Goal: Task Accomplishment & Management: Use online tool/utility

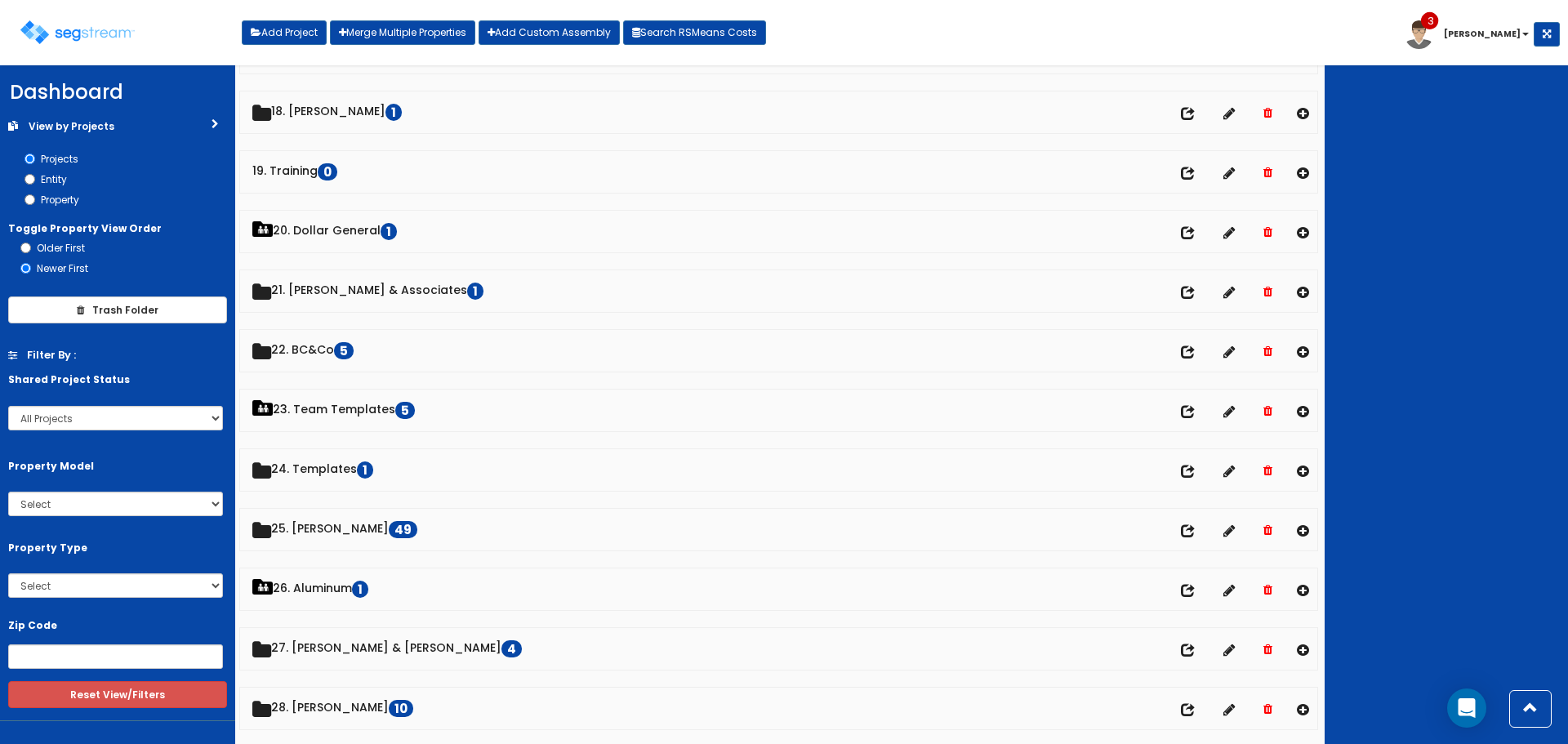
scroll to position [1306, 0]
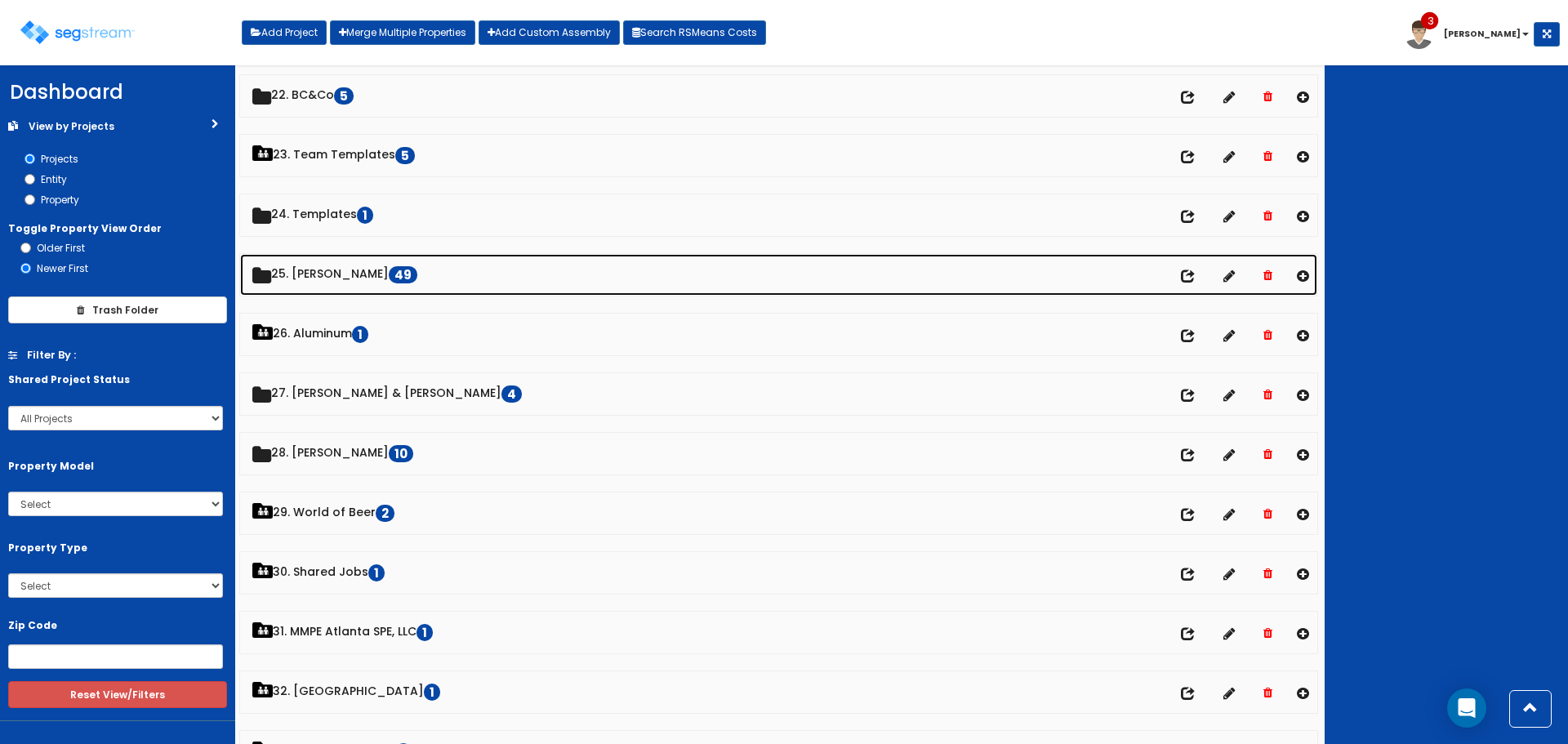
click at [358, 274] on link "25. Dawn Polin 49 No of entities" at bounding box center [779, 275] width 1077 height 42
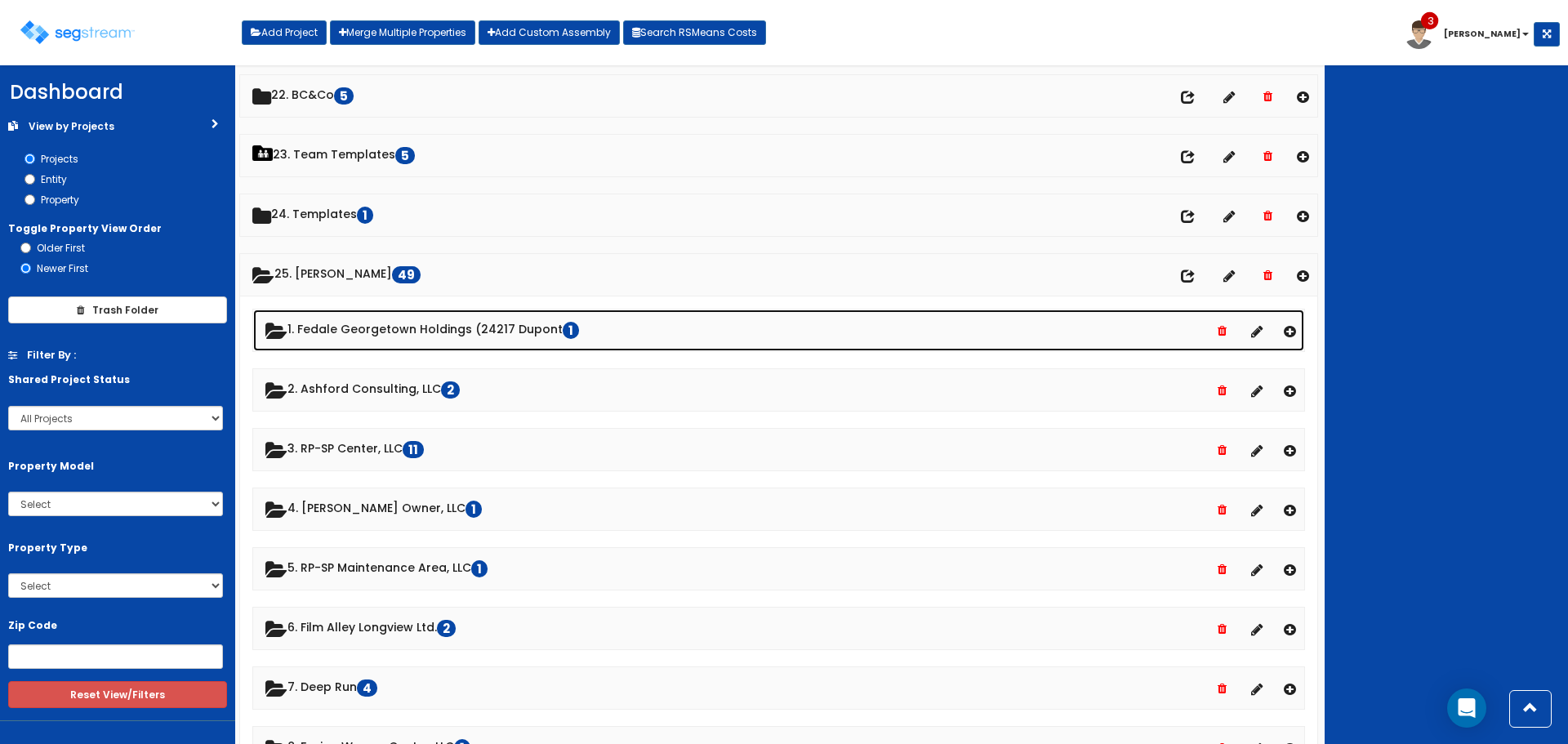
click at [419, 324] on link "1. Fedale Georgetown Holdings (24217 Dupont 1" at bounding box center [779, 330] width 1052 height 42
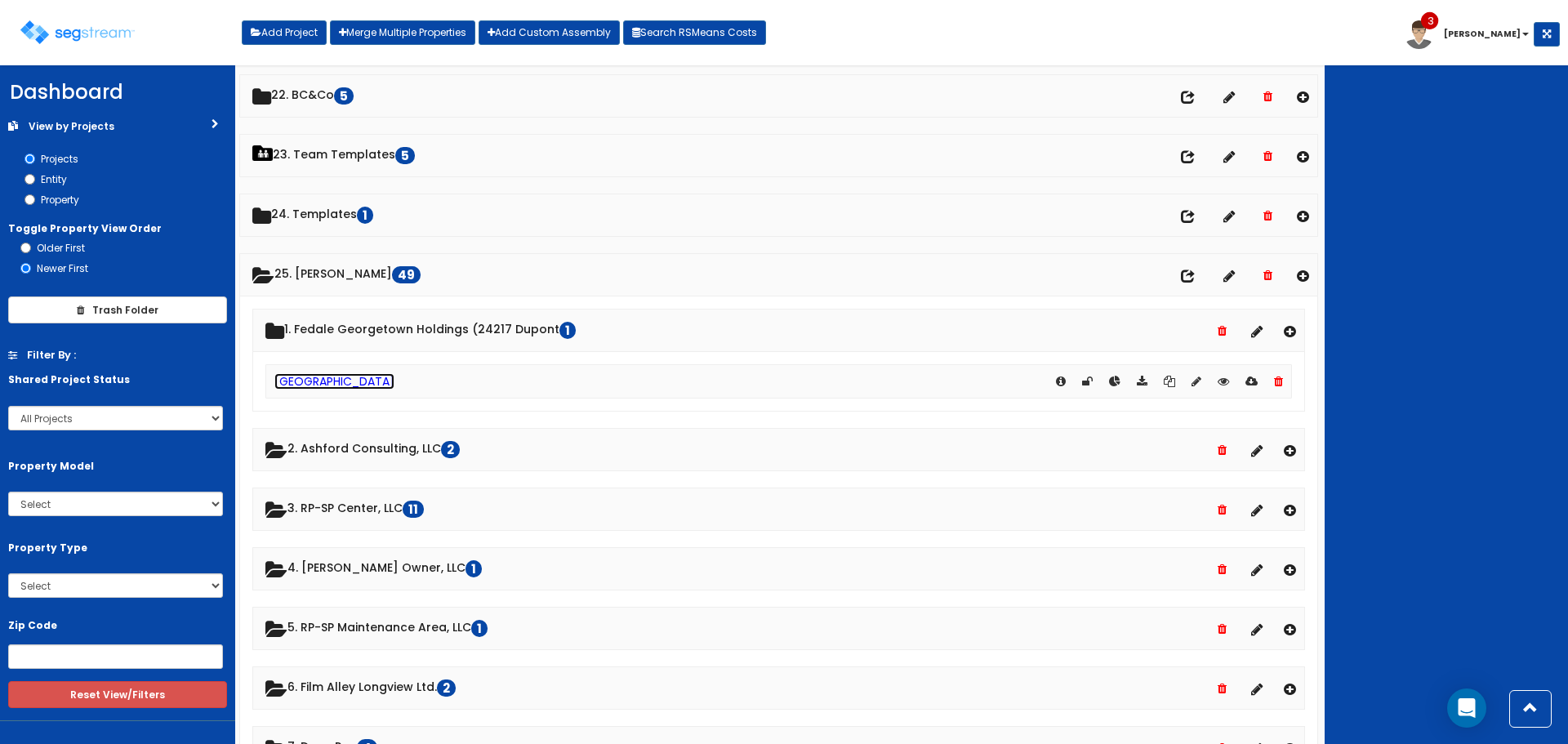
click at [363, 381] on link "[GEOGRAPHIC_DATA]" at bounding box center [335, 381] width 120 height 16
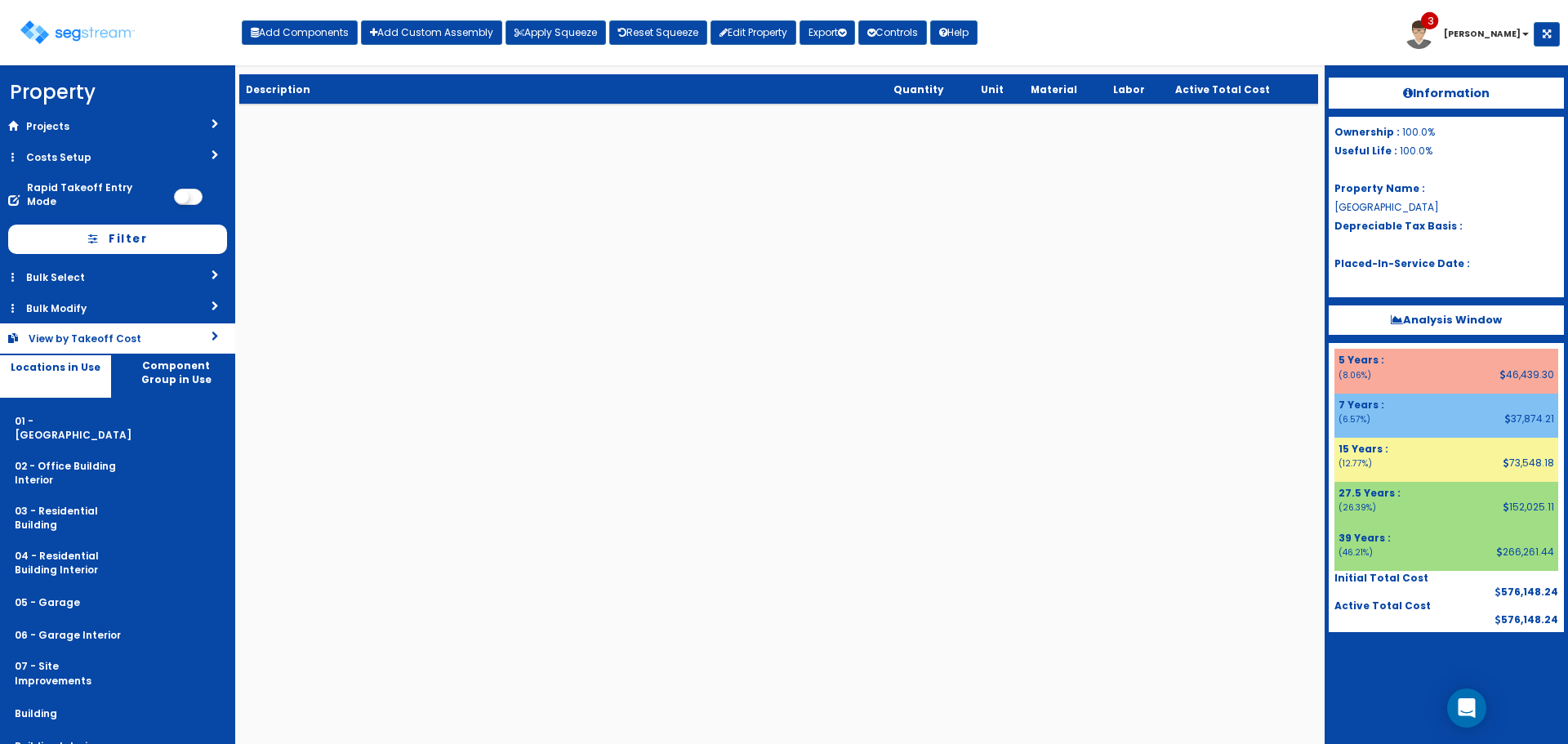
click at [182, 326] on link "View by Takeoff Cost" at bounding box center [118, 338] width 235 height 30
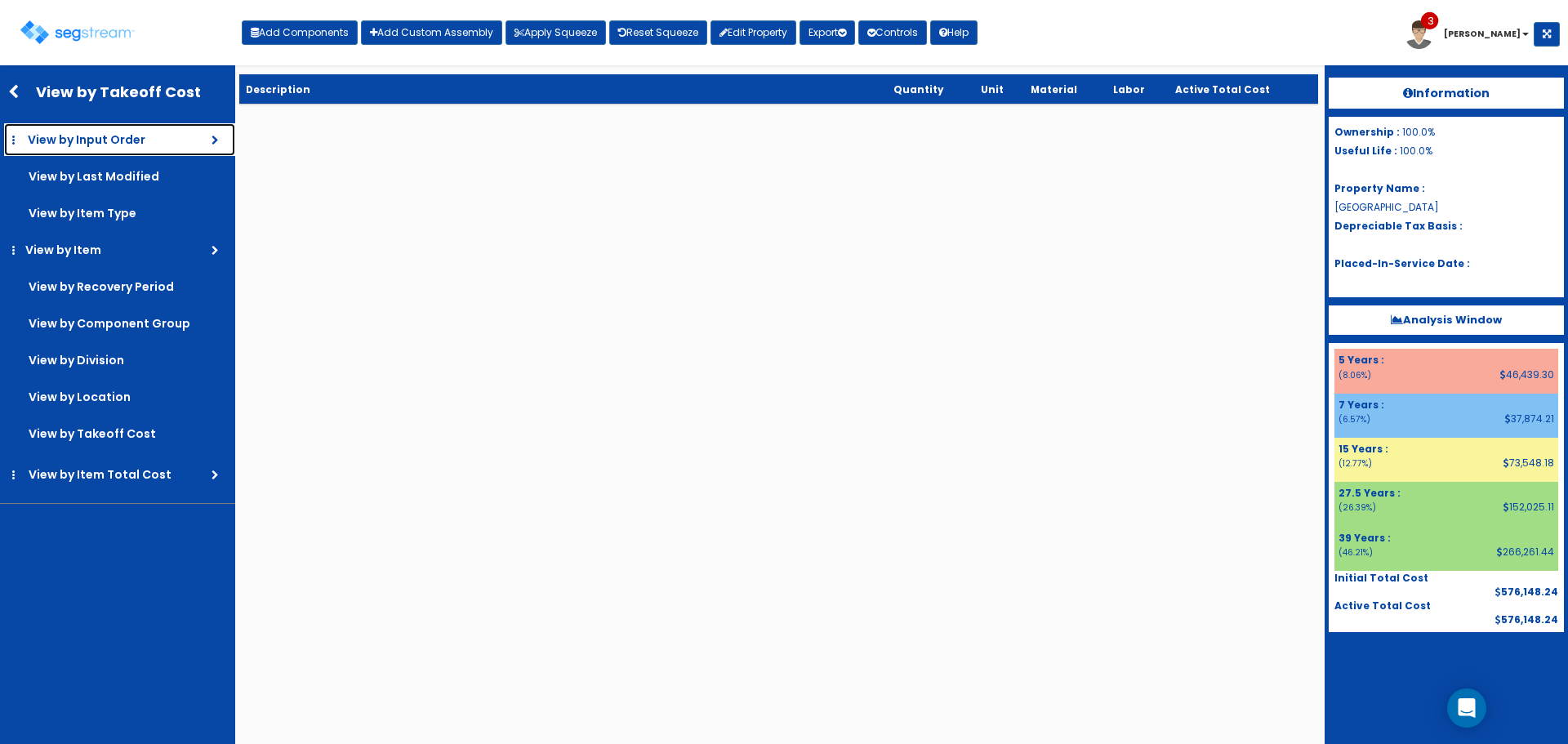
click at [147, 145] on link "View by Input Order" at bounding box center [119, 140] width 231 height 33
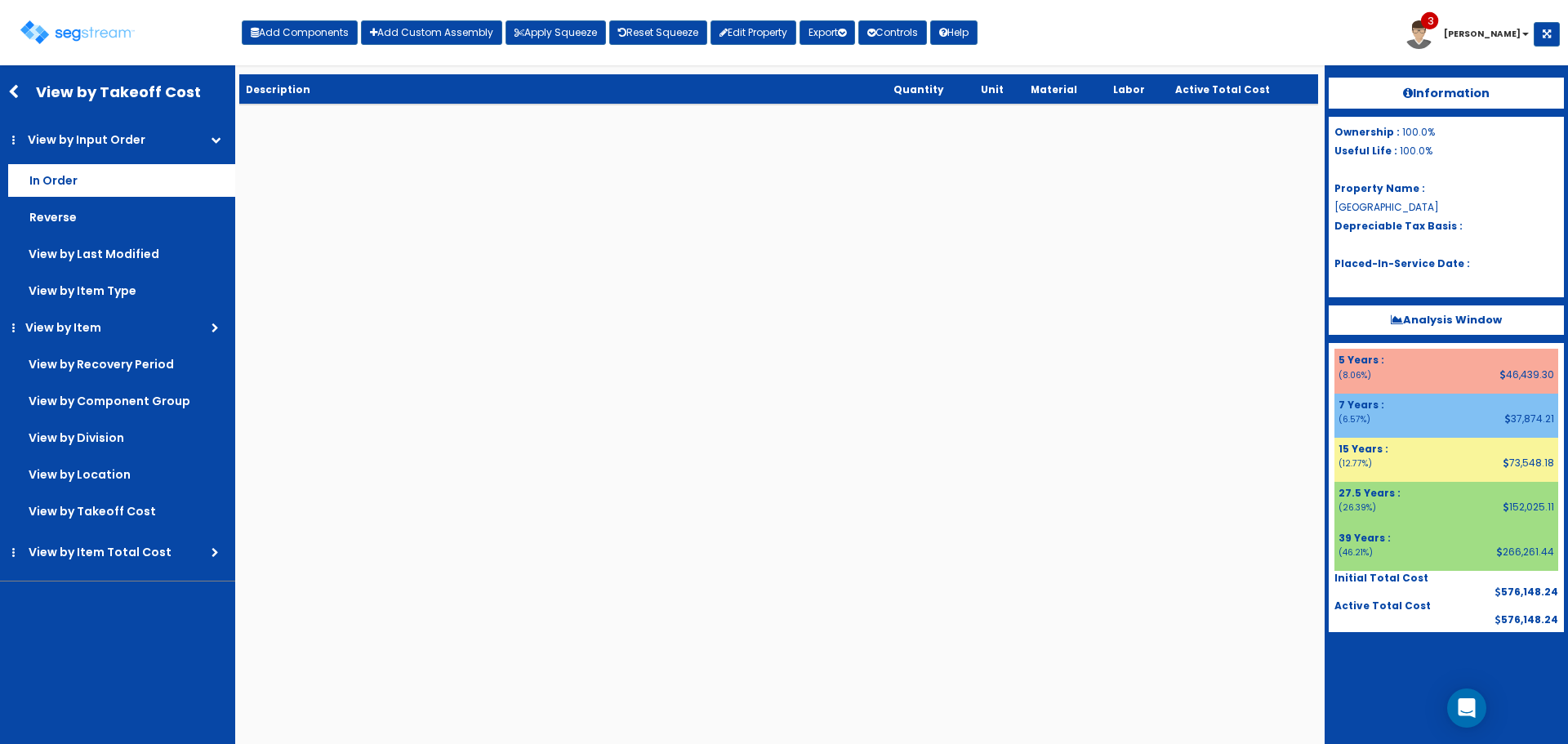
click at [150, 182] on label "In Order" at bounding box center [122, 181] width 227 height 33
click at [0, 0] on input "In Order" at bounding box center [0, 0] width 0 height 0
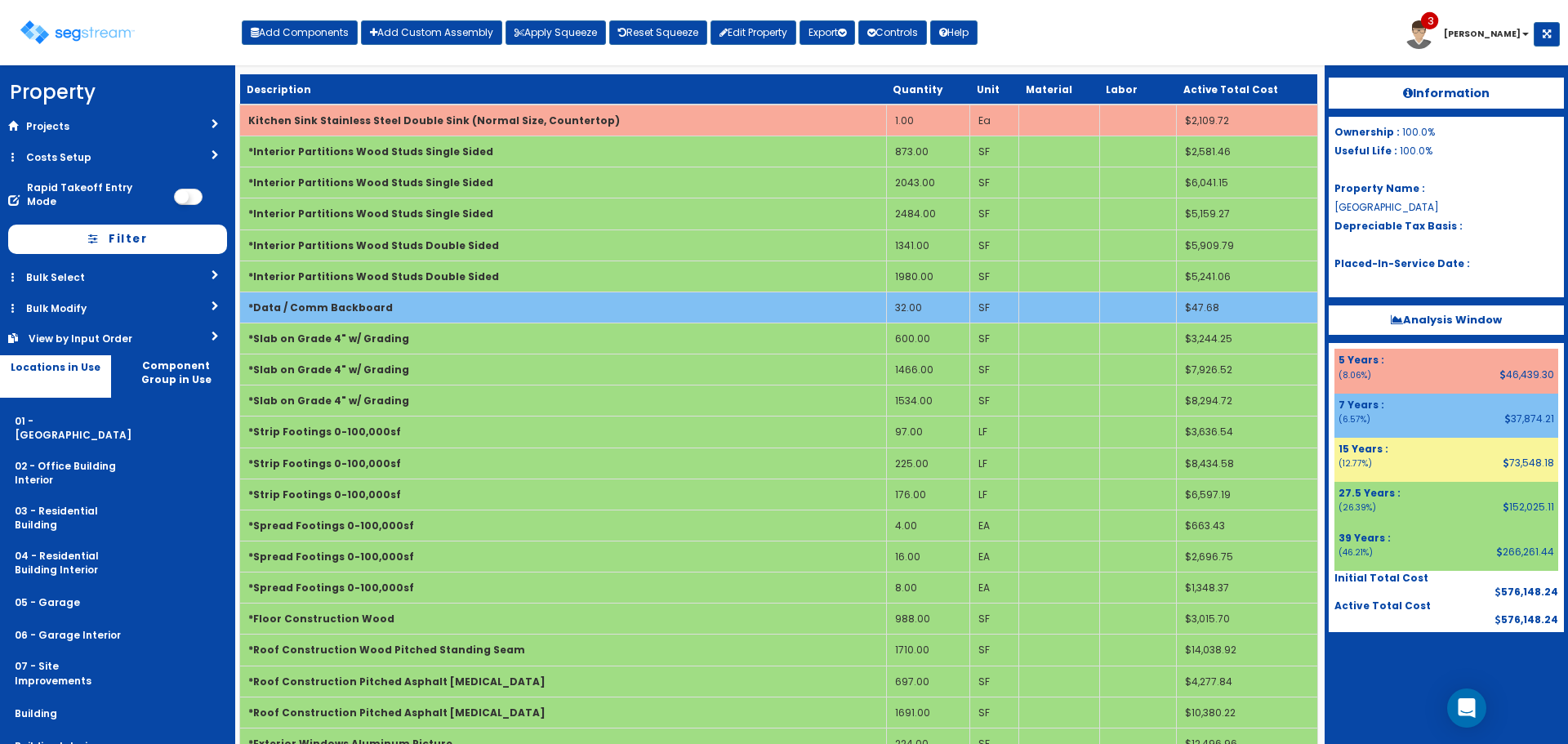
click at [169, 335] on link "View by Input Order" at bounding box center [118, 338] width 235 height 30
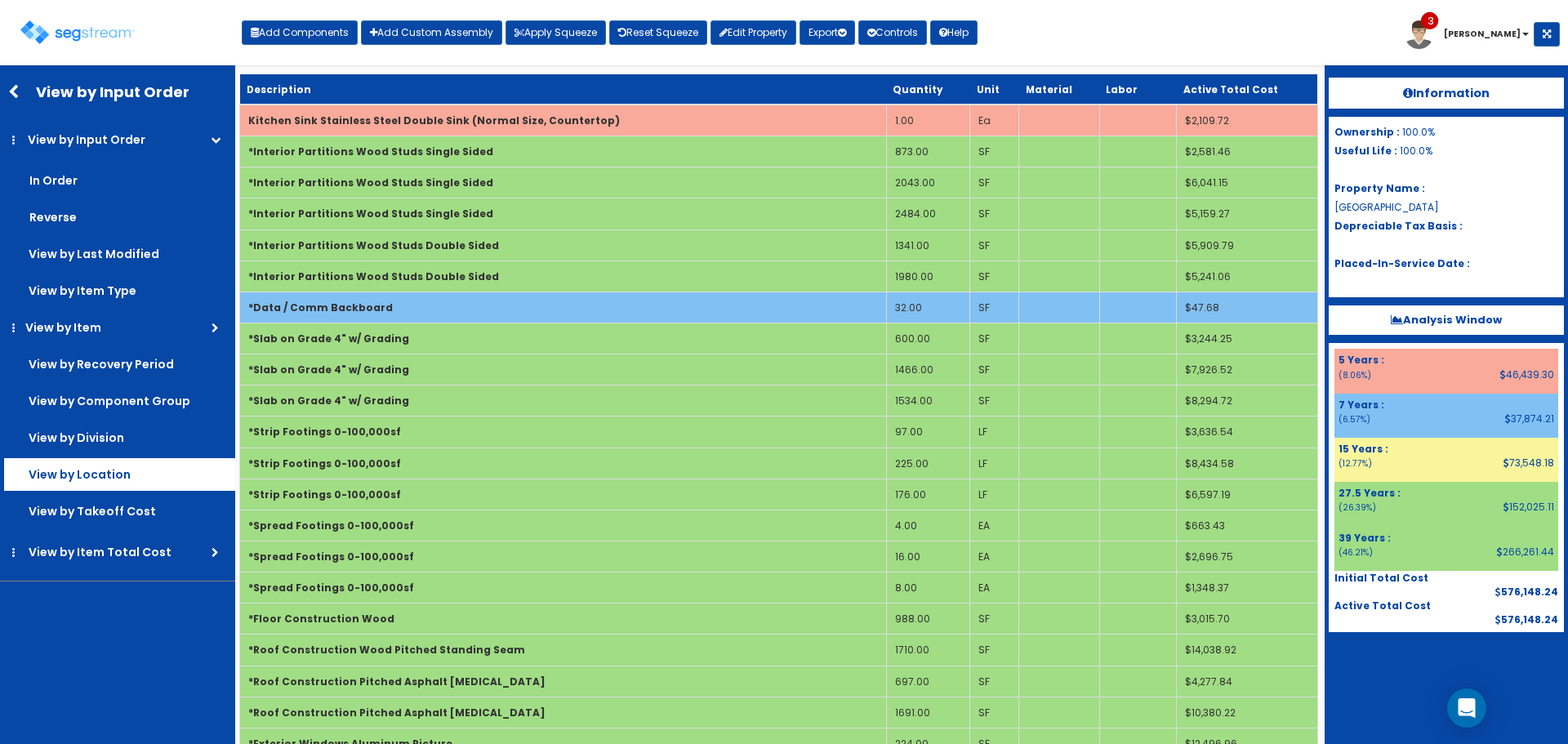
click at [165, 196] on label "View by Location" at bounding box center [122, 181] width 227 height 33
click at [0, 0] on input "View by Location" at bounding box center [0, 0] width 0 height 0
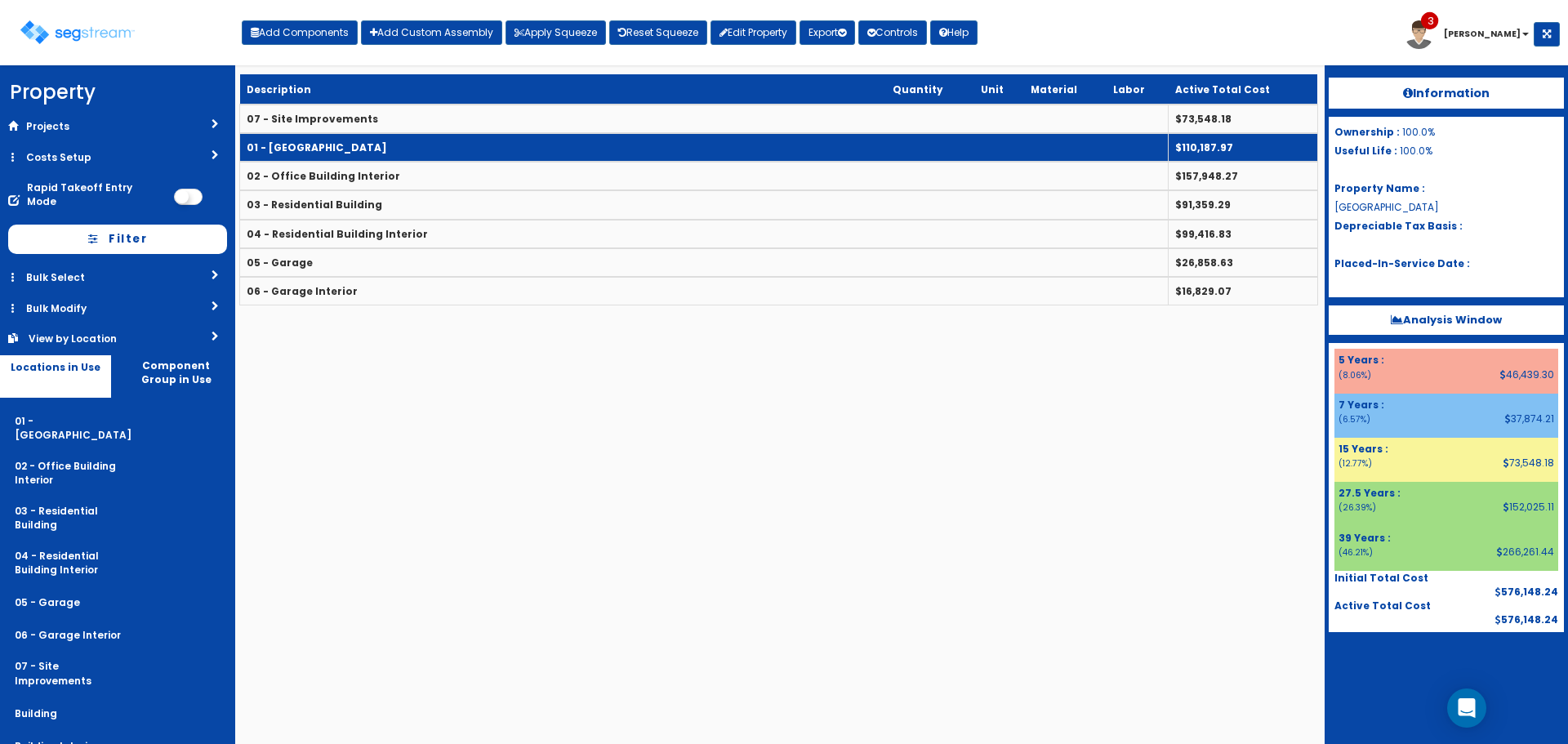
click at [546, 148] on td "01 - [GEOGRAPHIC_DATA]" at bounding box center [705, 147] width 929 height 29
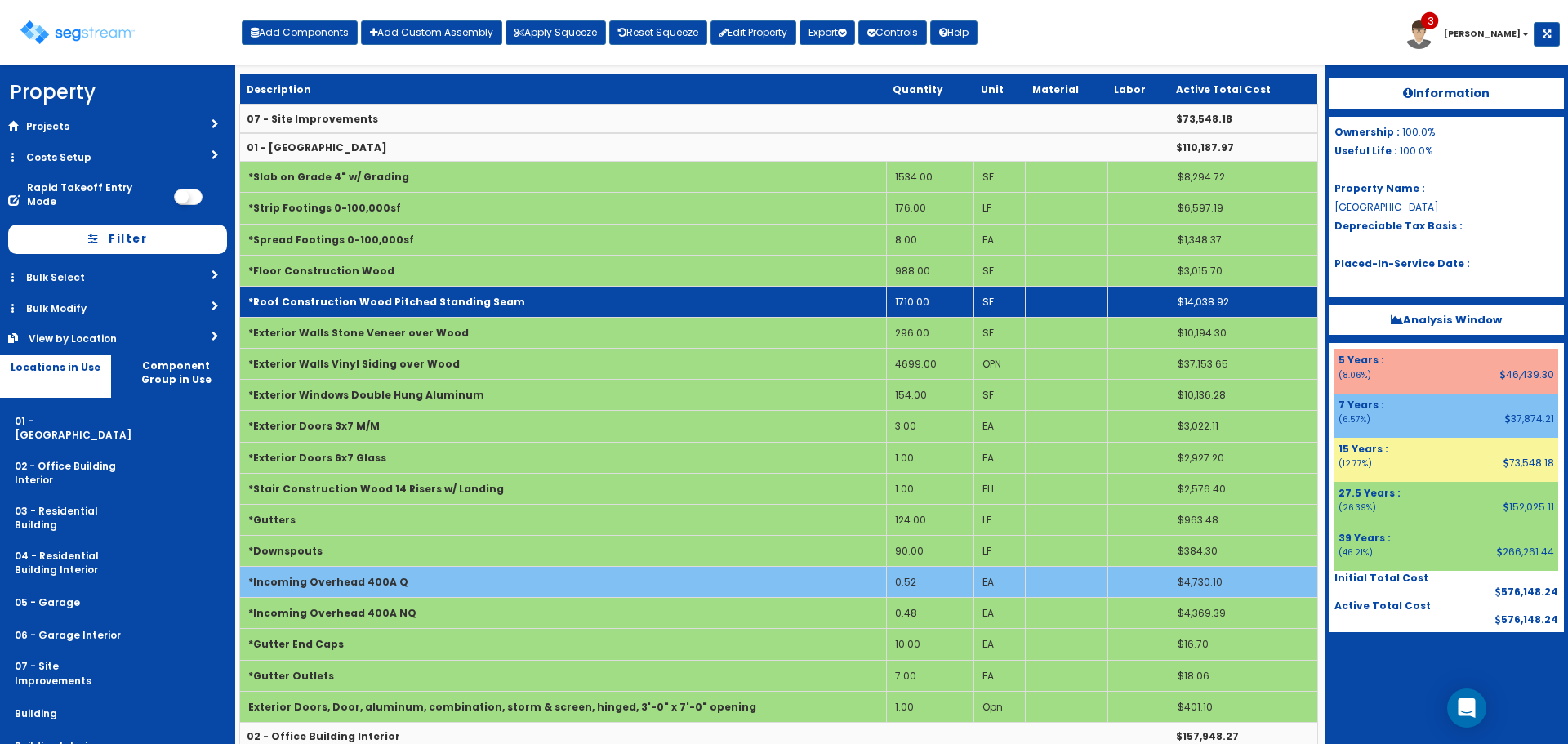
click at [684, 311] on td "*Roof Construction Wood Pitched Standing Seam" at bounding box center [563, 302] width 647 height 31
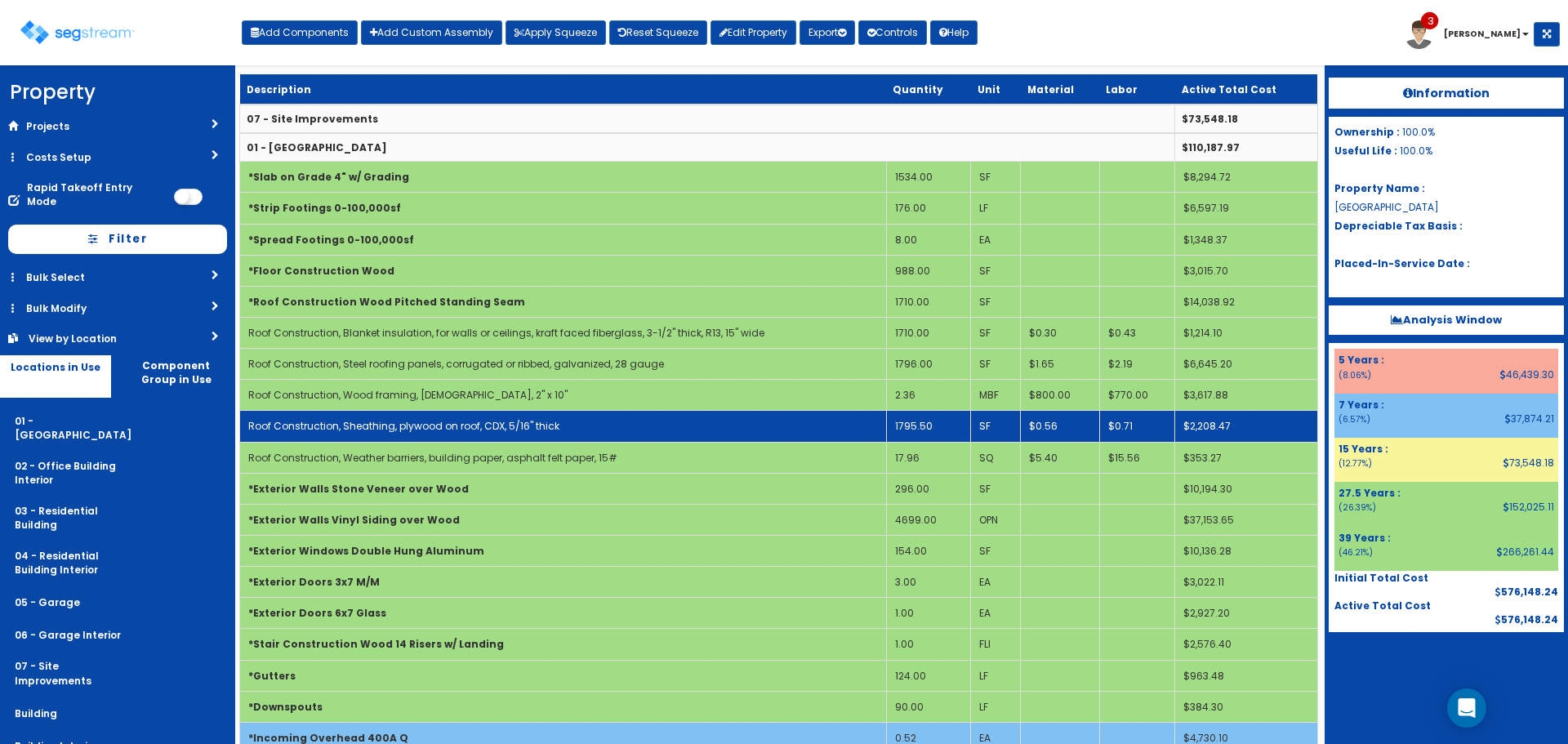
click at [937, 427] on td "1795.50" at bounding box center [928, 427] width 84 height 31
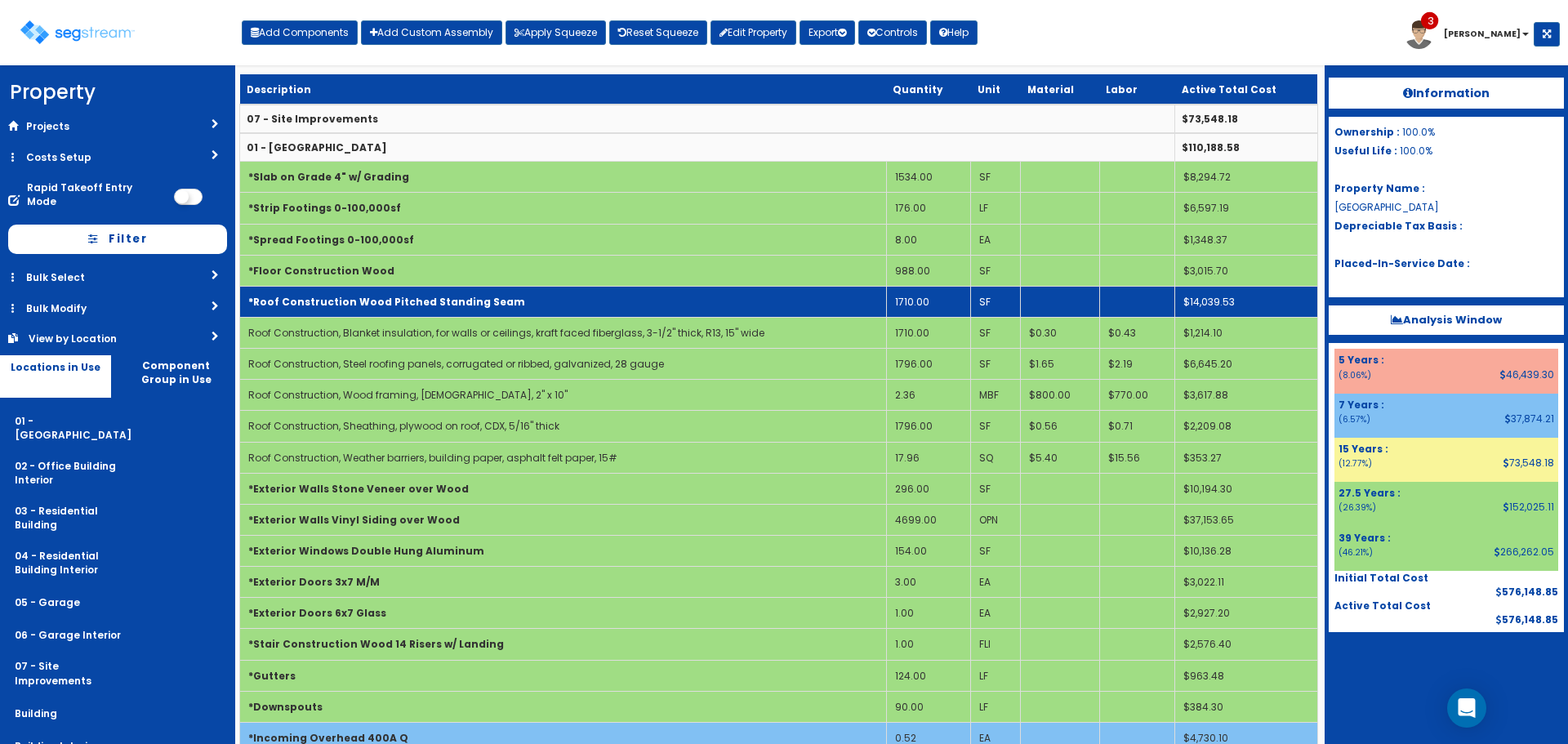
click at [502, 305] on td "*Roof Construction Wood Pitched Standing Seam" at bounding box center [563, 302] width 647 height 31
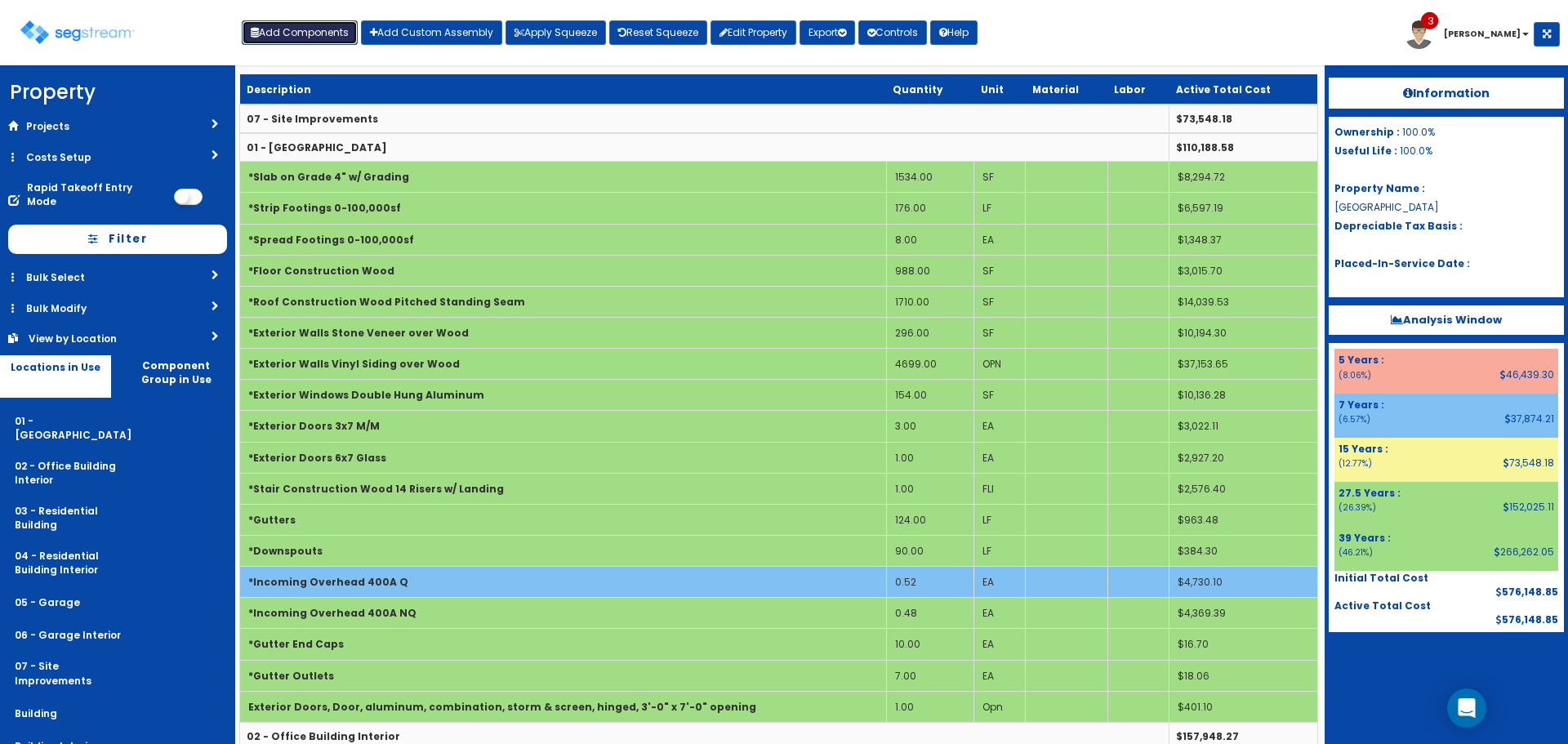
click at [293, 31] on button "Add Components" at bounding box center [299, 33] width 116 height 25
select select "39Y"
select select "default"
select select "7"
select select
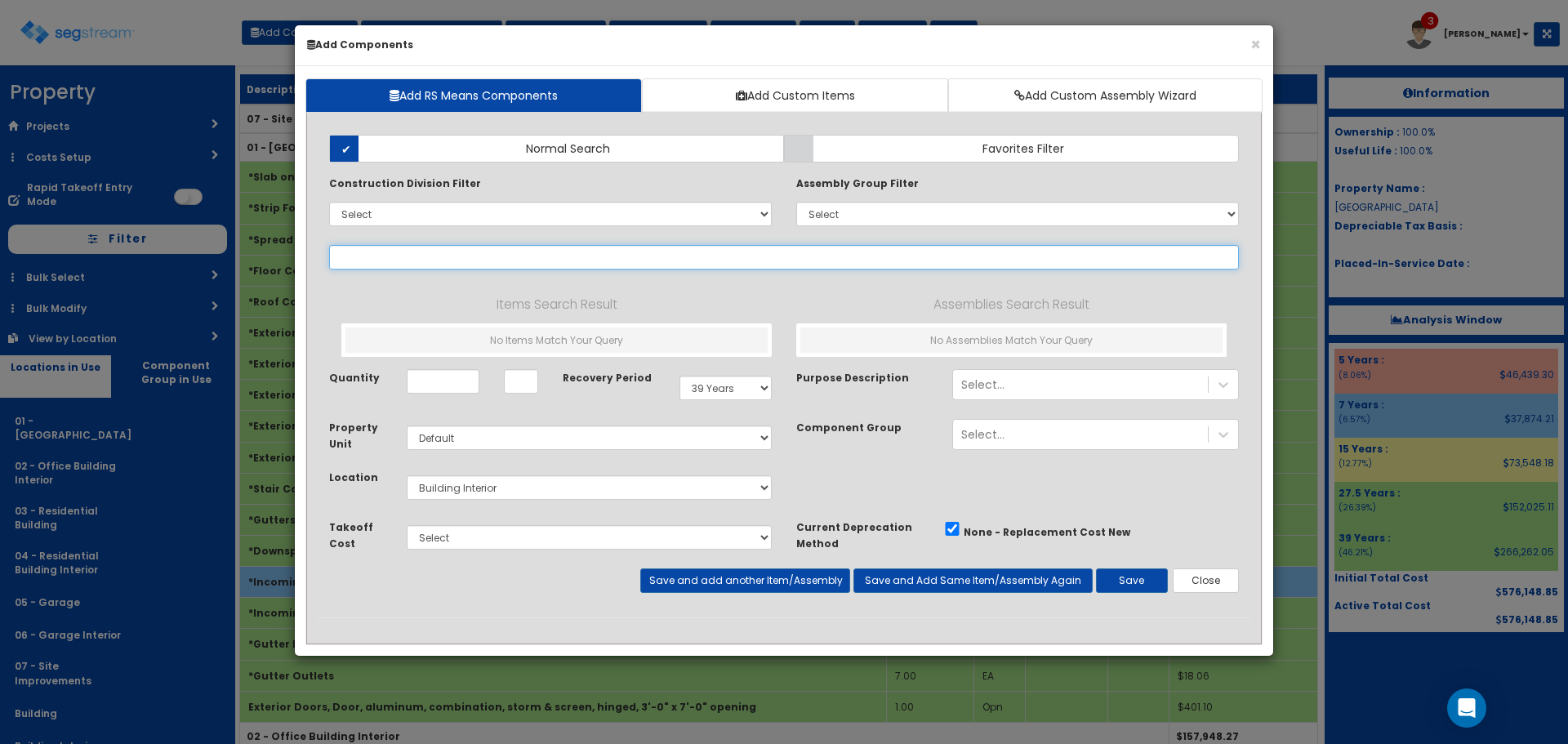
select select
type input "C"
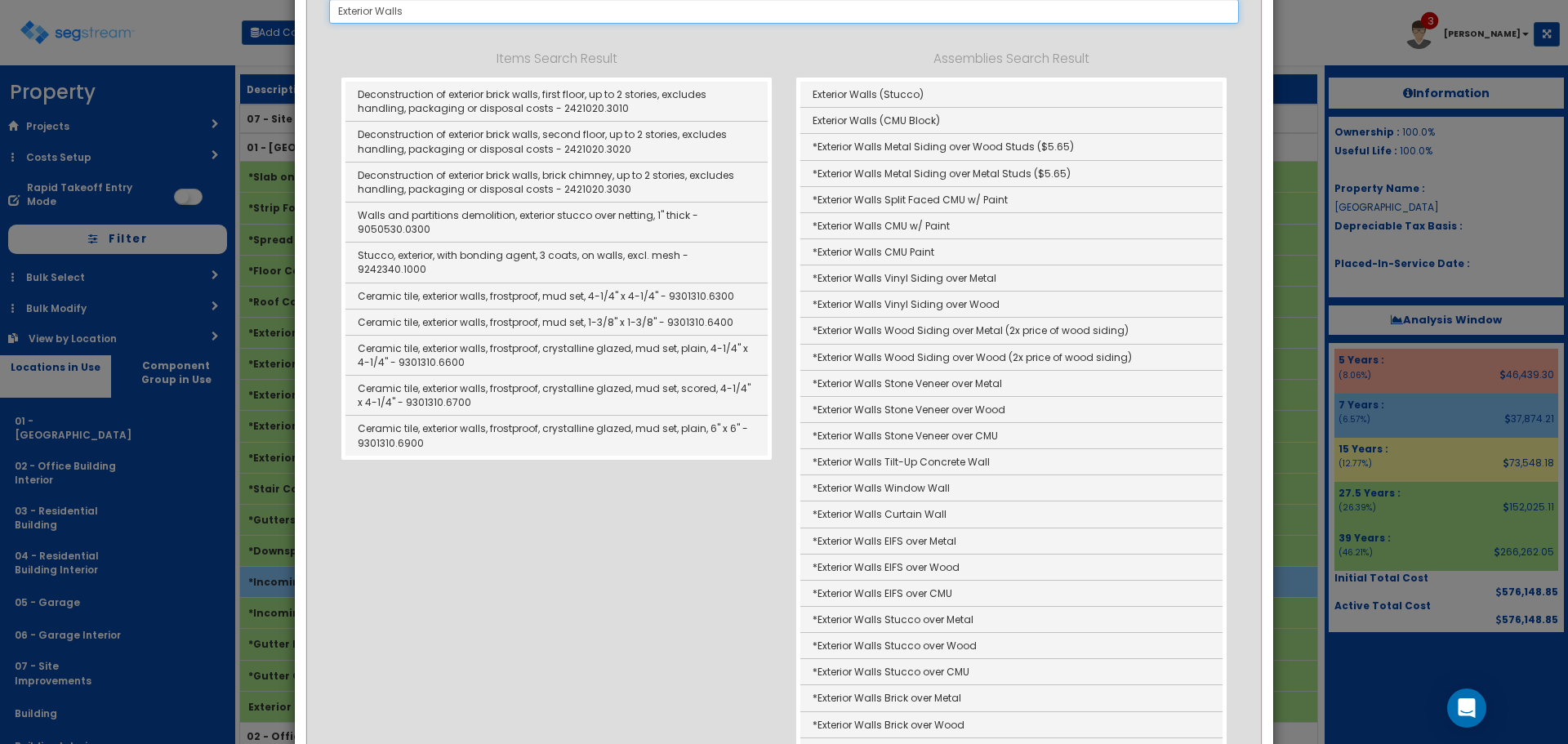
scroll to position [245, 0]
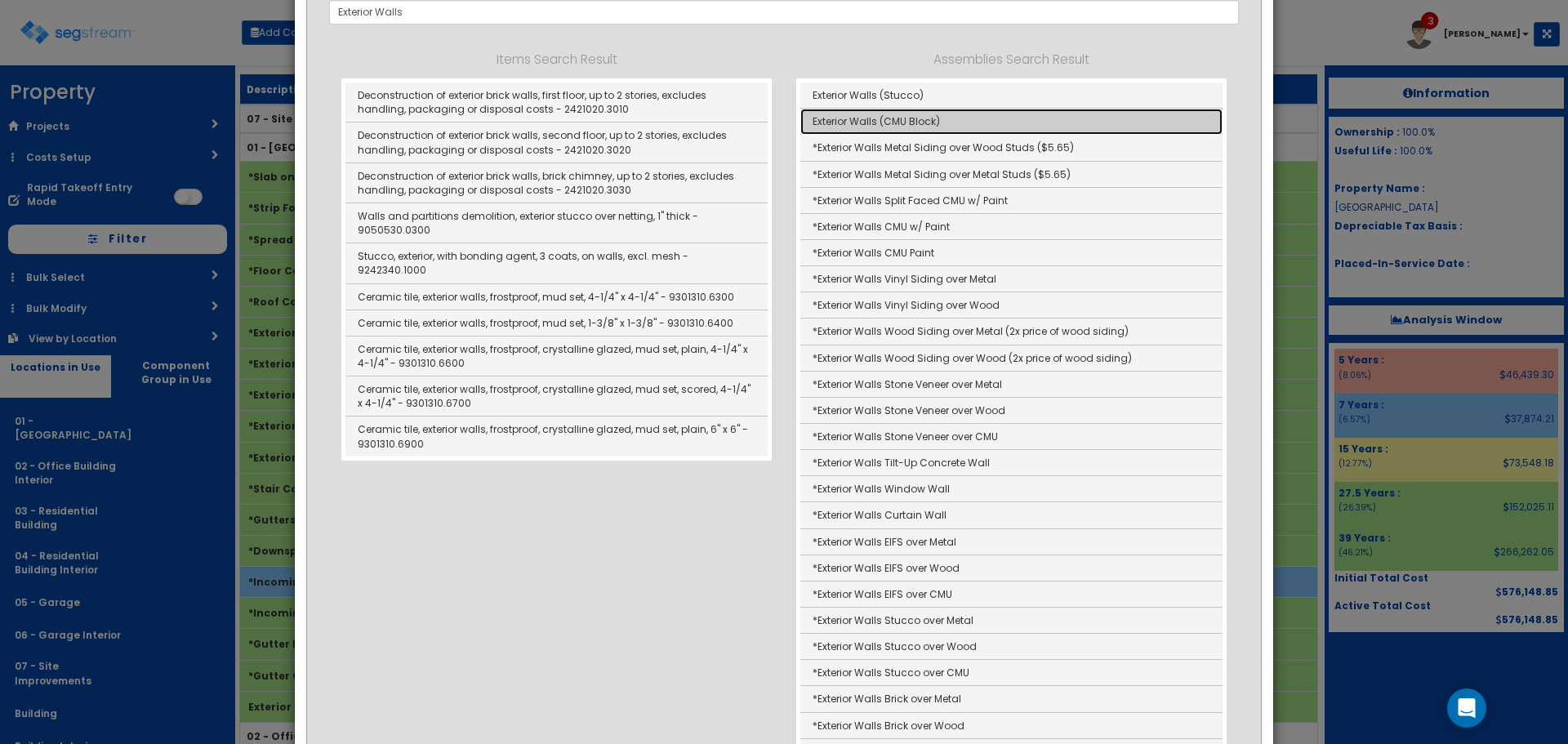
click at [883, 113] on link "Exterior Walls (CMU Block)" at bounding box center [1012, 122] width 423 height 26
type input "Exterior Walls (CMU Block)"
type input "SF"
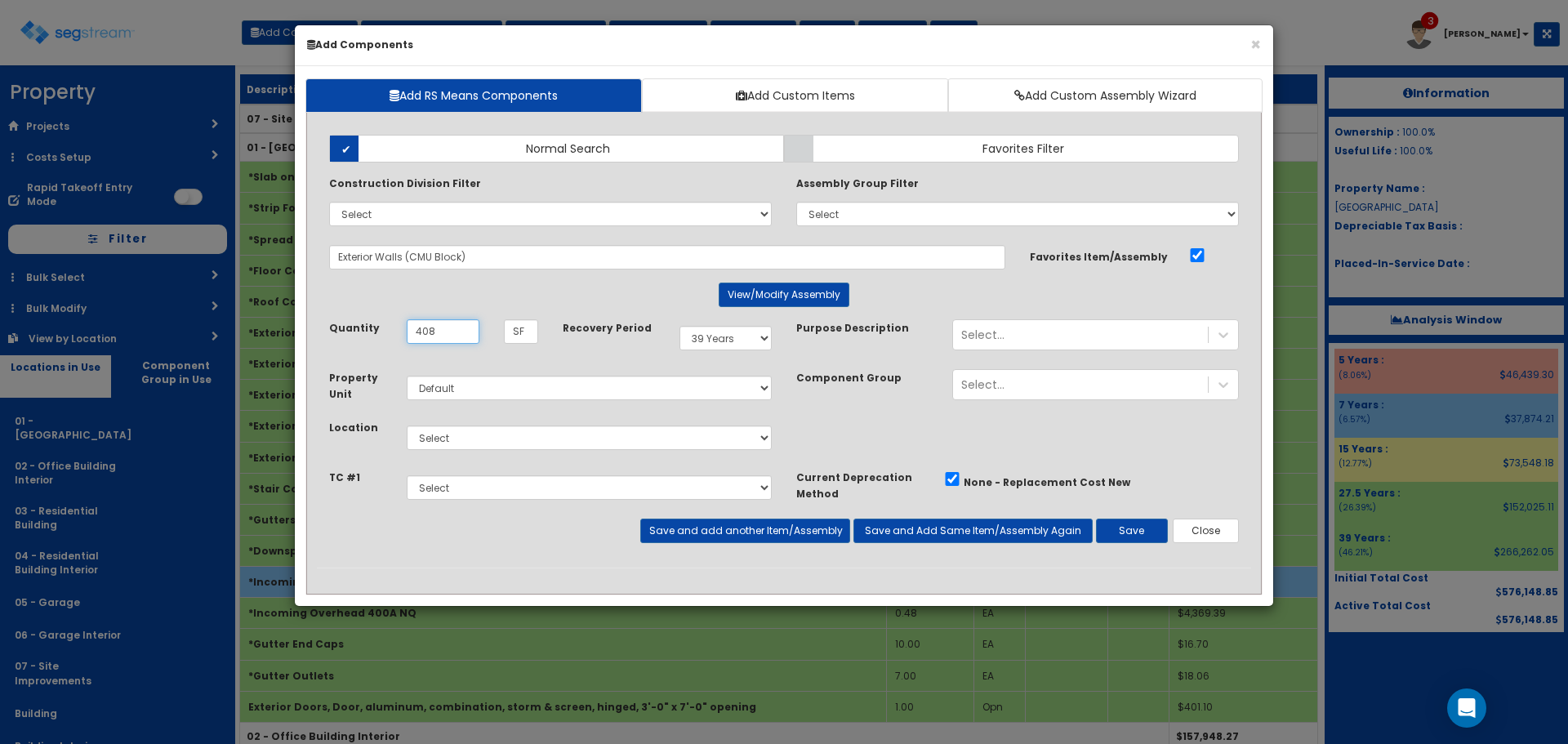
type input "408"
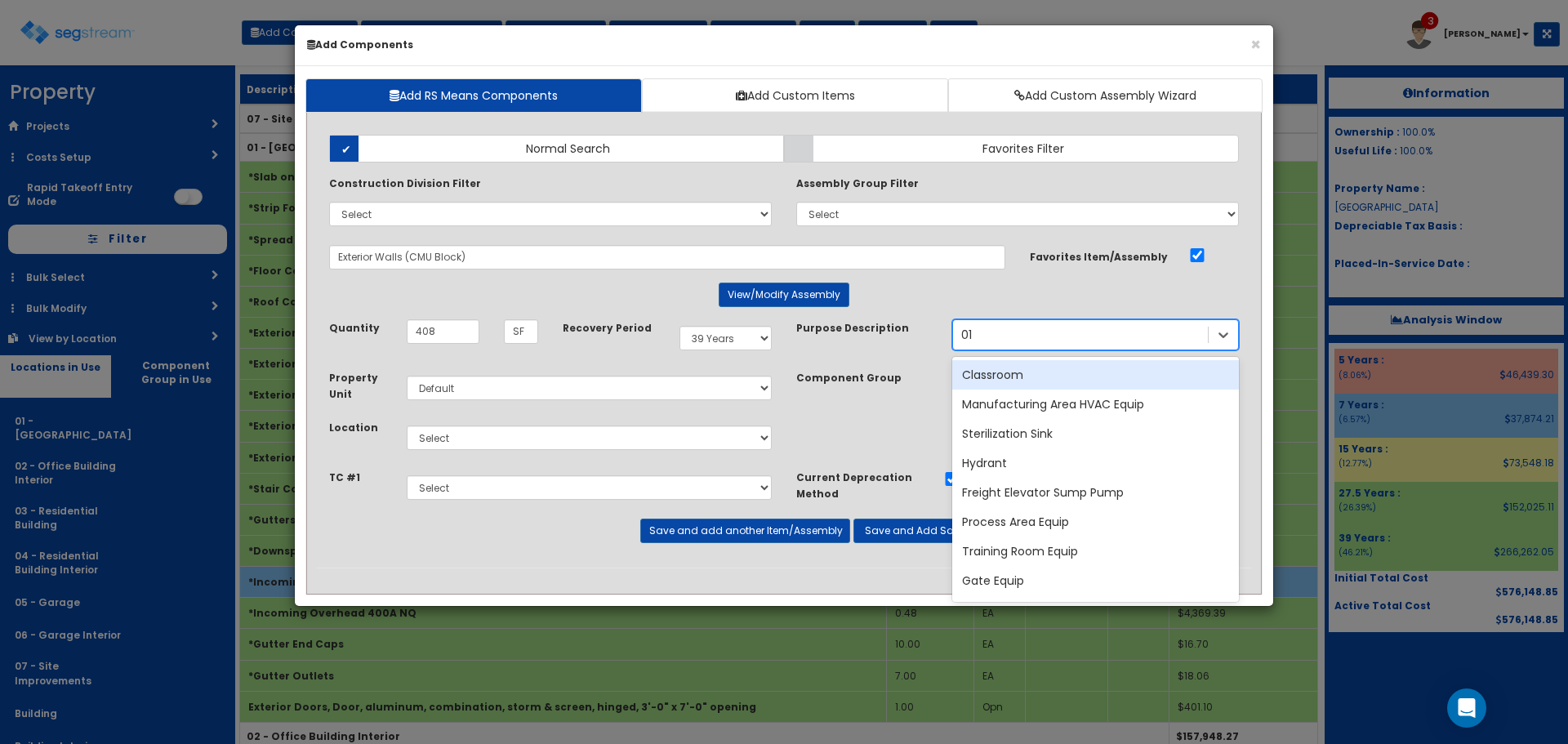
type input "0"
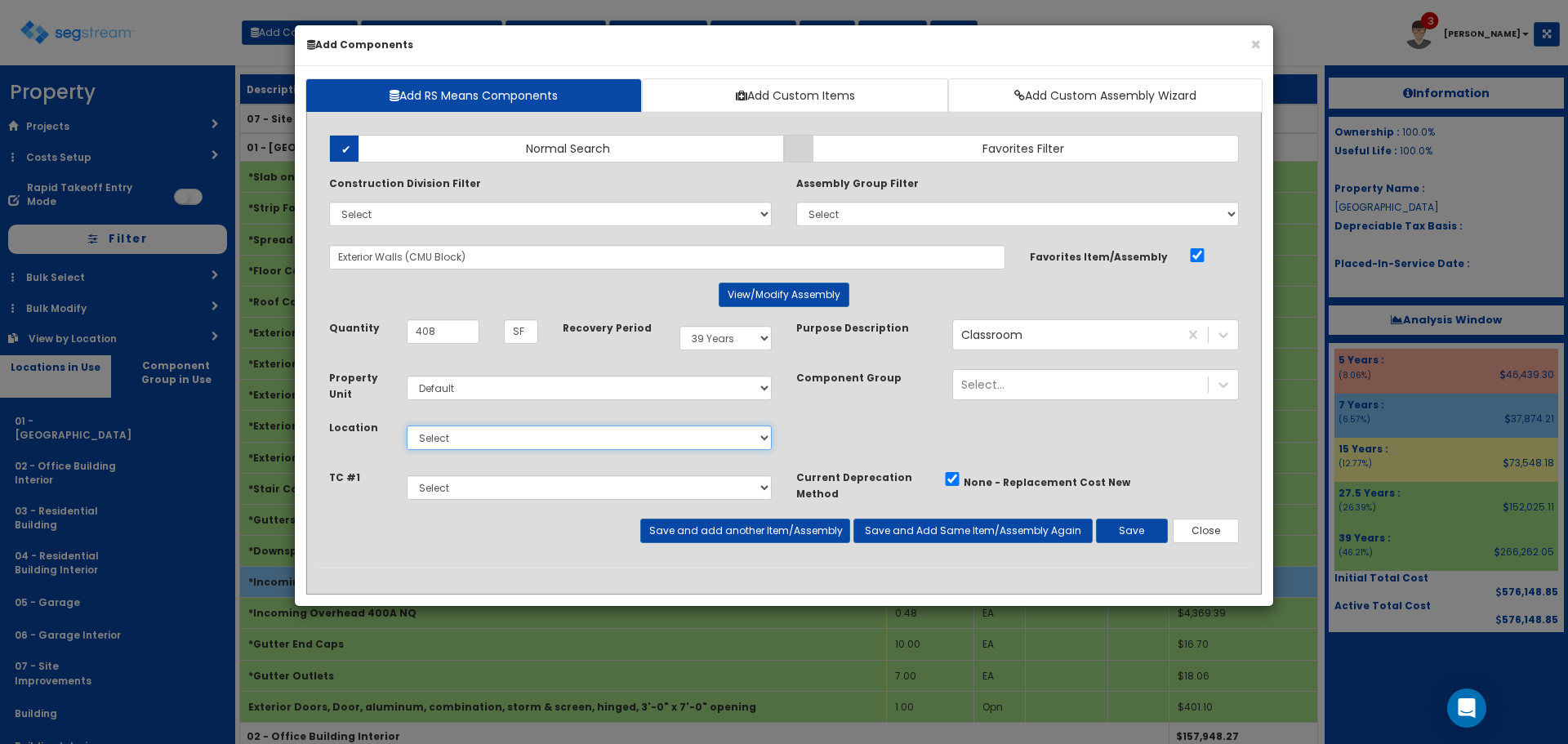
select select "4521"
click at [759, 303] on button "View/Modify Assembly" at bounding box center [784, 295] width 131 height 25
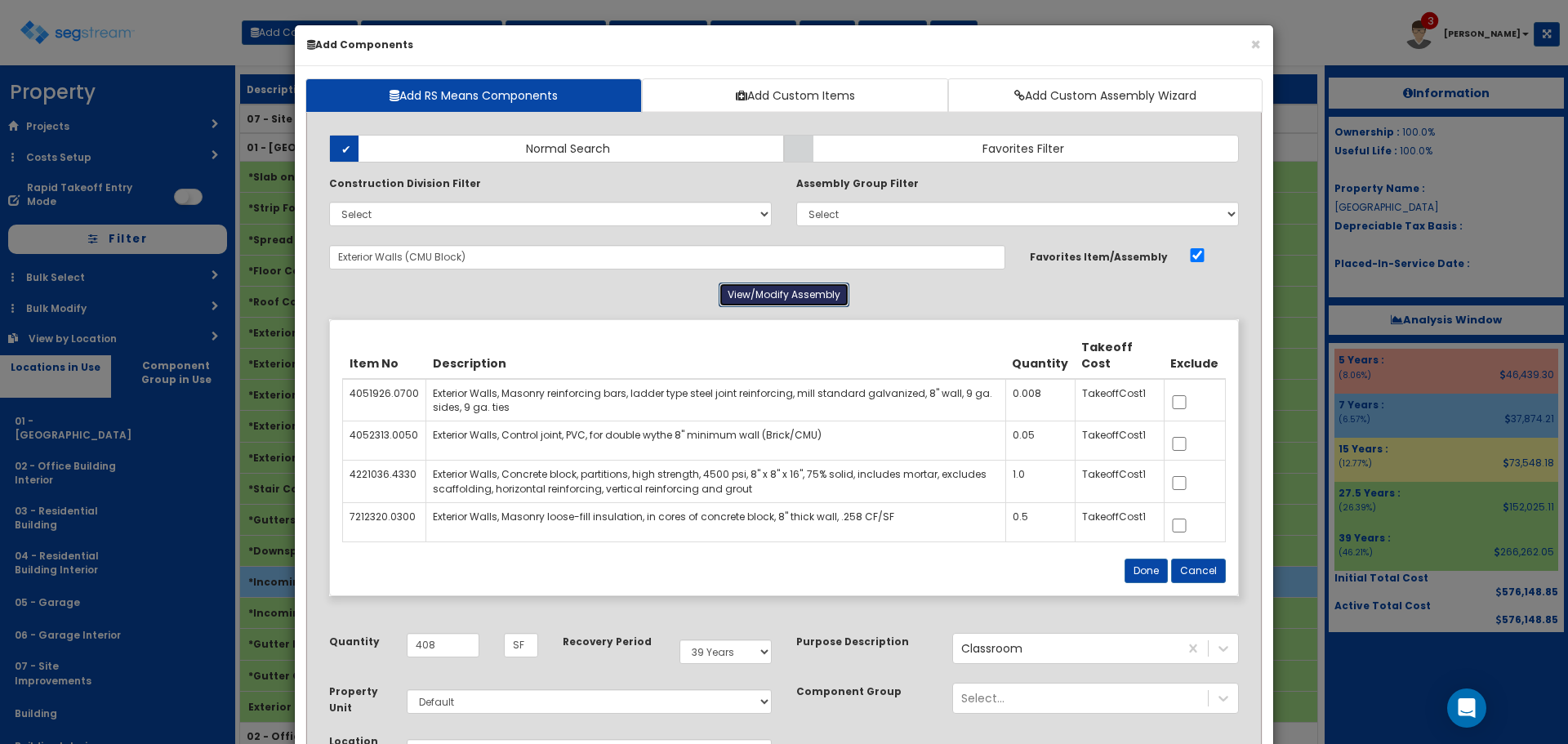
click at [760, 300] on button "View/Modify Assembly" at bounding box center [784, 295] width 131 height 25
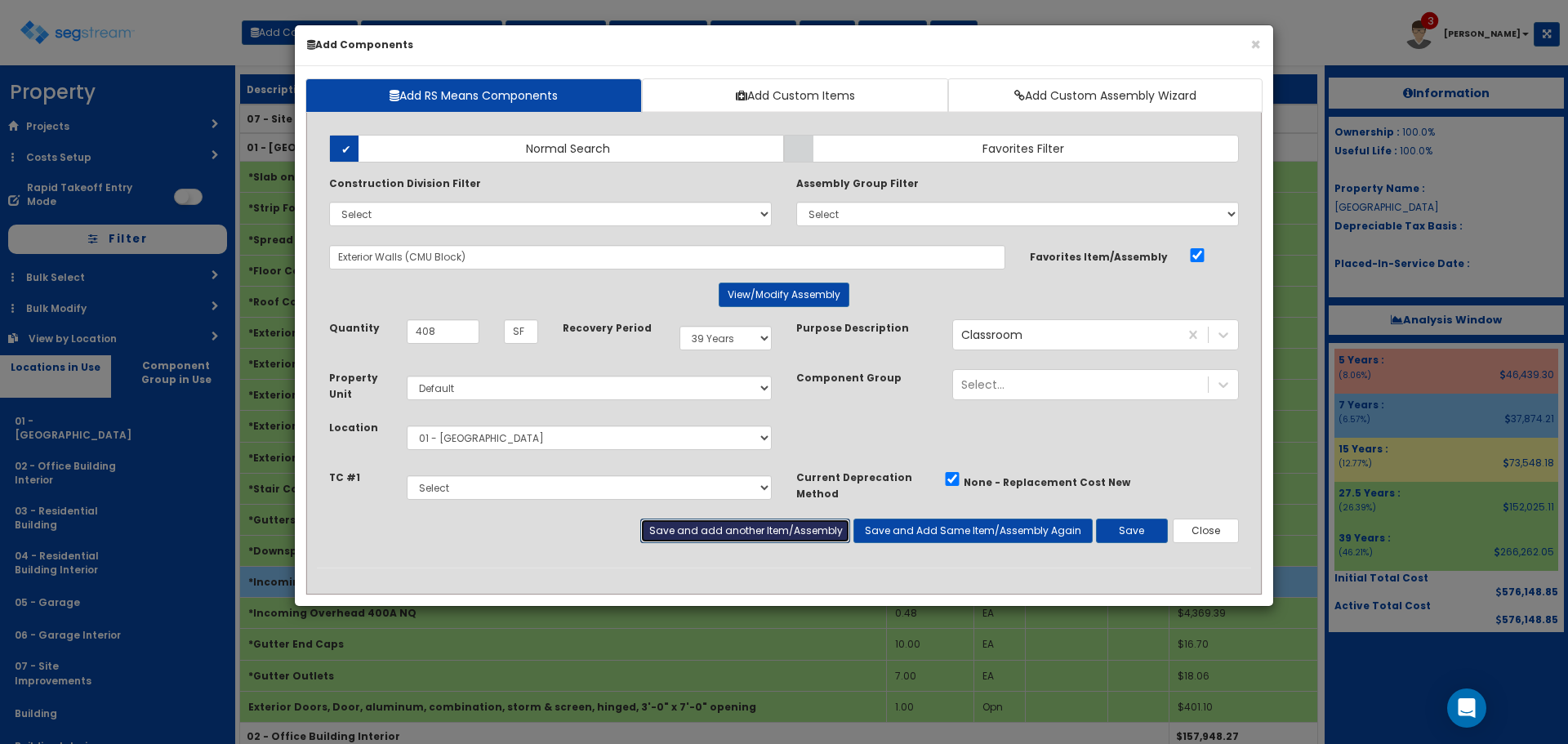
click at [758, 529] on button "Save and add another Item/Assembly" at bounding box center [745, 531] width 209 height 25
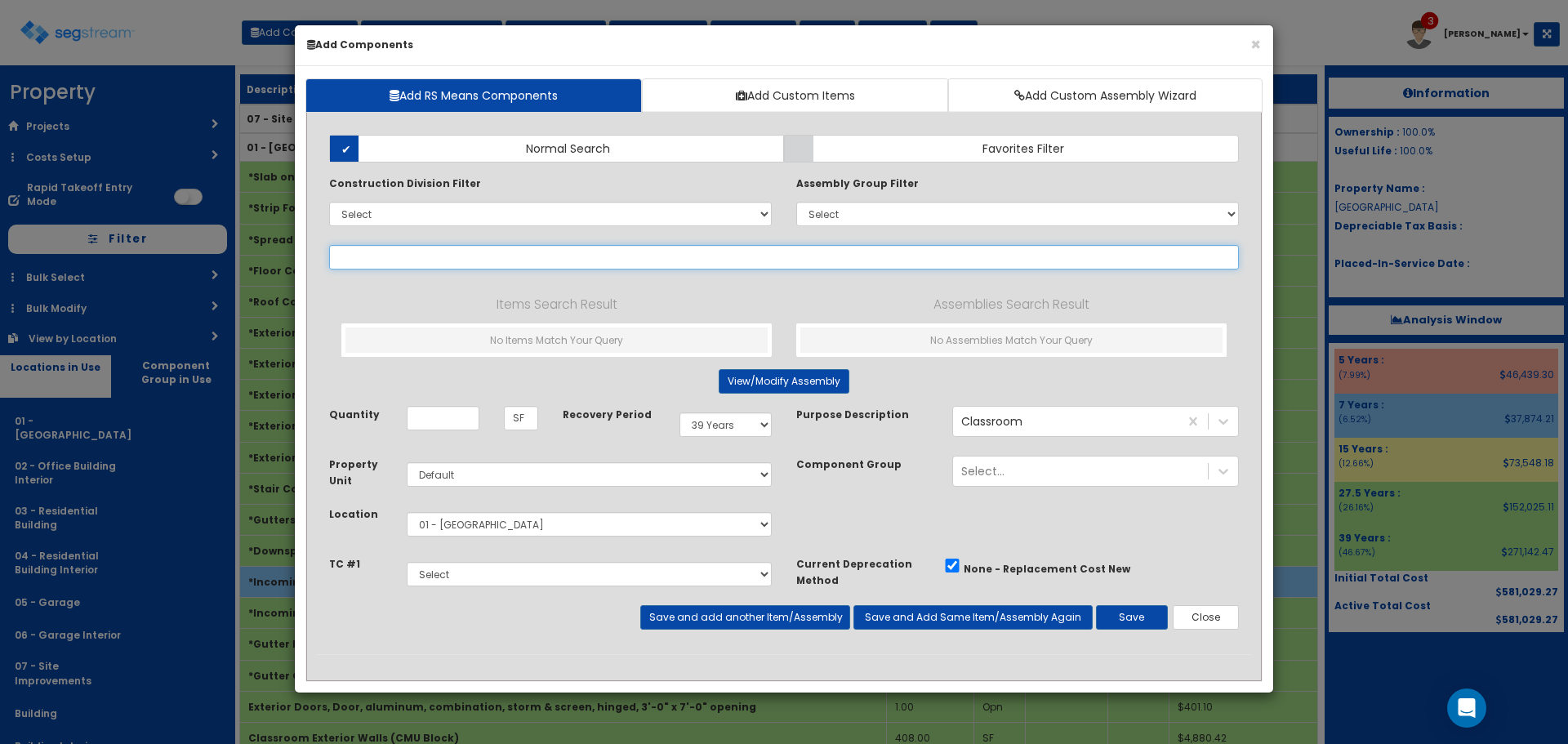
click at [511, 261] on input "text" at bounding box center [784, 257] width 910 height 25
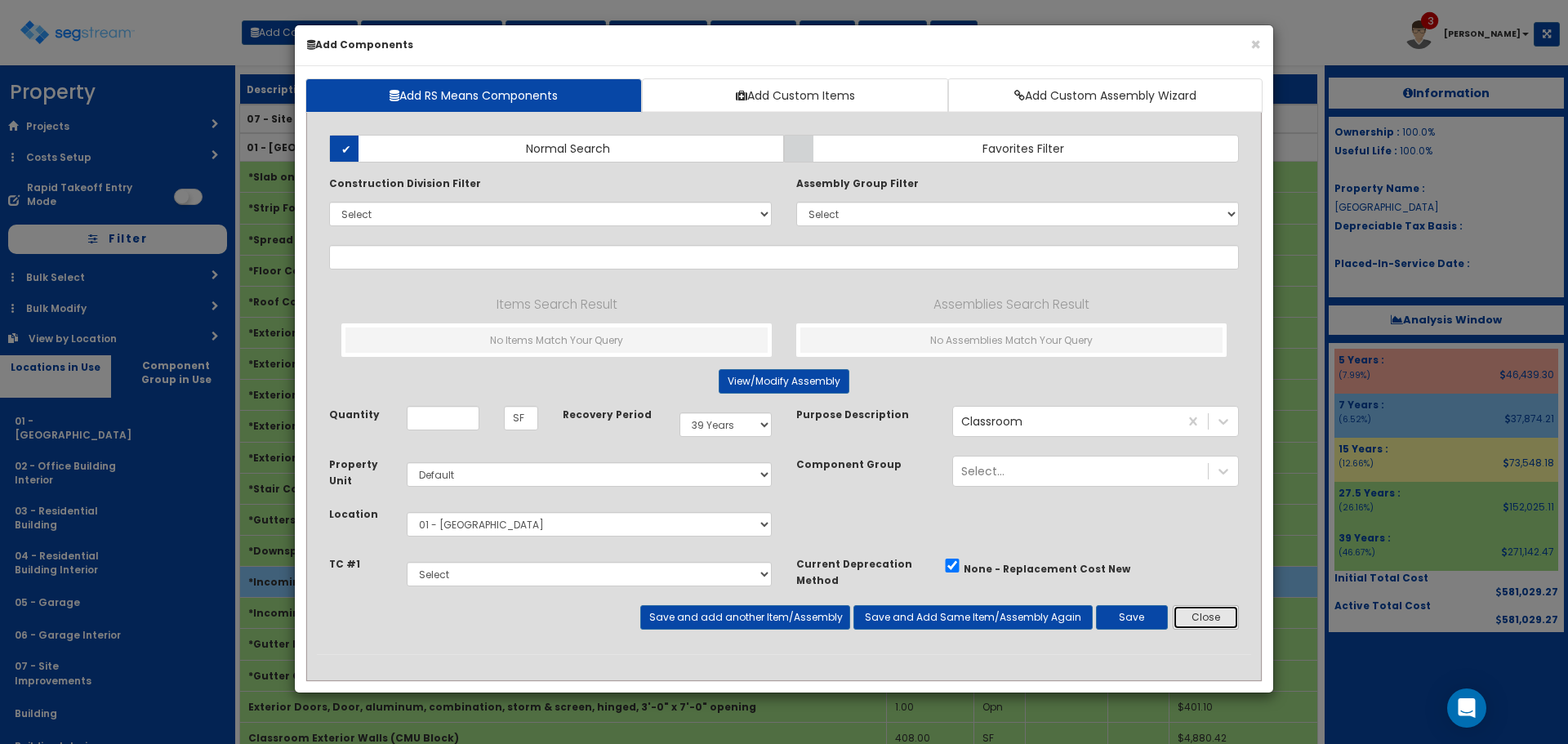
click at [1217, 620] on button "Close" at bounding box center [1206, 617] width 66 height 25
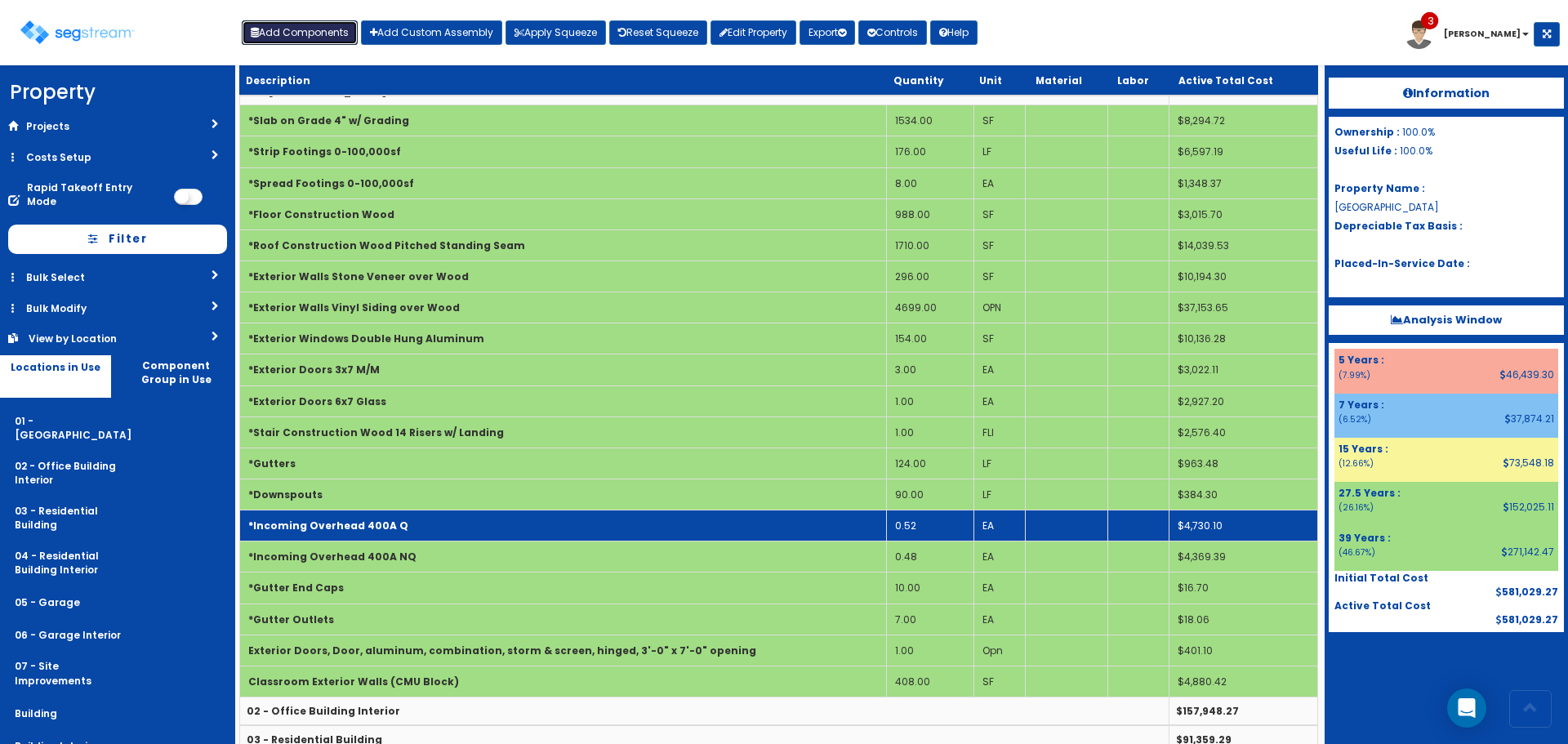
scroll to position [81, 0]
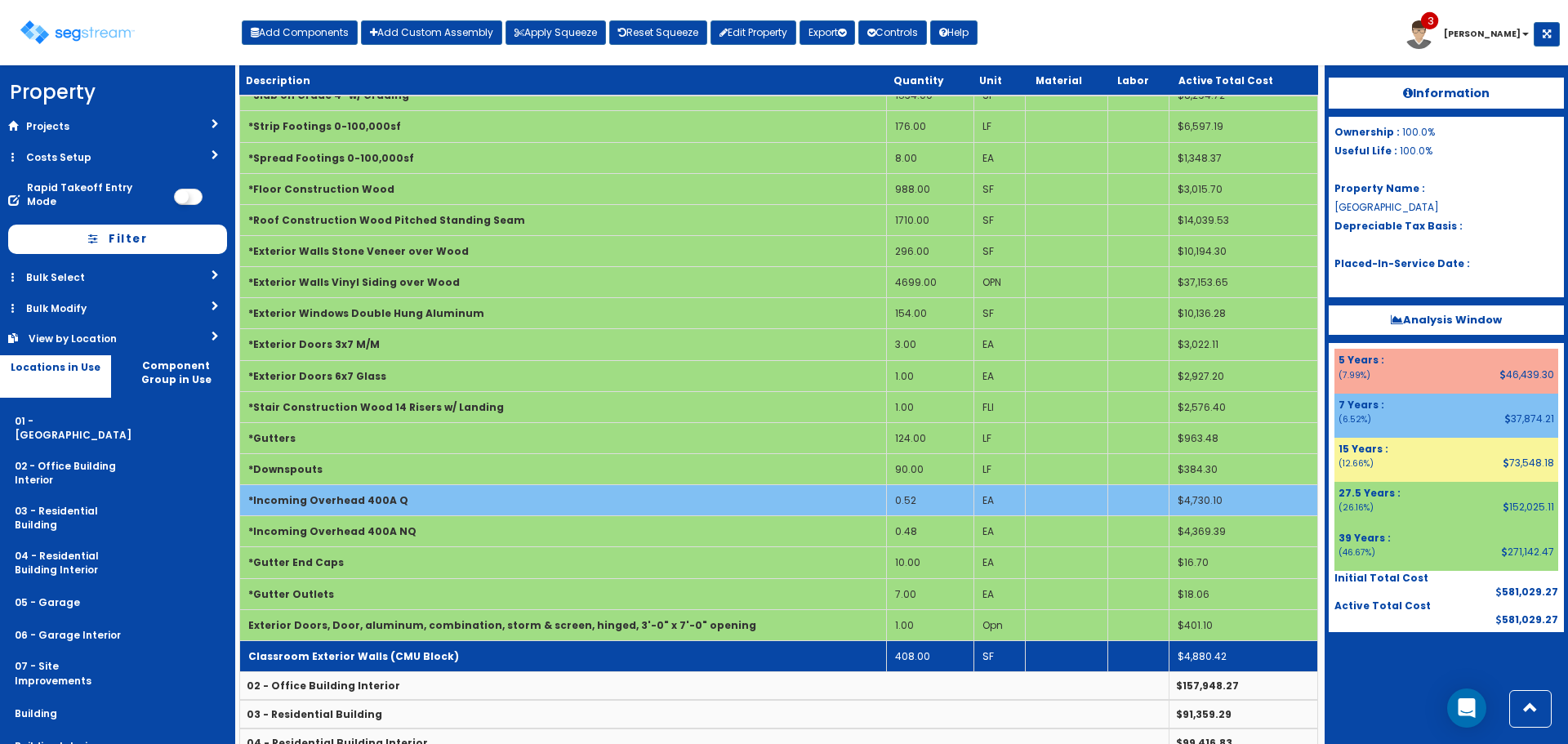
click at [558, 644] on td "Classroom Exterior Walls (CMU Block)" at bounding box center [563, 656] width 647 height 31
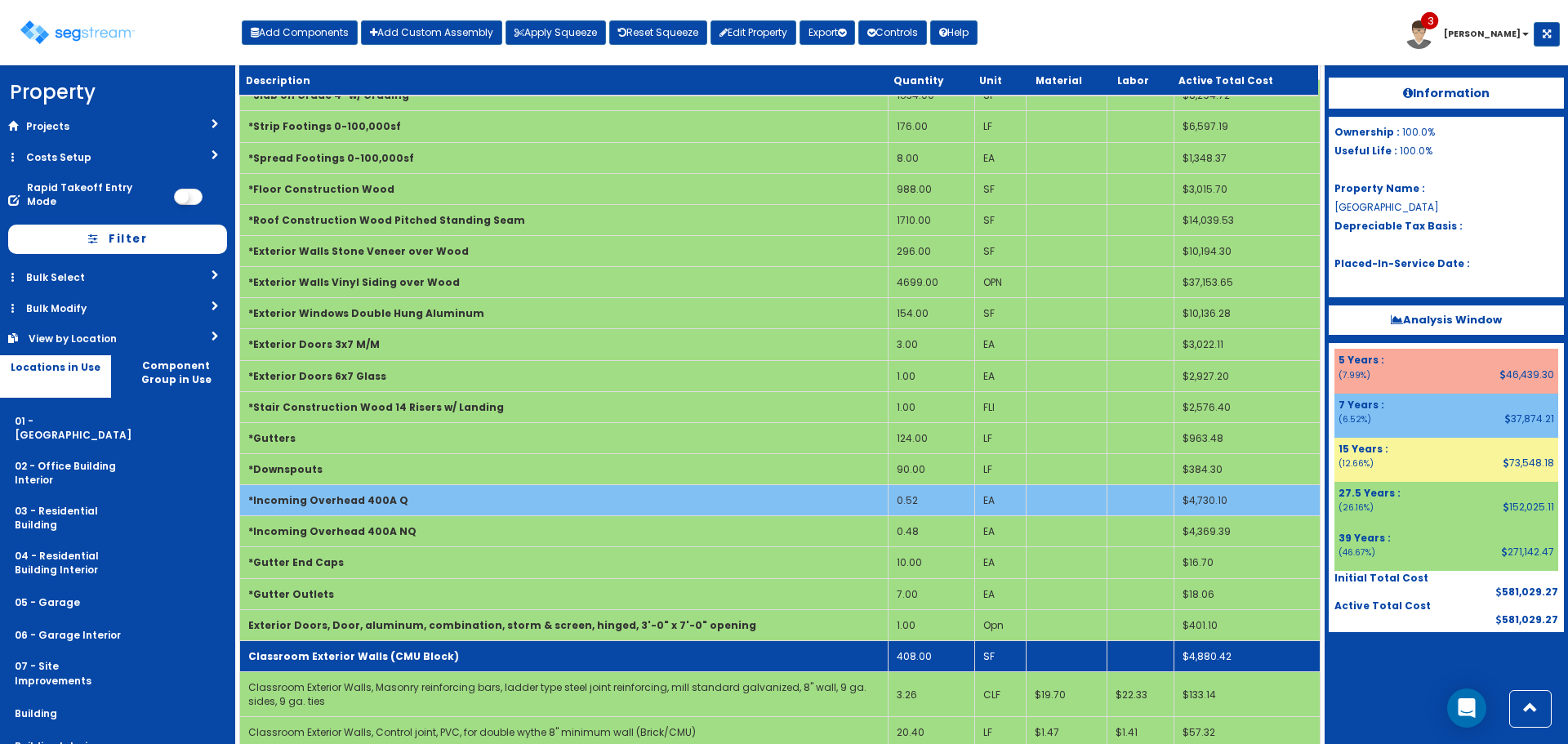
click at [558, 645] on td "Classroom Exterior Walls (CMU Block)" at bounding box center [564, 656] width 649 height 31
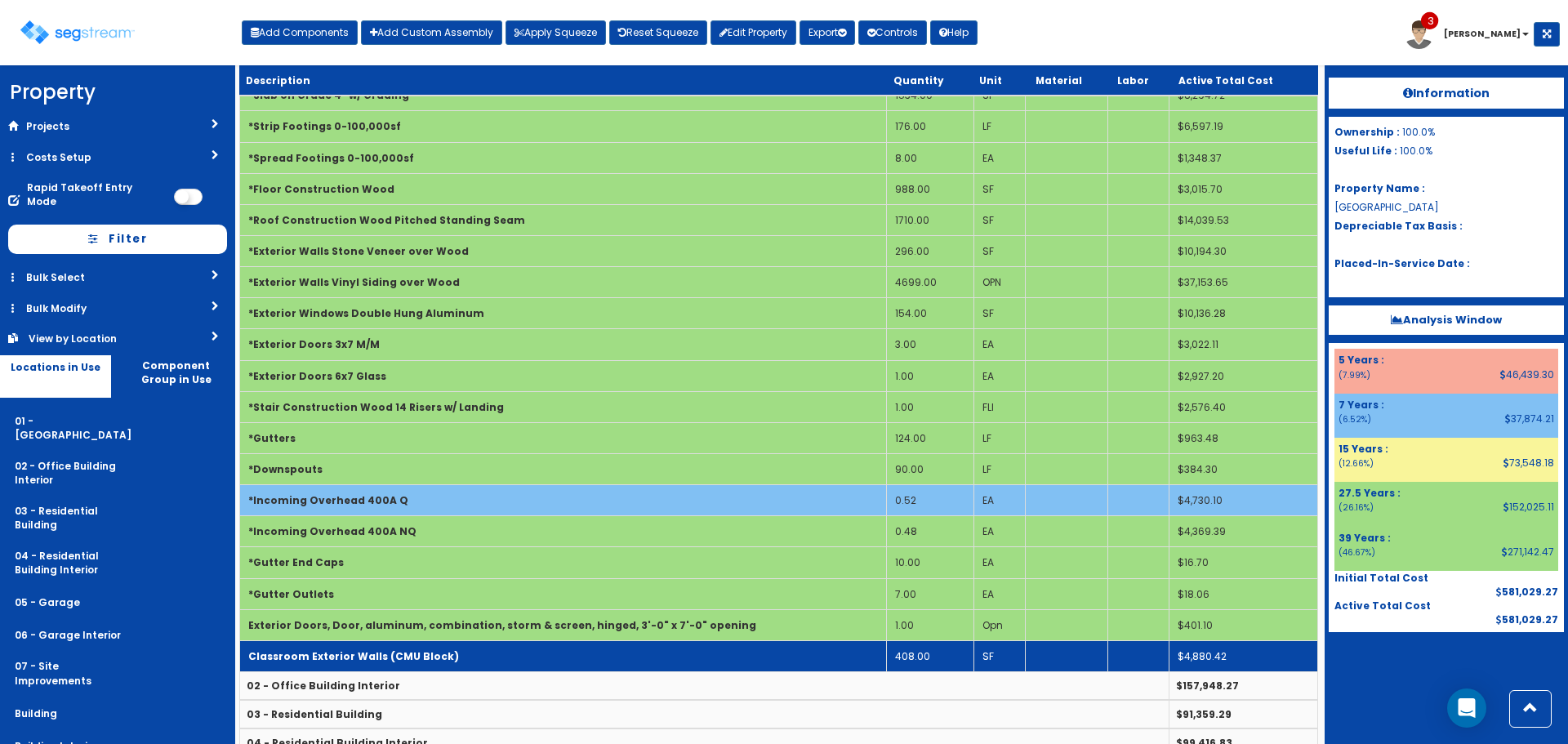
click at [558, 645] on td "Classroom Exterior Walls (CMU Block)" at bounding box center [563, 656] width 647 height 31
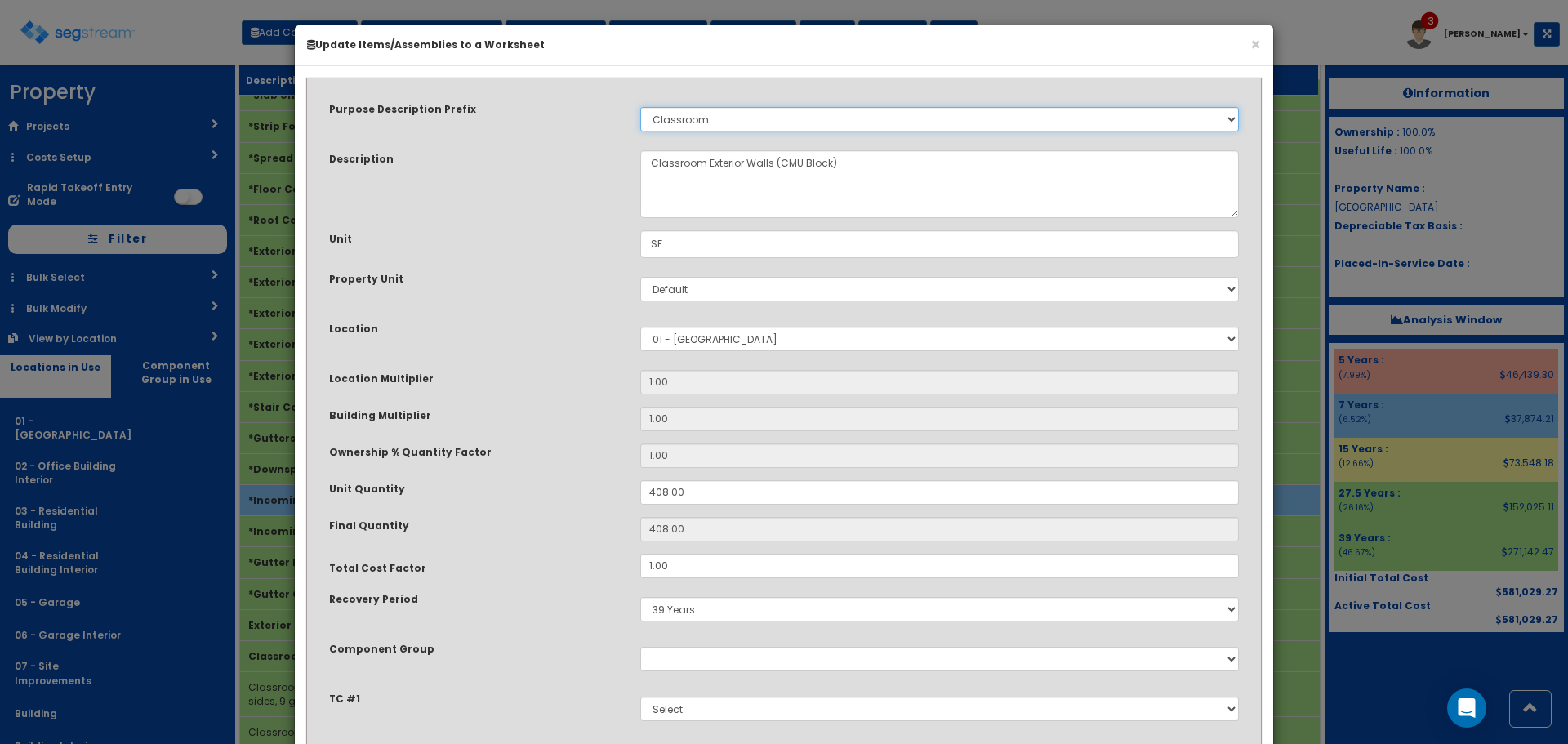
click at [709, 126] on select "Select Stair Construction, A/V System A/V System Equipment A/V System Equipment…" at bounding box center [940, 119] width 599 height 25
select select
click at [641, 107] on select "Select Stair Construction, A/V System A/V System Equipment A/V System Equipment…" at bounding box center [940, 119] width 599 height 25
click at [574, 139] on div "Purpose Description Prefix Select Stair Construction, A/V System A/V System Equ…" at bounding box center [784, 420] width 934 height 664
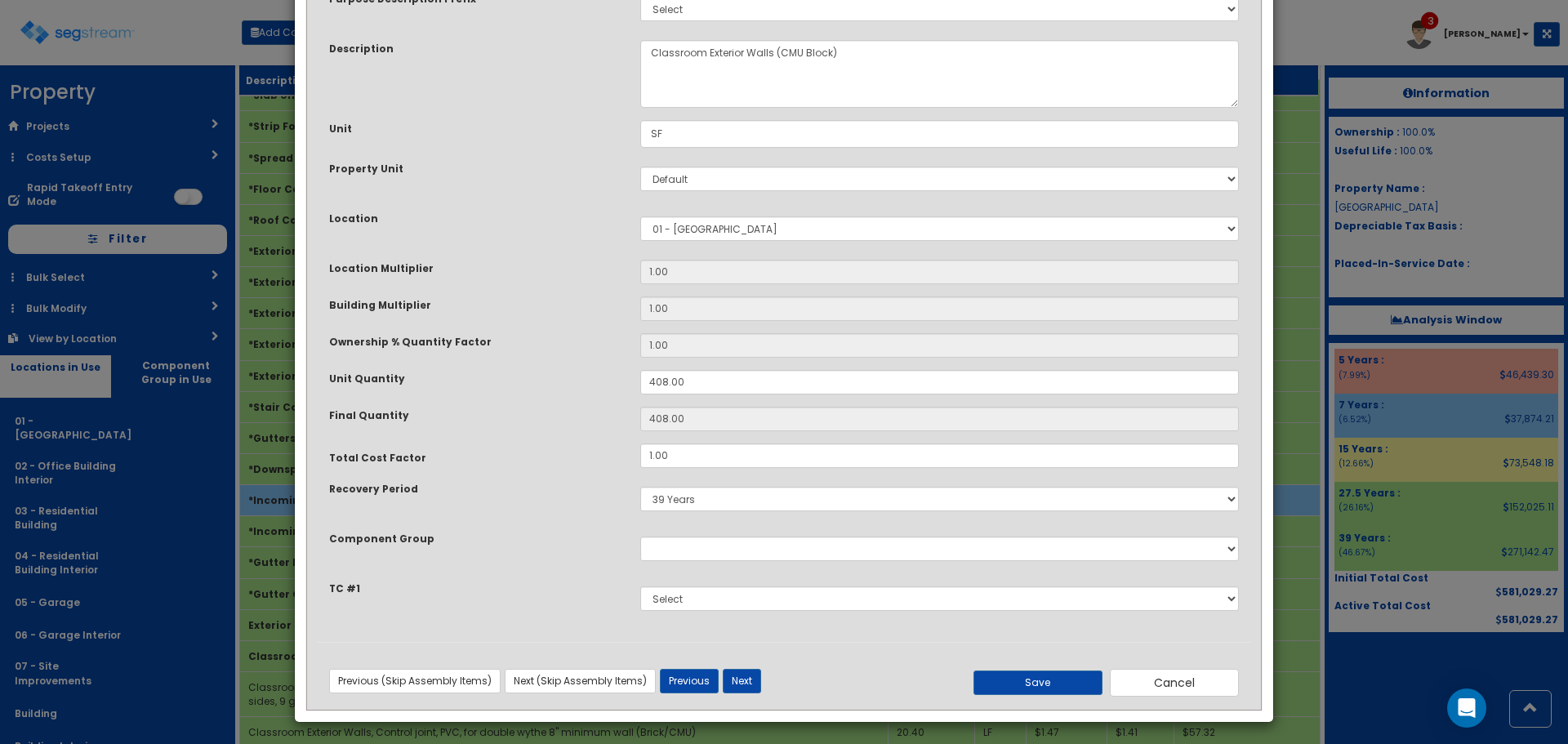
scroll to position [113, 0]
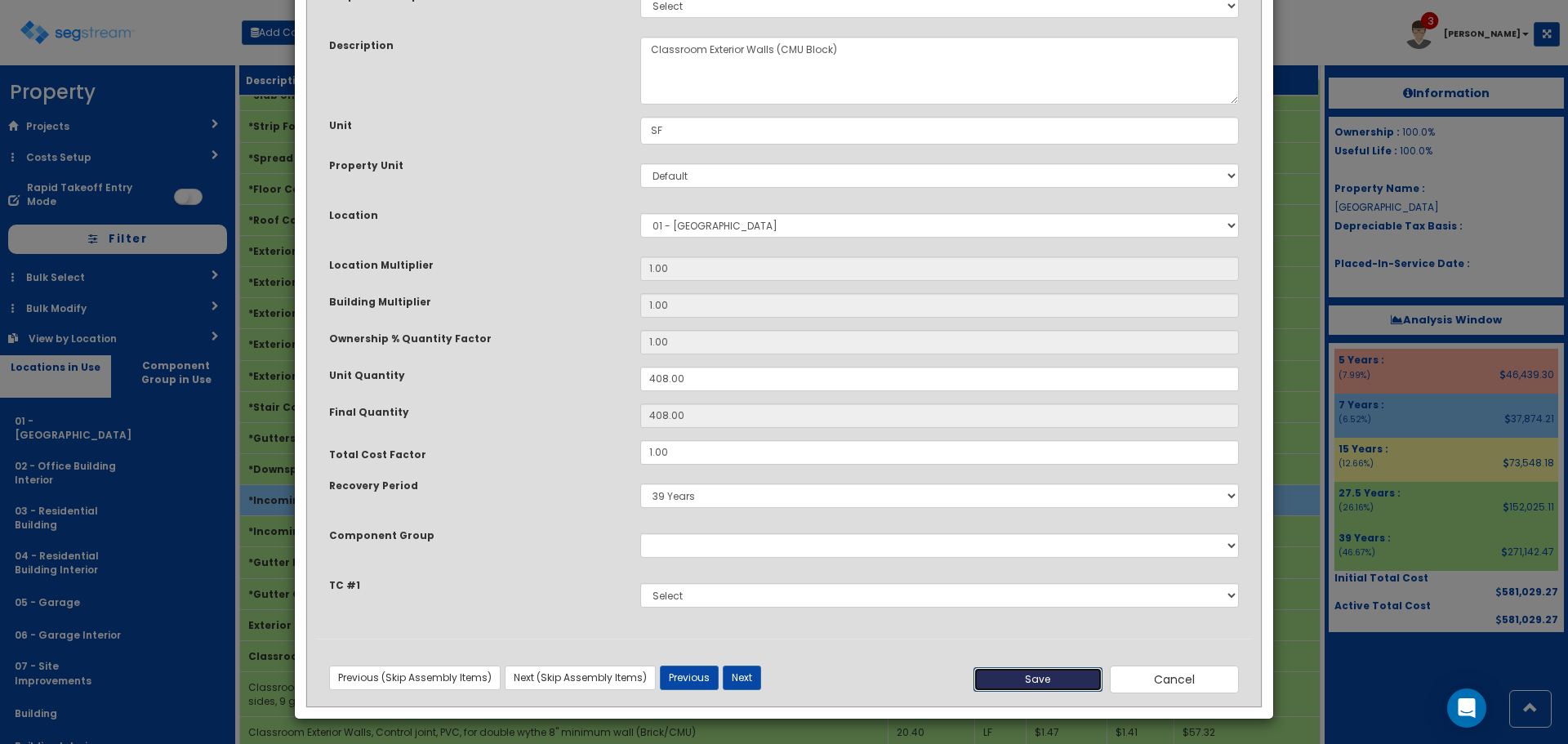
click at [1042, 680] on button "Save" at bounding box center [1038, 680] width 129 height 25
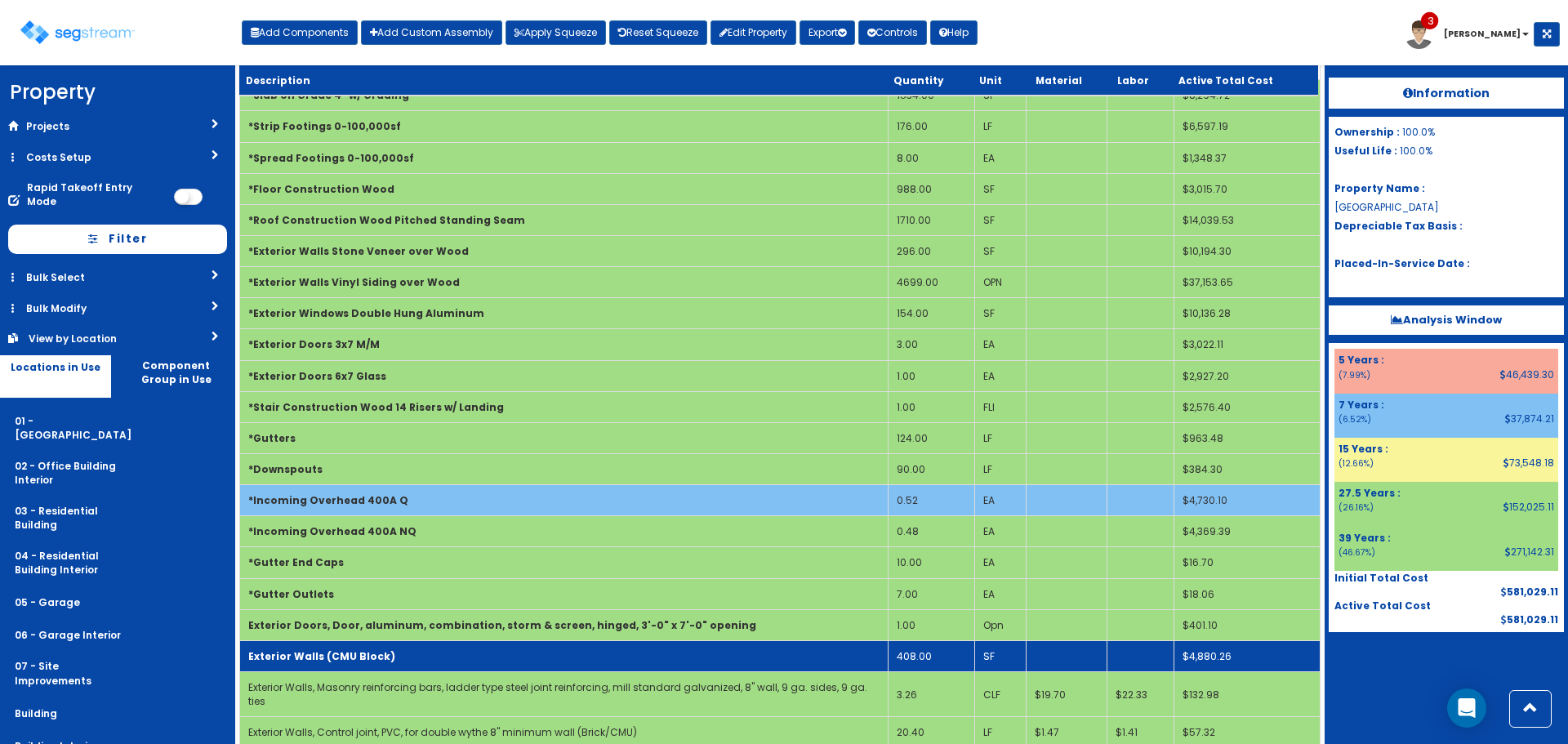
click at [563, 659] on td "Exterior Walls (CMU Block)" at bounding box center [564, 656] width 649 height 31
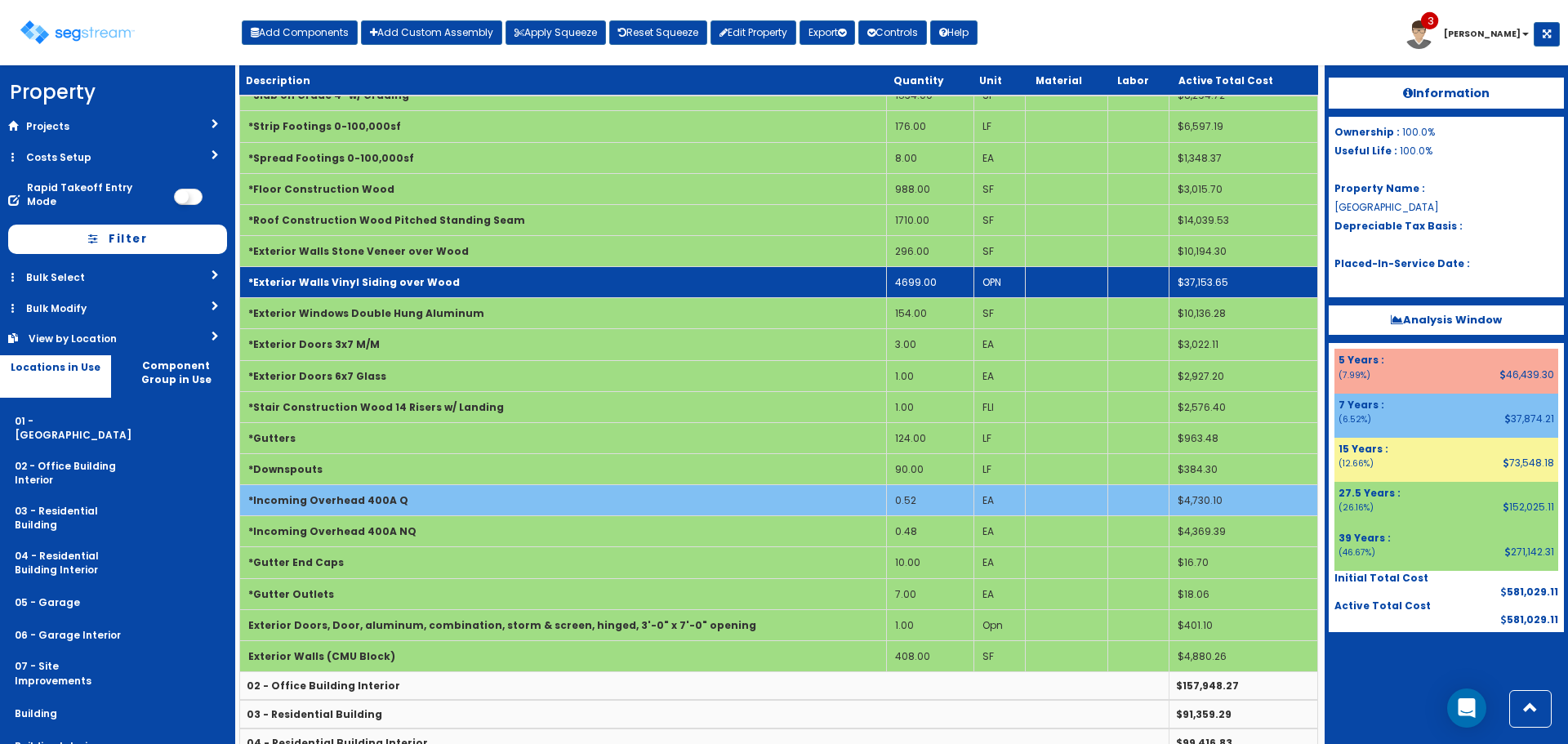
click at [644, 282] on td "*Exterior Walls Vinyl Siding over Wood" at bounding box center [563, 283] width 647 height 31
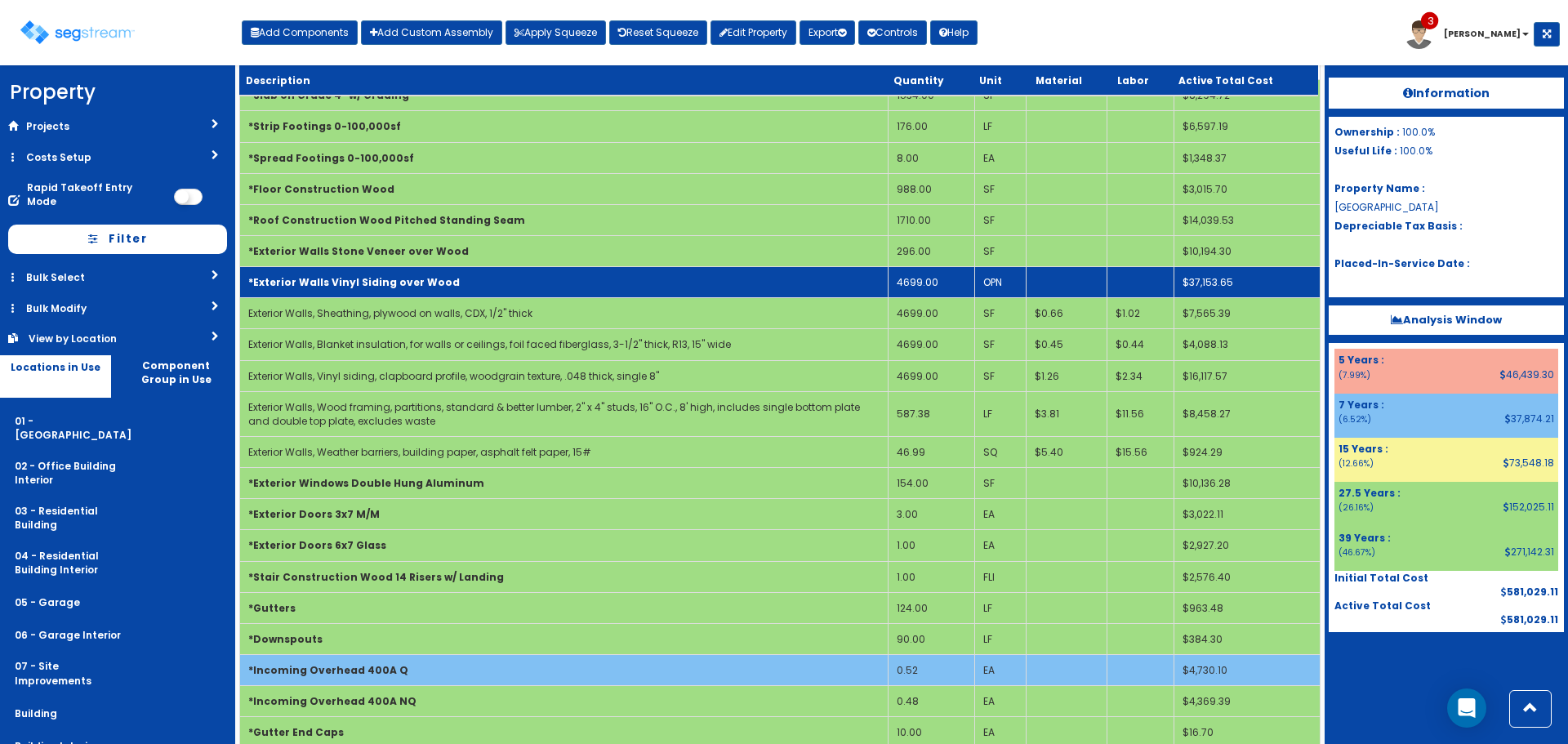
click at [741, 279] on td "*Exterior Walls Vinyl Siding over Wood" at bounding box center [564, 283] width 649 height 31
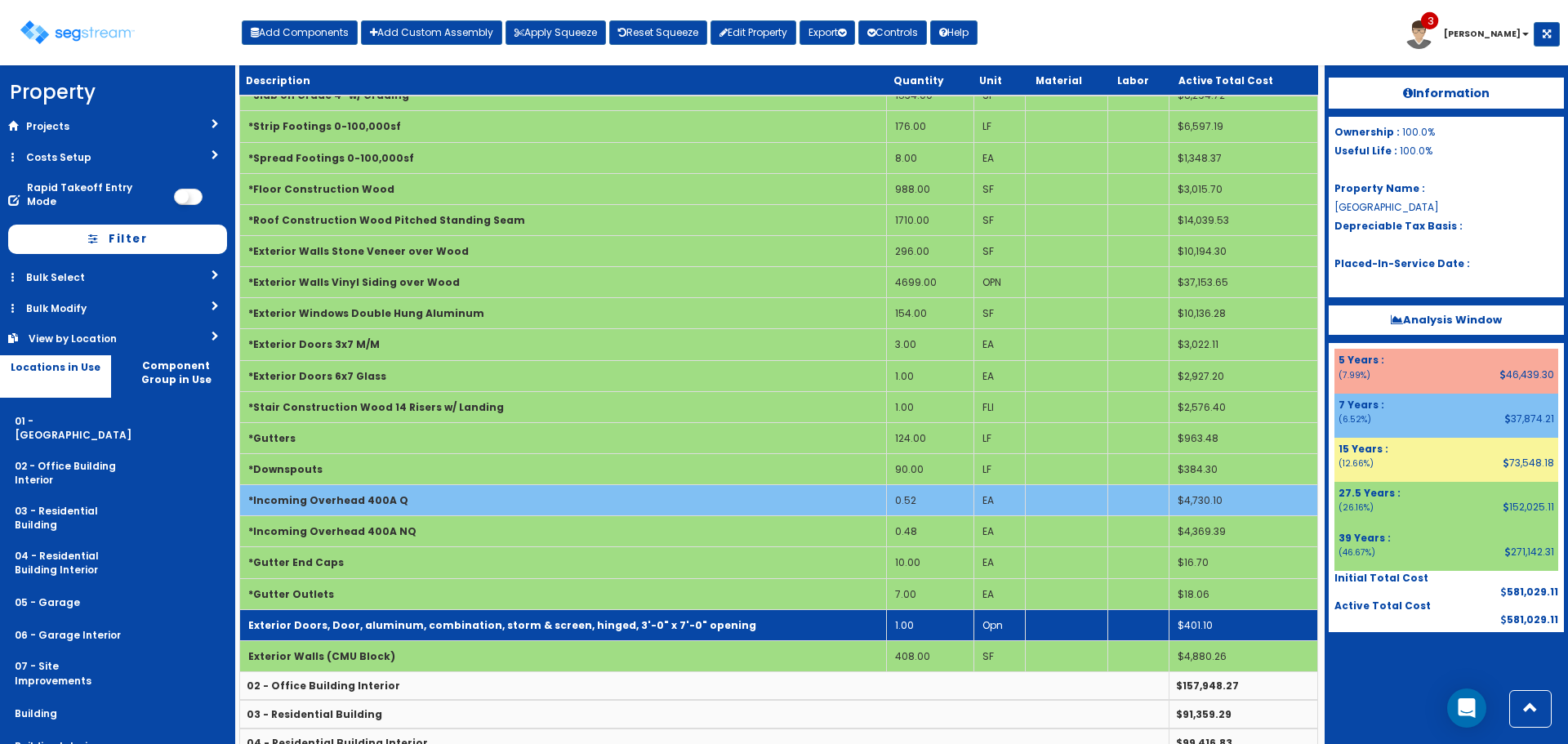
click at [478, 635] on td "Exterior Doors, Door, aluminum, combination, storm & screen, hinged, 3'-0" x 7'…" at bounding box center [563, 625] width 647 height 31
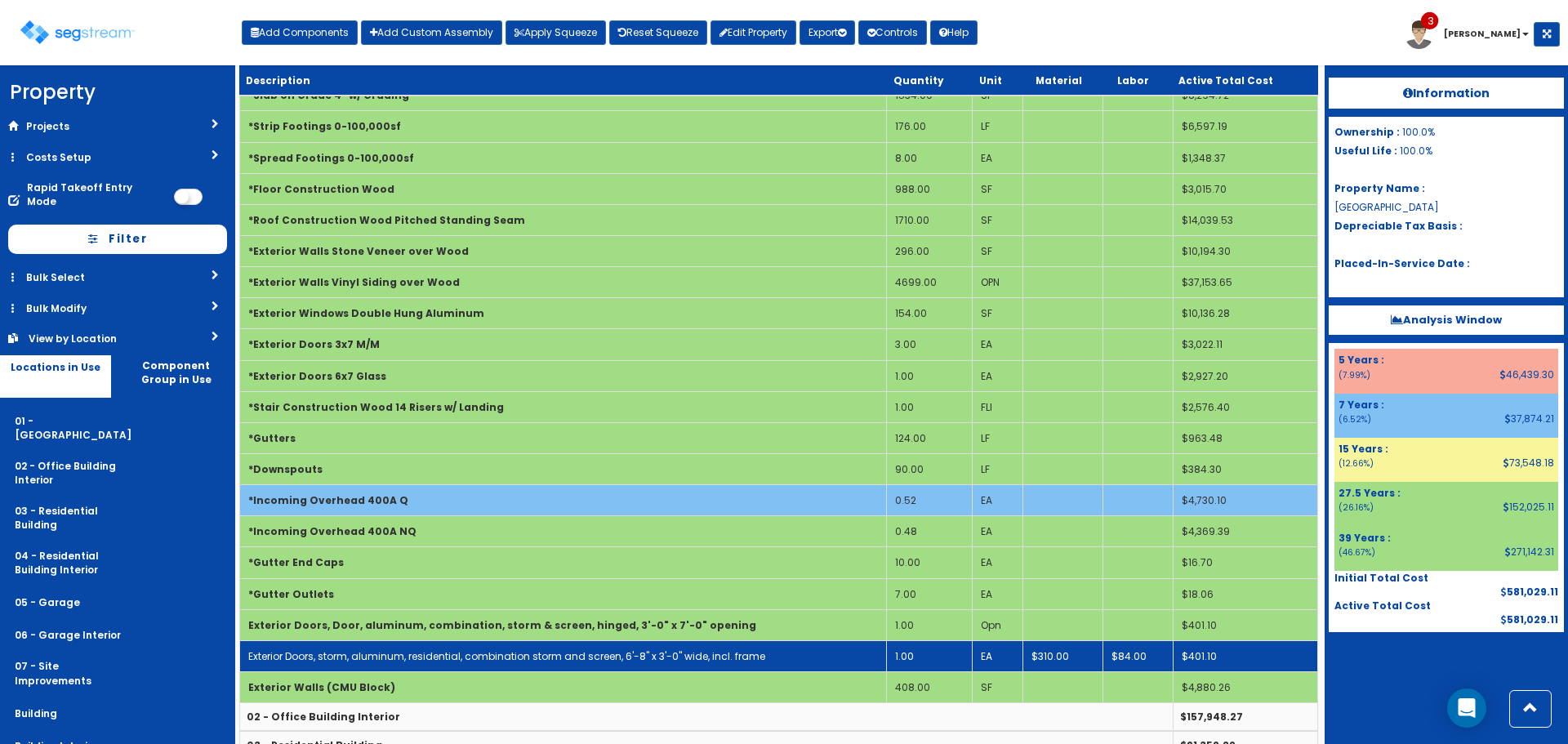
click at [500, 658] on link "Exterior Doors, storm, aluminum, residential, combination storm and screen, 6'-…" at bounding box center [506, 656] width 517 height 14
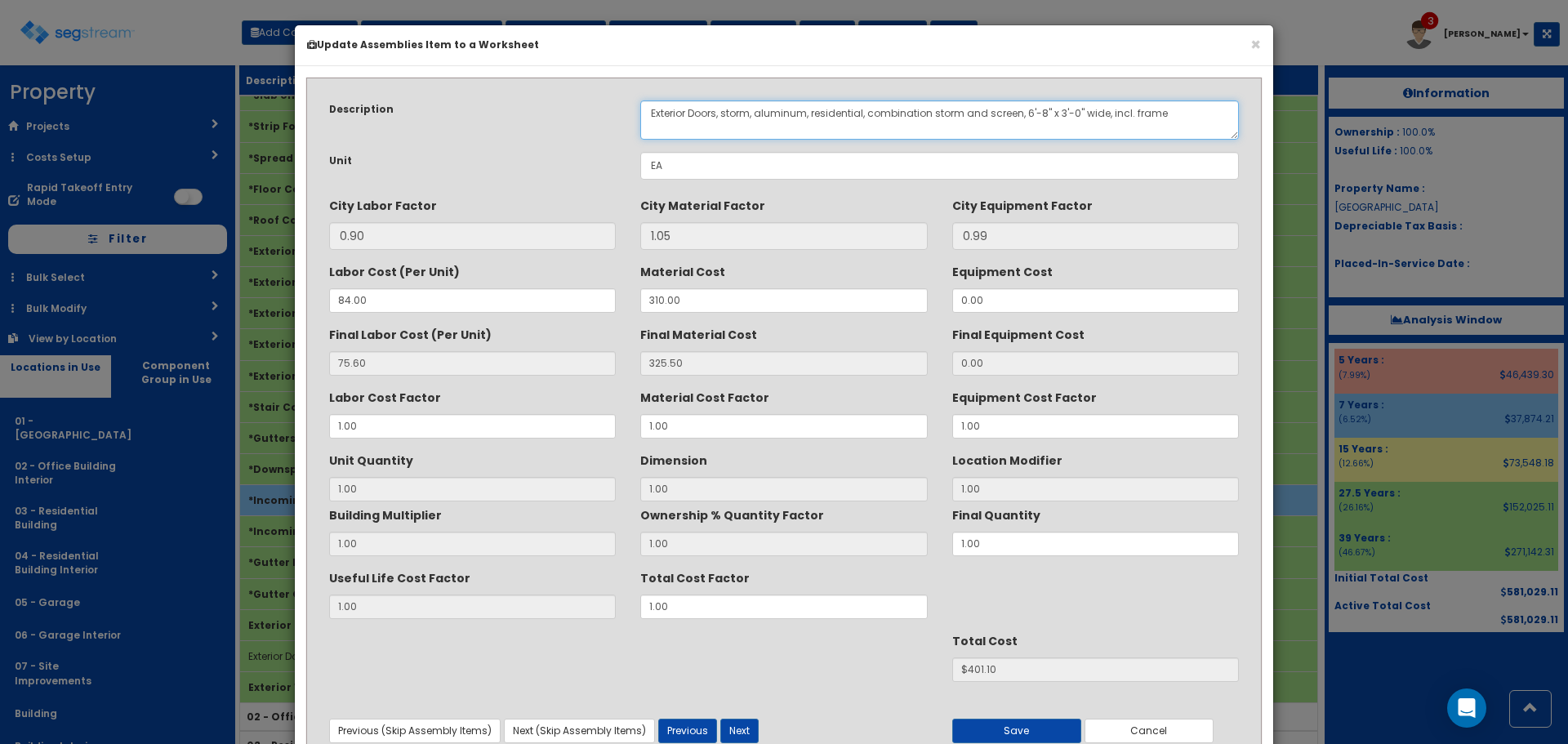
drag, startPoint x: 811, startPoint y: 122, endPoint x: 868, endPoint y: 130, distance: 57.6
click at [868, 130] on textarea "Exterior Doors, storm, aluminum, residential, combination storm and screen, 6'-…" at bounding box center [940, 120] width 599 height 39
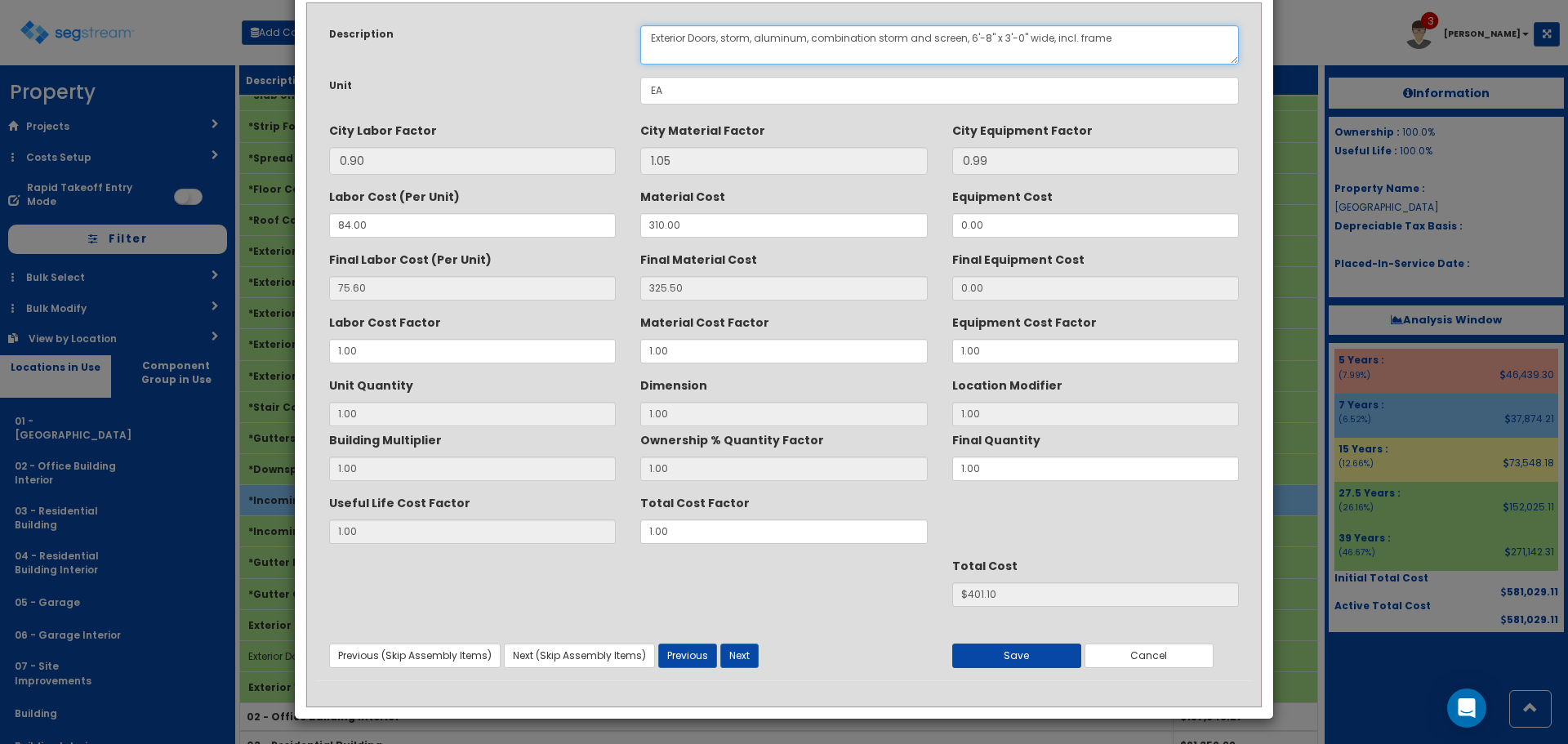
type textarea "Exterior Doors, storm, aluminum, combination storm and screen, 6'-8" x 3'-0" wi…"
drag, startPoint x: 1013, startPoint y: 660, endPoint x: 1029, endPoint y: 649, distance: 19.4
click at [1015, 659] on button "Save" at bounding box center [1016, 656] width 129 height 25
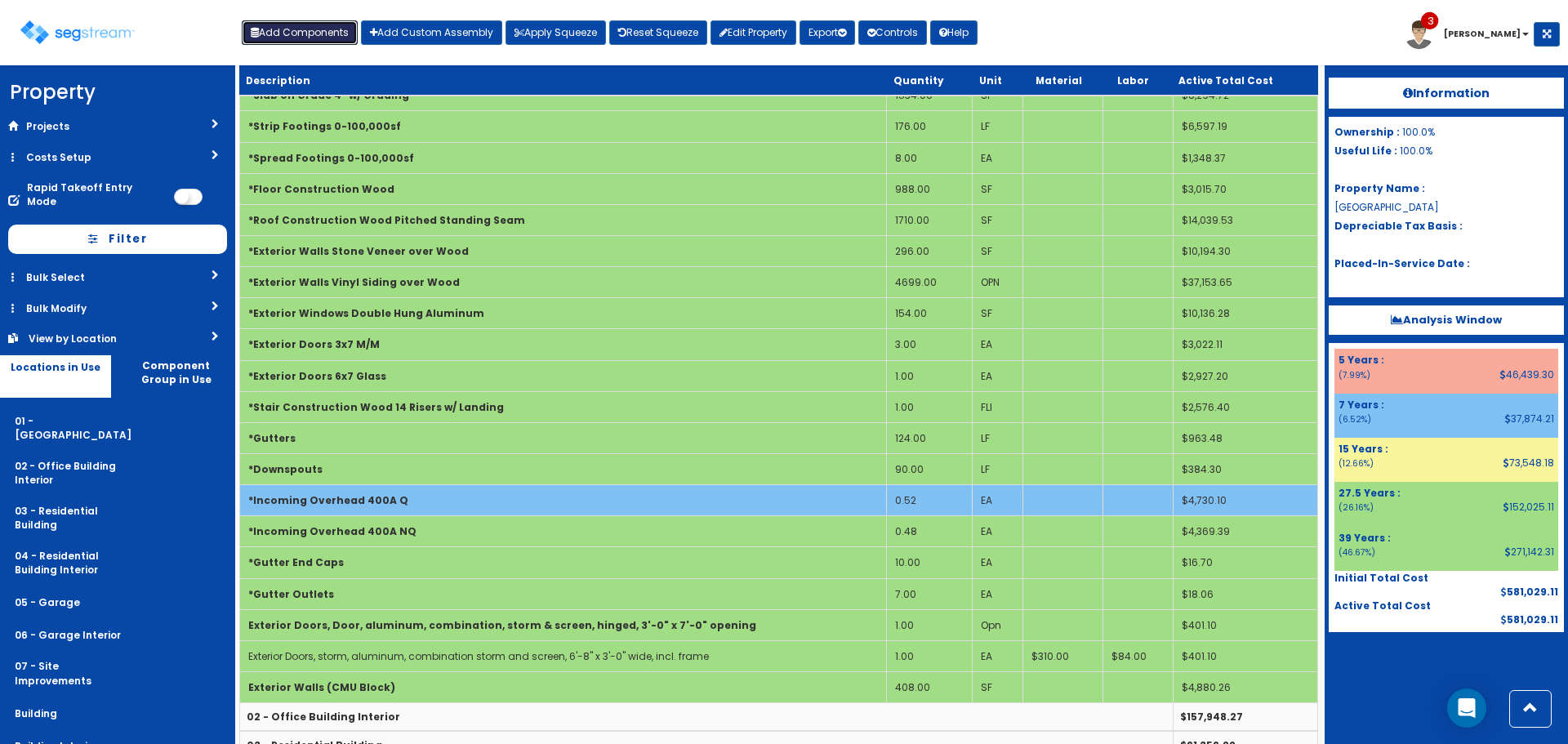
drag, startPoint x: 325, startPoint y: 27, endPoint x: 316, endPoint y: 27, distance: 9.0
click at [325, 27] on button "Add Components" at bounding box center [299, 33] width 116 height 25
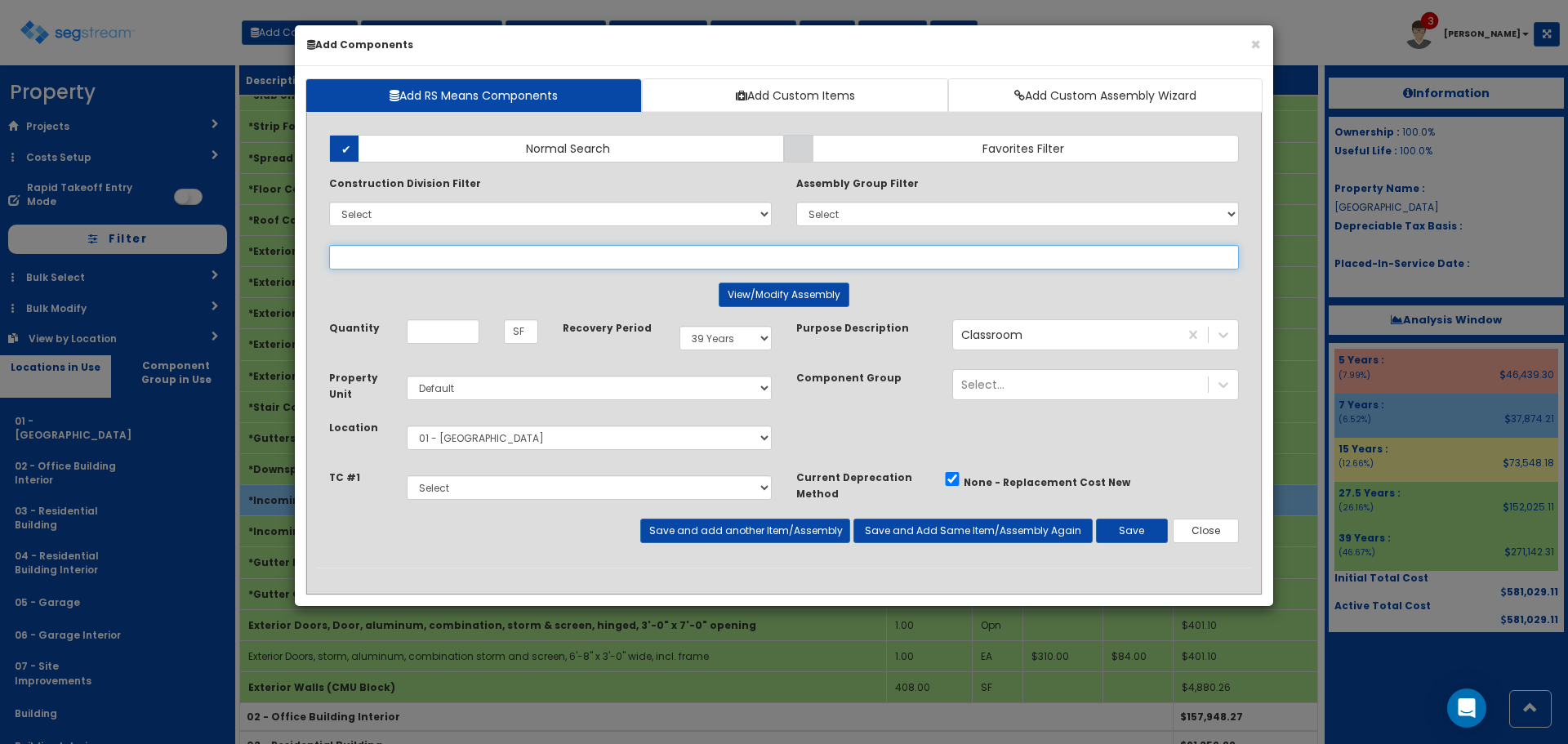
select select
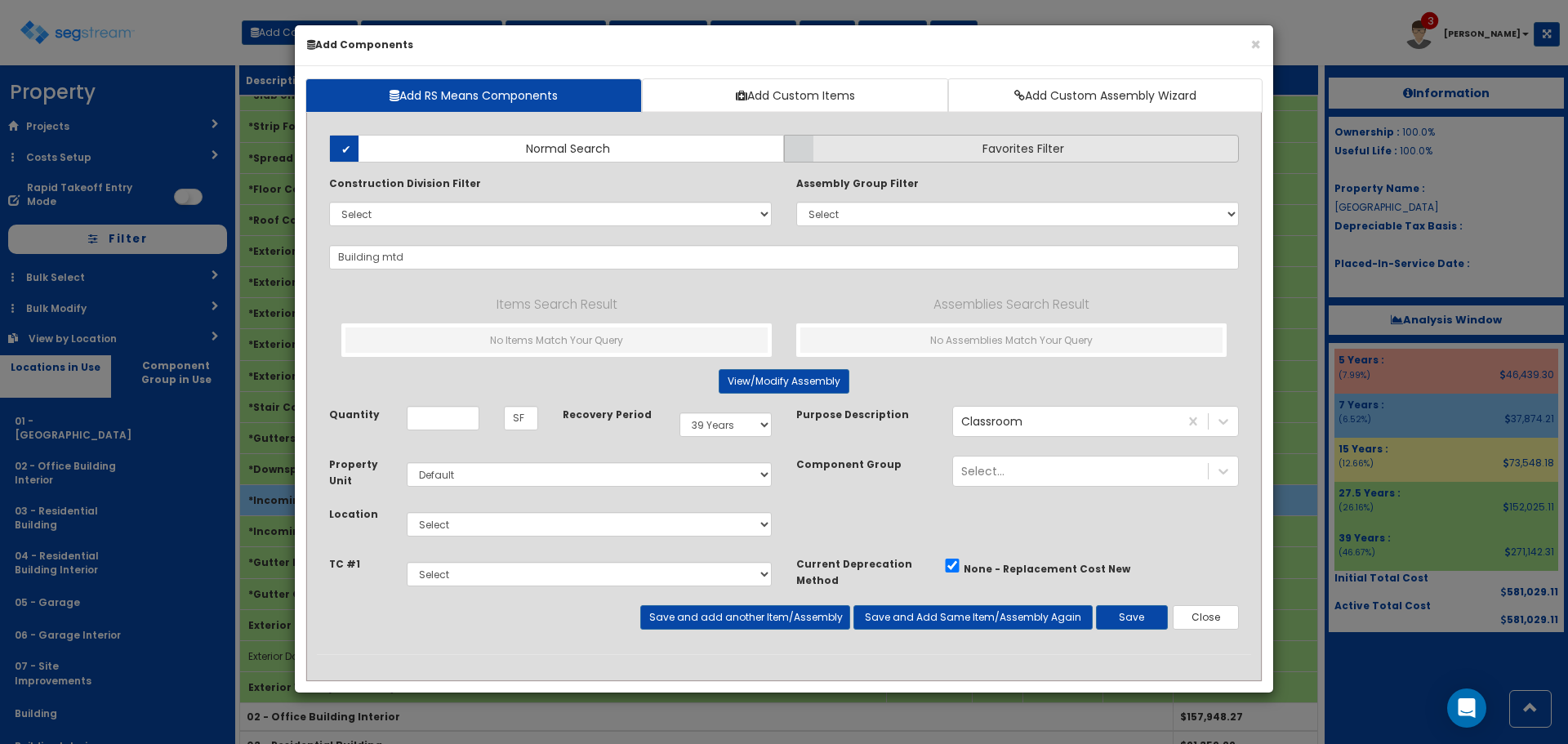
click at [825, 150] on label "Favorites Filter" at bounding box center [1011, 149] width 455 height 28
click at [0, 0] on input "Favorites Filter" at bounding box center [0, 0] width 0 height 0
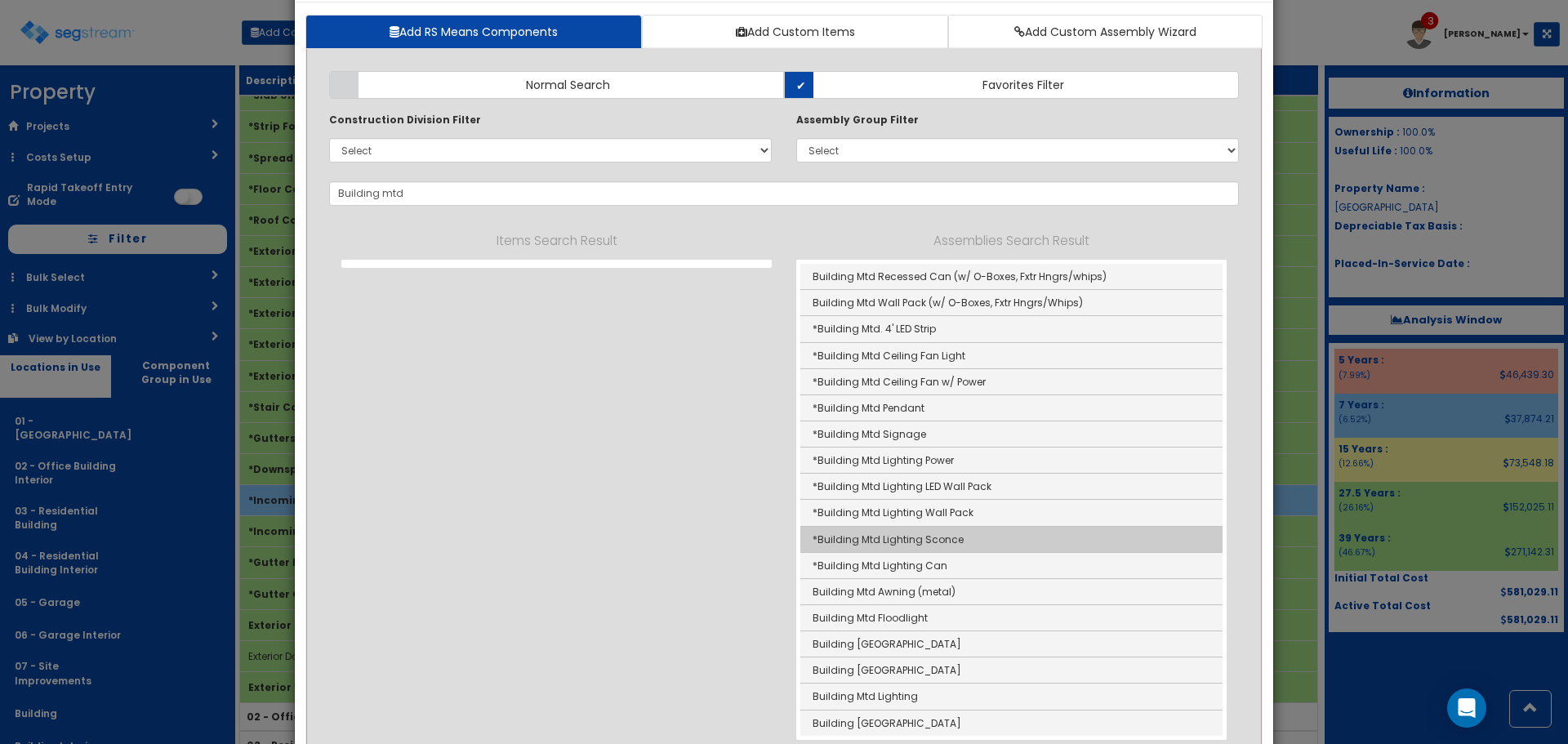
scroll to position [81, 0]
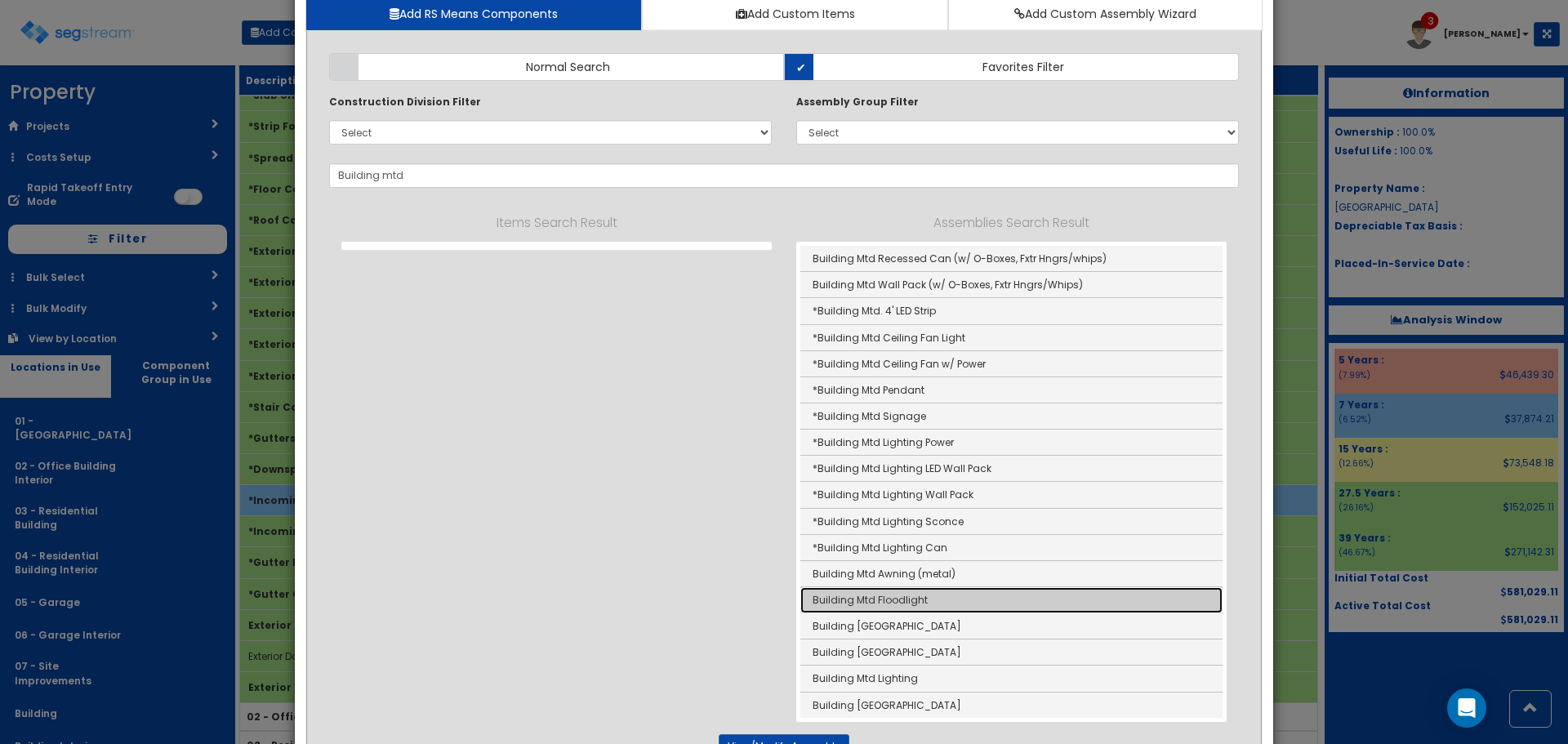
click at [1085, 599] on link "Building Mtd Floodlight" at bounding box center [1012, 600] width 423 height 26
type input "Building Mtd Floodlight"
type input "Ea"
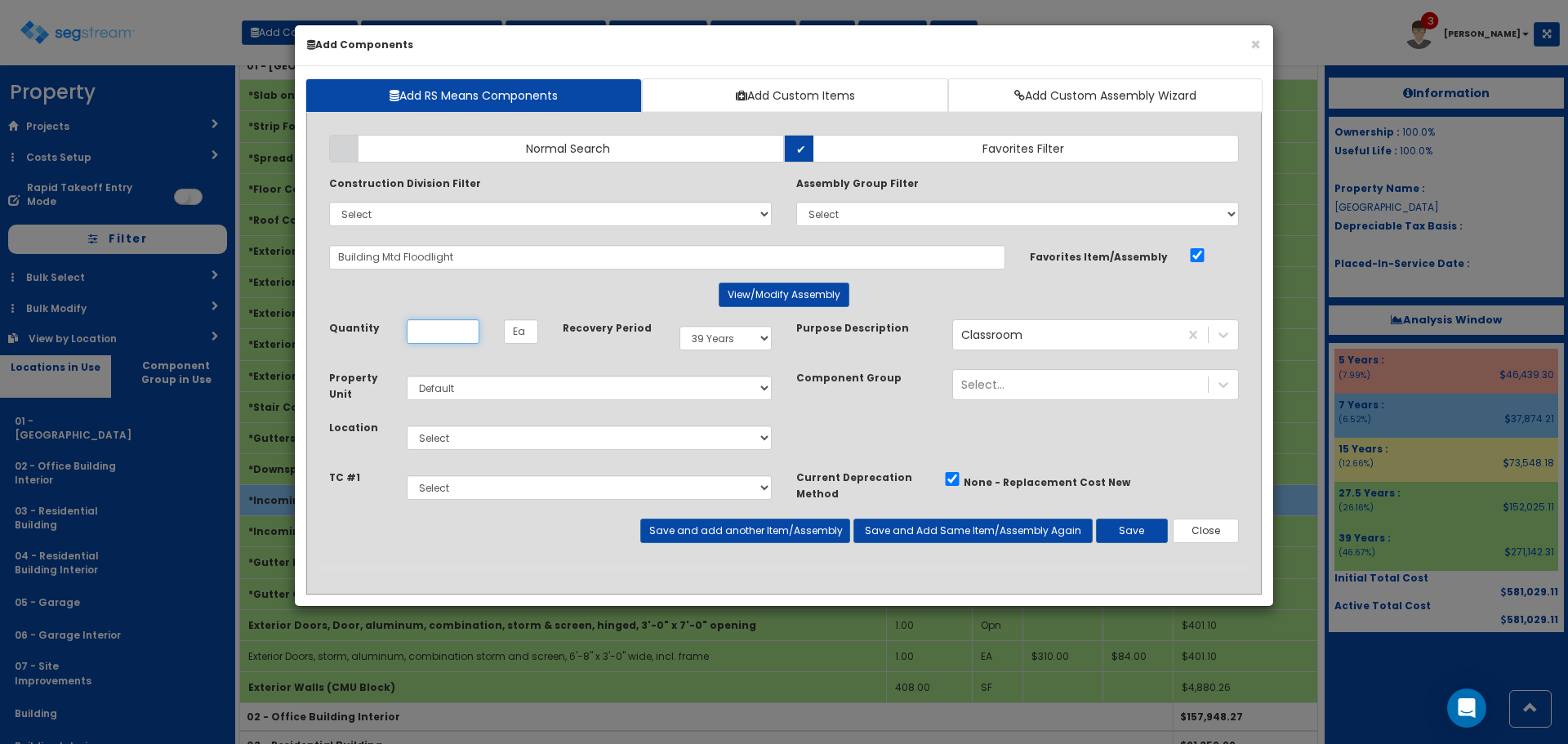
scroll to position [0, 0]
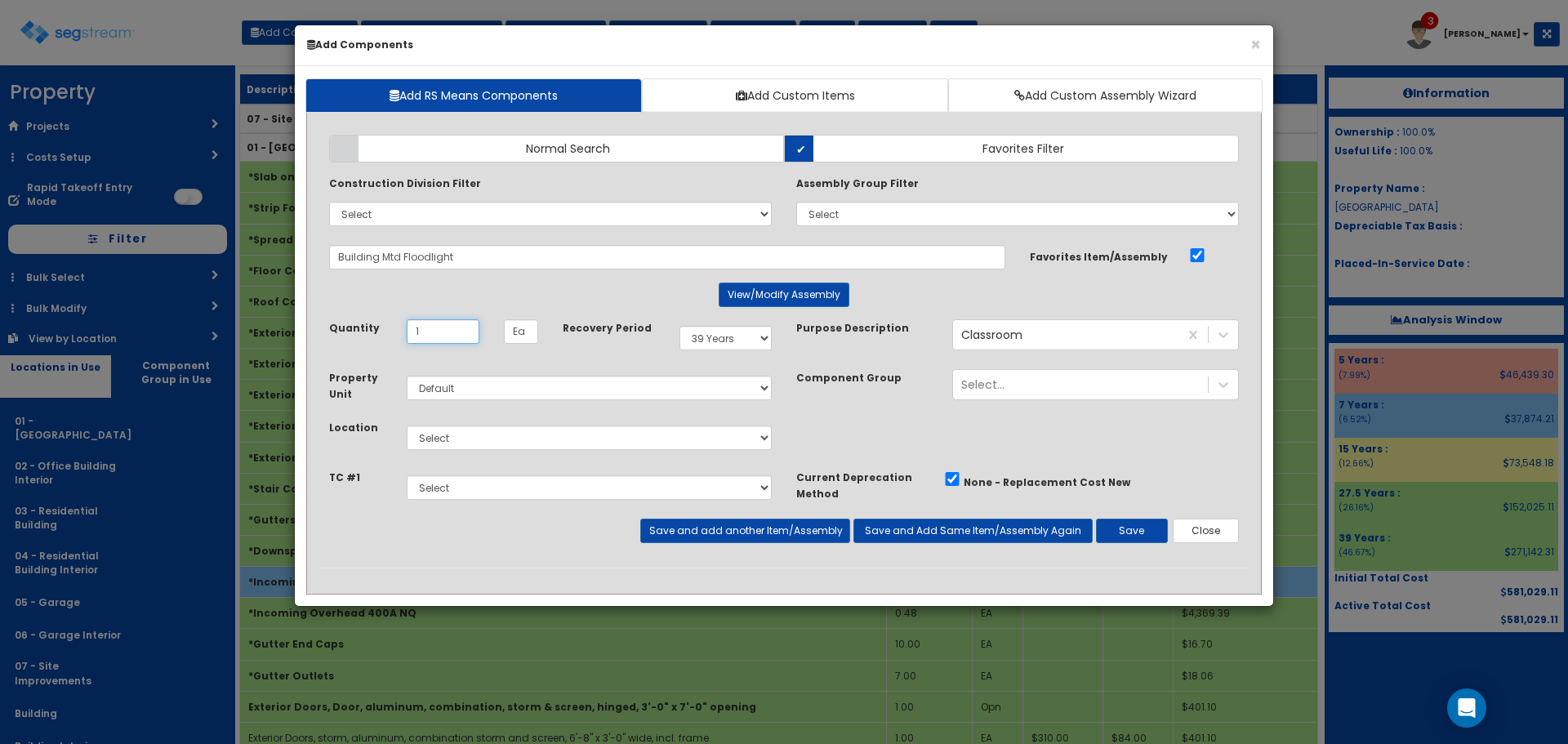
type input "1"
select select "7Y"
select select "4521"
click at [1131, 534] on button "Save" at bounding box center [1131, 531] width 72 height 25
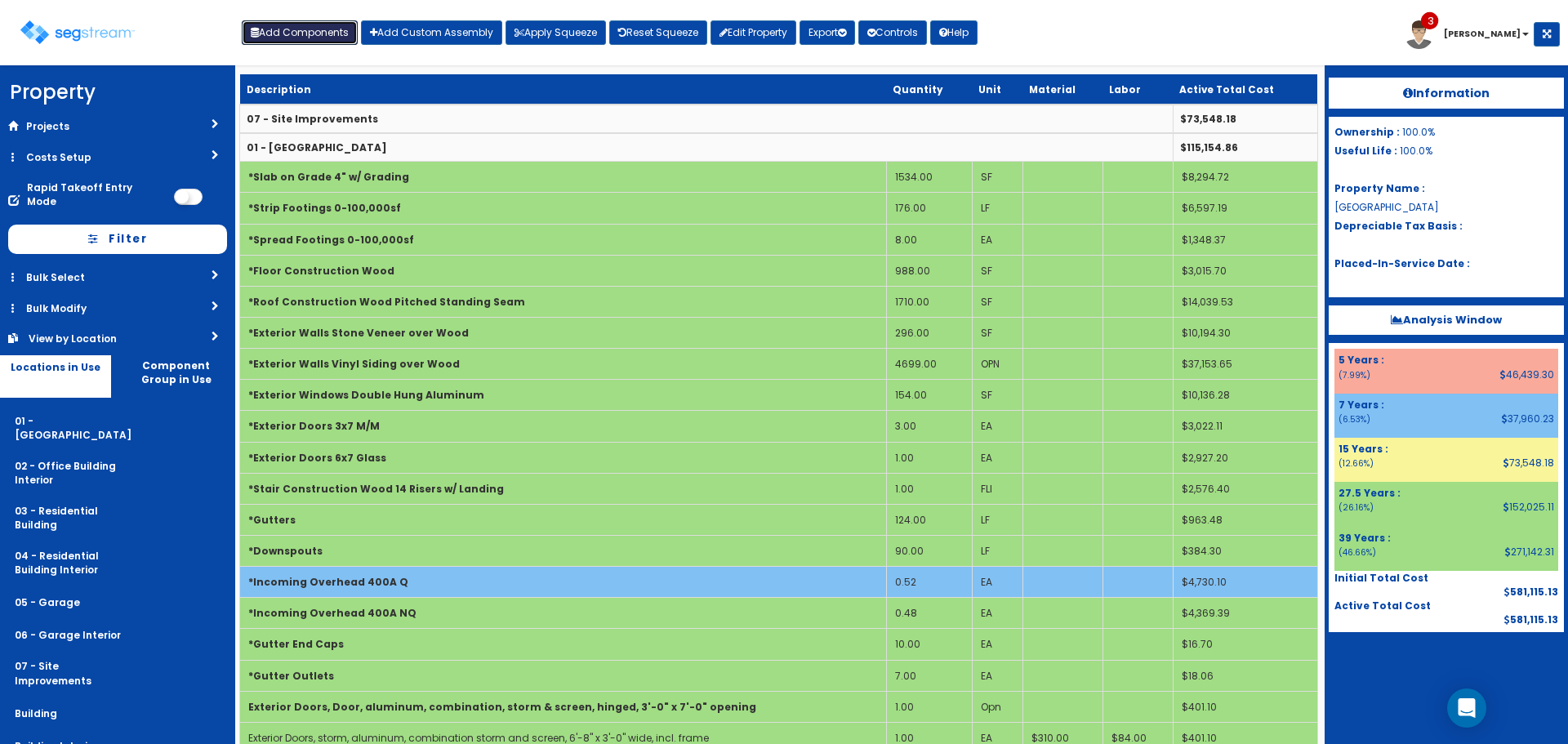
drag, startPoint x: 308, startPoint y: 31, endPoint x: 424, endPoint y: 168, distance: 179.5
click at [308, 31] on button "Add Components" at bounding box center [299, 33] width 116 height 25
select select
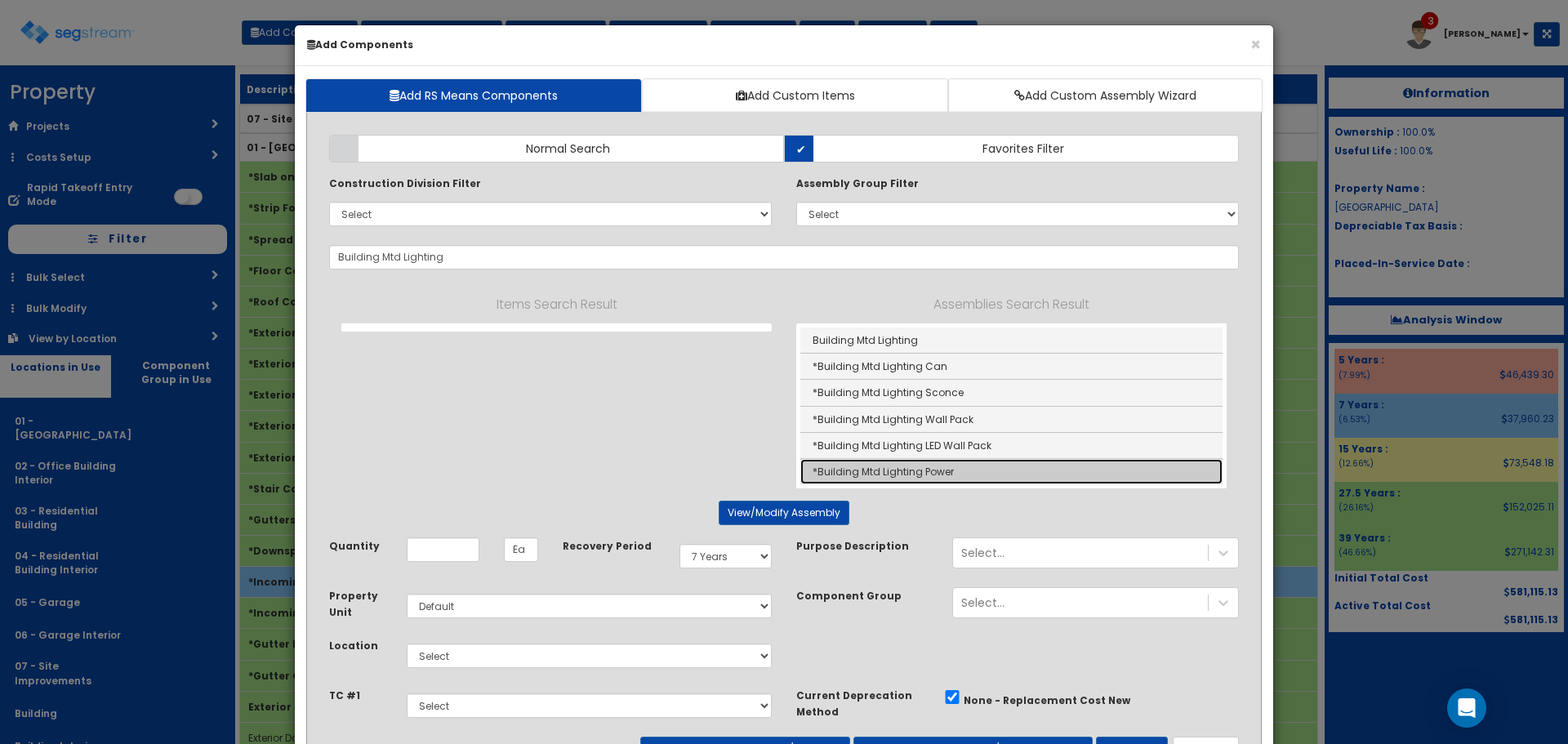
click at [977, 472] on link "*Building Mtd Lighting Power" at bounding box center [1012, 471] width 423 height 25
type input "*Building Mtd Lighting Power"
type input "SF"
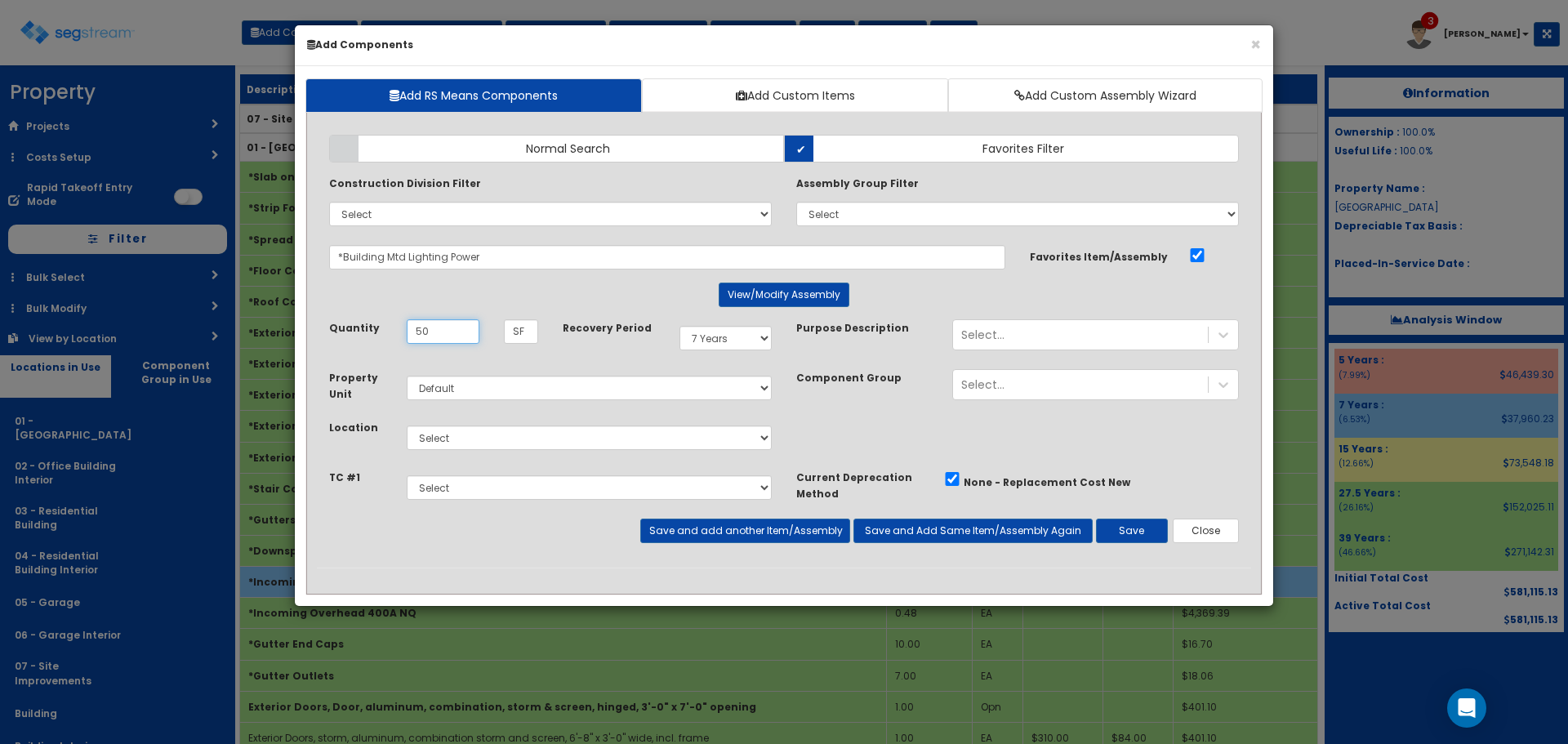
type input "50"
select select "4521"
click at [806, 533] on button "Save and add another Item/Assembly" at bounding box center [745, 531] width 209 height 25
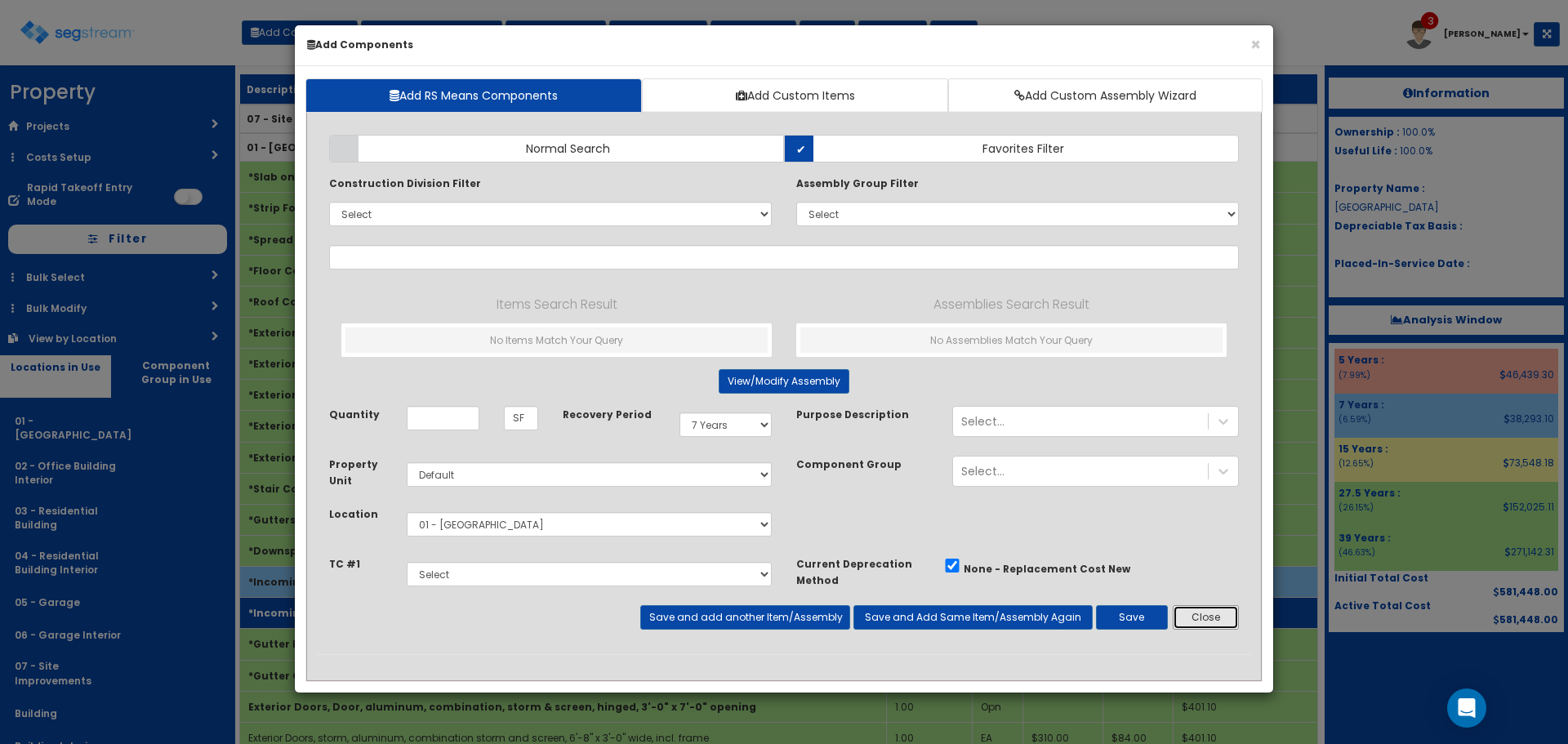
drag, startPoint x: 1222, startPoint y: 619, endPoint x: 1169, endPoint y: 615, distance: 53.2
click at [1222, 619] on button "Close" at bounding box center [1206, 617] width 66 height 25
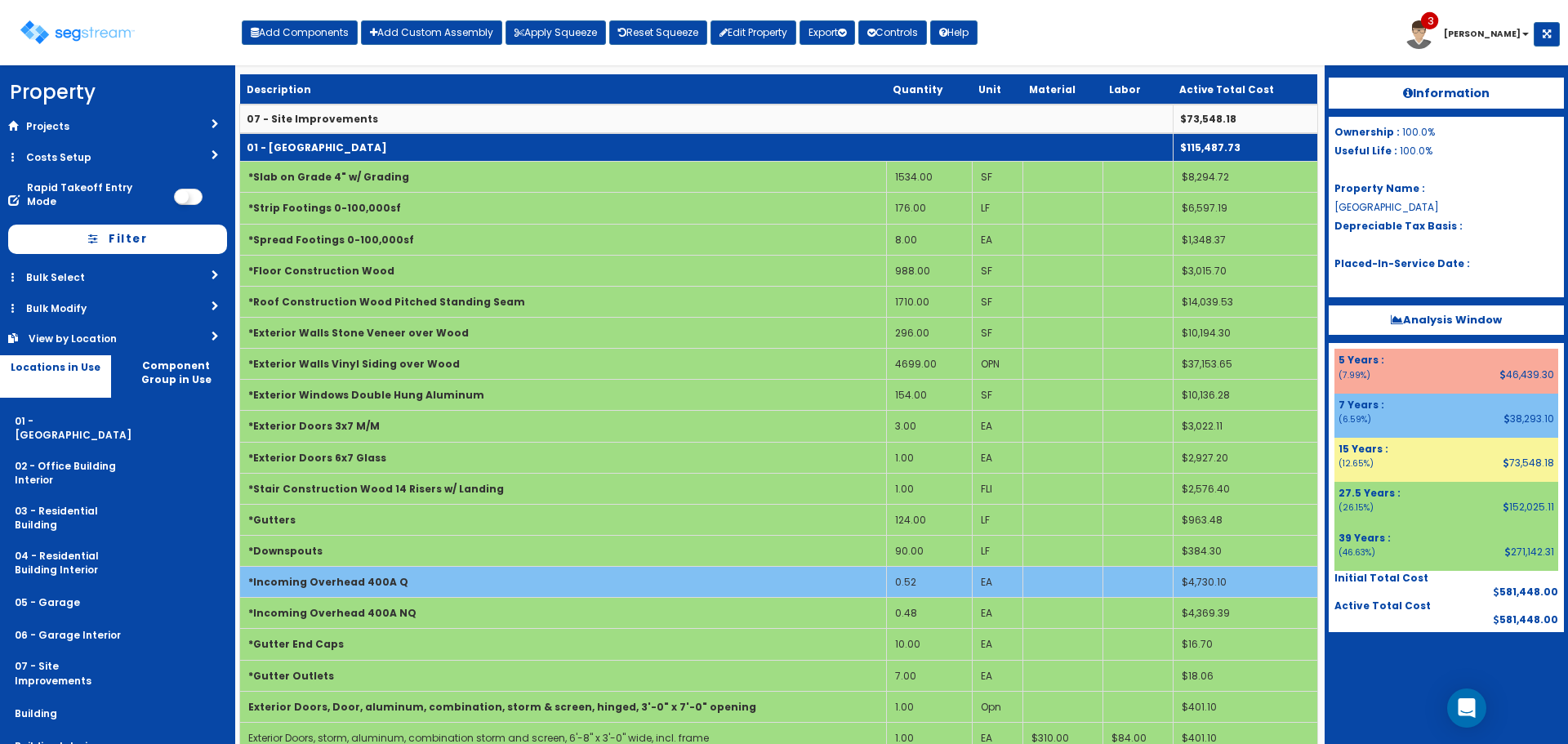
click at [471, 141] on td "01 - [GEOGRAPHIC_DATA]" at bounding box center [706, 147] width 933 height 29
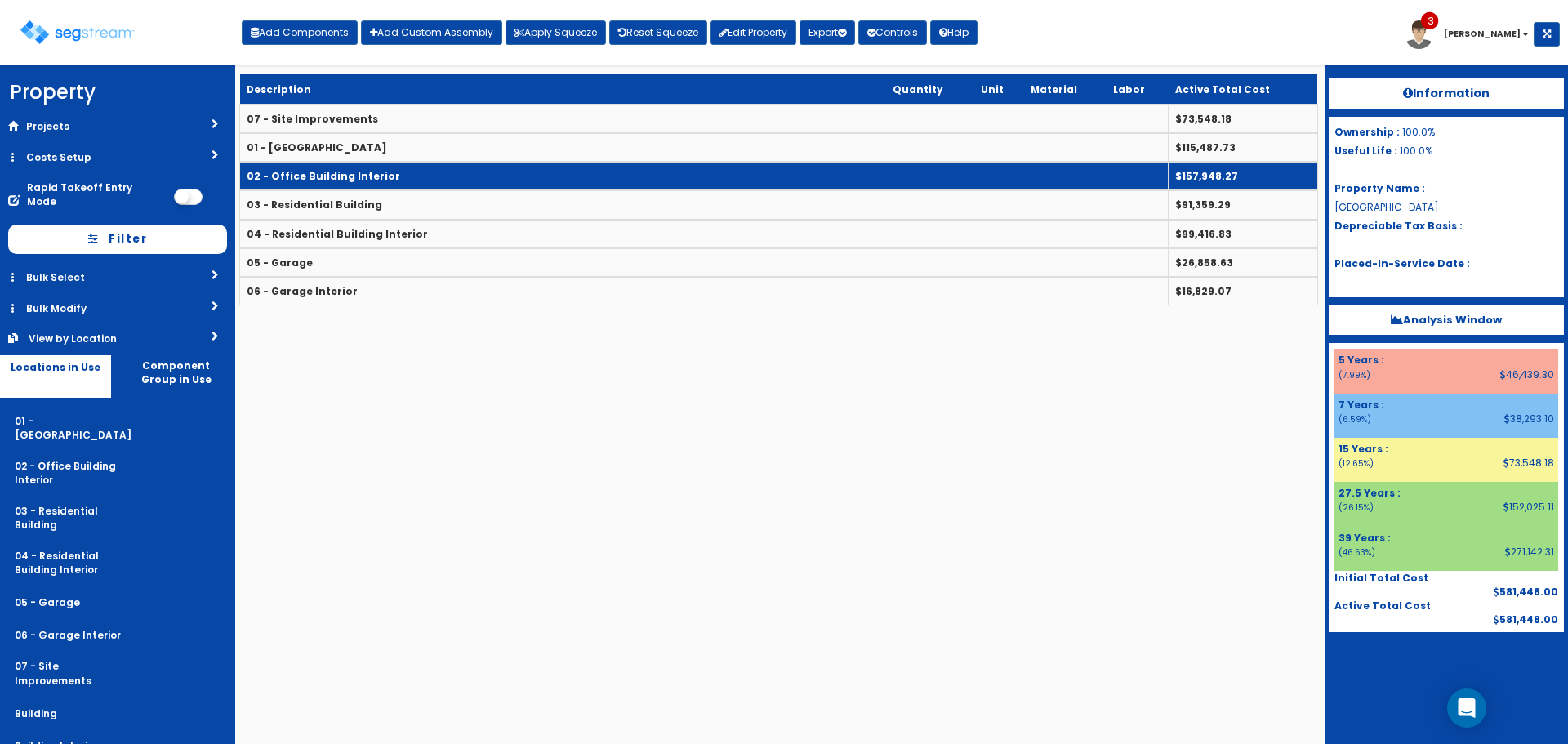
click at [469, 169] on td "02 - Office Building Interior" at bounding box center [705, 176] width 929 height 29
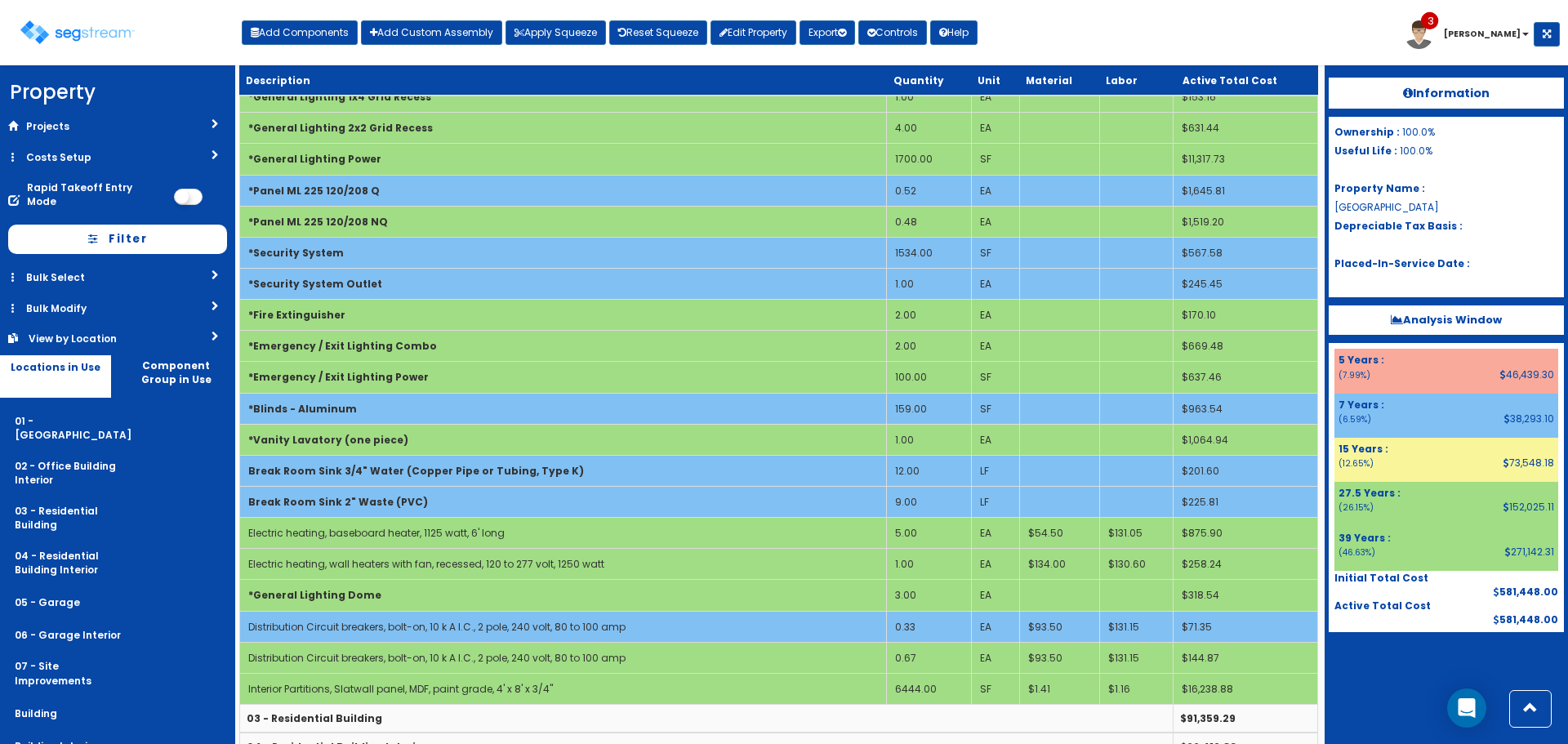
scroll to position [1389, 0]
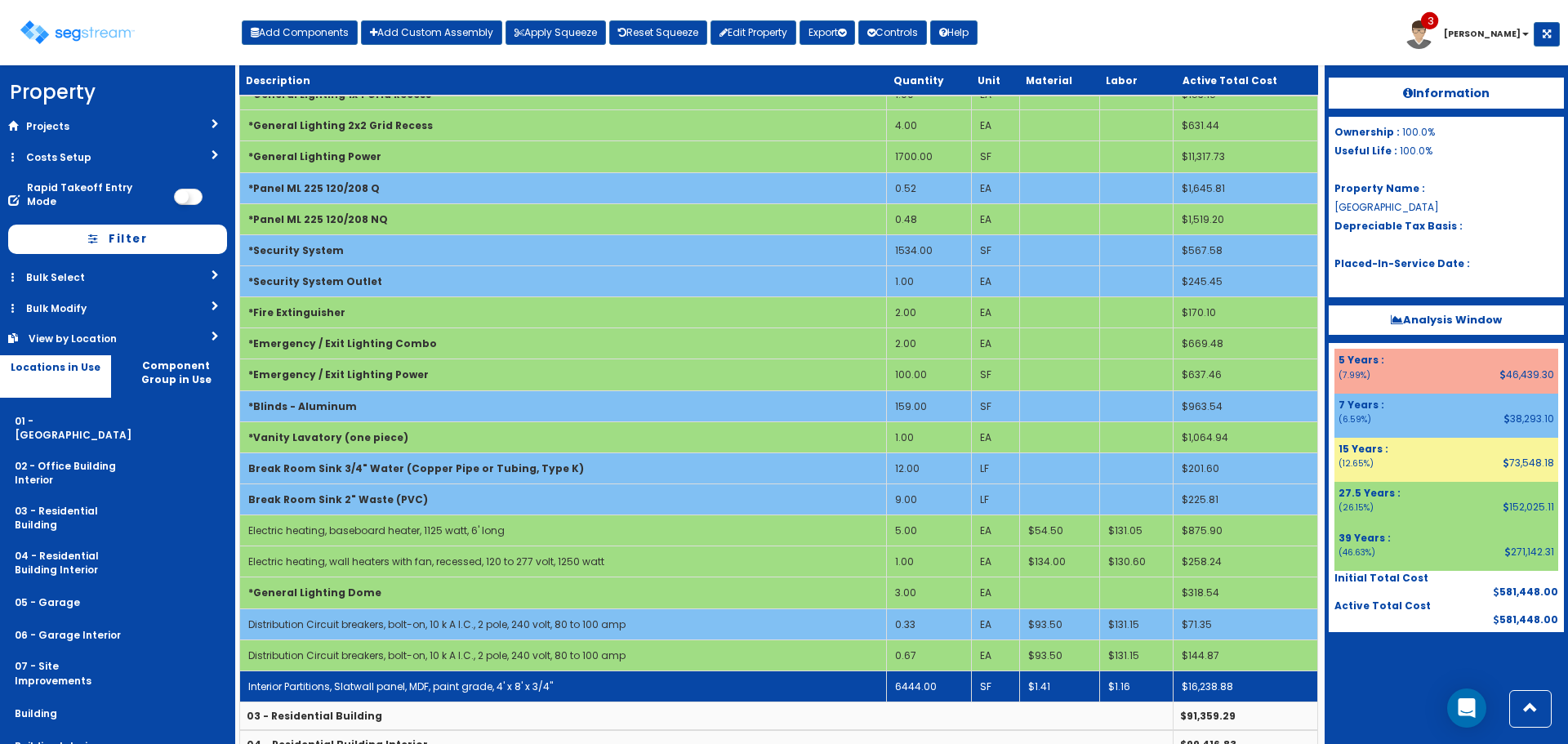
click at [622, 683] on td "Interior Partitions, Slatwall panel, MDF, paint grade, 4' x 8' x 3/4"" at bounding box center [563, 686] width 647 height 31
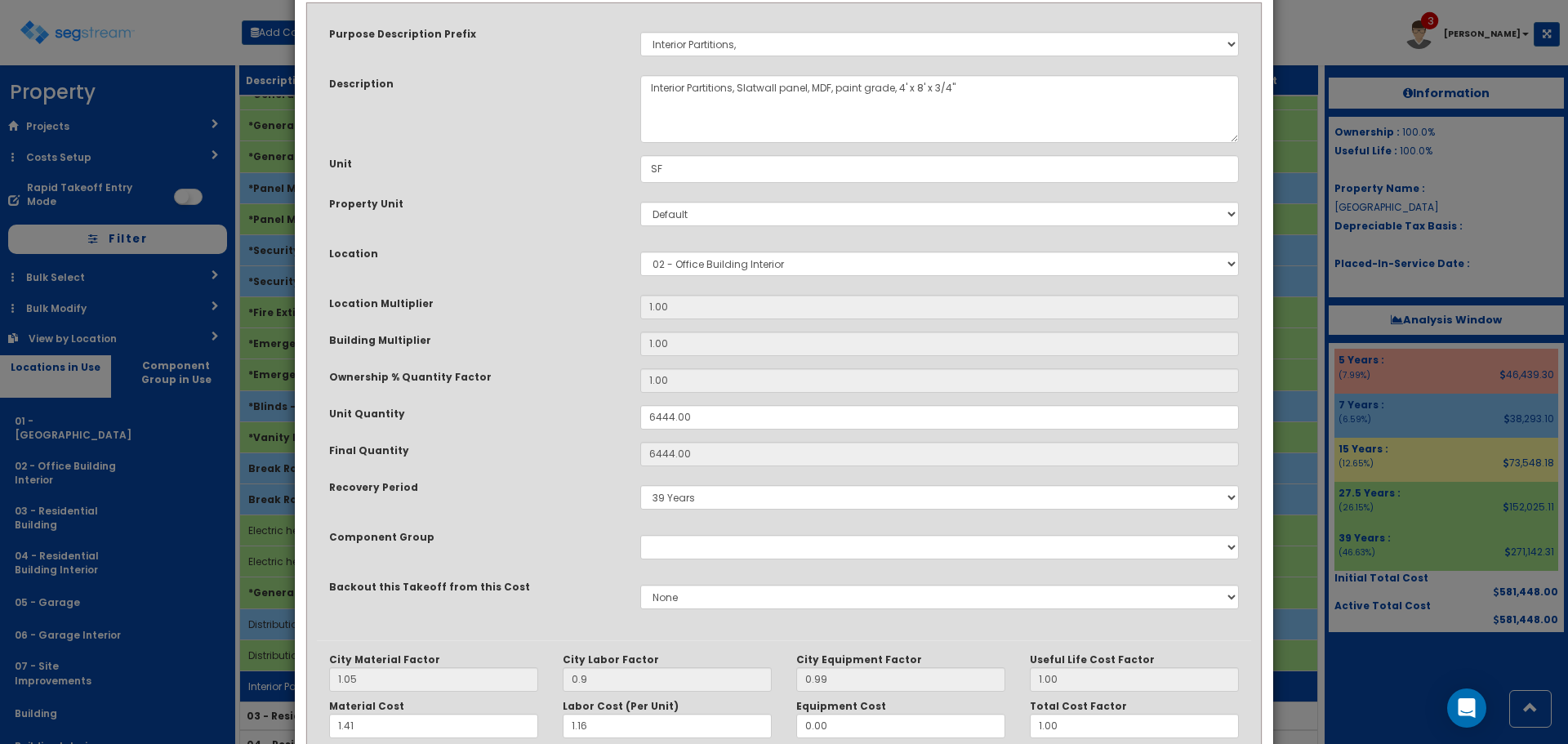
scroll to position [0, 0]
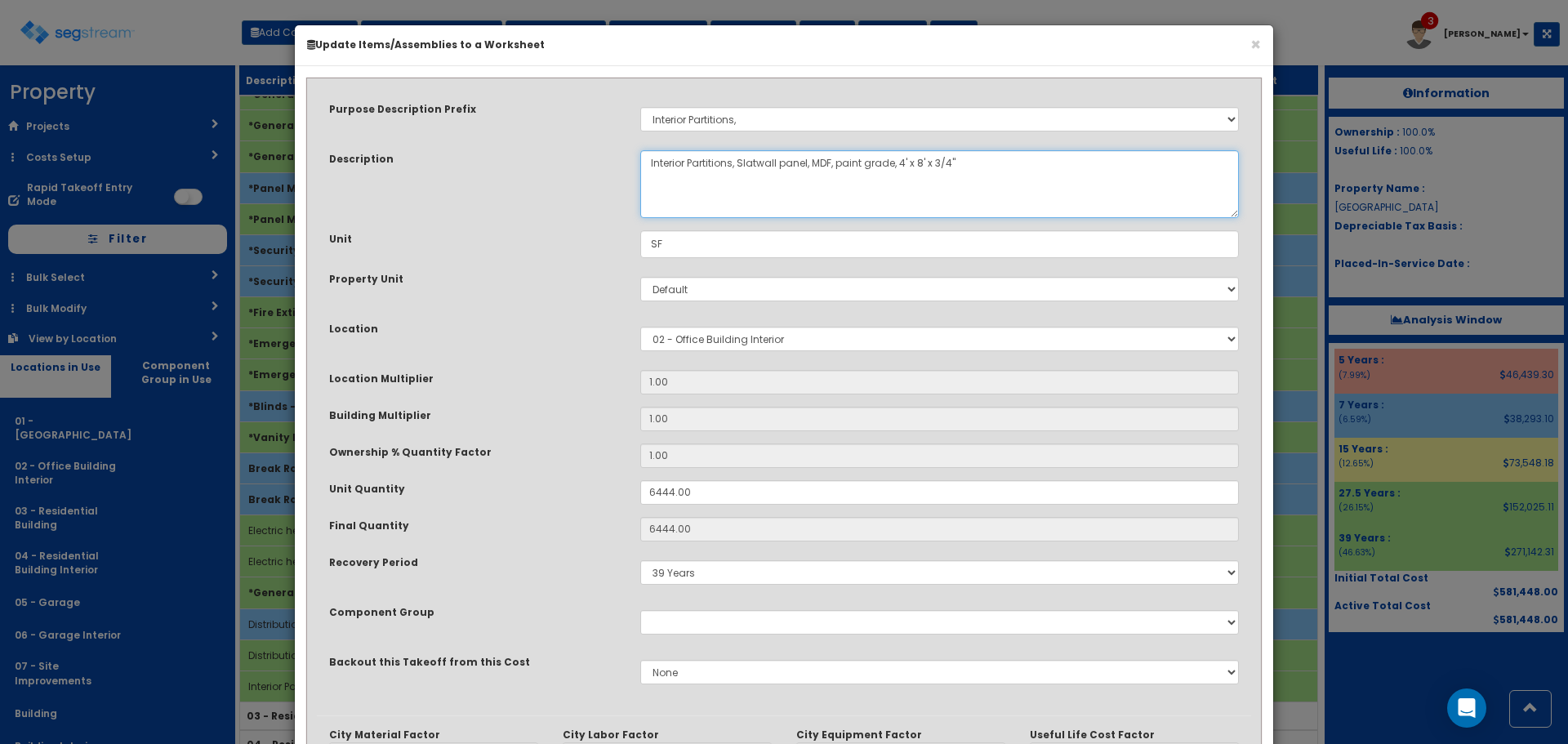
drag, startPoint x: 738, startPoint y: 169, endPoint x: 777, endPoint y: 184, distance: 41.8
click at [777, 184] on textarea "Interior Partitions, Slatwall panel, MDF, paint grade, 4' x 8' x 3/4"" at bounding box center [940, 184] width 599 height 67
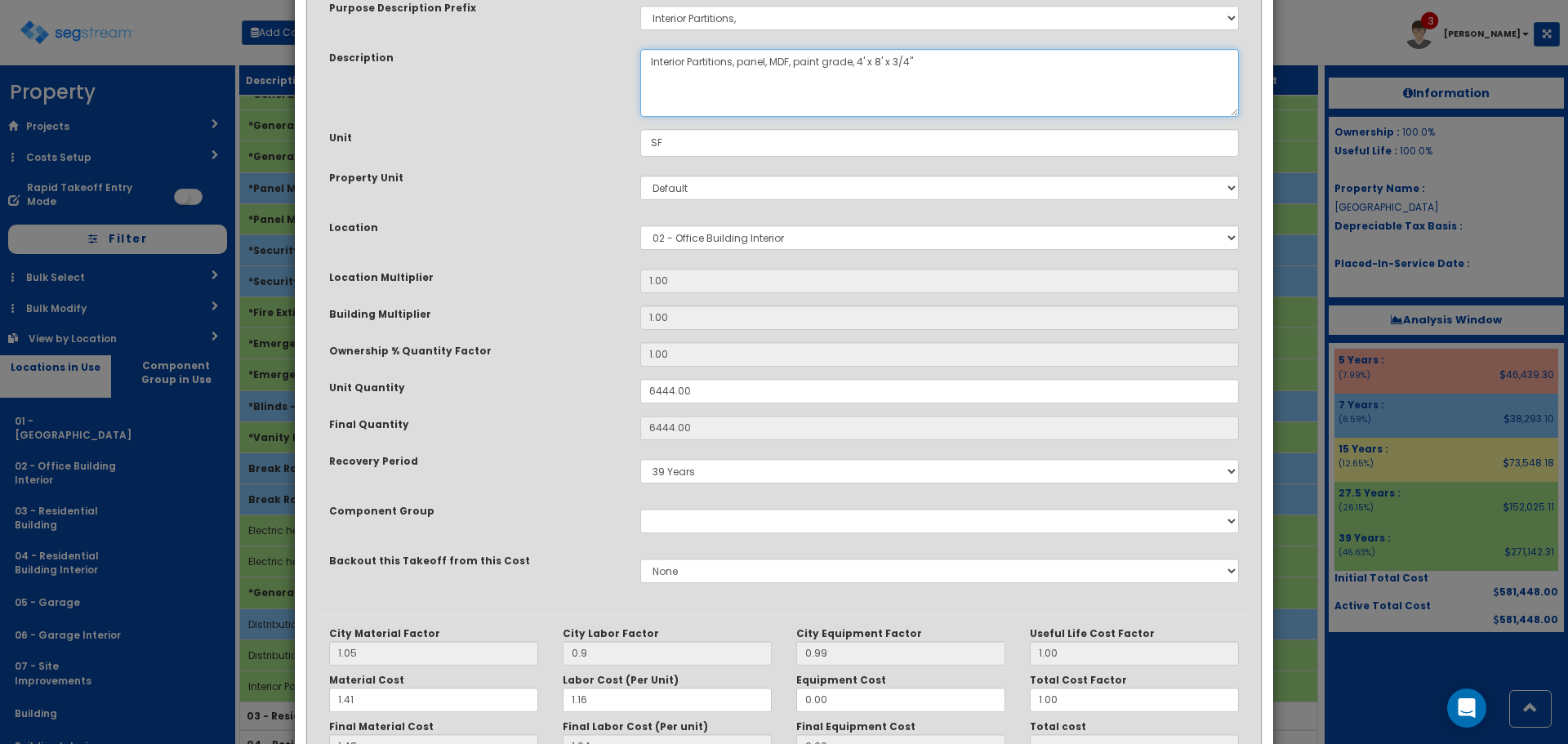
scroll to position [254, 0]
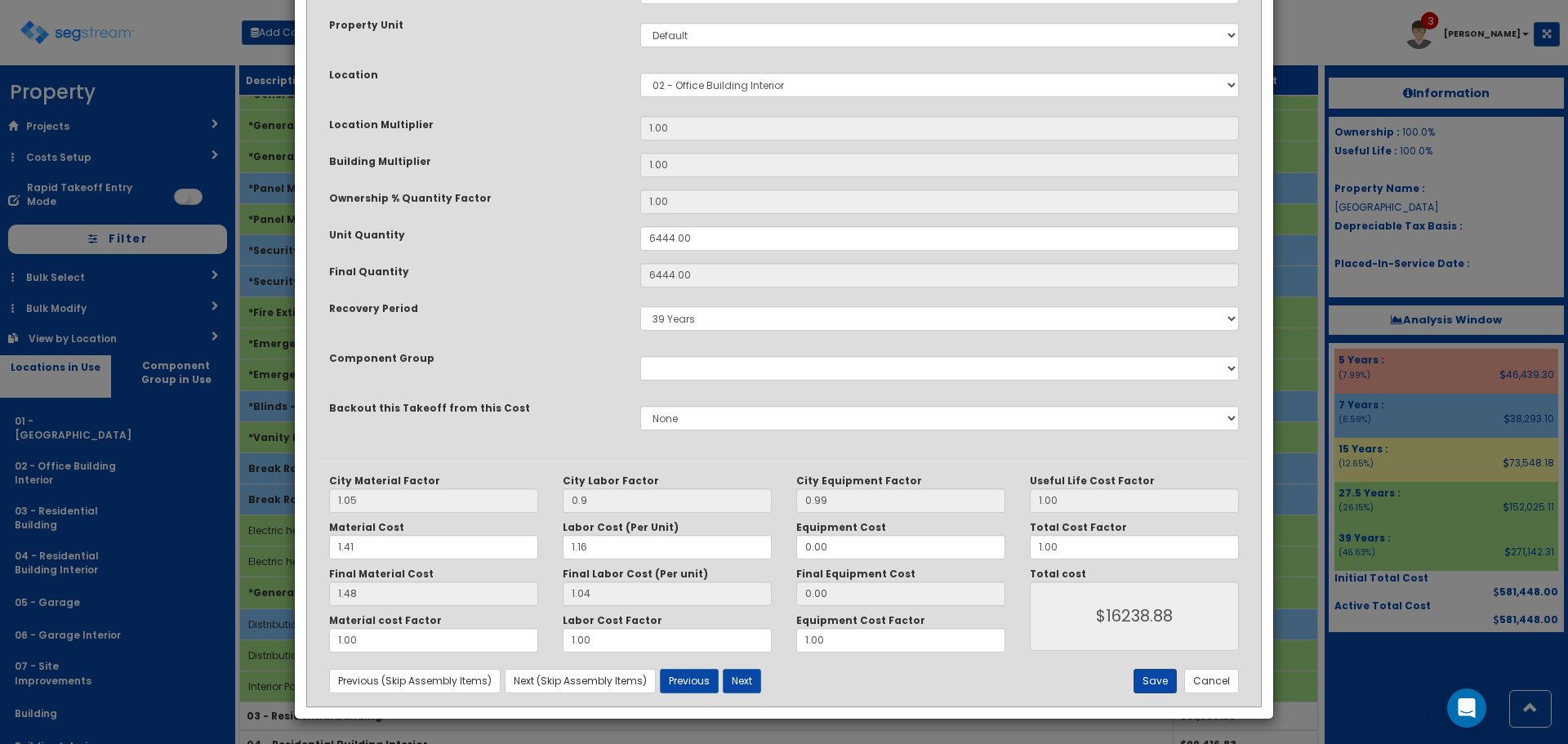
type textarea "Interior Partitions, panel, MDF, paint grade, 4' x 8' x 3/4""
click at [1155, 673] on button "Save" at bounding box center [1155, 682] width 44 height 25
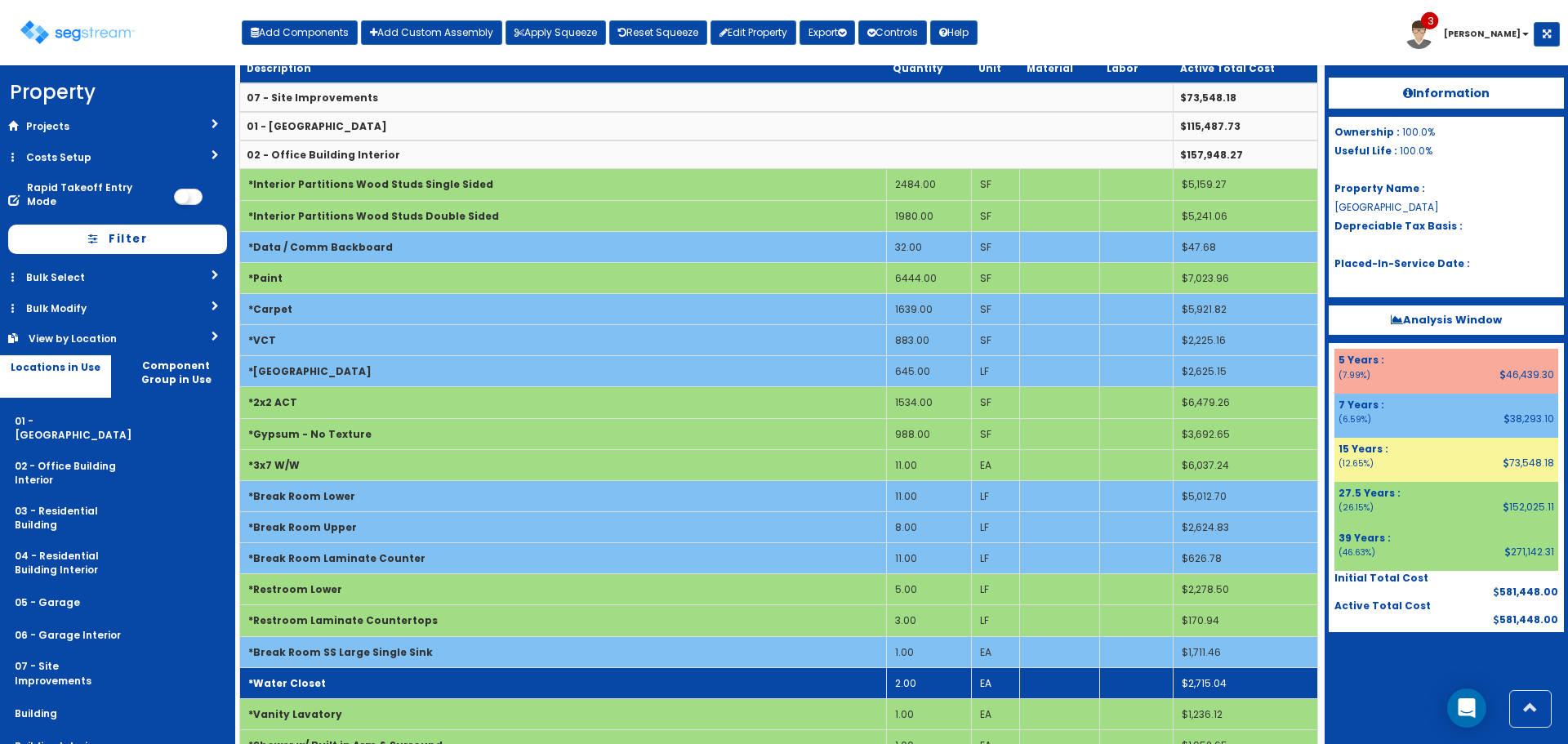
scroll to position [0, 0]
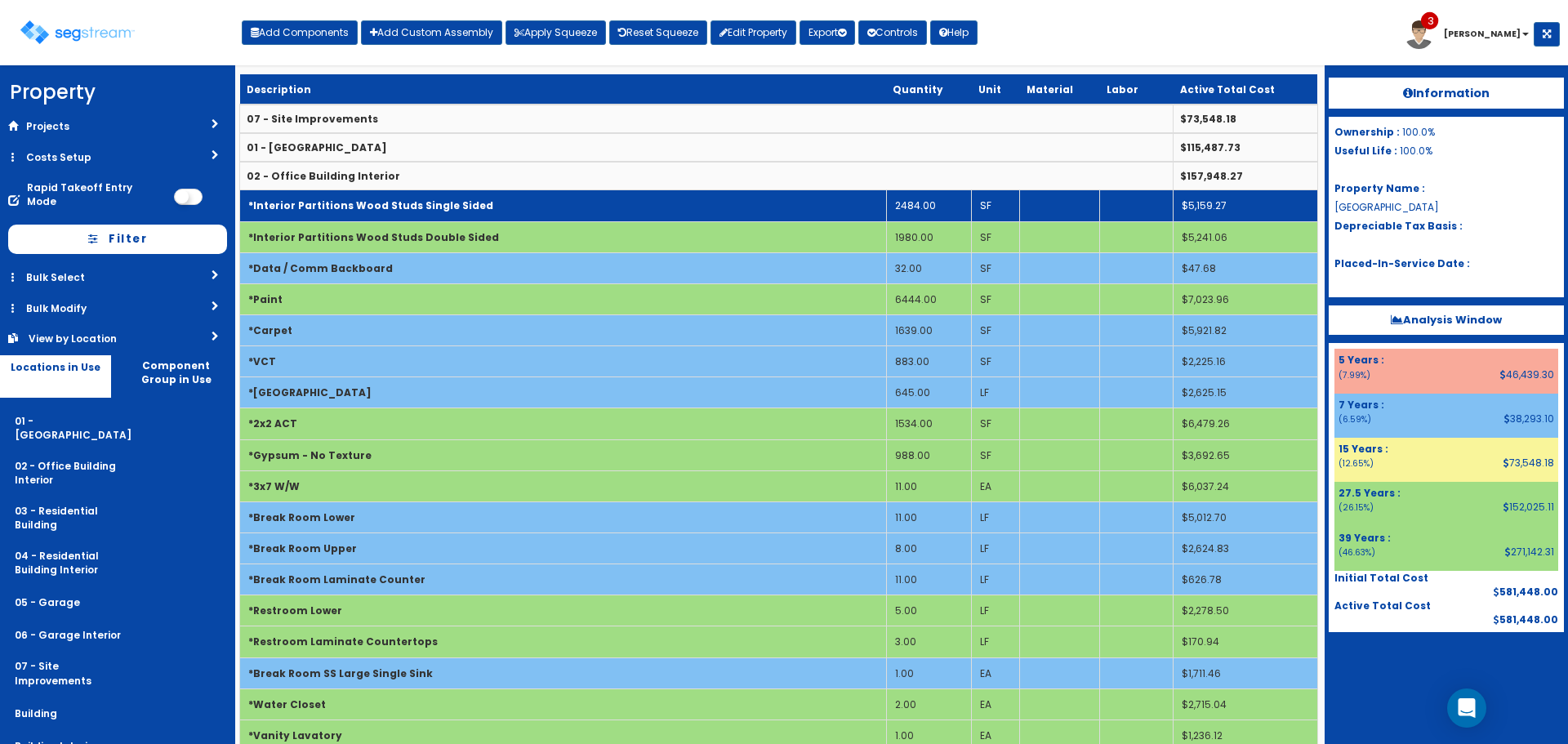
click at [590, 201] on td "*Interior Partitions Wood Studs Single Sided" at bounding box center [563, 206] width 647 height 31
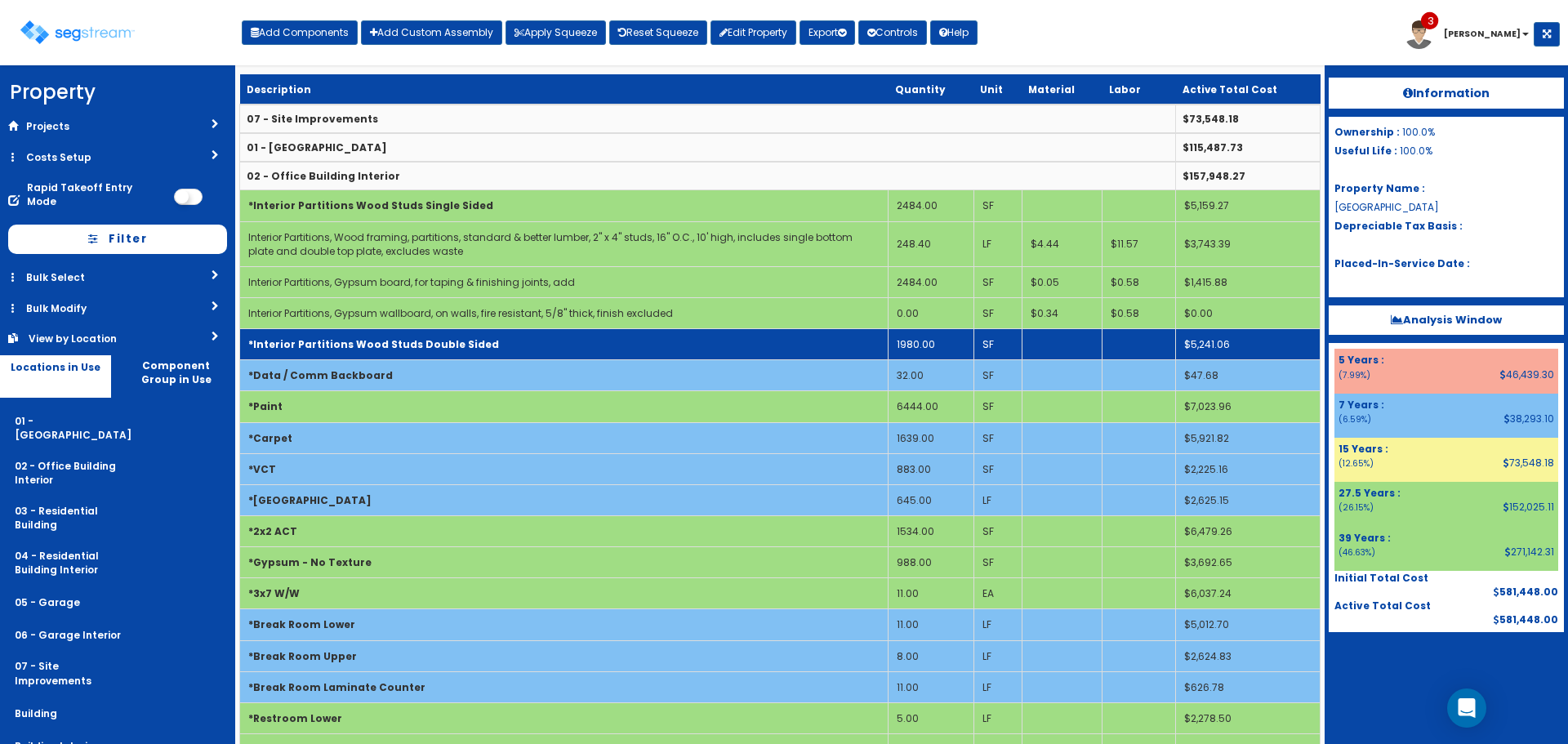
click at [609, 335] on td "*Interior Partitions Wood Studs Double Sided" at bounding box center [564, 344] width 649 height 31
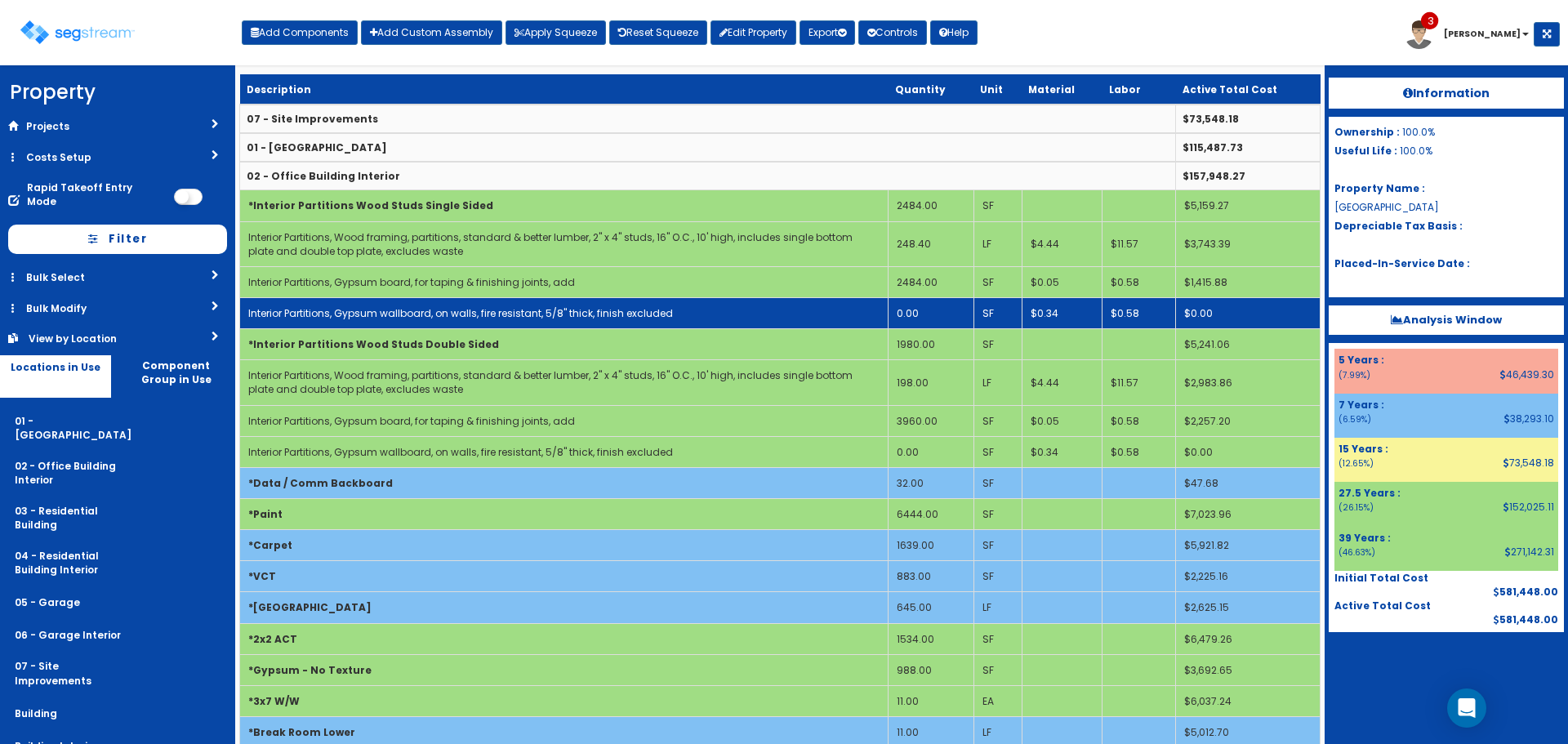
click at [923, 311] on td "0.00" at bounding box center [932, 313] width 86 height 31
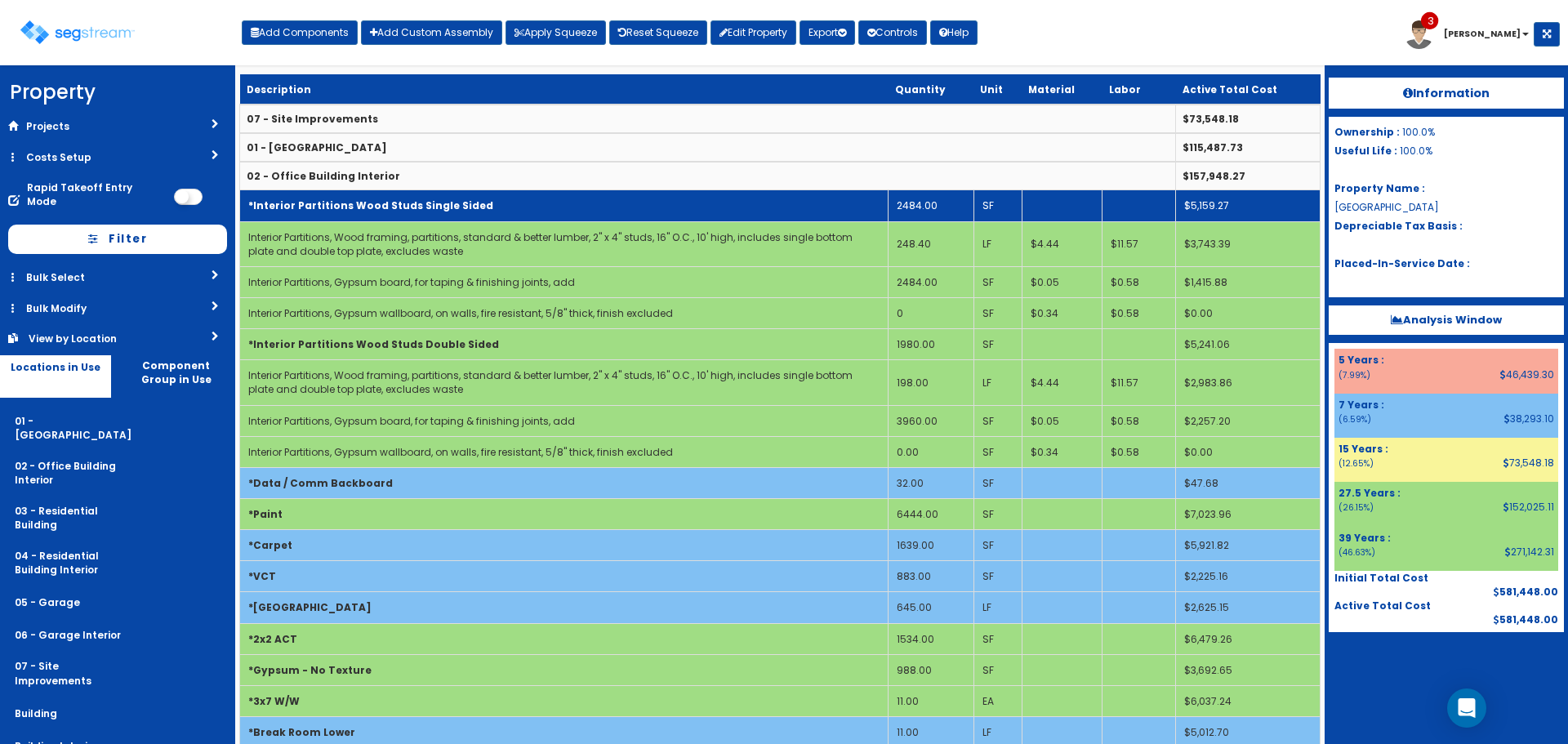
click at [937, 199] on td "2484.00" at bounding box center [932, 206] width 86 height 31
click at [816, 203] on td "*Interior Partitions Wood Studs Single Sided" at bounding box center [564, 206] width 649 height 31
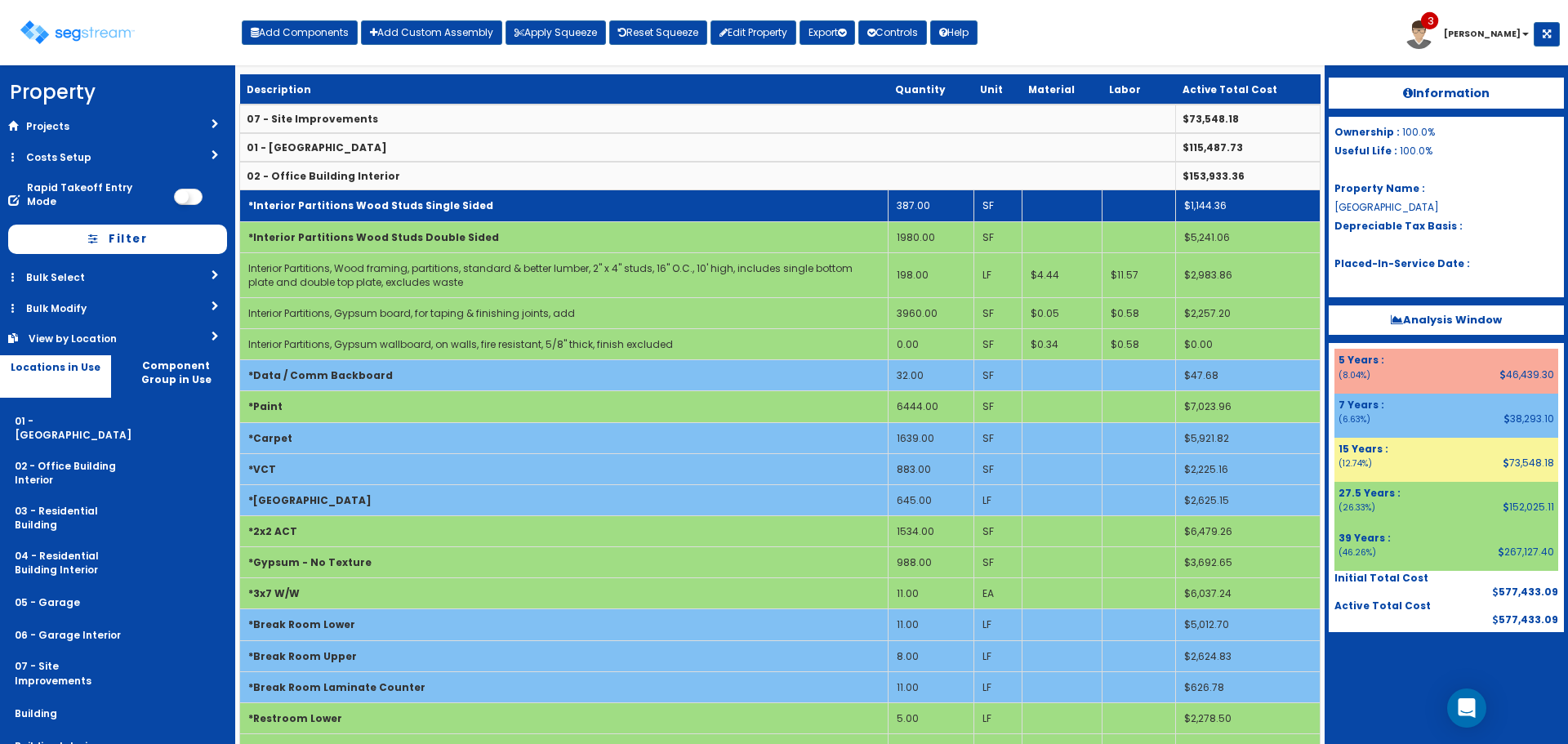
click at [816, 203] on td "*Interior Partitions Wood Studs Single Sided" at bounding box center [564, 206] width 649 height 31
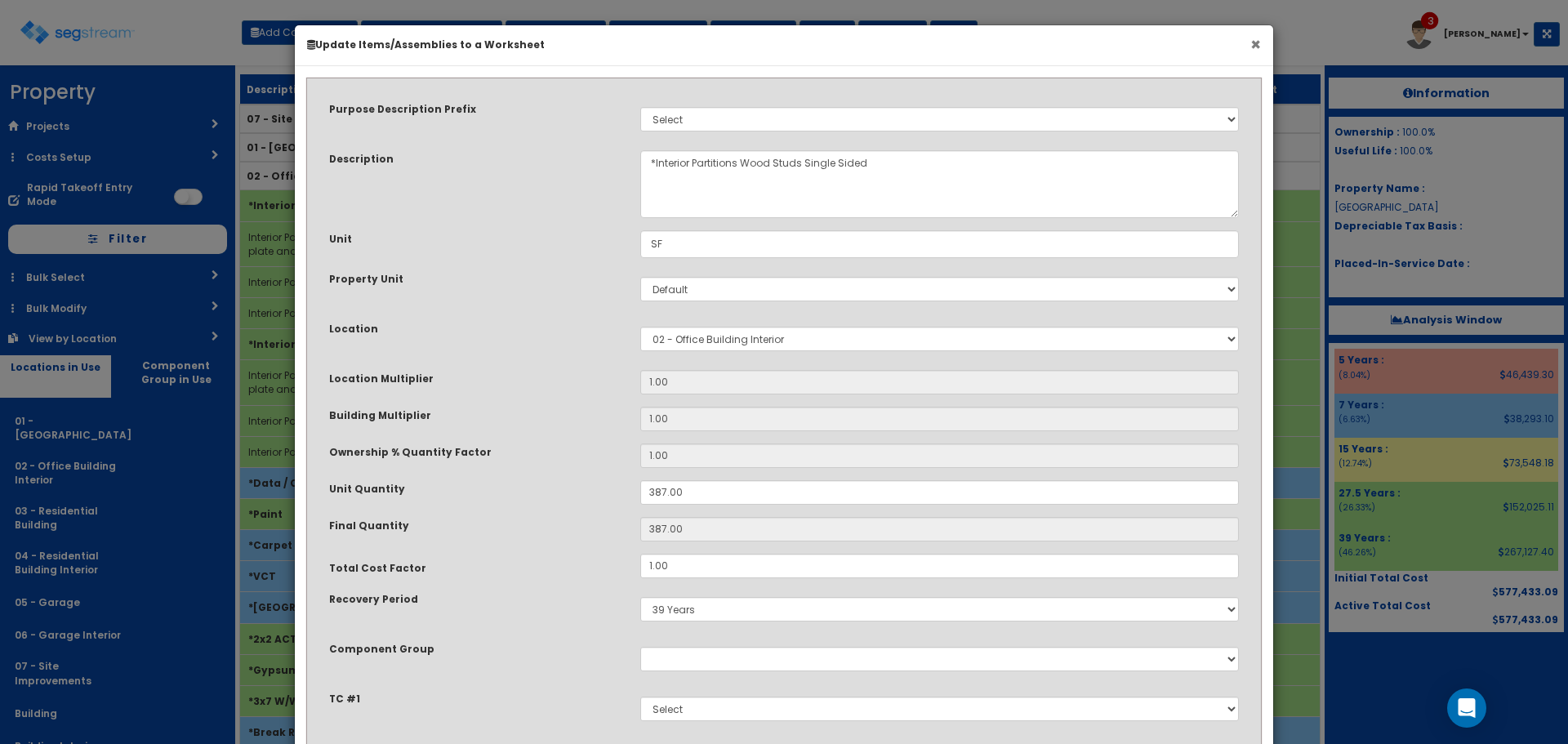
click at [1256, 44] on button "×" at bounding box center [1256, 44] width 11 height 17
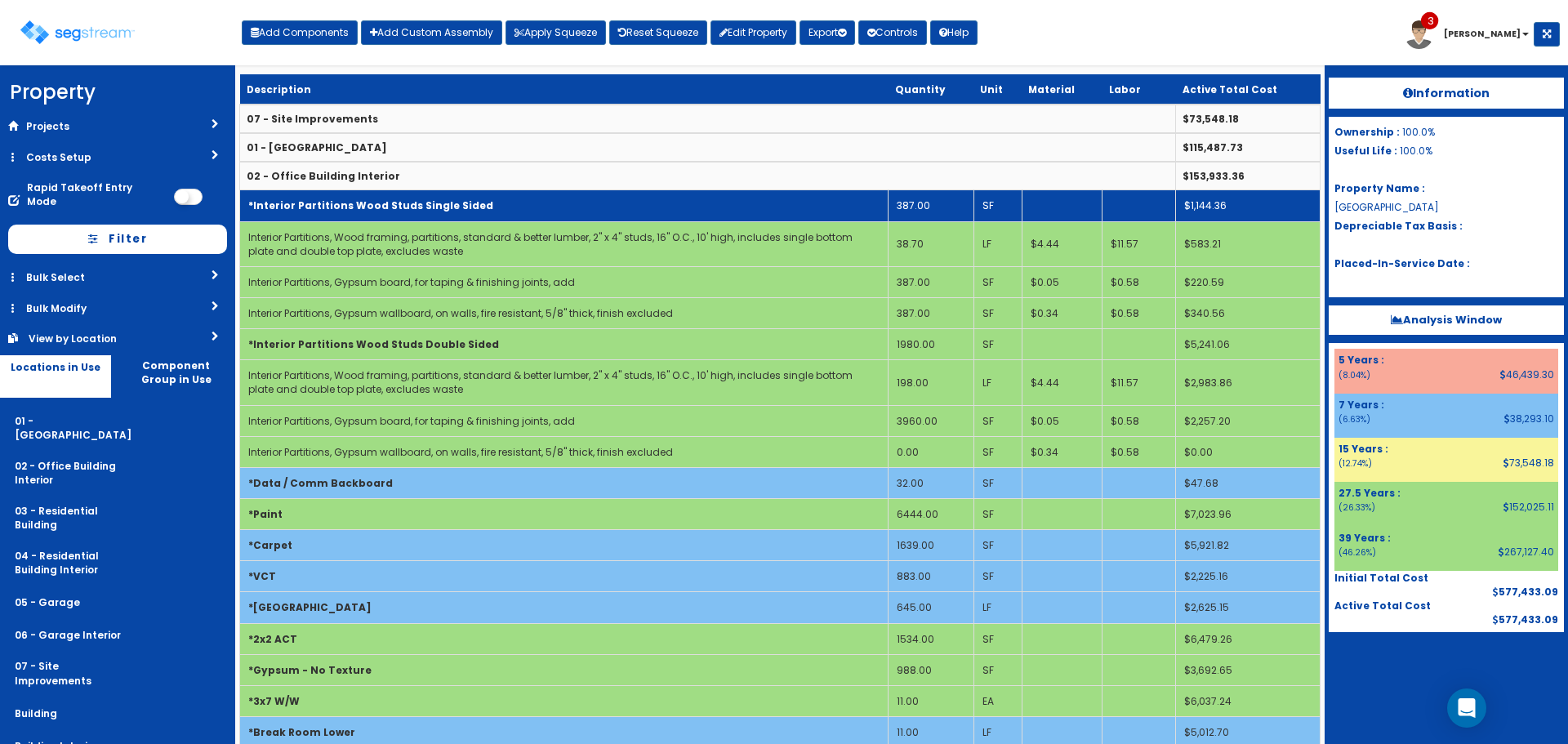
click at [944, 207] on td "387.00" at bounding box center [932, 206] width 86 height 31
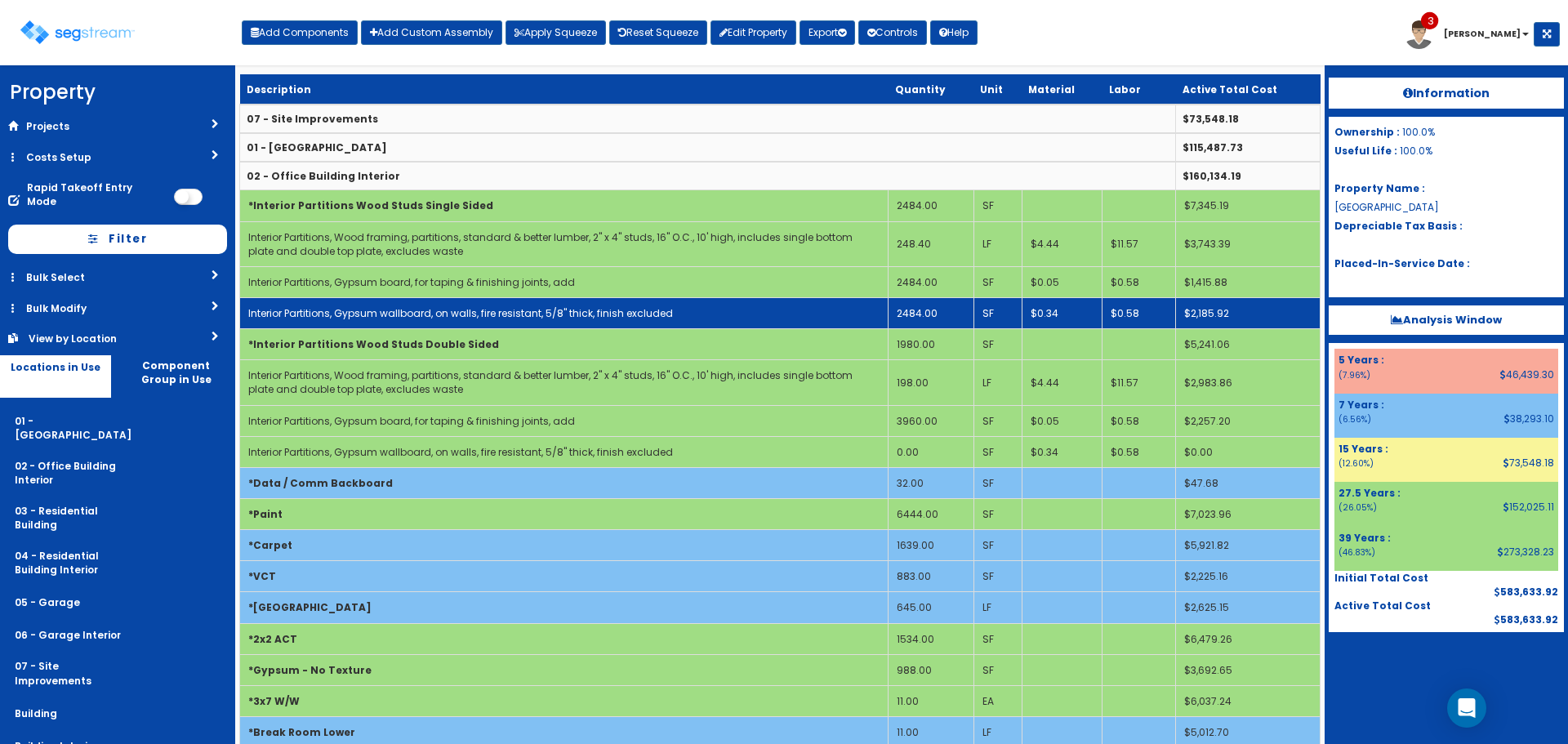
click at [938, 313] on td "2484.00" at bounding box center [932, 313] width 86 height 31
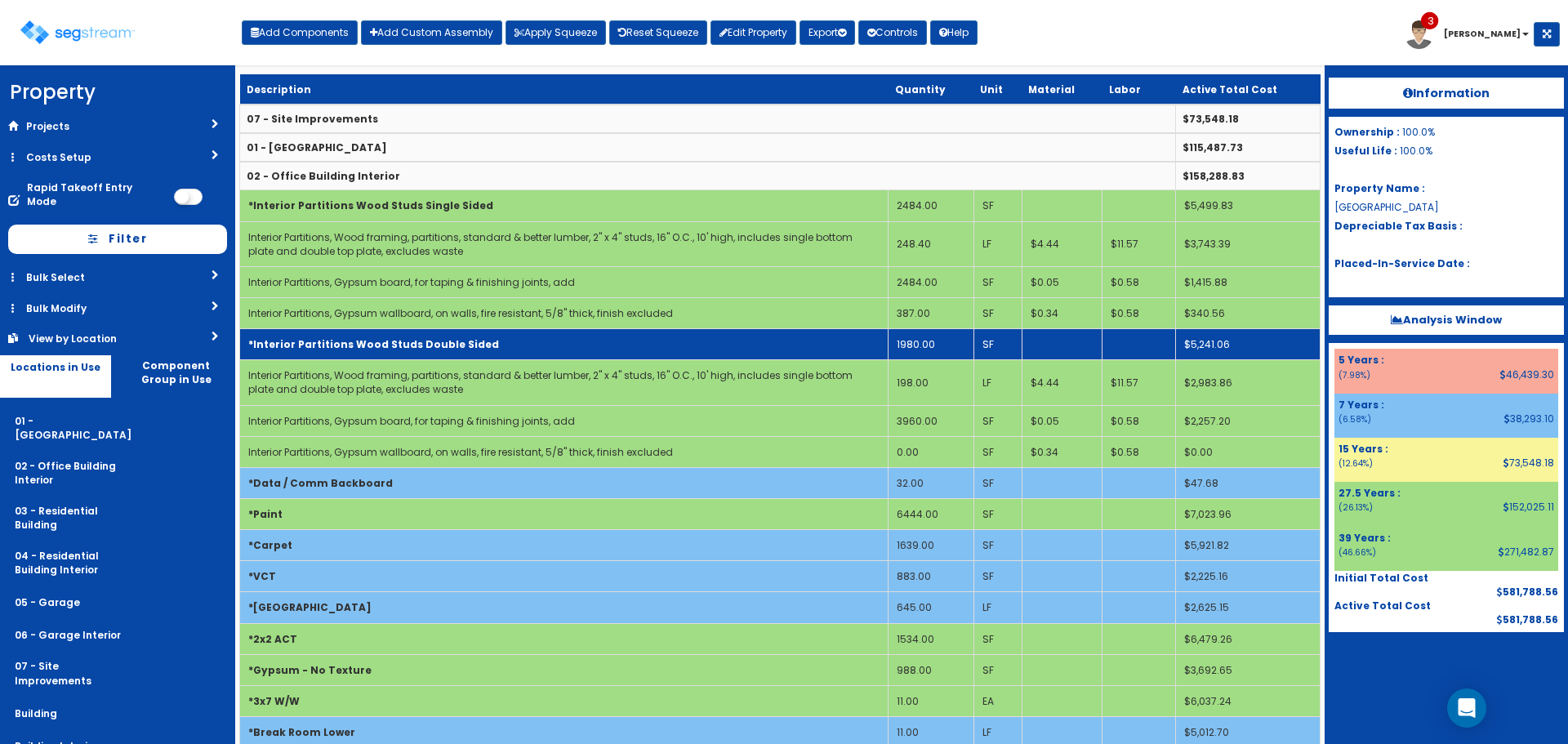
click at [936, 338] on td "1980.00" at bounding box center [932, 344] width 86 height 31
click at [835, 341] on td "*Interior Partitions Wood Studs Double Sided" at bounding box center [564, 344] width 649 height 31
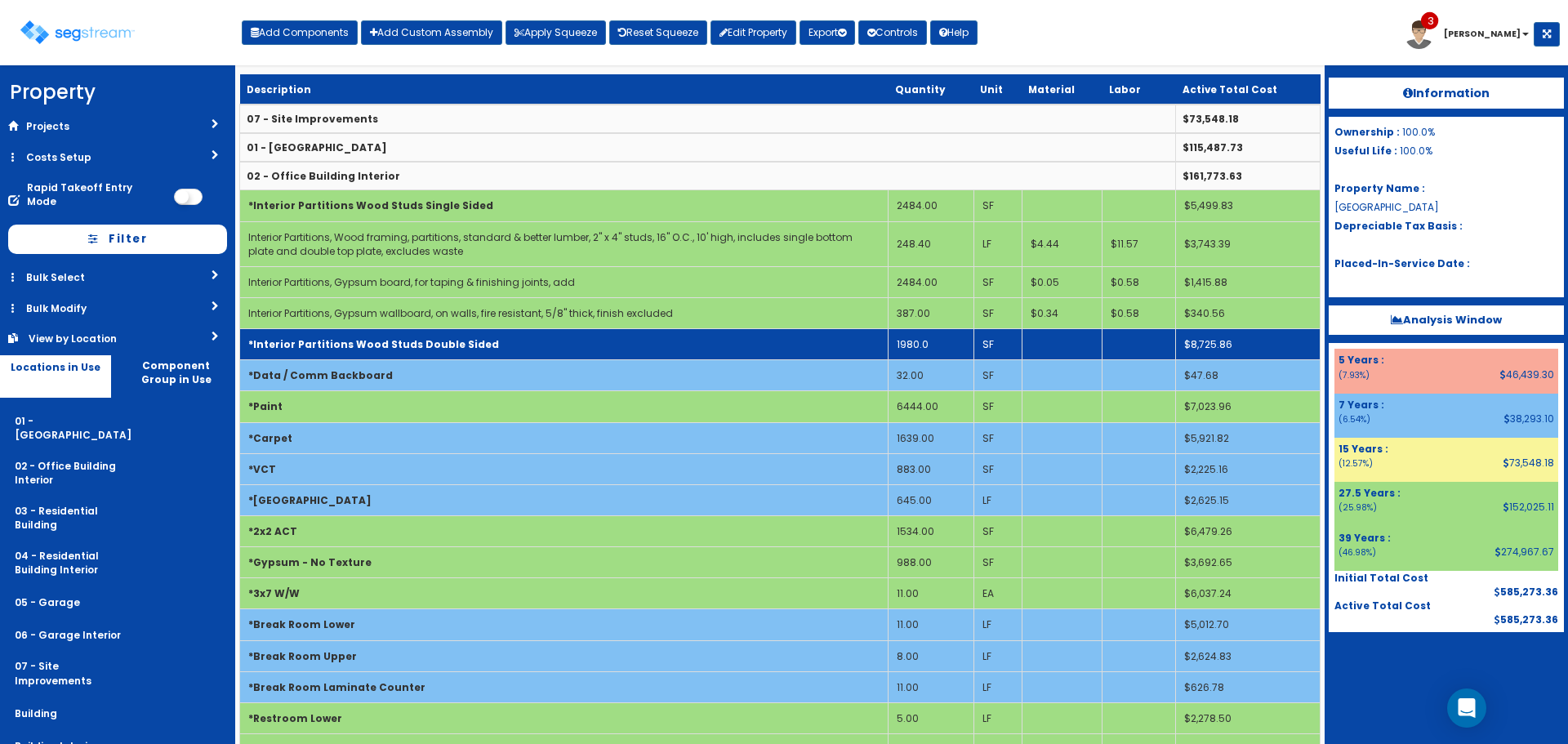
click at [835, 341] on td "*Interior Partitions Wood Studs Double Sided" at bounding box center [564, 344] width 649 height 31
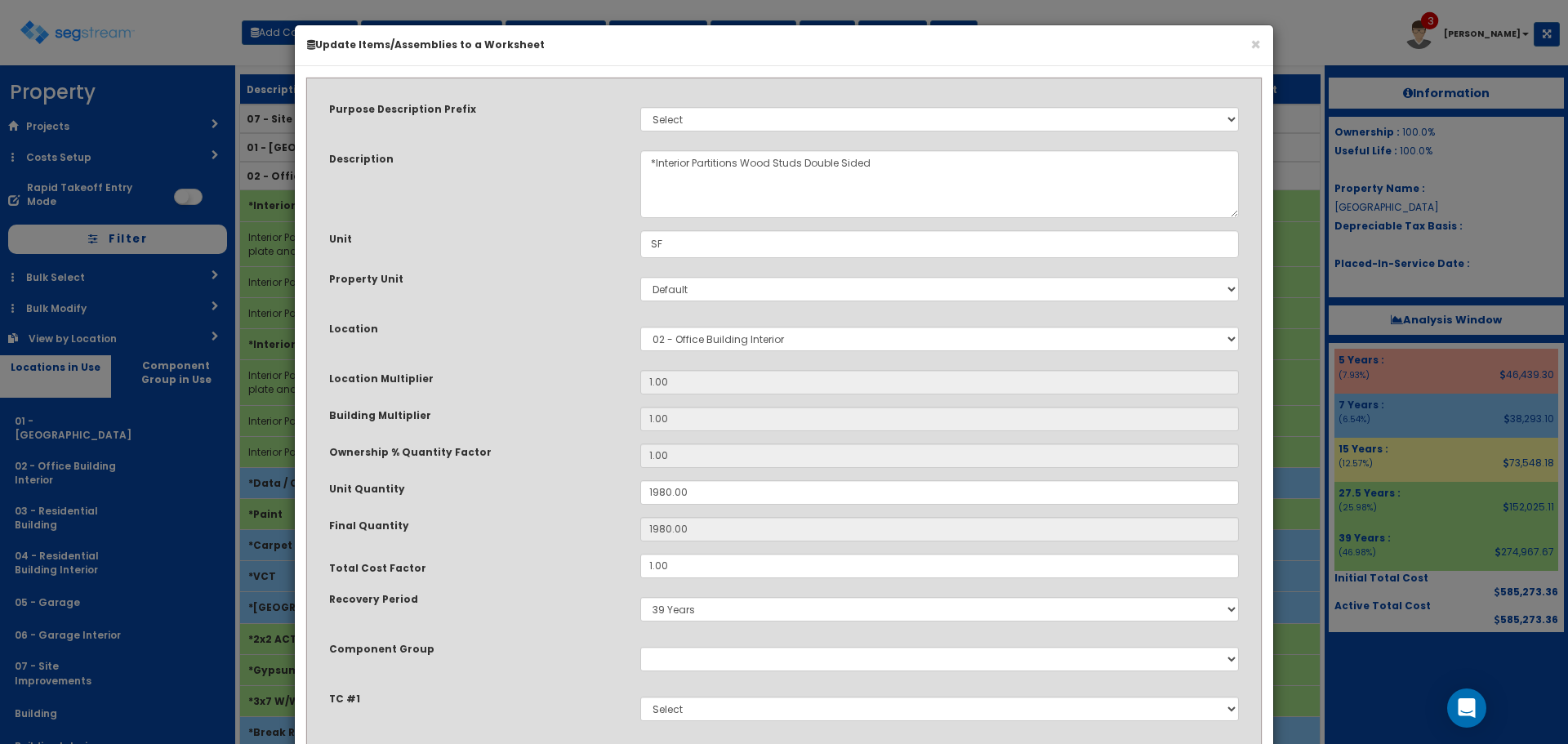
click at [1261, 42] on div "× Update Items/Assemblies to a Worksheet" at bounding box center [784, 46] width 978 height 41
click at [1259, 44] on button "×" at bounding box center [1256, 44] width 11 height 17
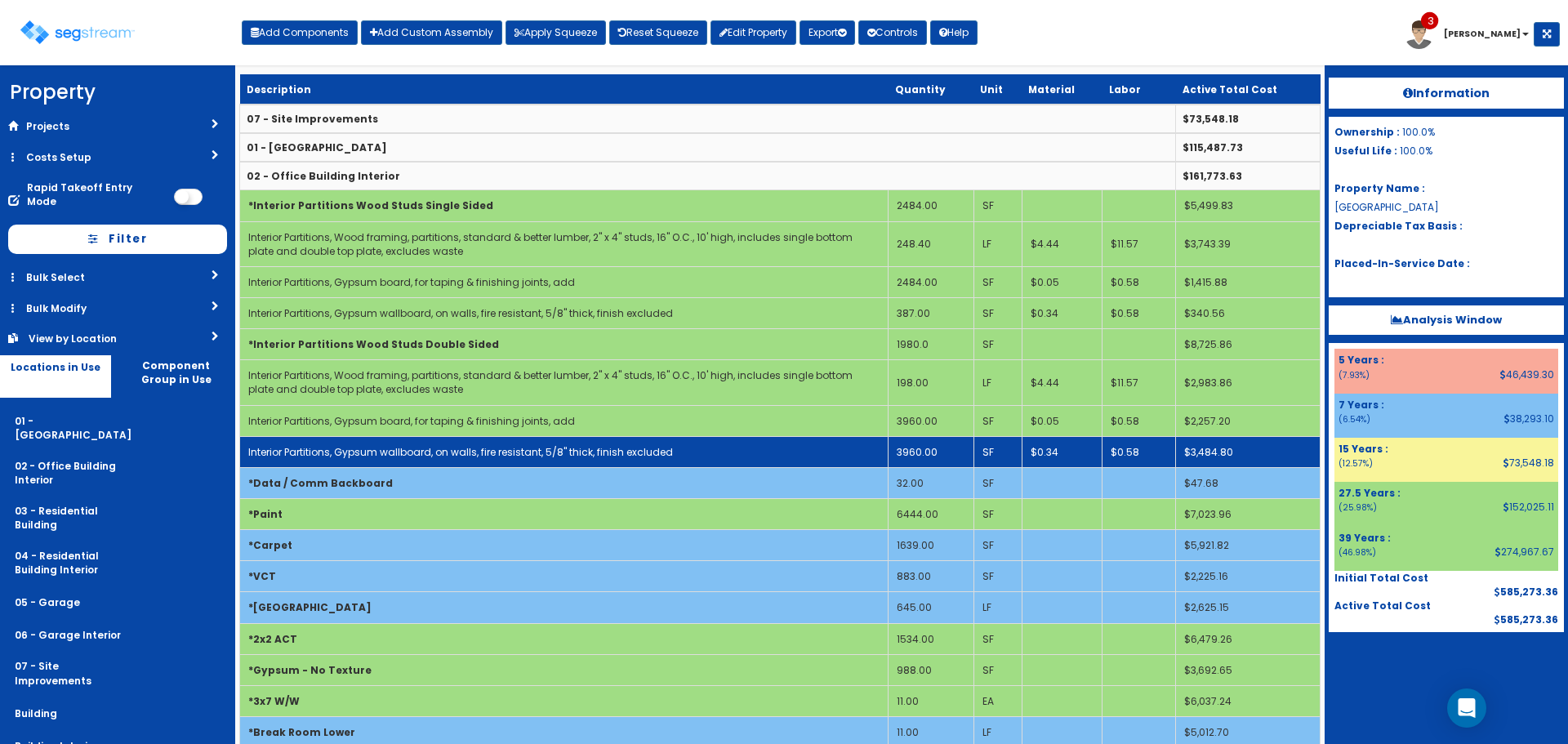
click at [920, 449] on td "3960.00" at bounding box center [932, 451] width 86 height 31
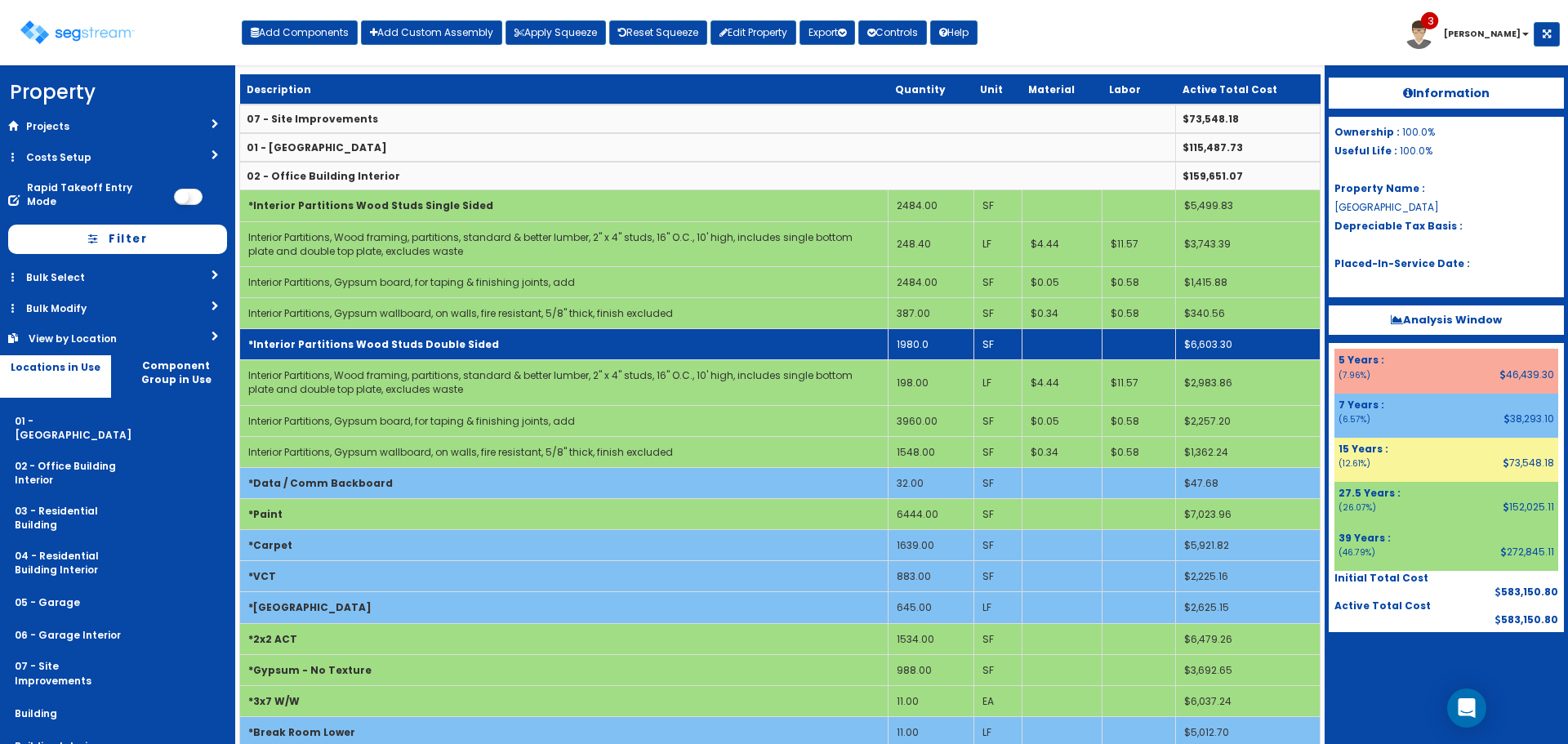
click at [735, 350] on td "*Interior Partitions Wood Studs Double Sided" at bounding box center [564, 344] width 649 height 31
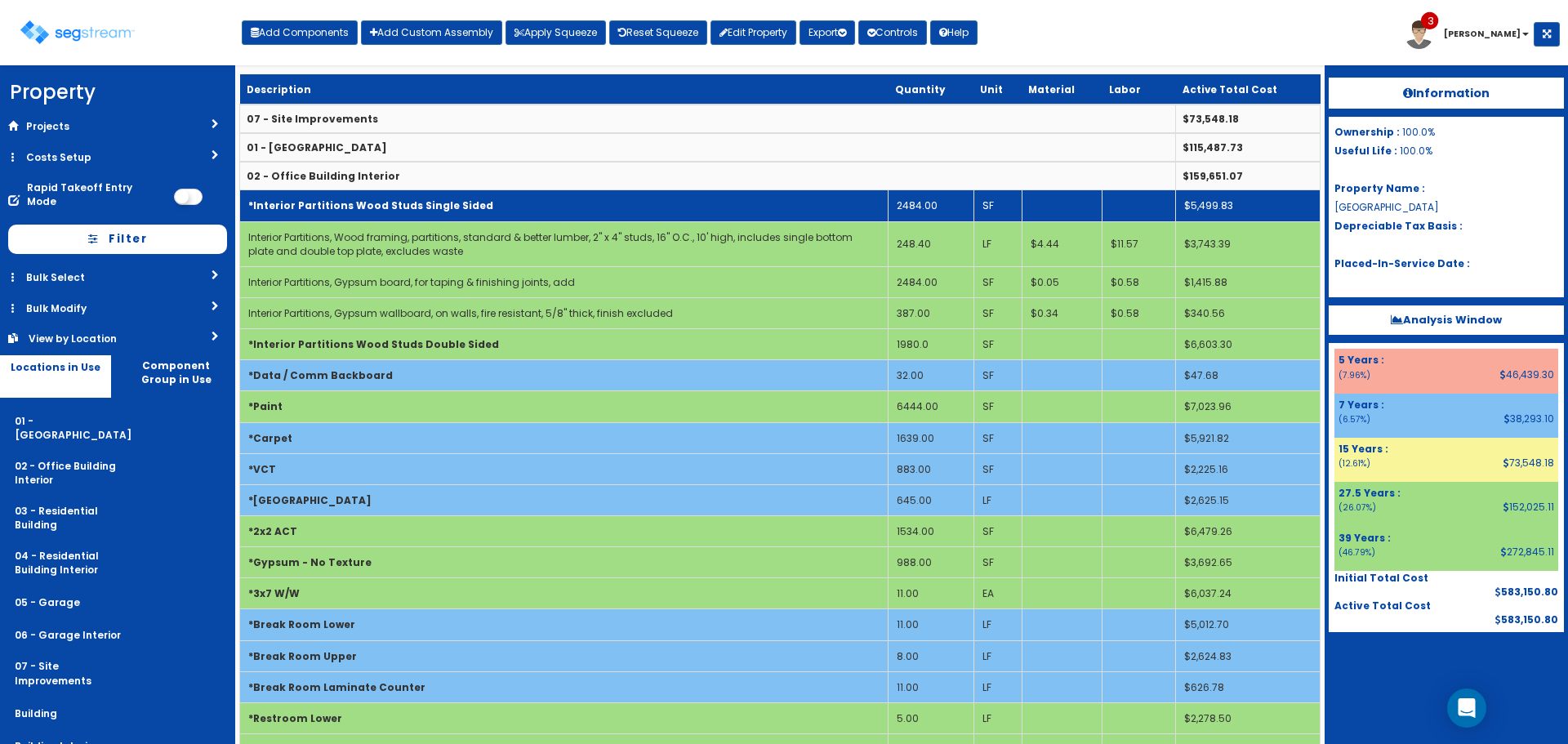
click at [729, 209] on td "*Interior Partitions Wood Studs Single Sided" at bounding box center [564, 206] width 649 height 31
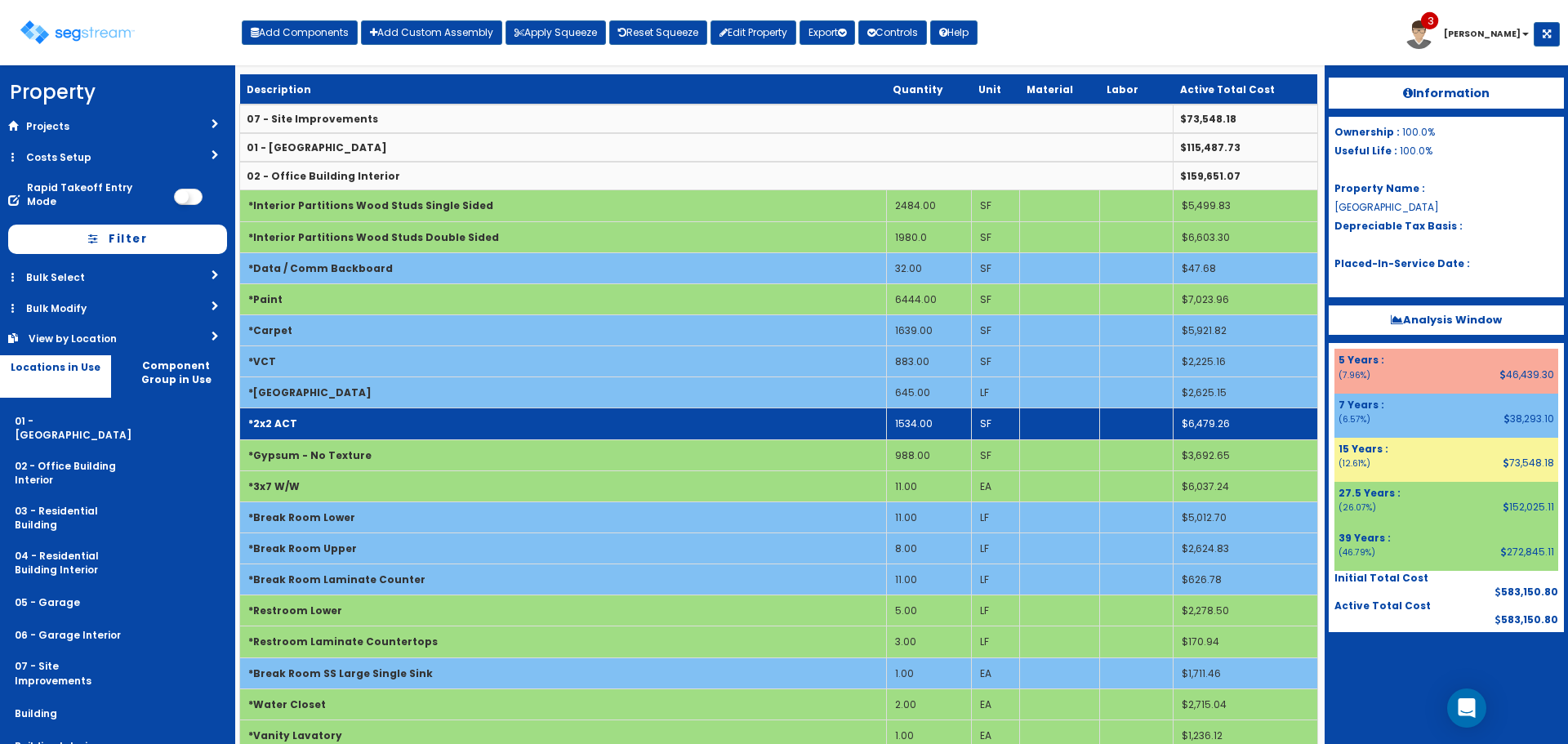
click at [560, 422] on td "*2x2 ACT" at bounding box center [563, 424] width 647 height 31
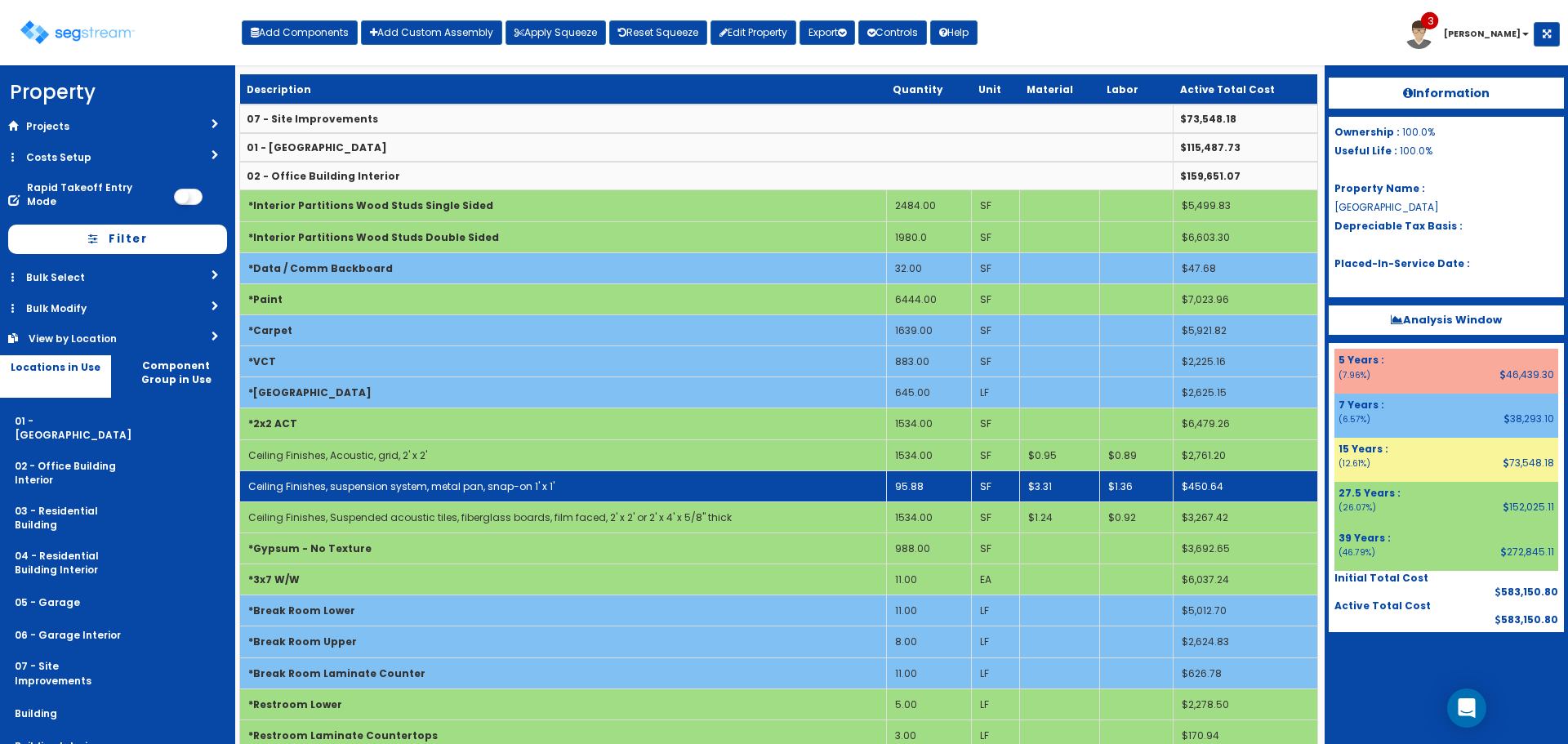
click at [951, 487] on td "95.88" at bounding box center [929, 486] width 86 height 31
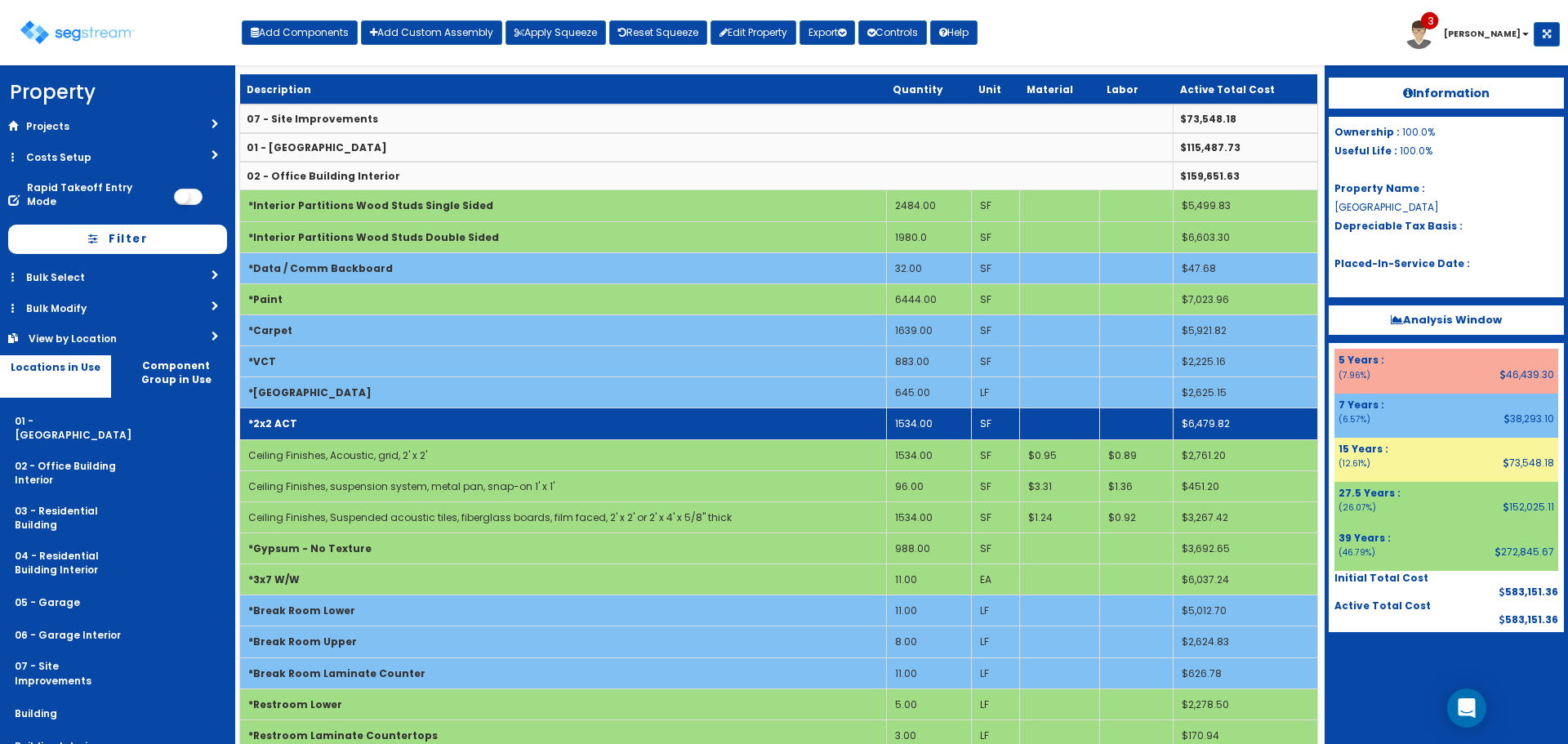
click at [747, 417] on td "*2x2 ACT" at bounding box center [563, 424] width 647 height 31
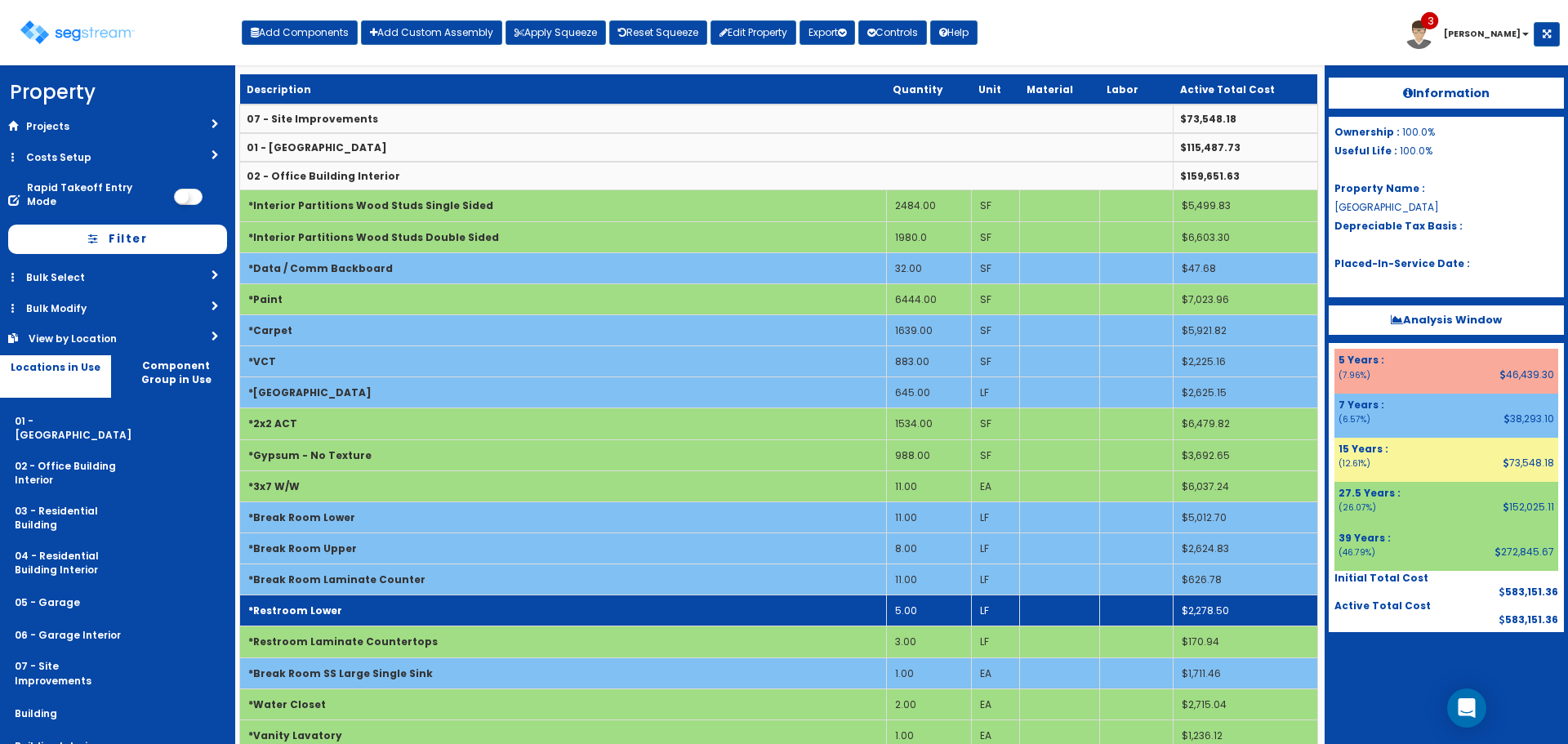
click at [945, 608] on td "5.00" at bounding box center [929, 611] width 86 height 31
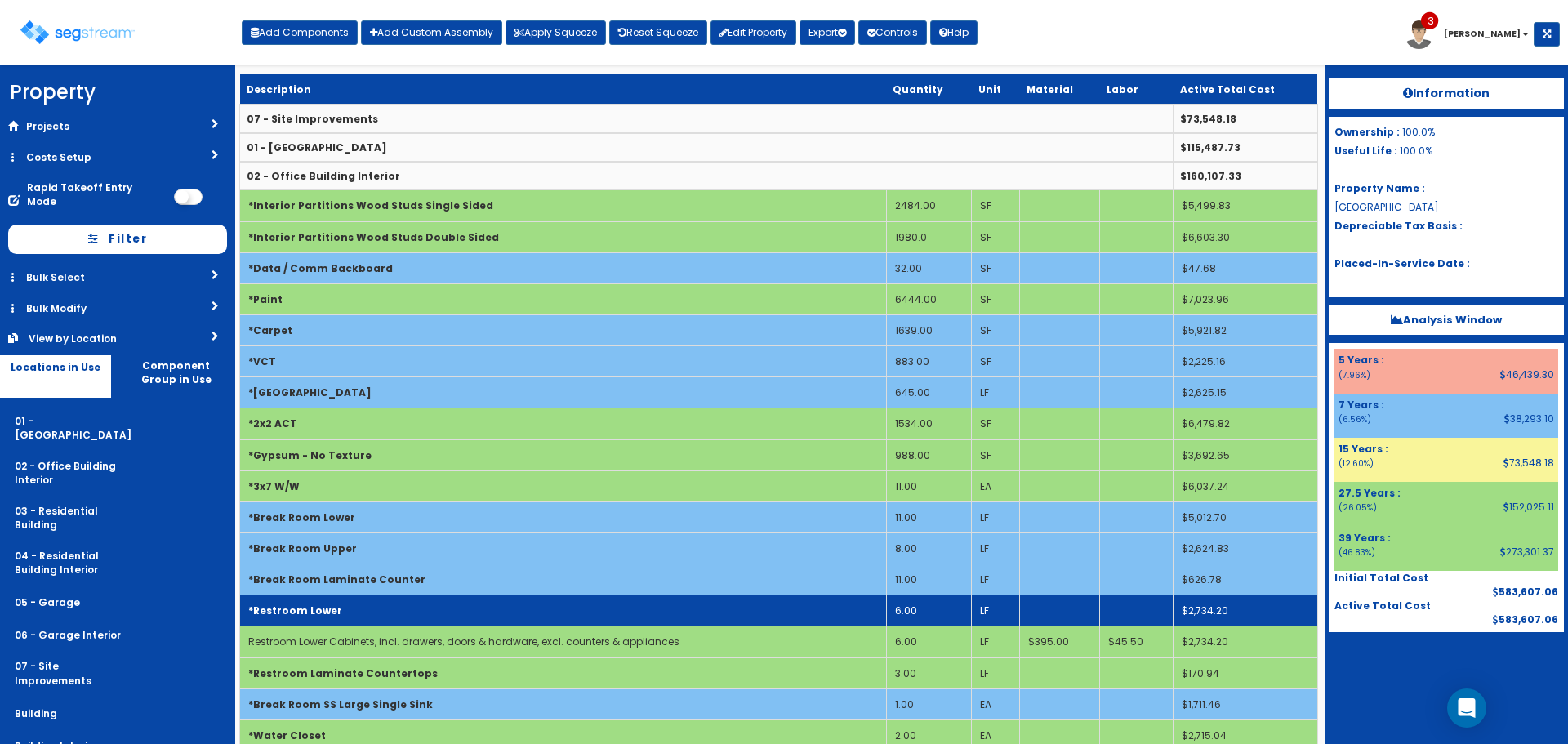
click at [834, 612] on td "*Restroom Lower" at bounding box center [563, 611] width 647 height 31
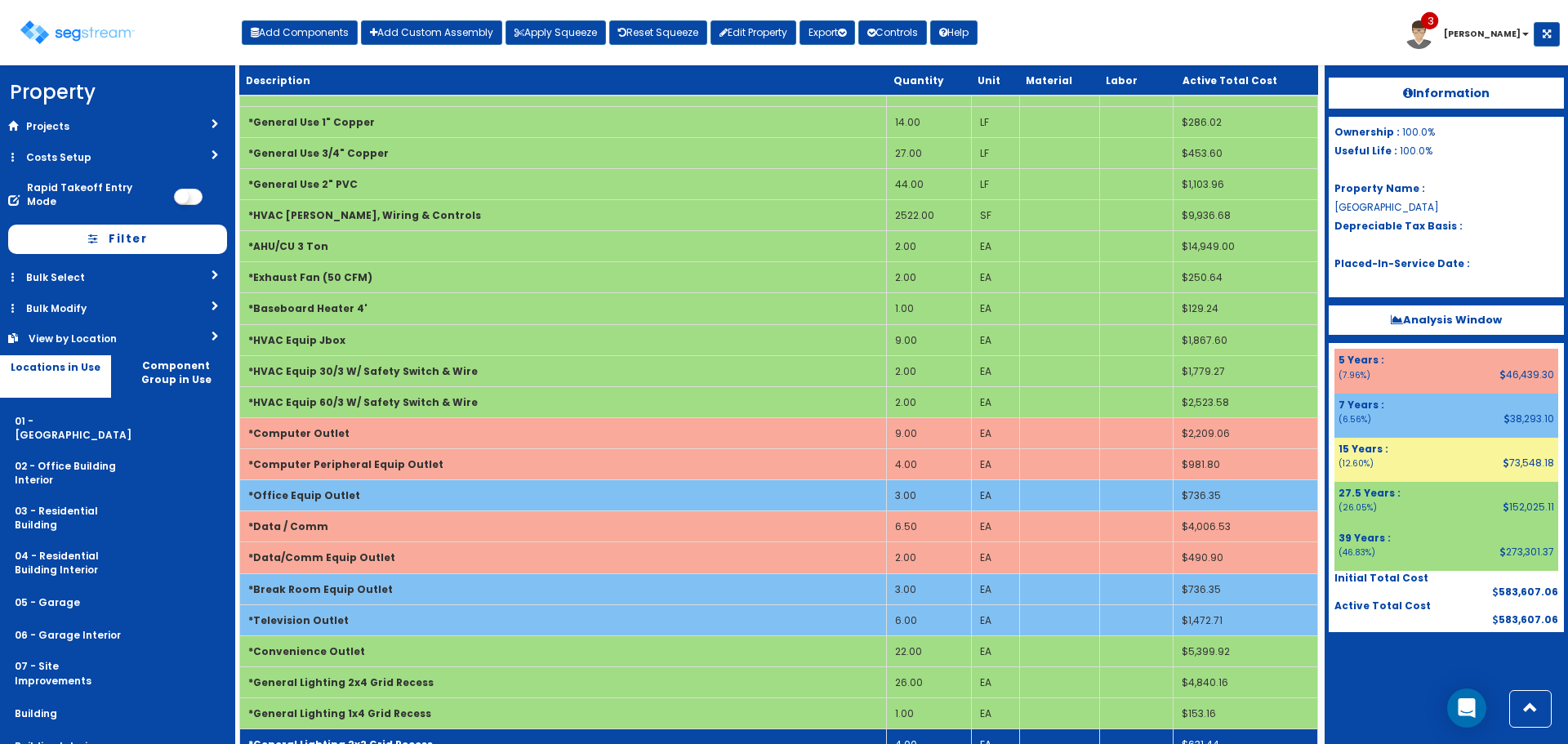
scroll to position [742, 0]
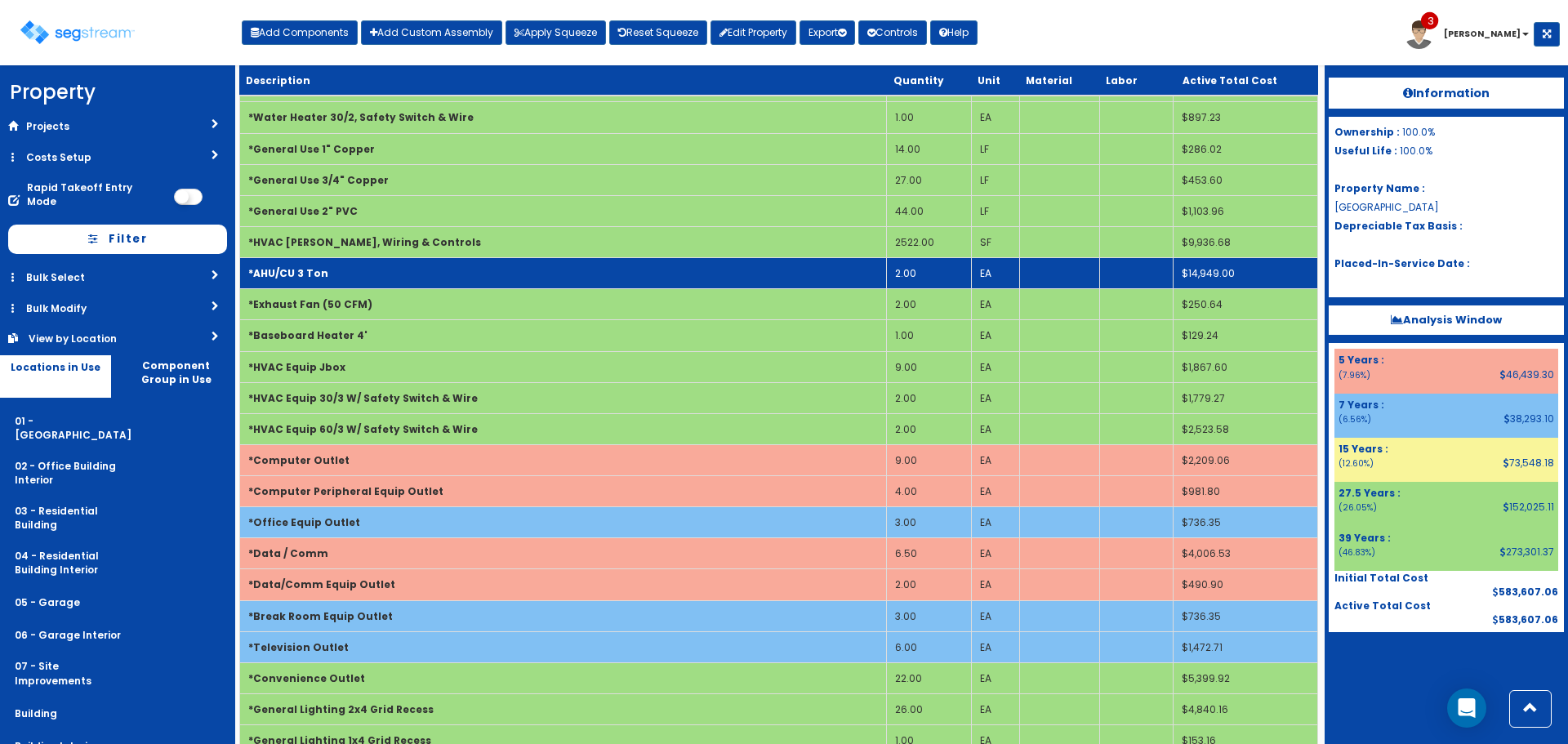
click at [514, 268] on td "*AHU/CU 3 Ton" at bounding box center [563, 274] width 647 height 31
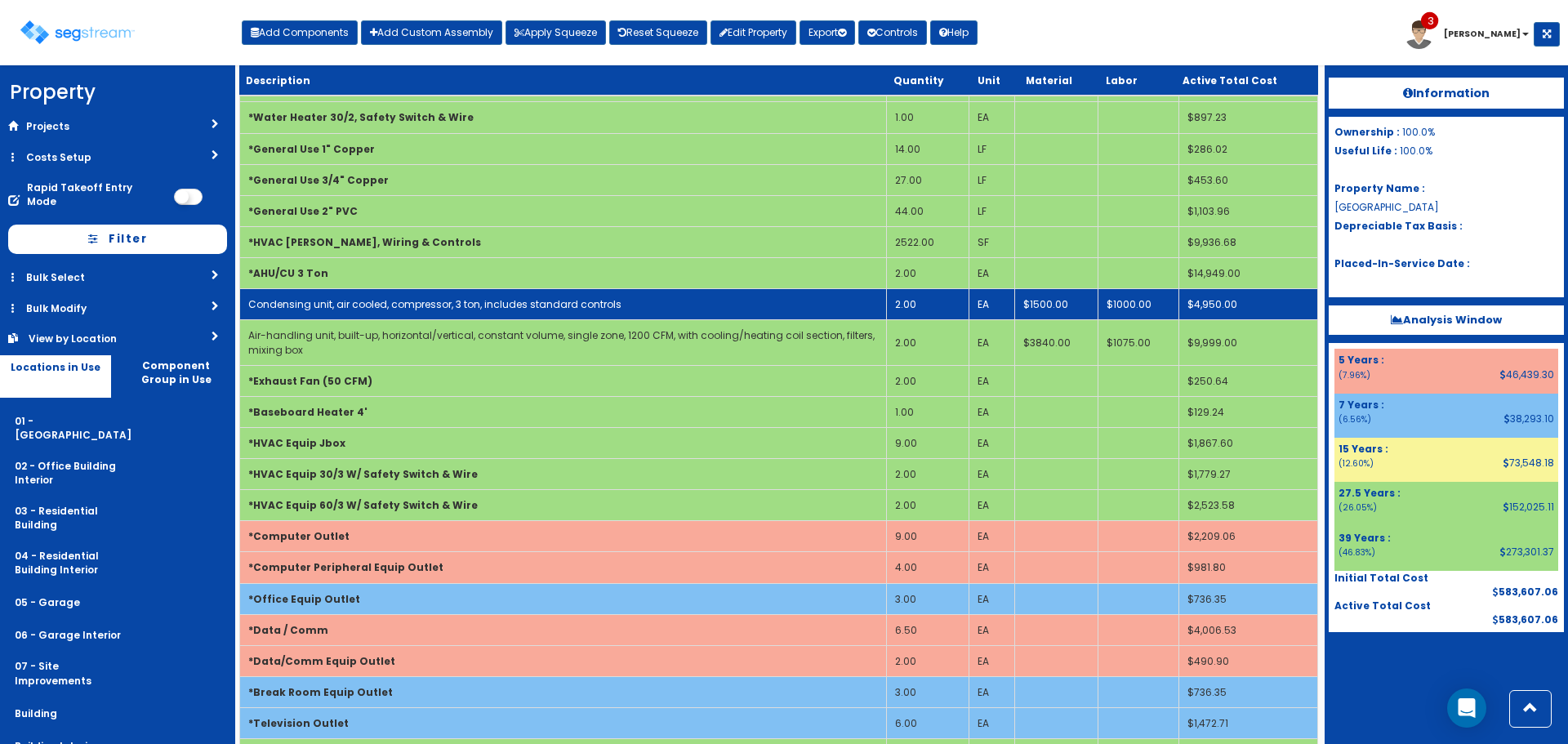
click at [919, 305] on td "2.00" at bounding box center [927, 305] width 82 height 31
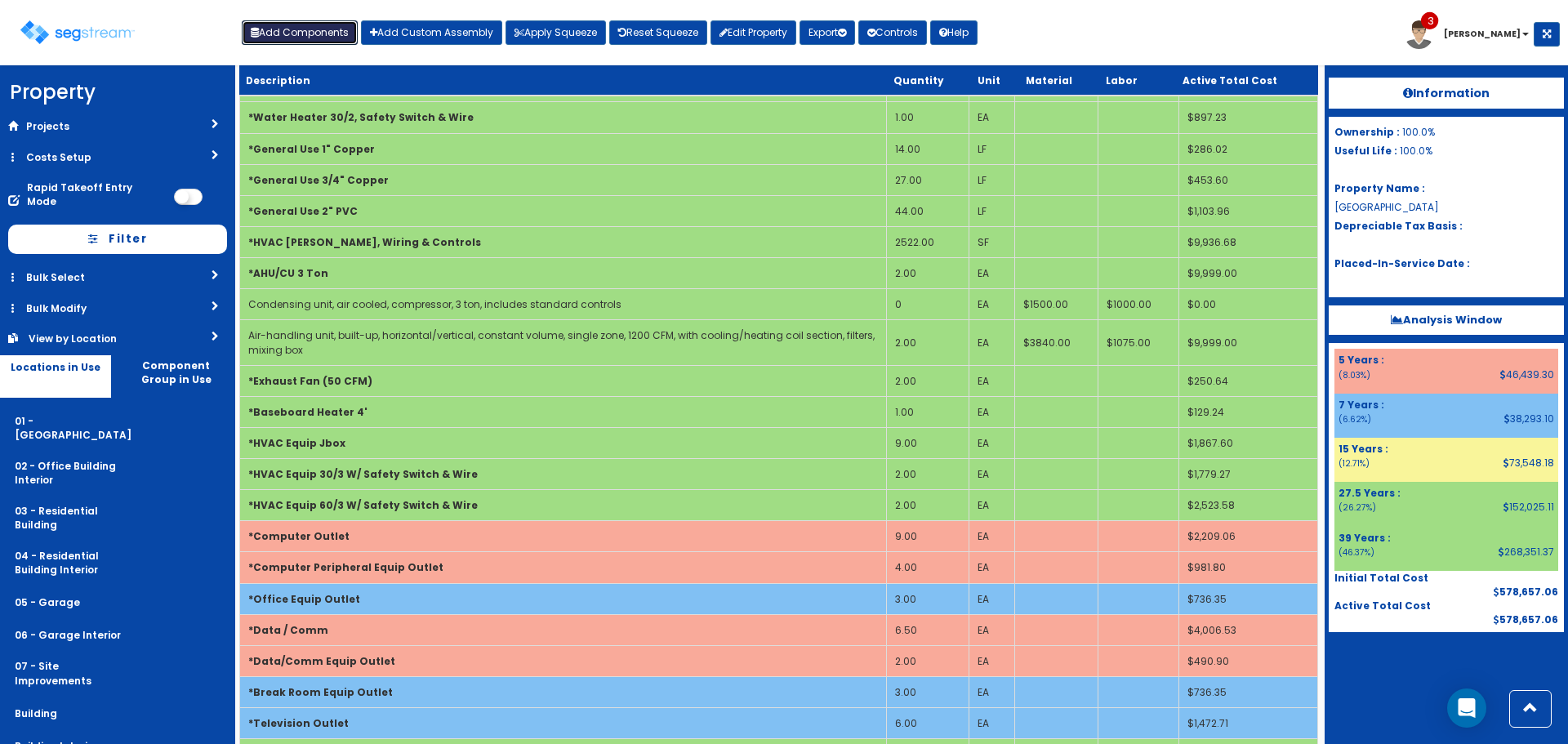
click at [297, 29] on button "Add Components" at bounding box center [299, 33] width 116 height 25
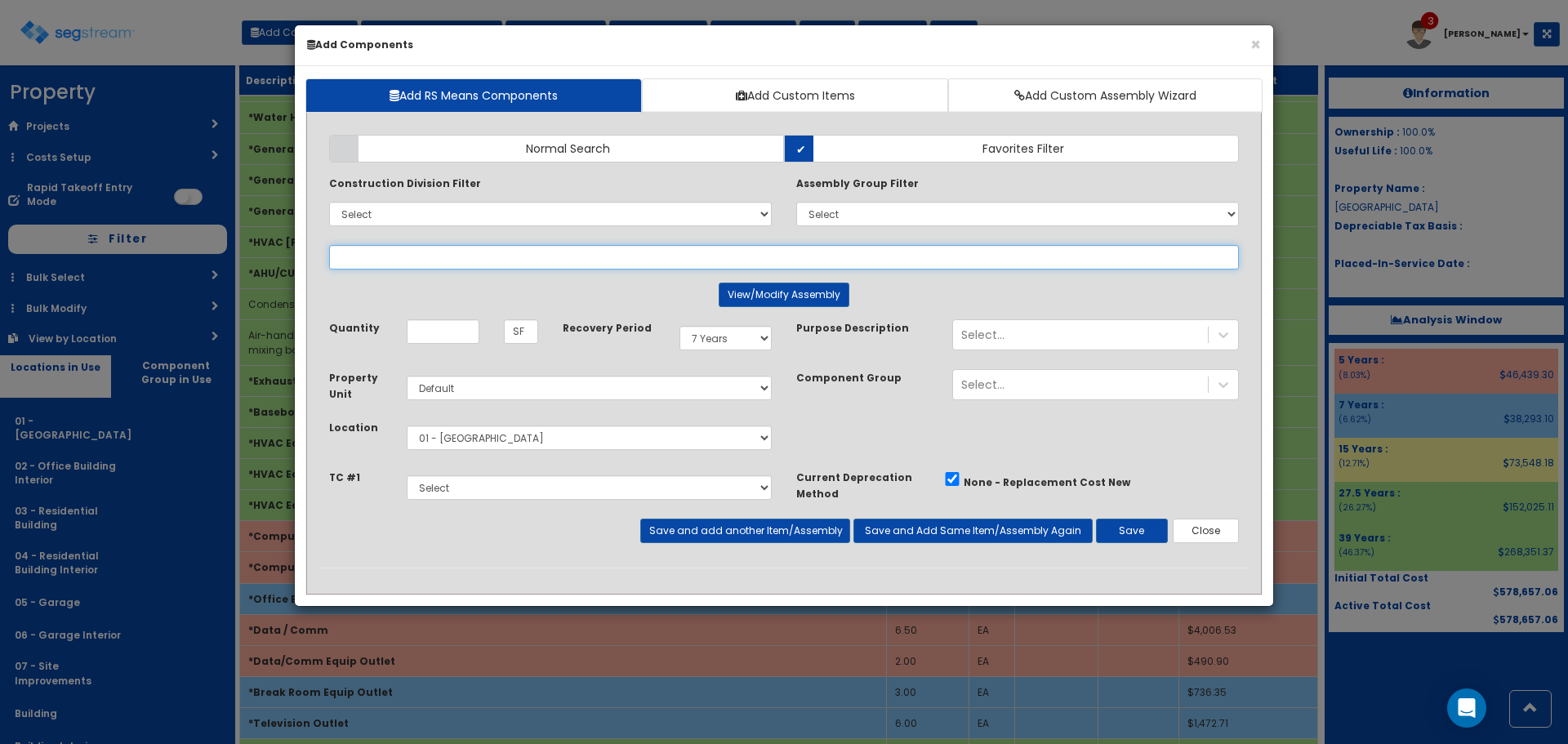
select select
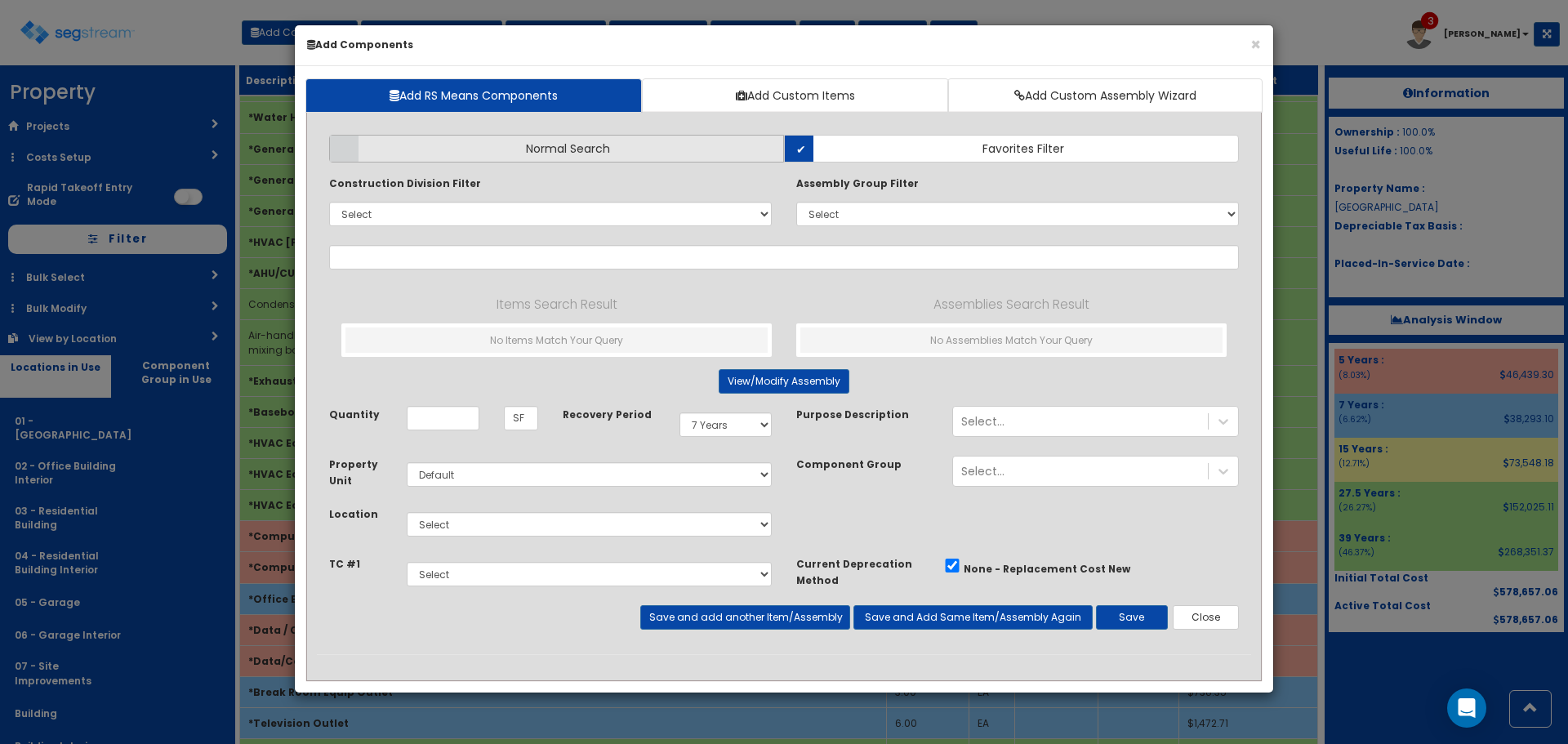
click at [557, 140] on label "Normal Search" at bounding box center [556, 149] width 455 height 28
click at [0, 0] on input "Normal Search" at bounding box center [0, 0] width 0 height 0
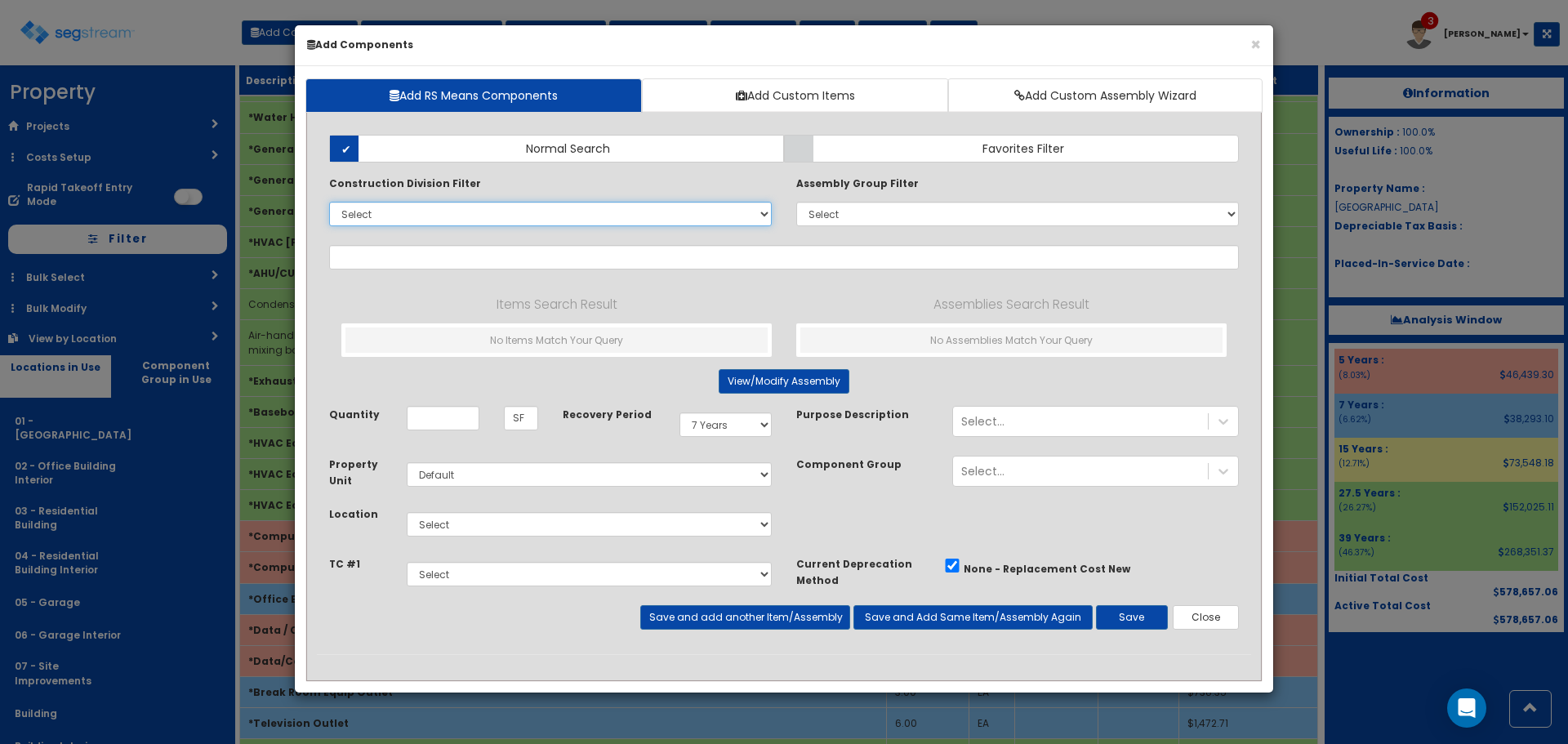
click at [579, 210] on select "Select 0. Custom Item 1. General Requirements 2. Existing Conditions 3. Concret…" at bounding box center [550, 214] width 442 height 25
select select "23000000"
click at [329, 201] on select "Select 0. Custom Item 1. General Requirements 2. Existing Conditions 3. Concret…" at bounding box center [550, 214] width 442 height 25
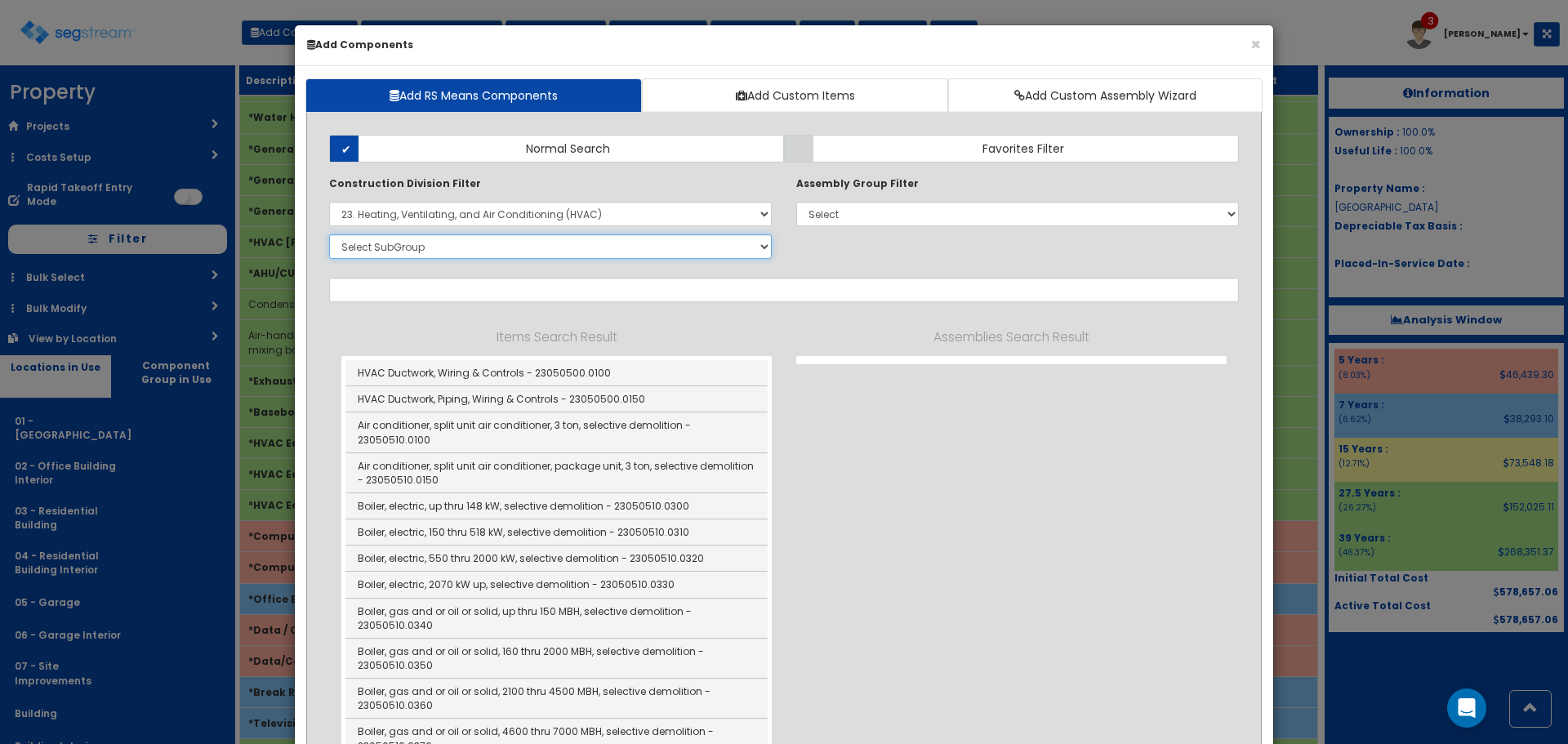
click at [556, 245] on select "Select SubGroup 1. HVAC Demolition (23050510) 2. Valves, Iron Body (23052330) 3…" at bounding box center [550, 247] width 442 height 25
select select "23814310"
click at [329, 234] on select "Select SubGroup 1. HVAC Demolition (23050510) 2. Valves, Iron Body (23052330) 3…" at bounding box center [550, 247] width 442 height 25
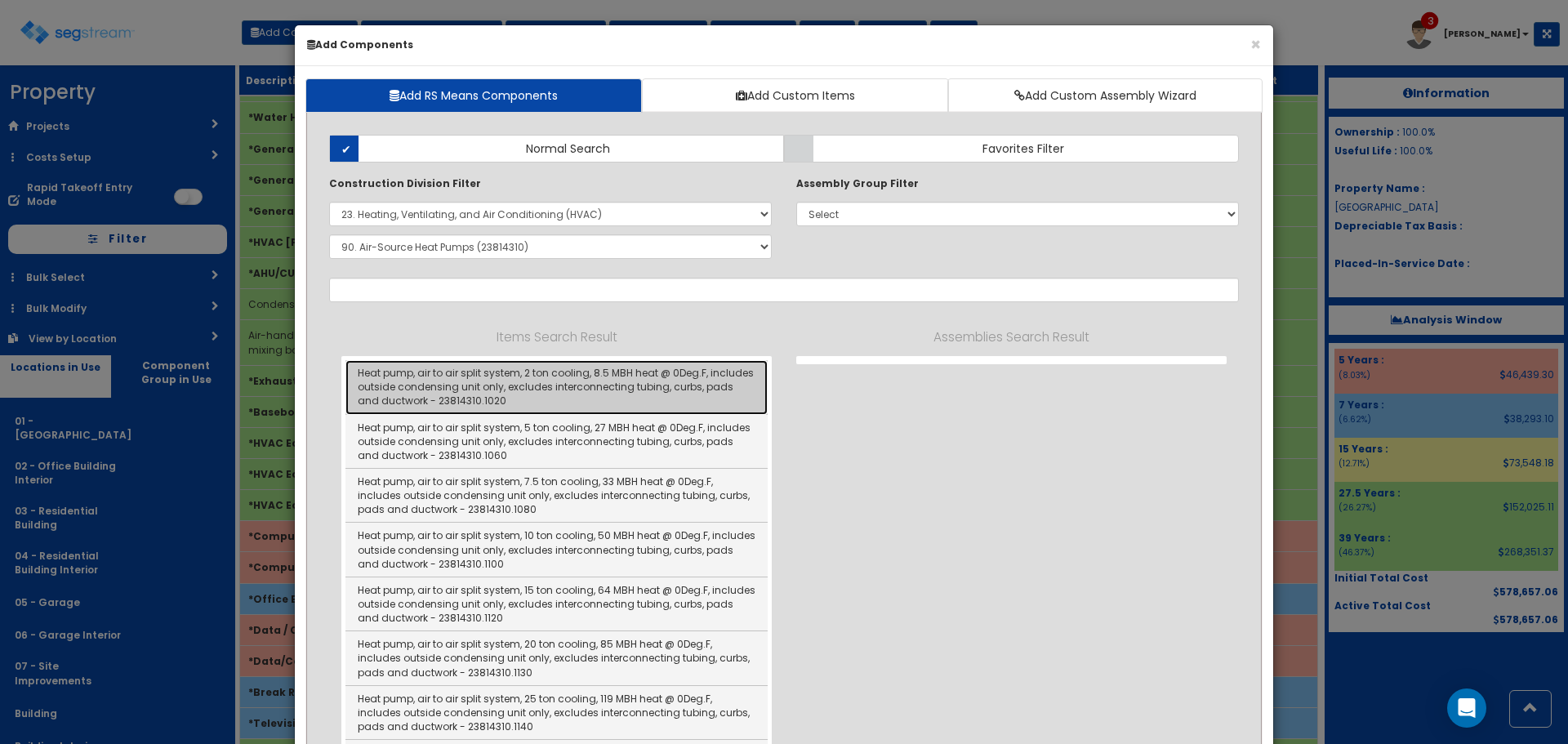
click at [608, 383] on link "Heat pump, air to air split system, 2 ton cooling, 8.5 MBH heat @ 0Deg.F, inclu…" at bounding box center [557, 387] width 423 height 54
type input "Heat pump, air to air split system, 2 ton cooling, 8.5 MBH heat @ 0Deg.F, inclu…"
type input "EA"
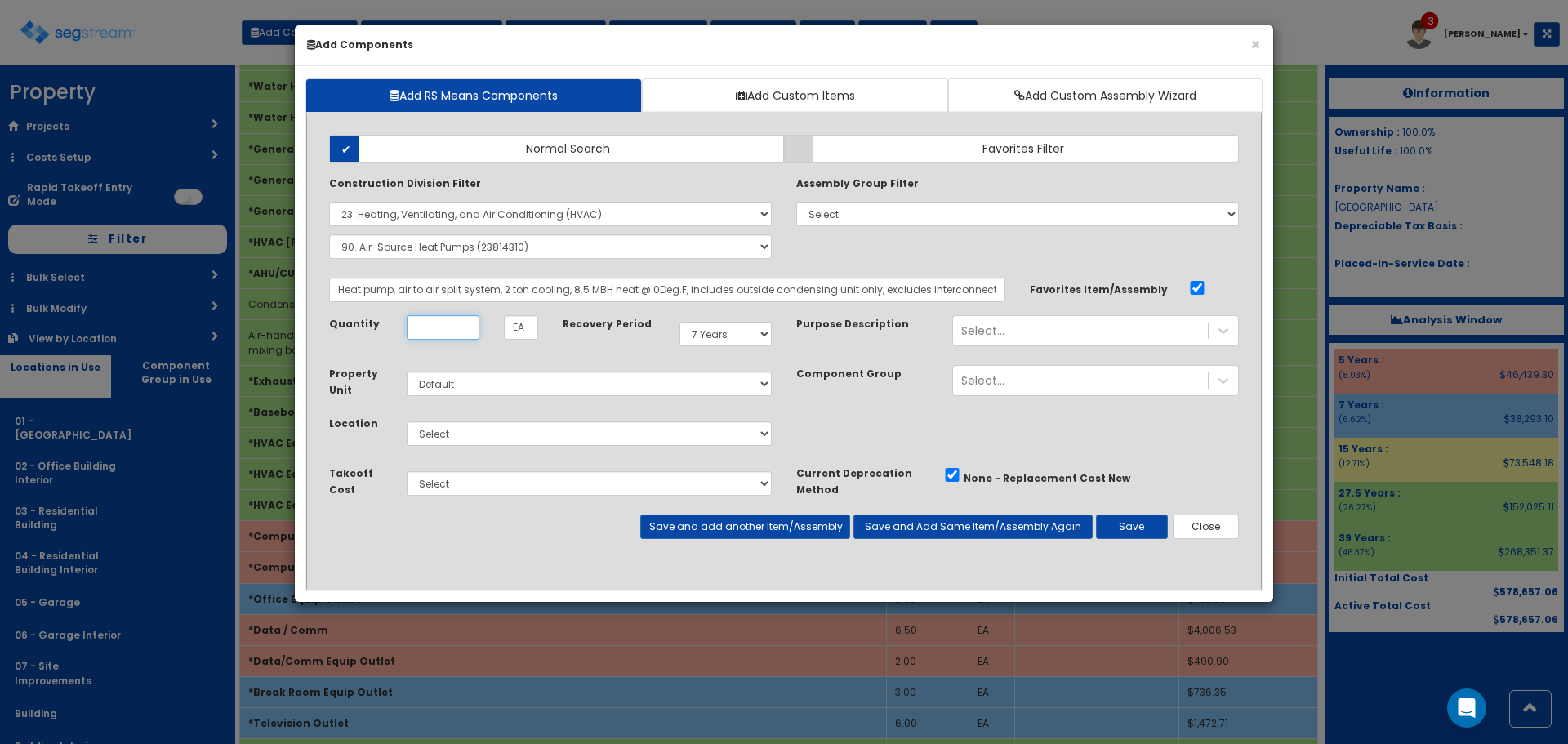
scroll to position [0, 0]
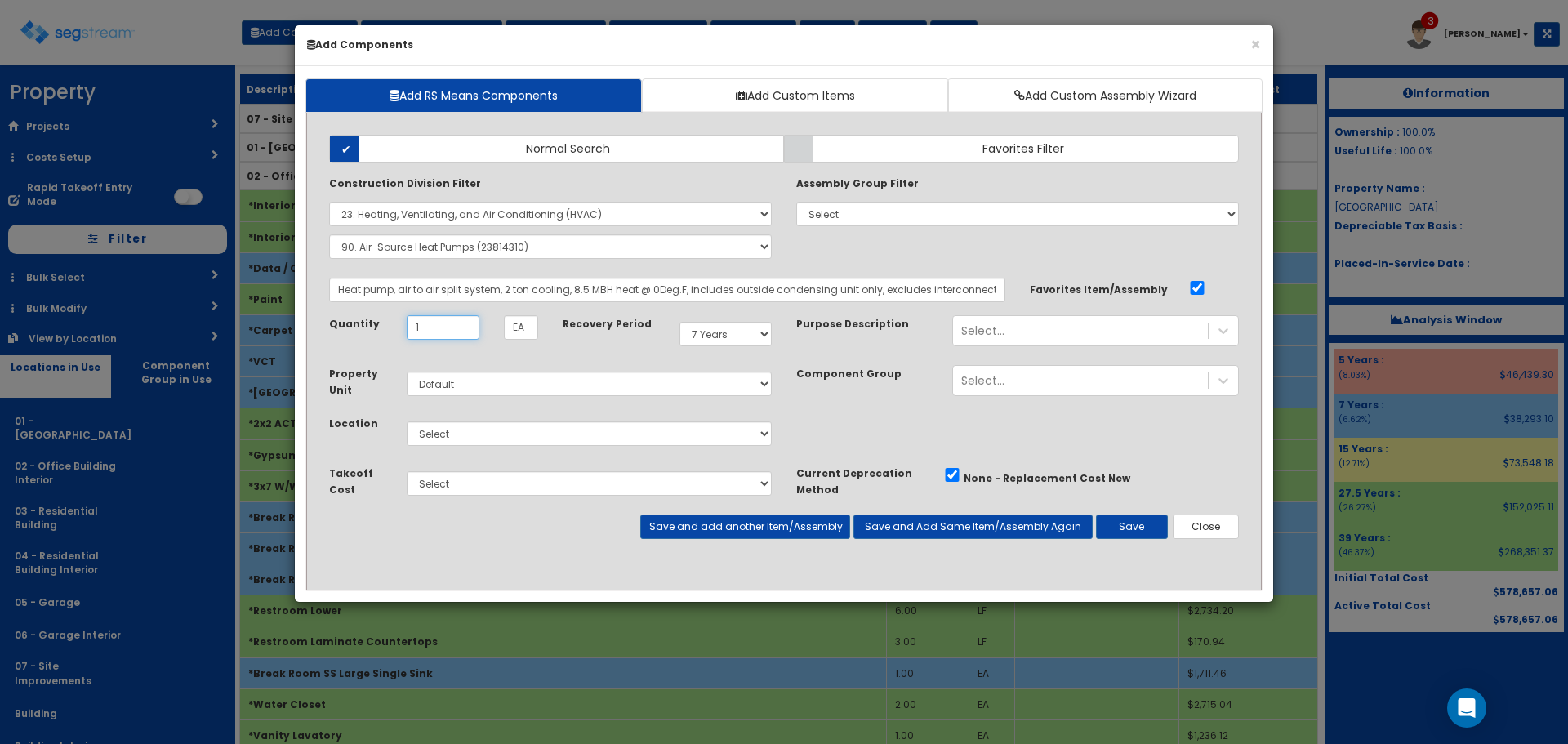
type input "1"
select select "39Y"
click at [680, 321] on select "Select 5 Years 7 Years 9 Years 10 Years 15 Years 15 Year QLI 15 Year QRP 15 Yea…" at bounding box center [726, 334] width 92 height 25
select select "4522"
click at [805, 529] on button "Save and add another Item/Assembly" at bounding box center [745, 527] width 209 height 25
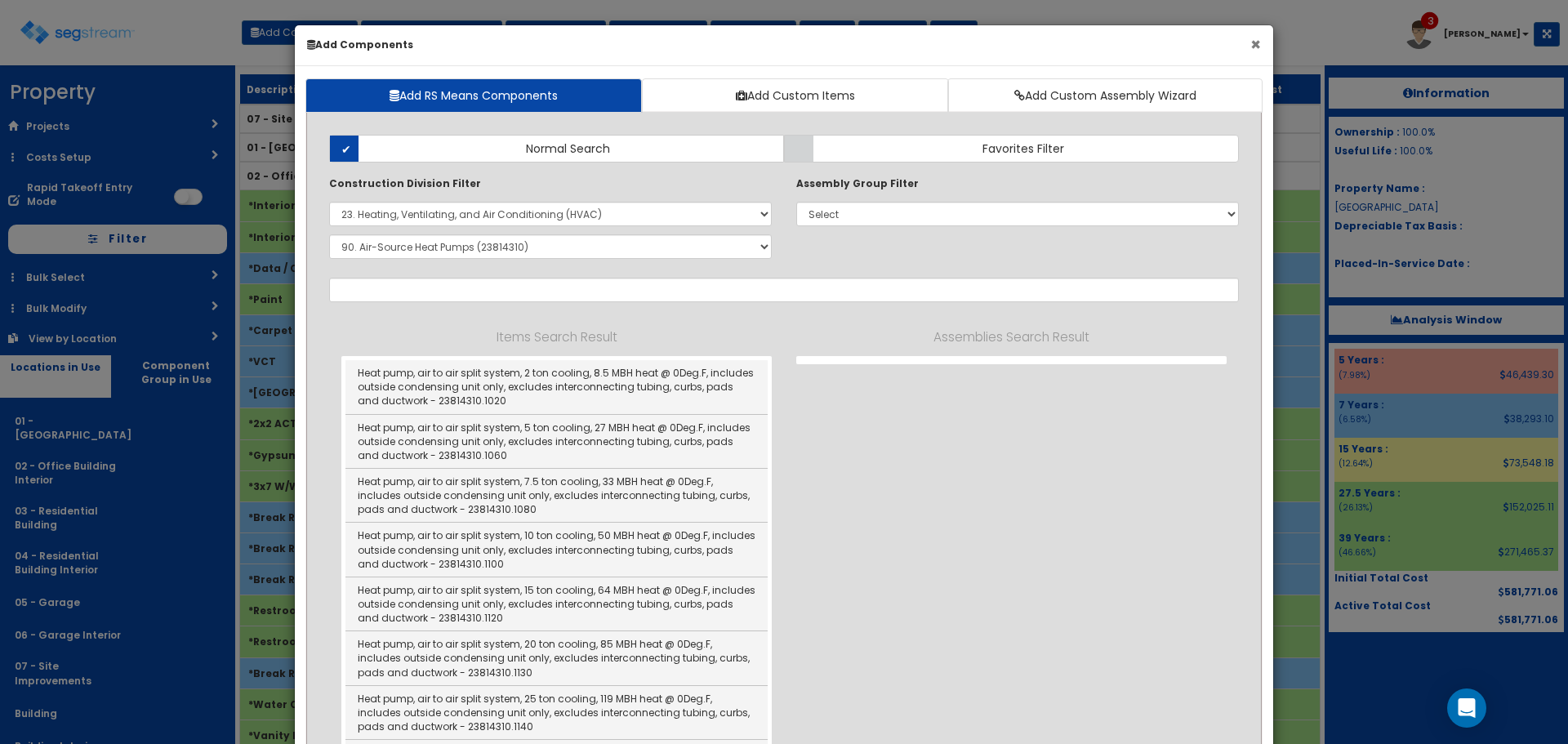
click at [1255, 41] on button "×" at bounding box center [1256, 44] width 11 height 17
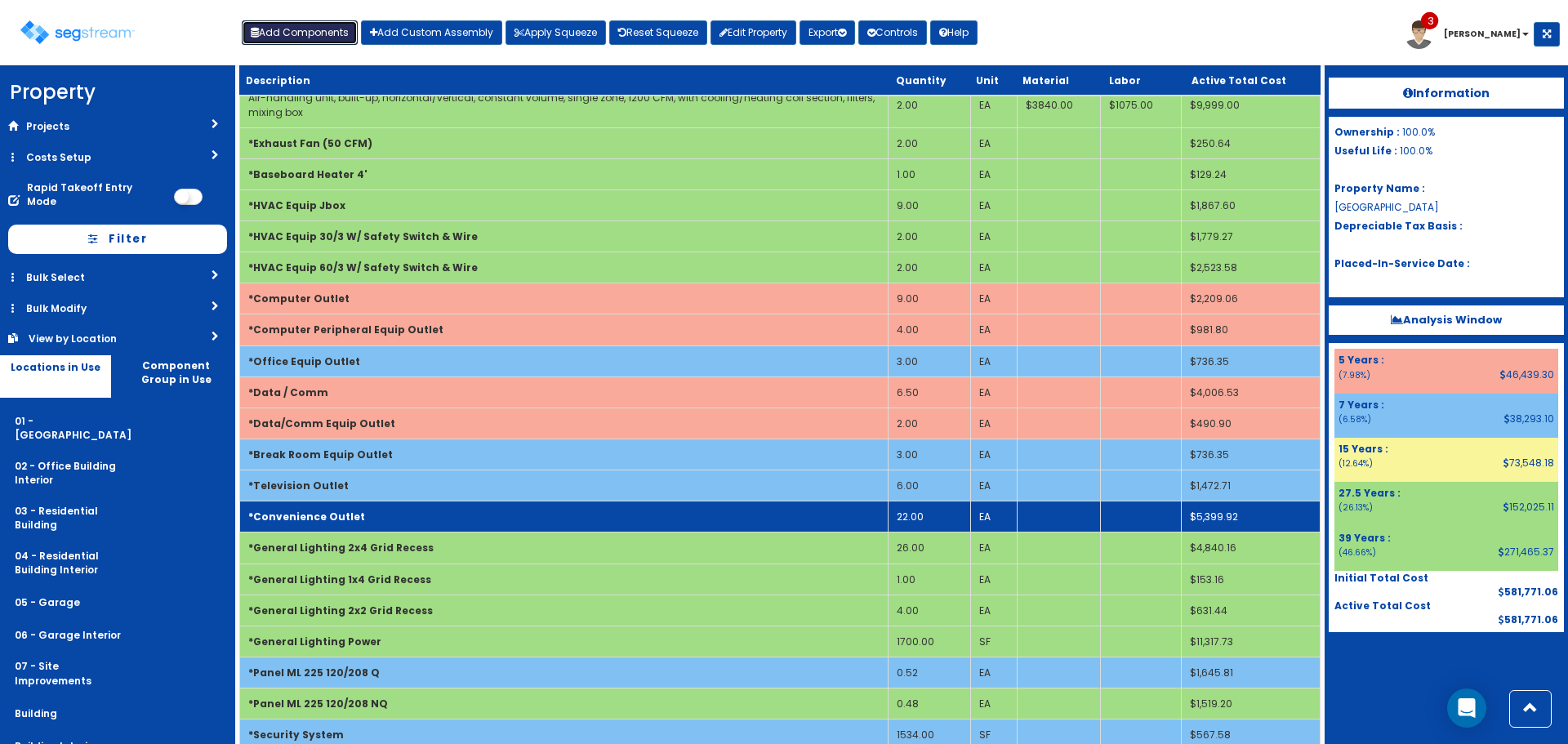
scroll to position [571, 0]
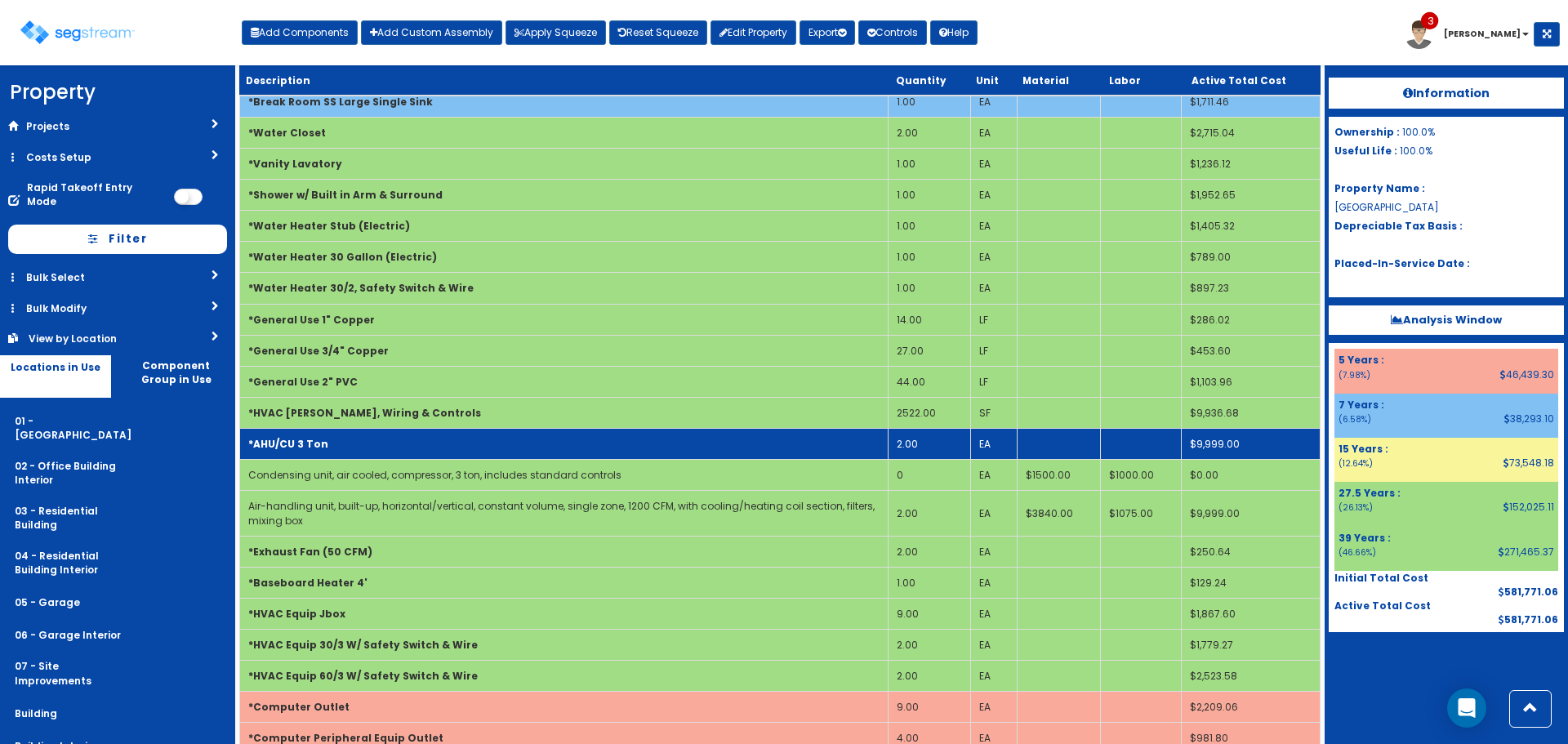
click at [578, 435] on td "*AHU/CU 3 Ton" at bounding box center [564, 445] width 649 height 31
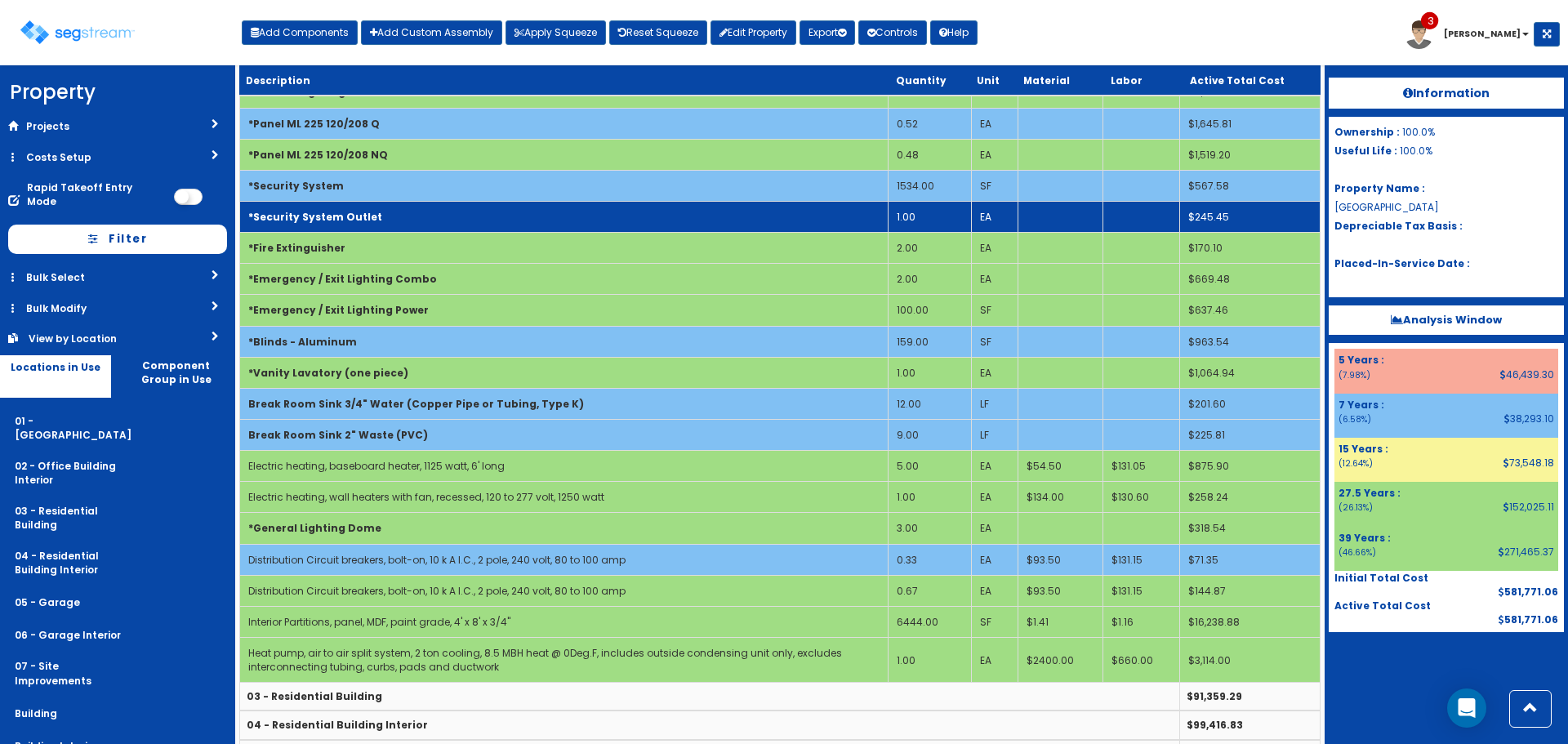
scroll to position [1523, 0]
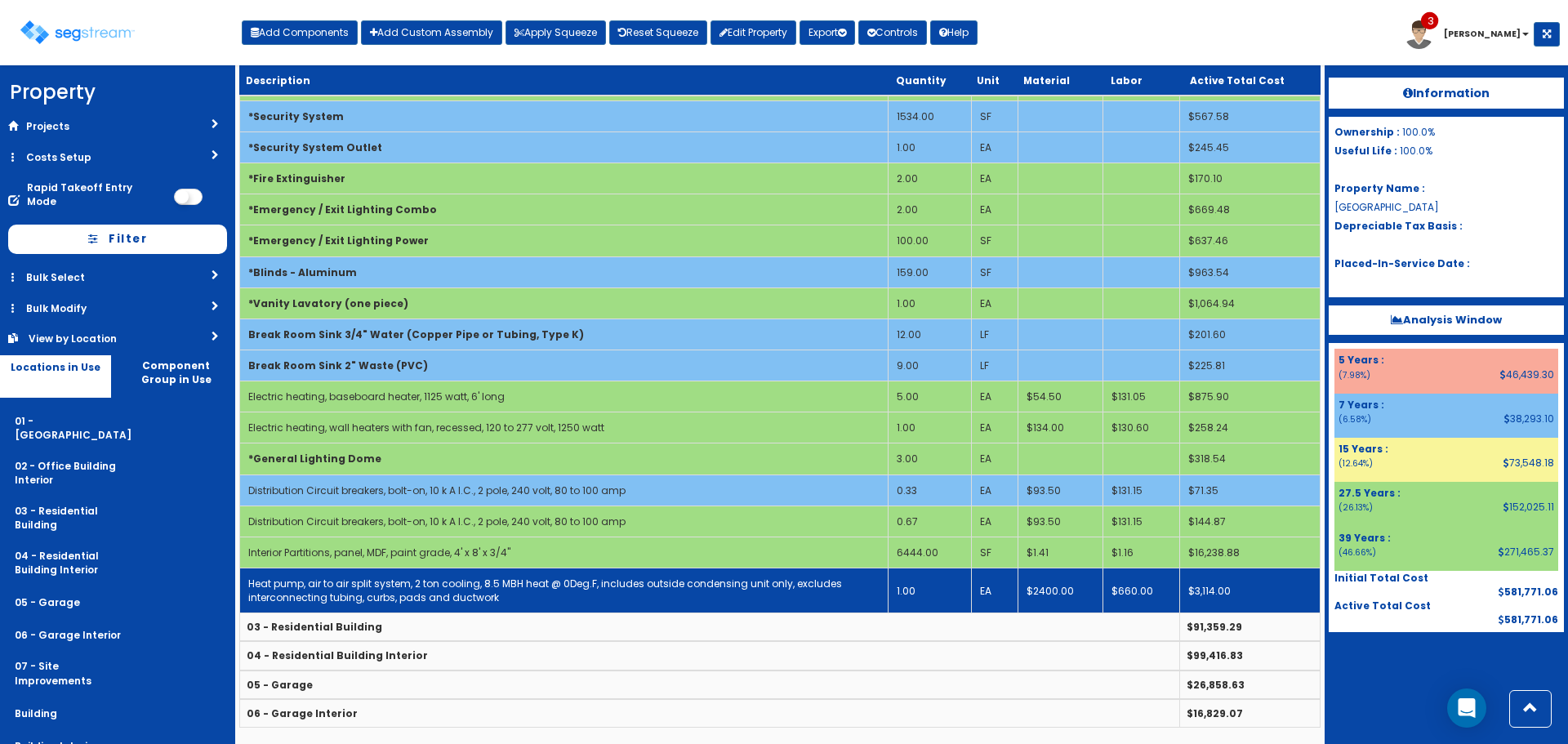
click at [853, 586] on td "Heat pump, air to air split system, 2 ton cooling, 8.5 MBH heat @ 0Deg.F, inclu…" at bounding box center [564, 590] width 649 height 45
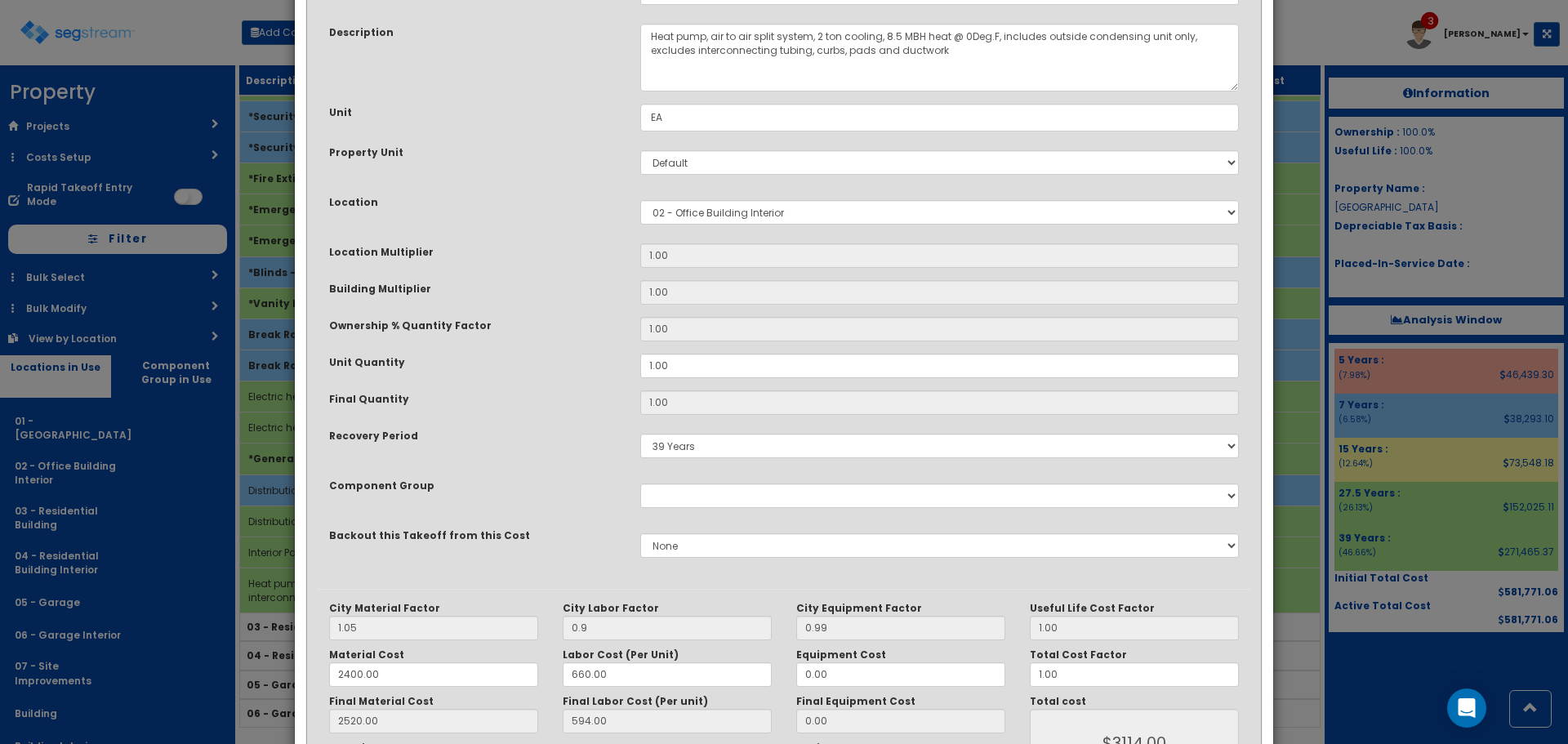
scroll to position [254, 0]
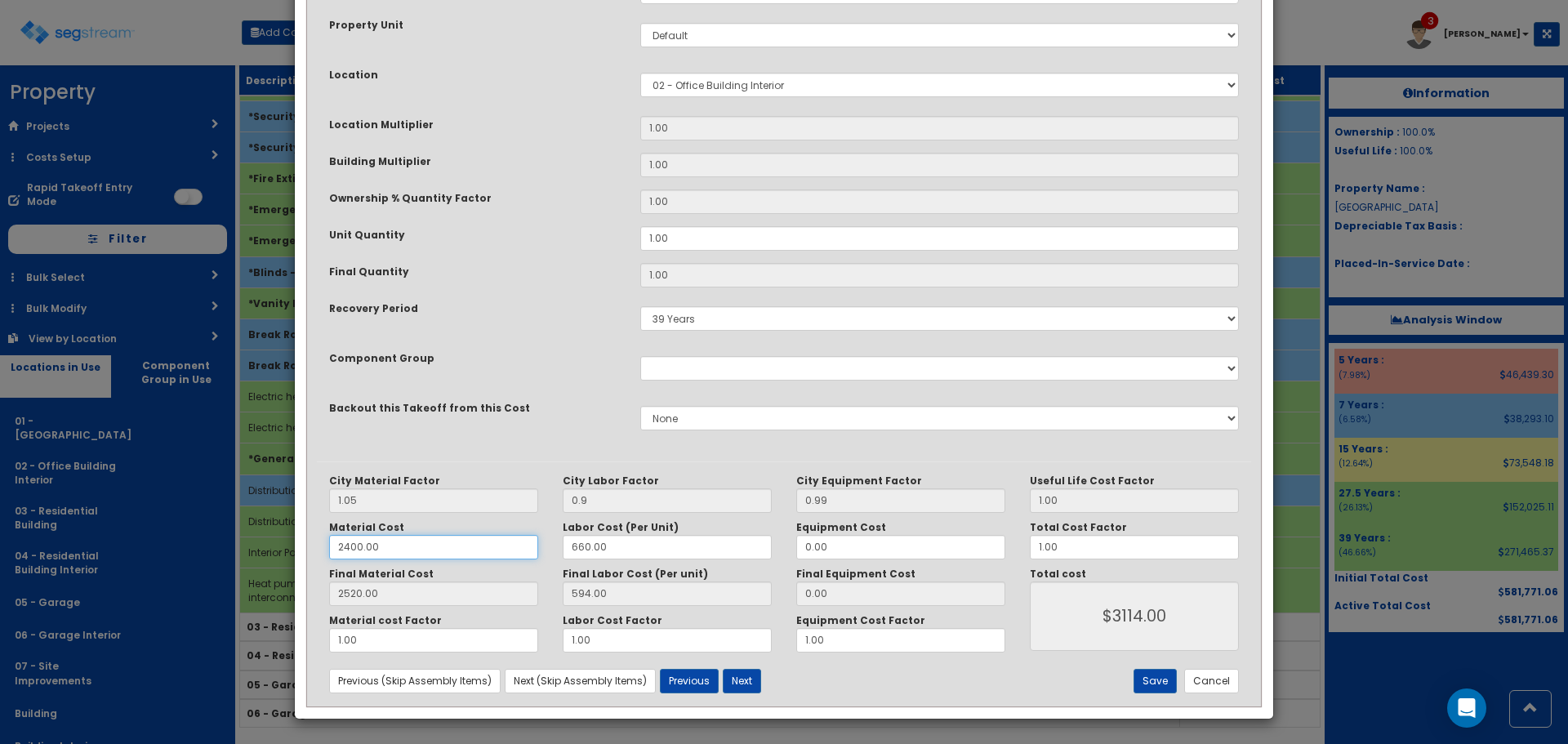
drag, startPoint x: 397, startPoint y: 549, endPoint x: 410, endPoint y: 541, distance: 15.3
click at [397, 549] on input "2400.00" at bounding box center [433, 548] width 209 height 25
drag, startPoint x: 263, startPoint y: 541, endPoint x: 164, endPoint y: 542, distance: 99.0
click at [197, 542] on div "× Update Items/Assemblies to a Worksheet Purpose Description Prefix Select Stai…" at bounding box center [784, 372] width 1568 height 744
type input "3"
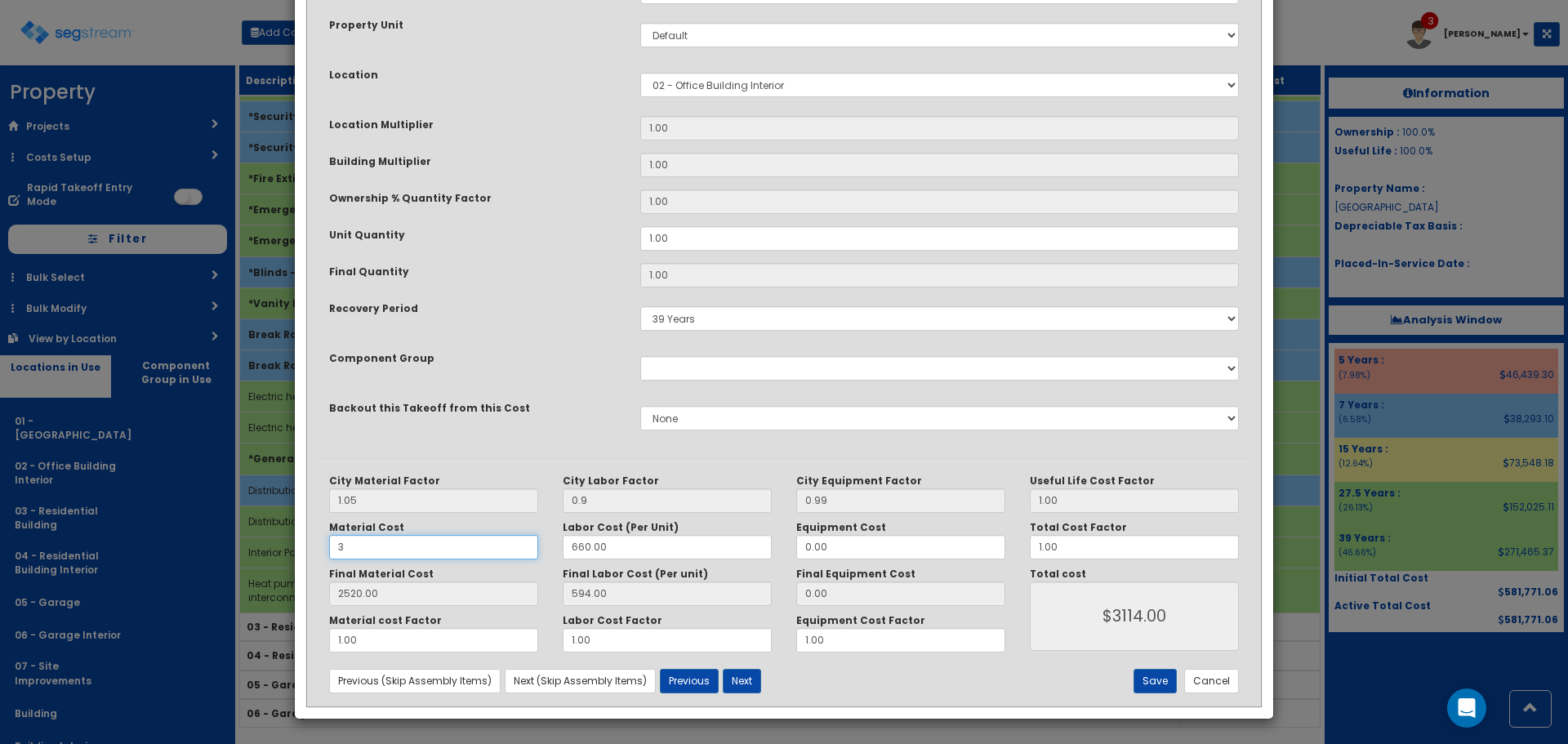
type input "3.15"
type input "$597.15"
type input "36"
type input "37.80"
type input "$631.80"
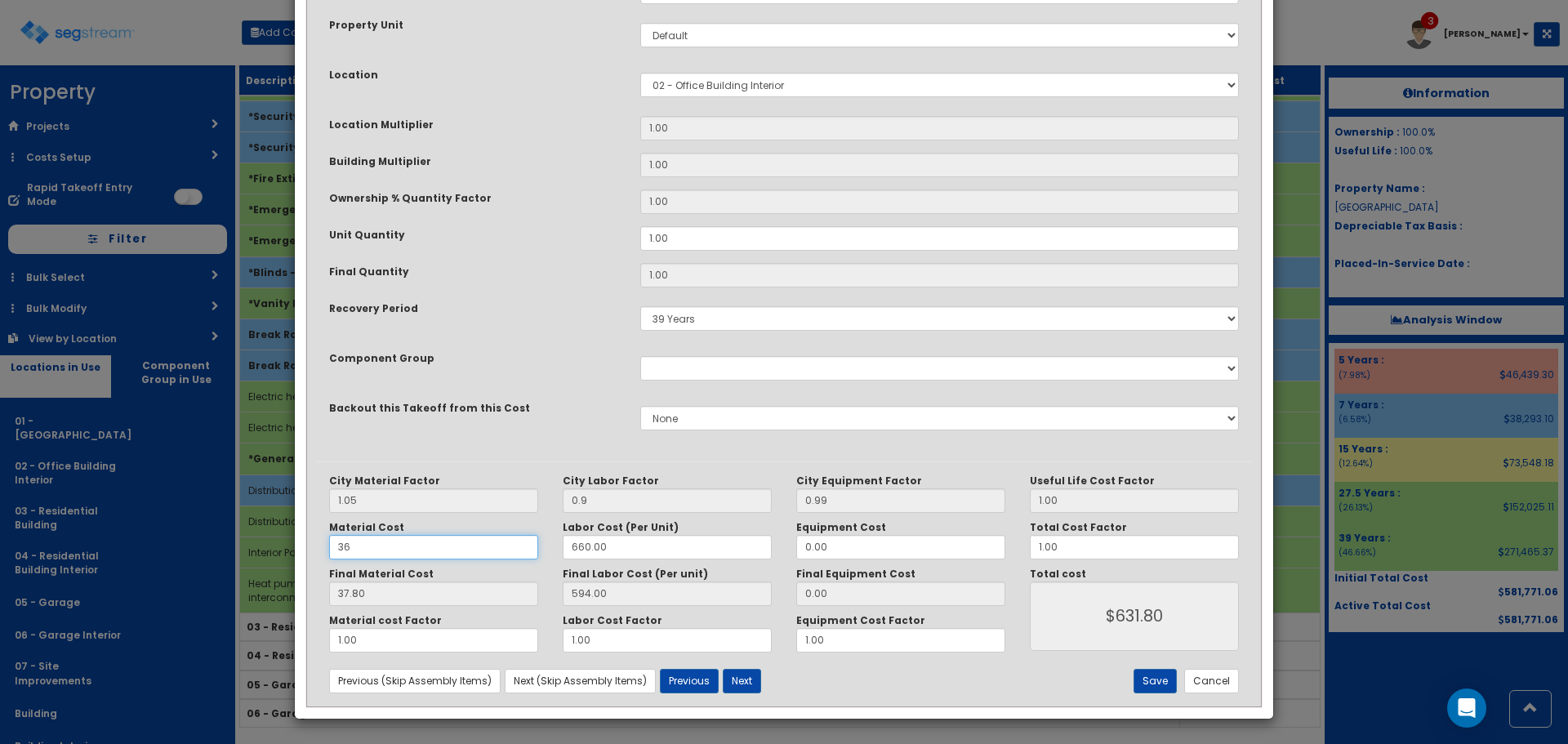
type input "360"
type input "378.00"
type input "$972.00"
type input "3600"
type input "3780.00"
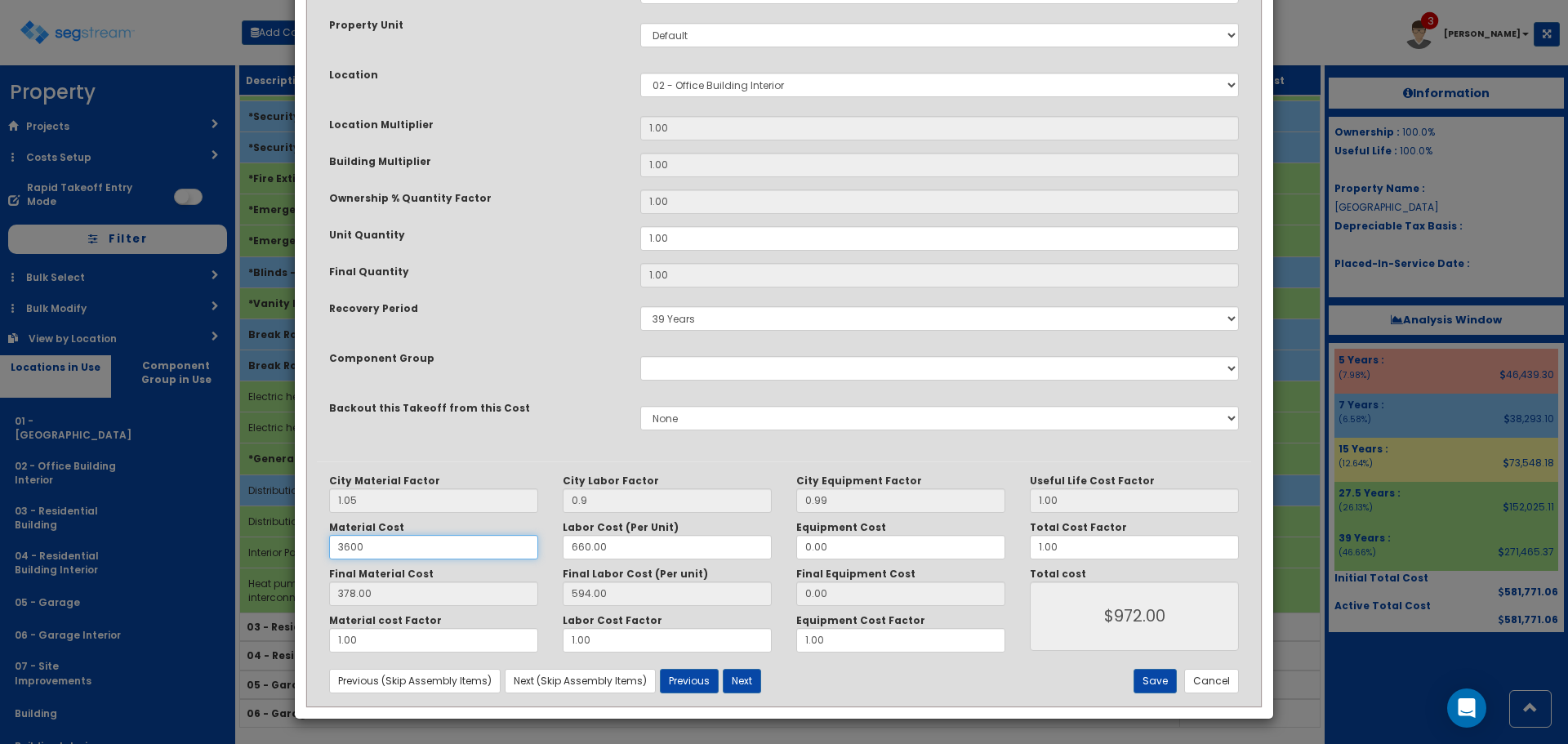
type input "$4374.00"
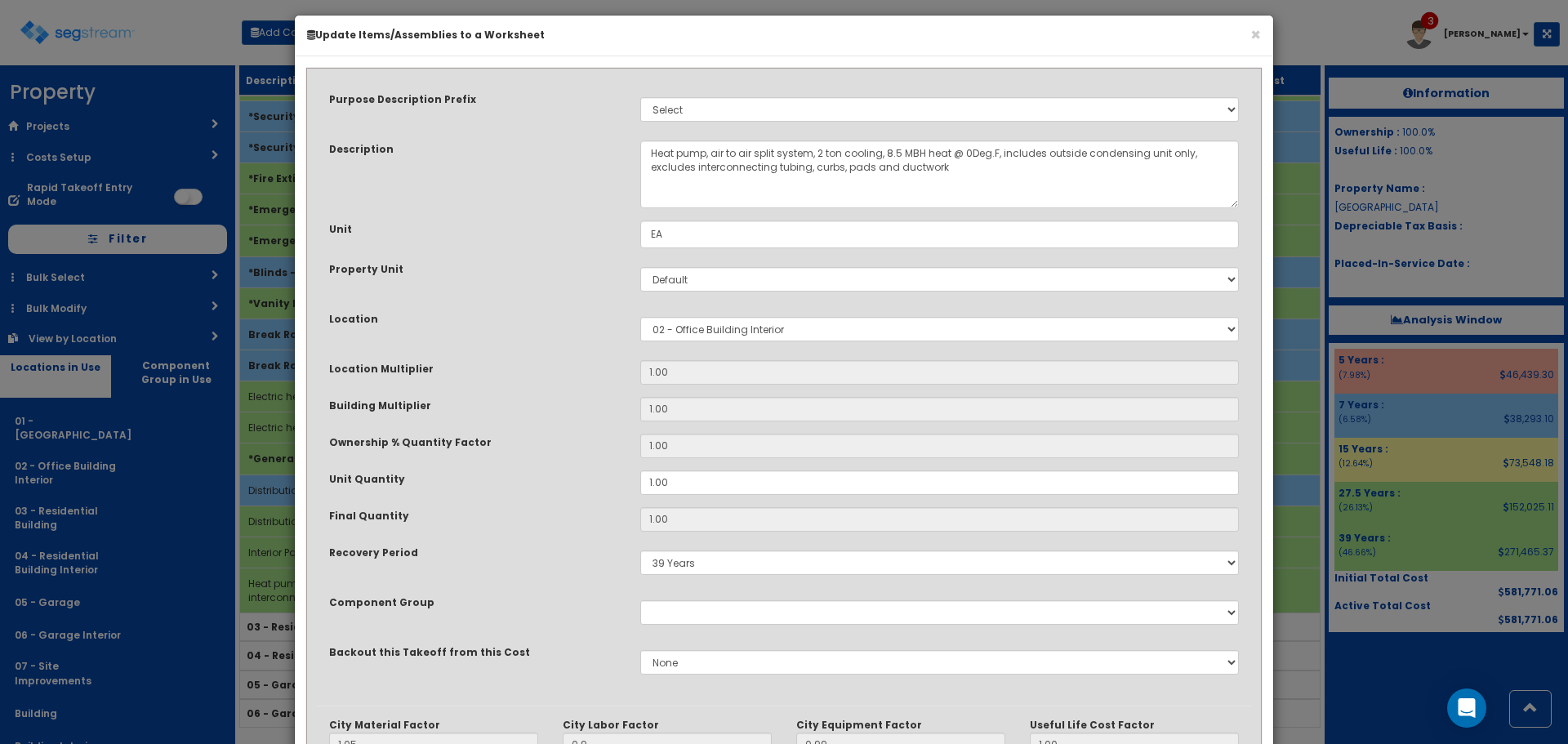
scroll to position [0, 0]
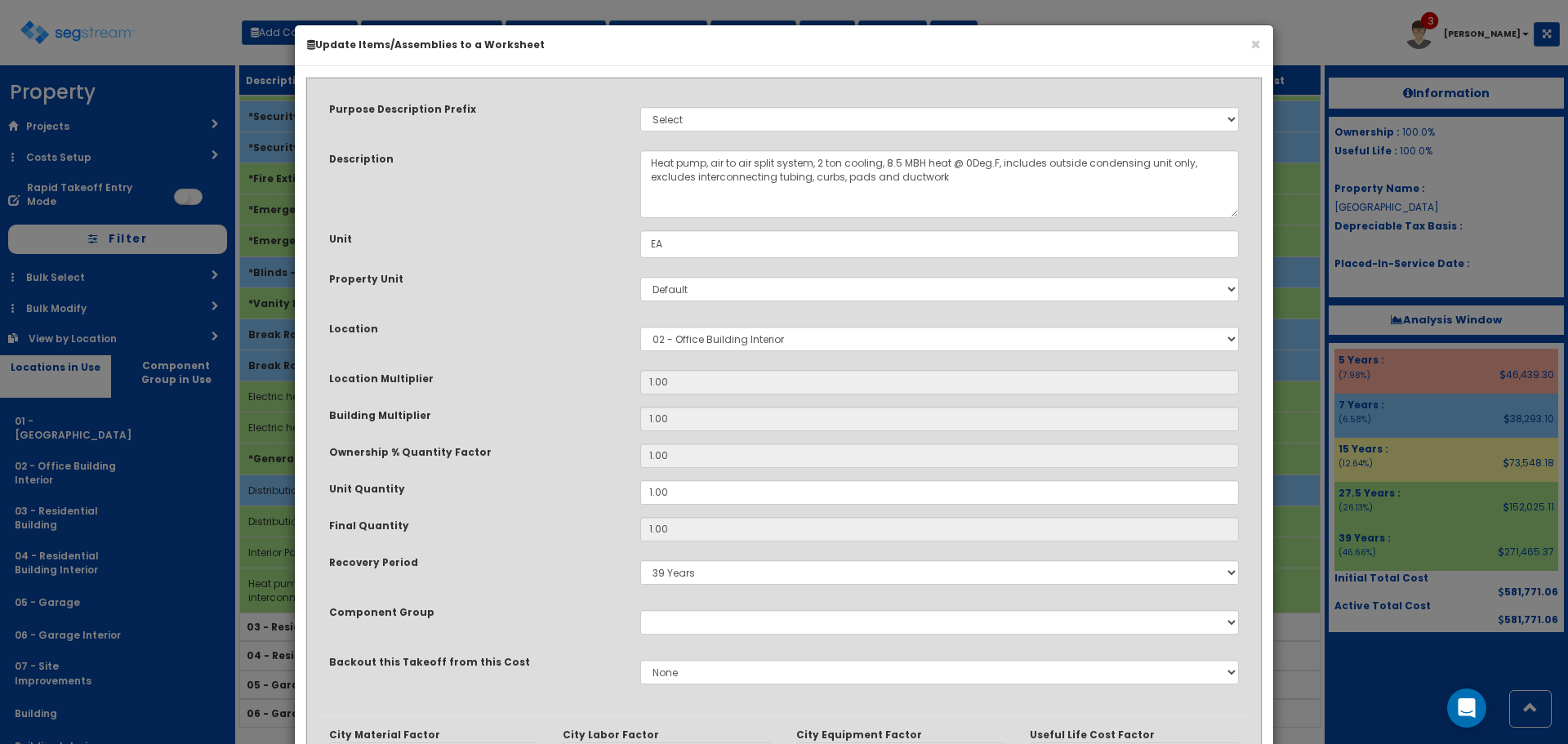
type input "3600"
click at [821, 164] on textarea "Heat pump, air to air split system, 2 ton cooling, 8.5 MBH heat @ 0Deg.F, inclu…" at bounding box center [940, 184] width 599 height 67
type textarea "Heat pump, air to air split system, 3 ton cooling, 8.5 MBH heat @ 0Deg.F, inclu…"
click at [704, 492] on input "1.00" at bounding box center [940, 492] width 599 height 25
drag, startPoint x: 586, startPoint y: 492, endPoint x: 557, endPoint y: 492, distance: 29.0
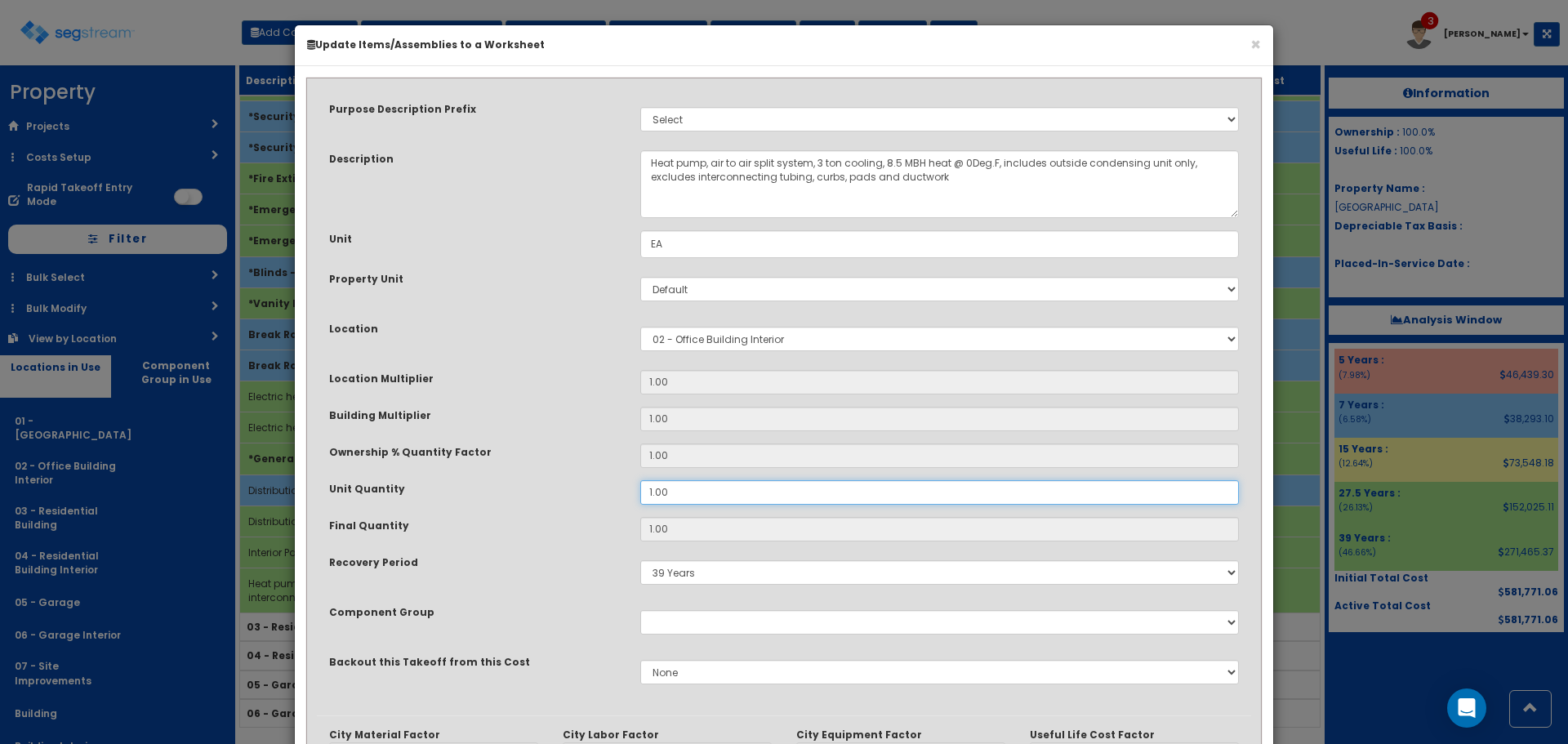
click at [557, 492] on div "Unit Quantity 1.00" at bounding box center [784, 492] width 934 height 25
type input "2"
type input "$8748.00"
type input "2"
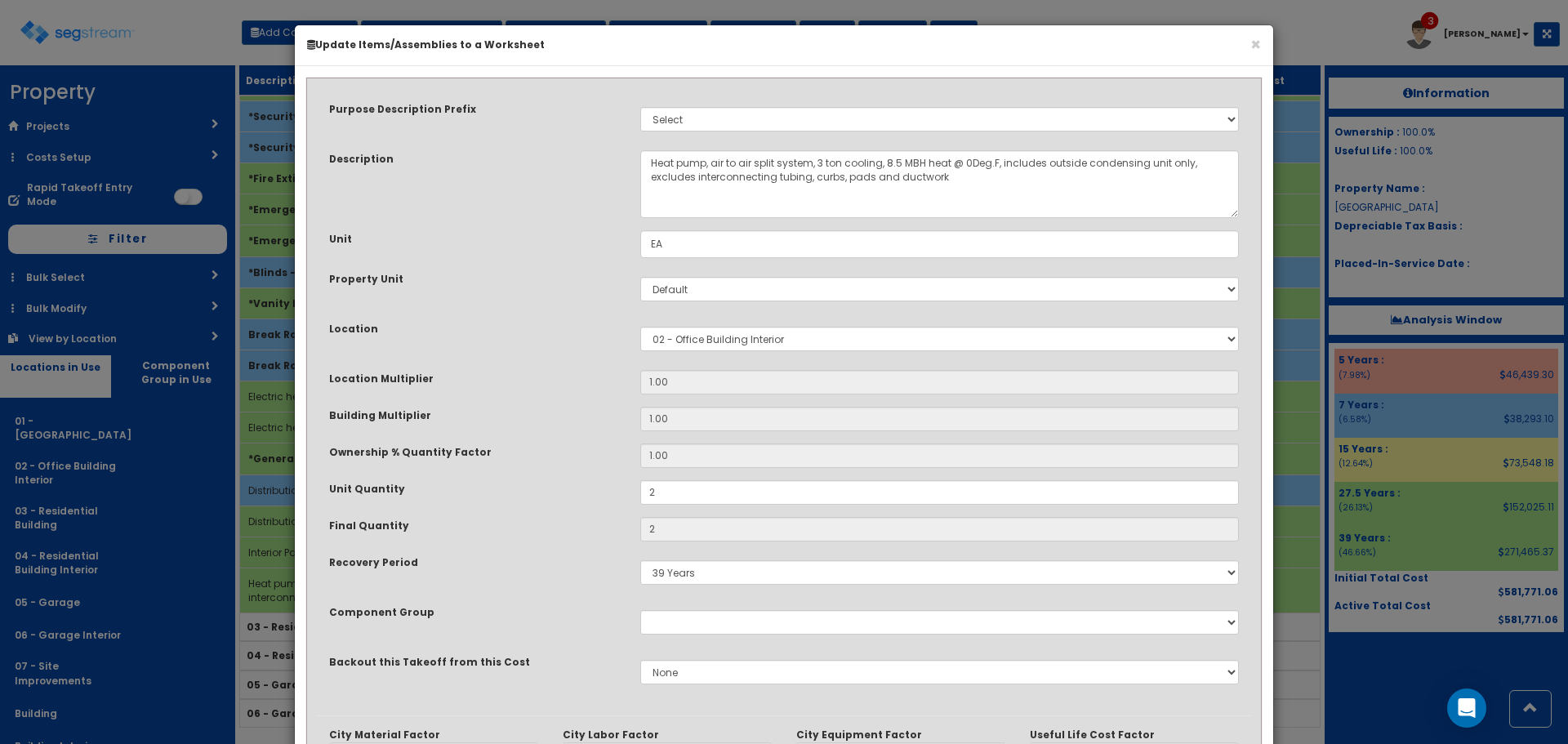
click at [559, 492] on div "Unit Quantity" at bounding box center [472, 490] width 311 height 21
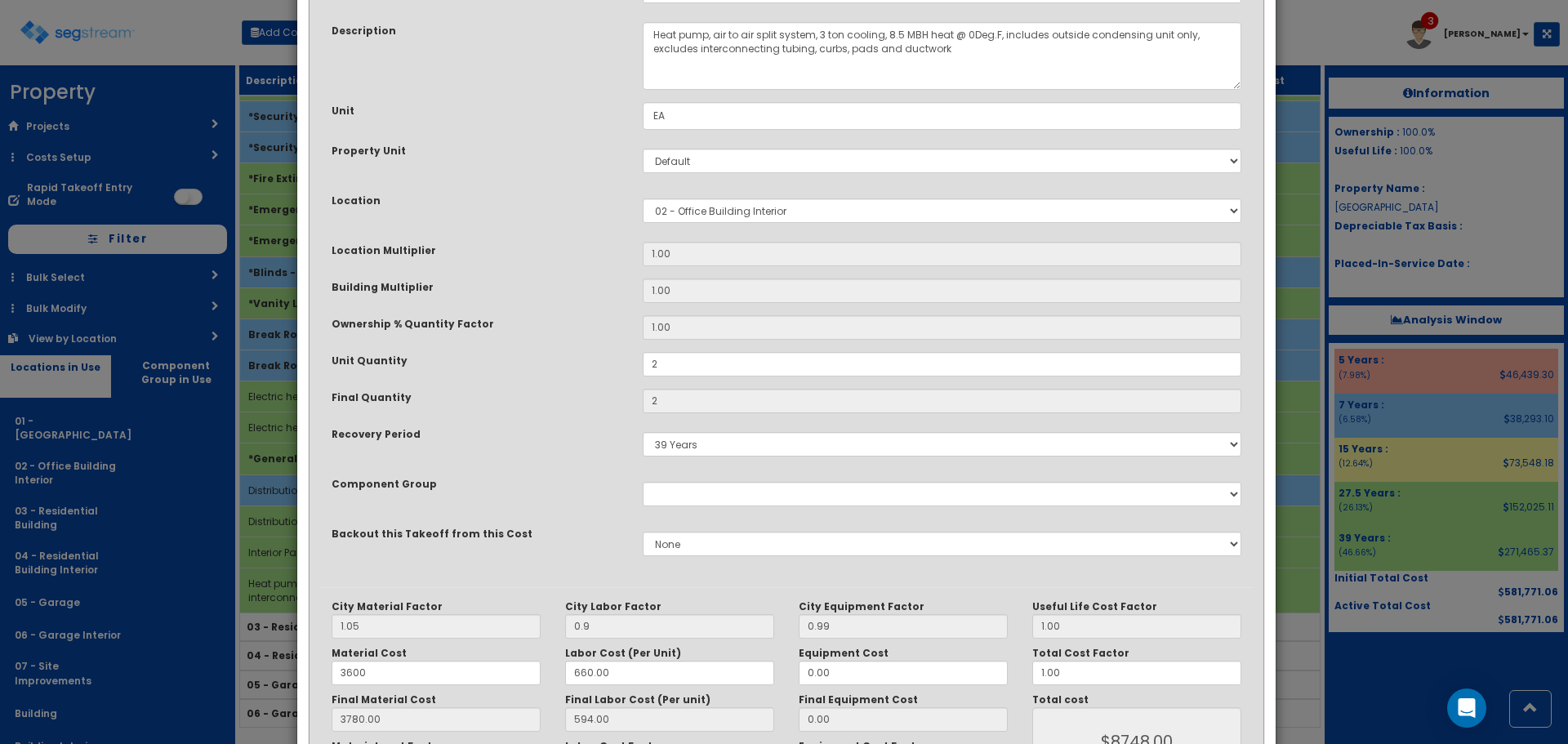
scroll to position [254, 0]
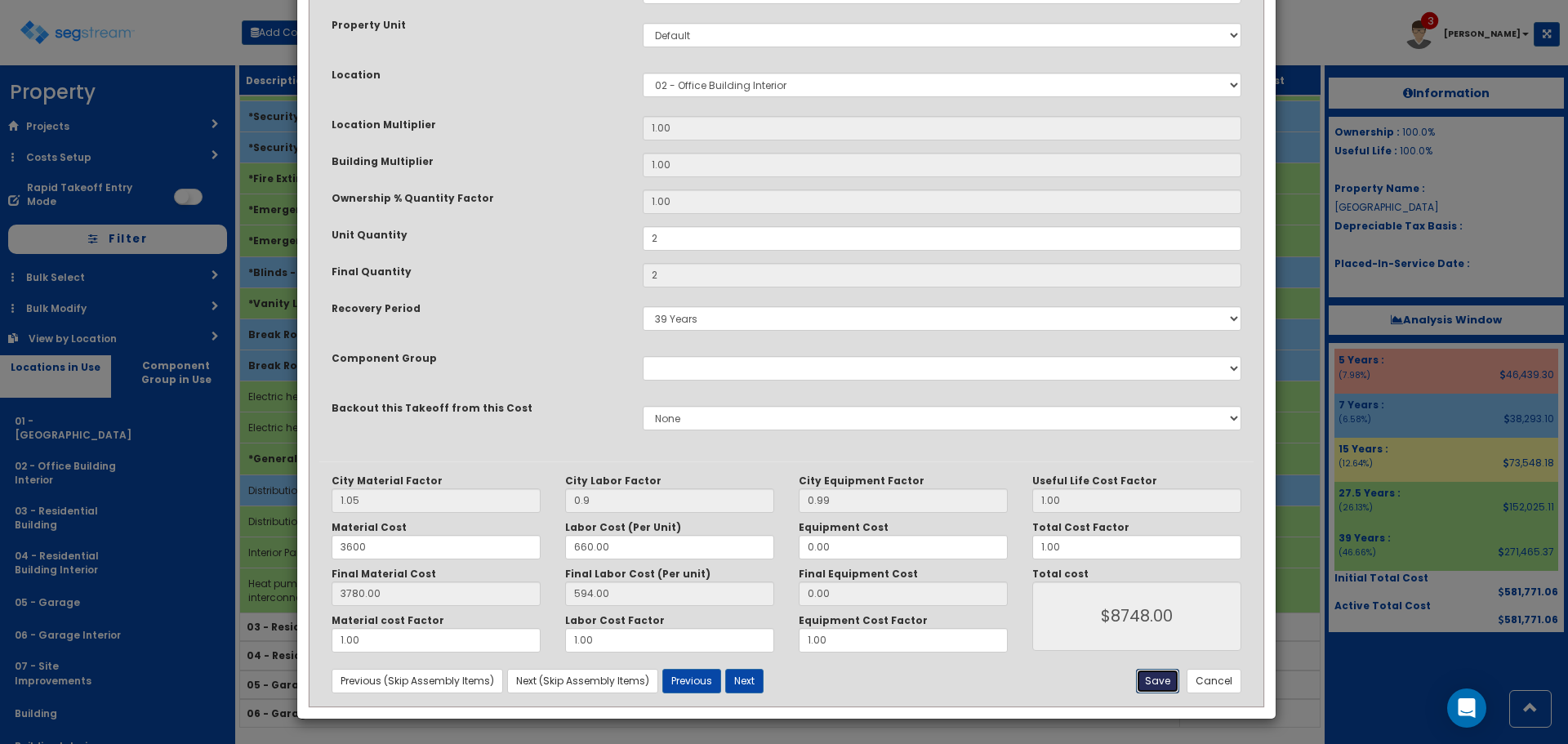
click at [1163, 682] on button "Save" at bounding box center [1158, 682] width 44 height 25
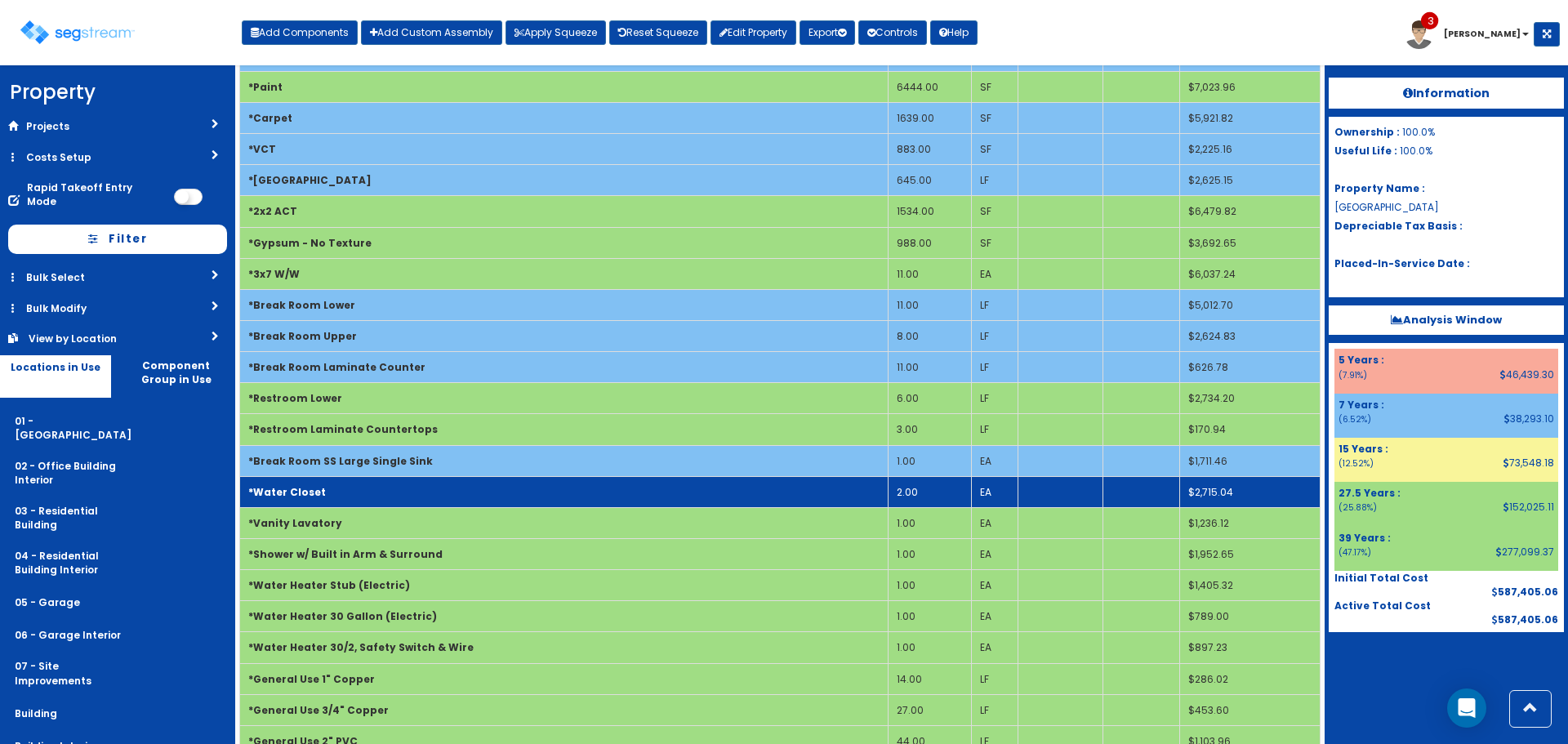
scroll to position [0, 0]
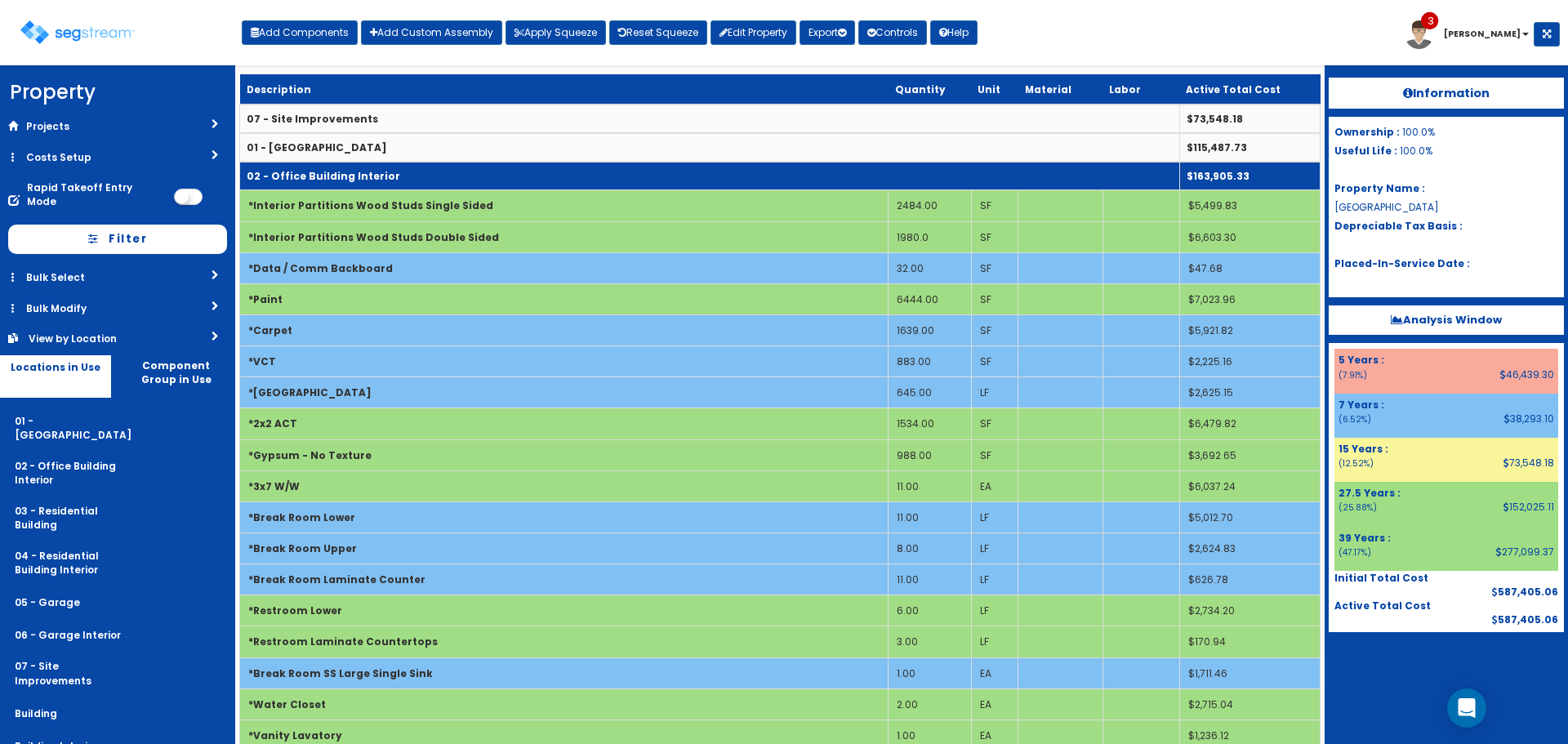
click at [351, 177] on b "02 - Office Building Interior" at bounding box center [323, 176] width 154 height 14
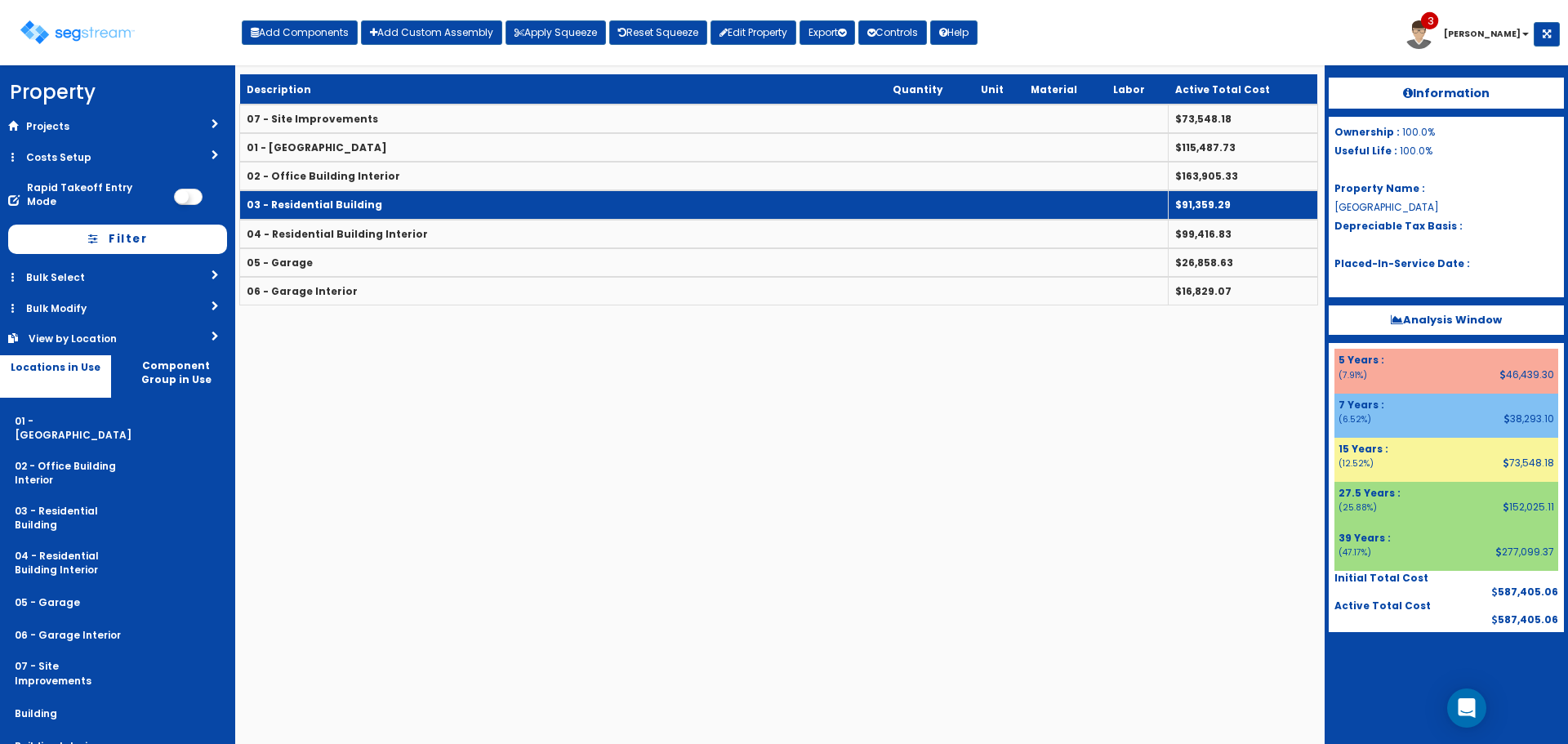
click at [386, 206] on td "03 - Residential Building" at bounding box center [705, 204] width 929 height 29
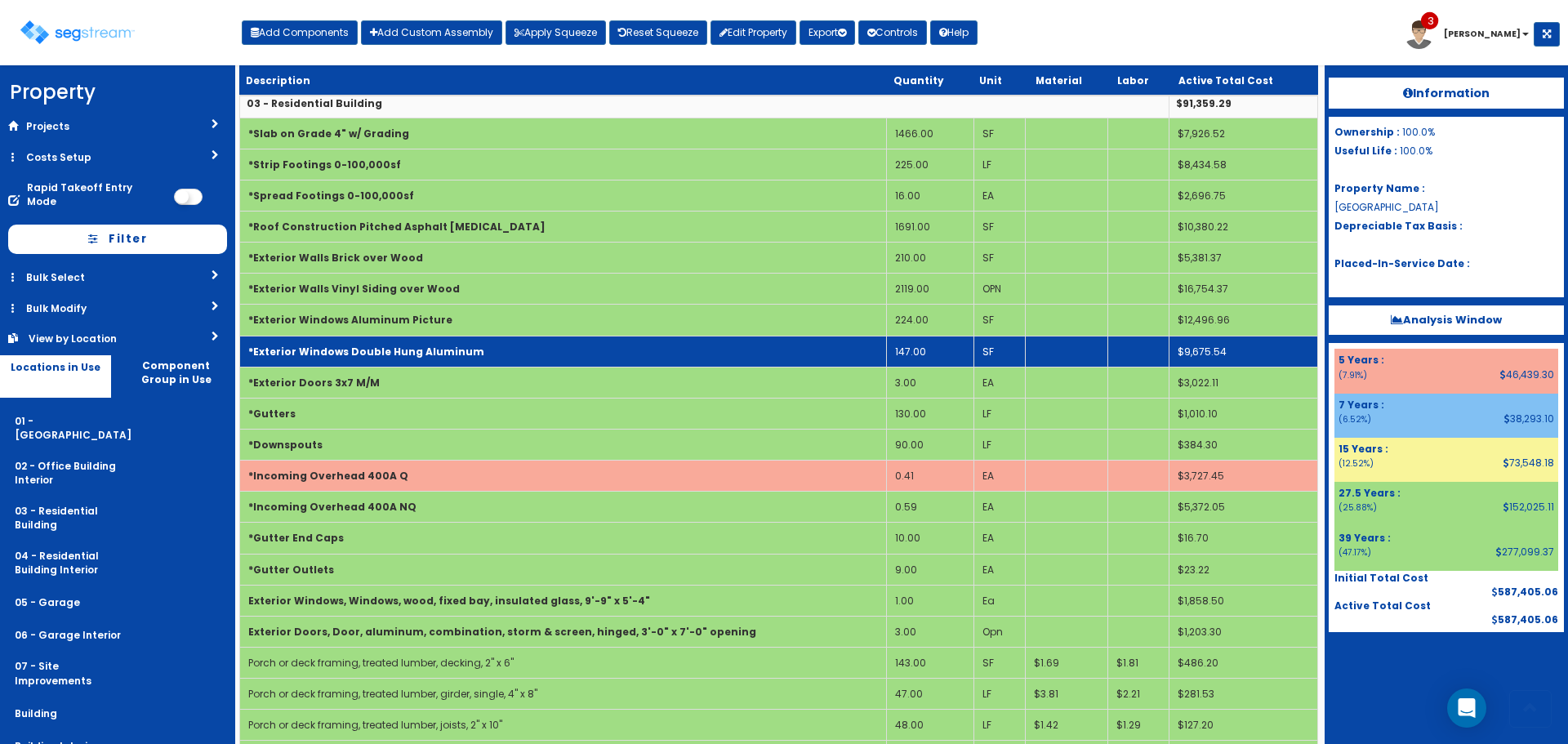
scroll to position [231, 0]
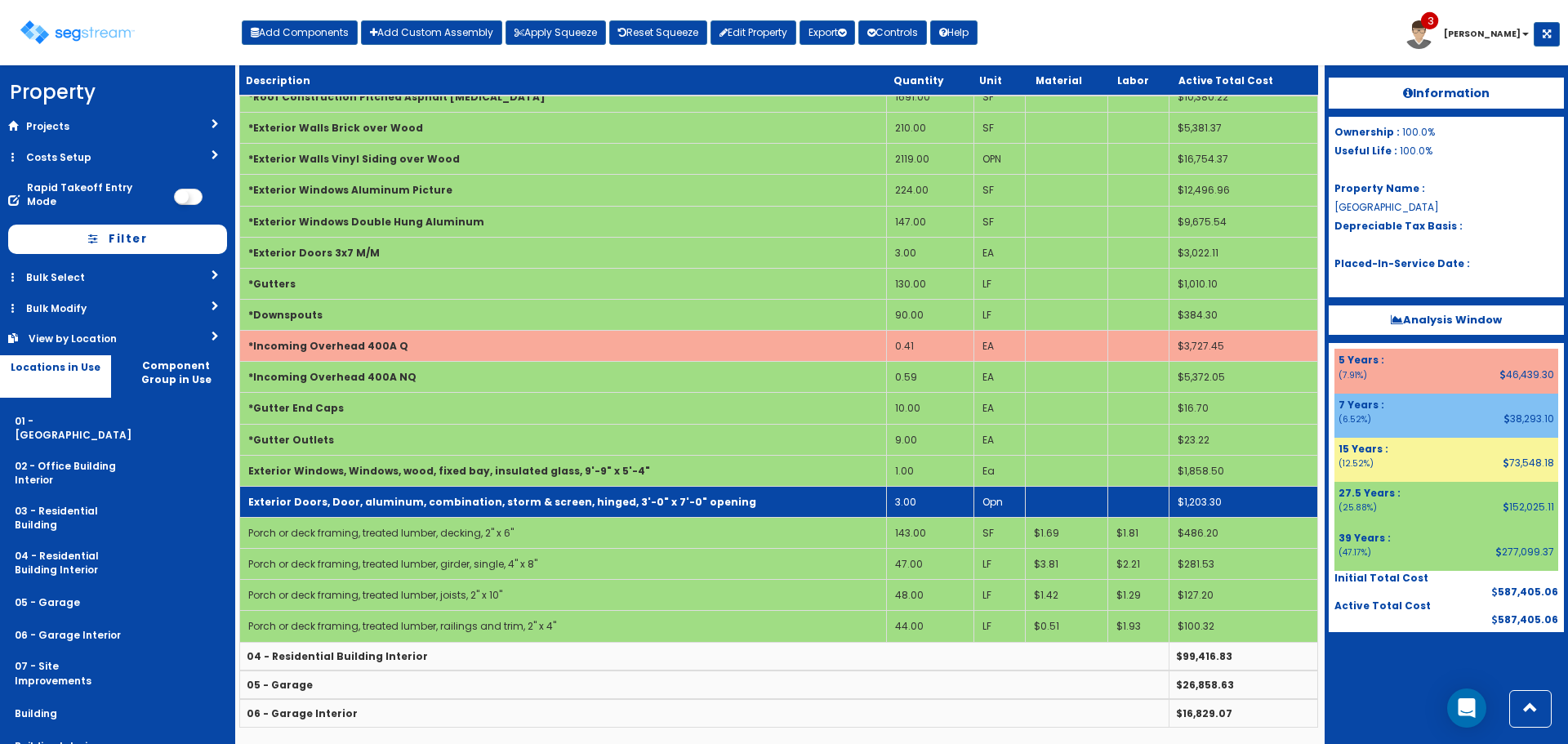
click at [738, 490] on td "Exterior Doors, Door, aluminum, combination, storm & screen, hinged, 3'-0" x 7'…" at bounding box center [563, 501] width 647 height 31
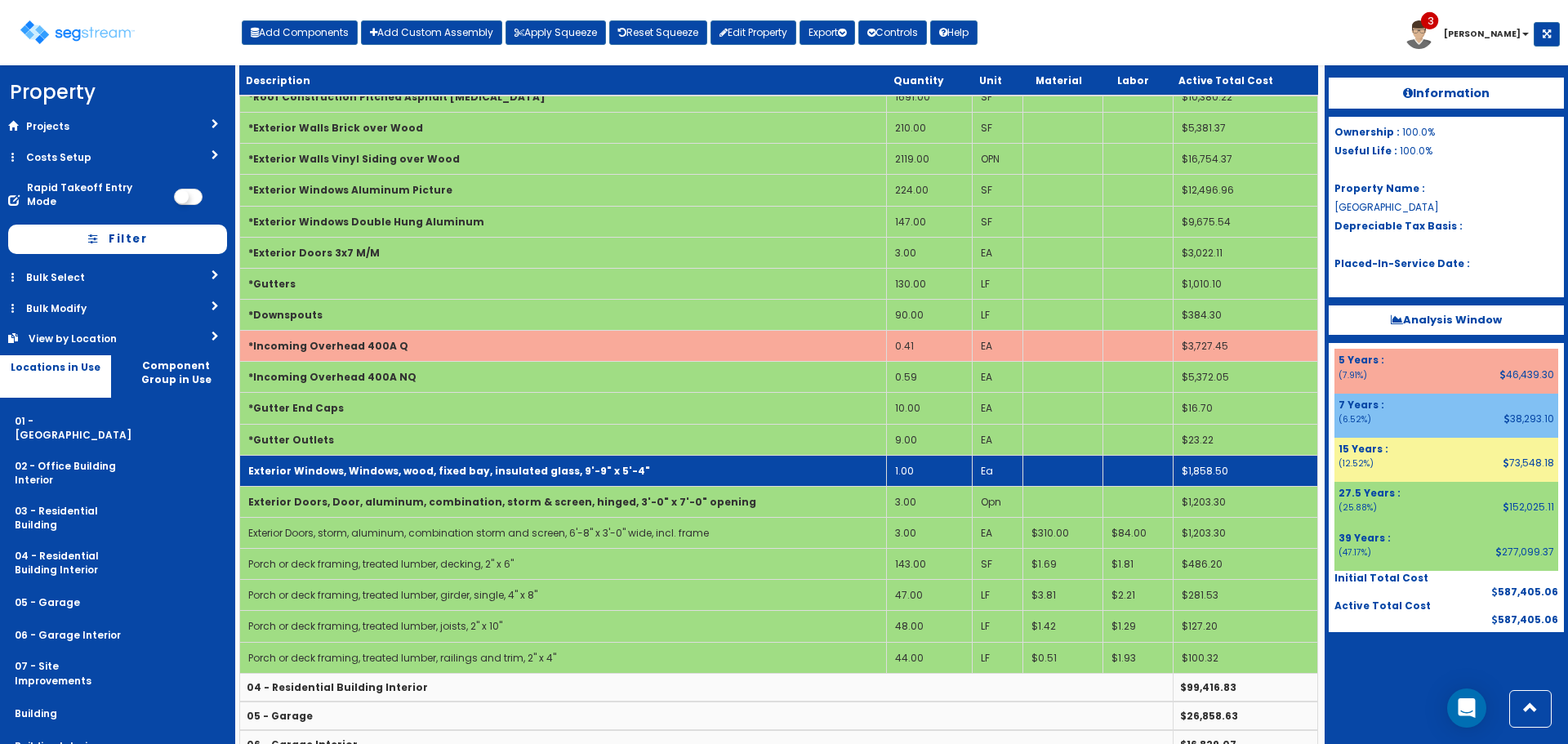
click at [746, 475] on td "Exterior Windows, Windows, wood, fixed bay, insulated glass, 9'-9" x 5'-4"" at bounding box center [563, 470] width 647 height 31
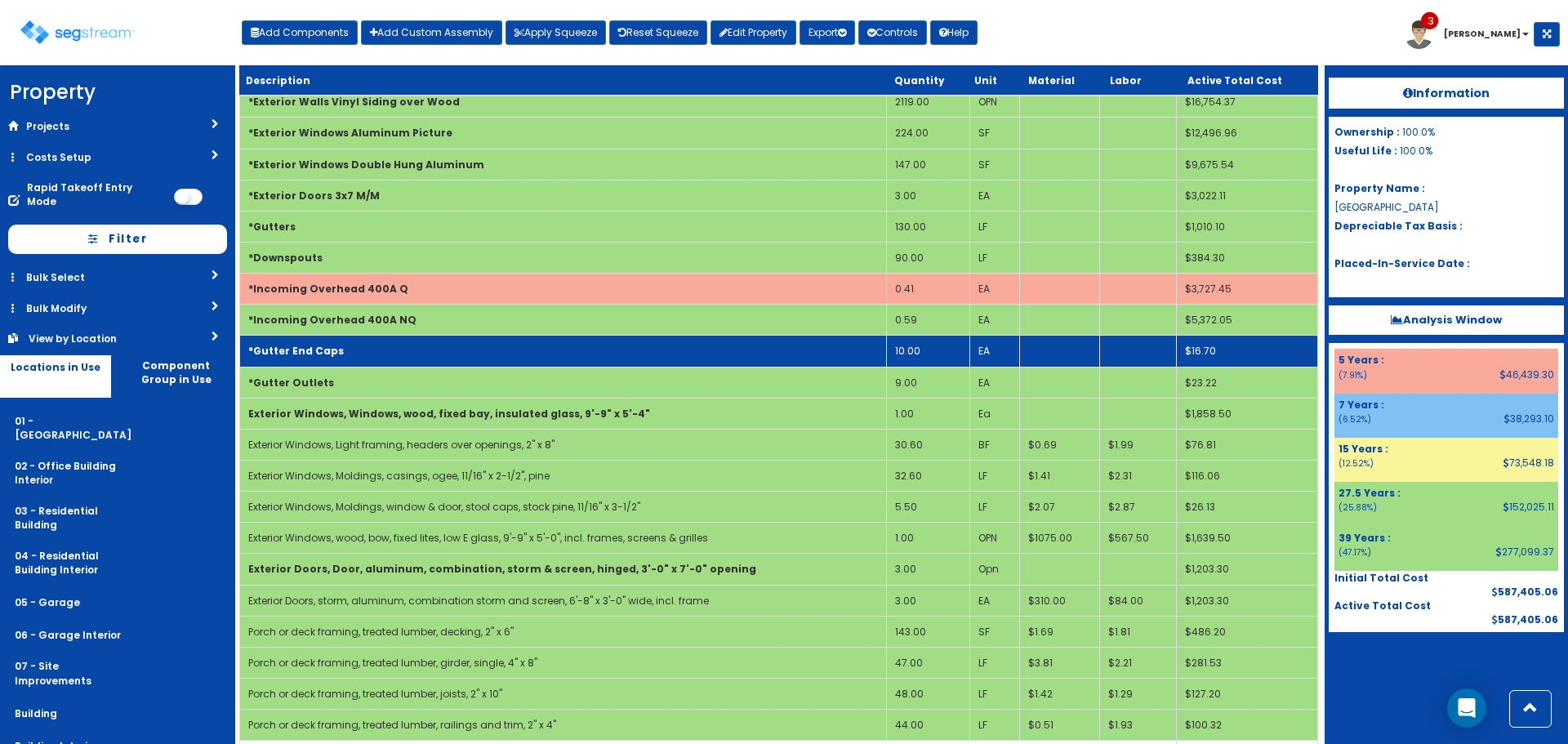
scroll to position [387, 0]
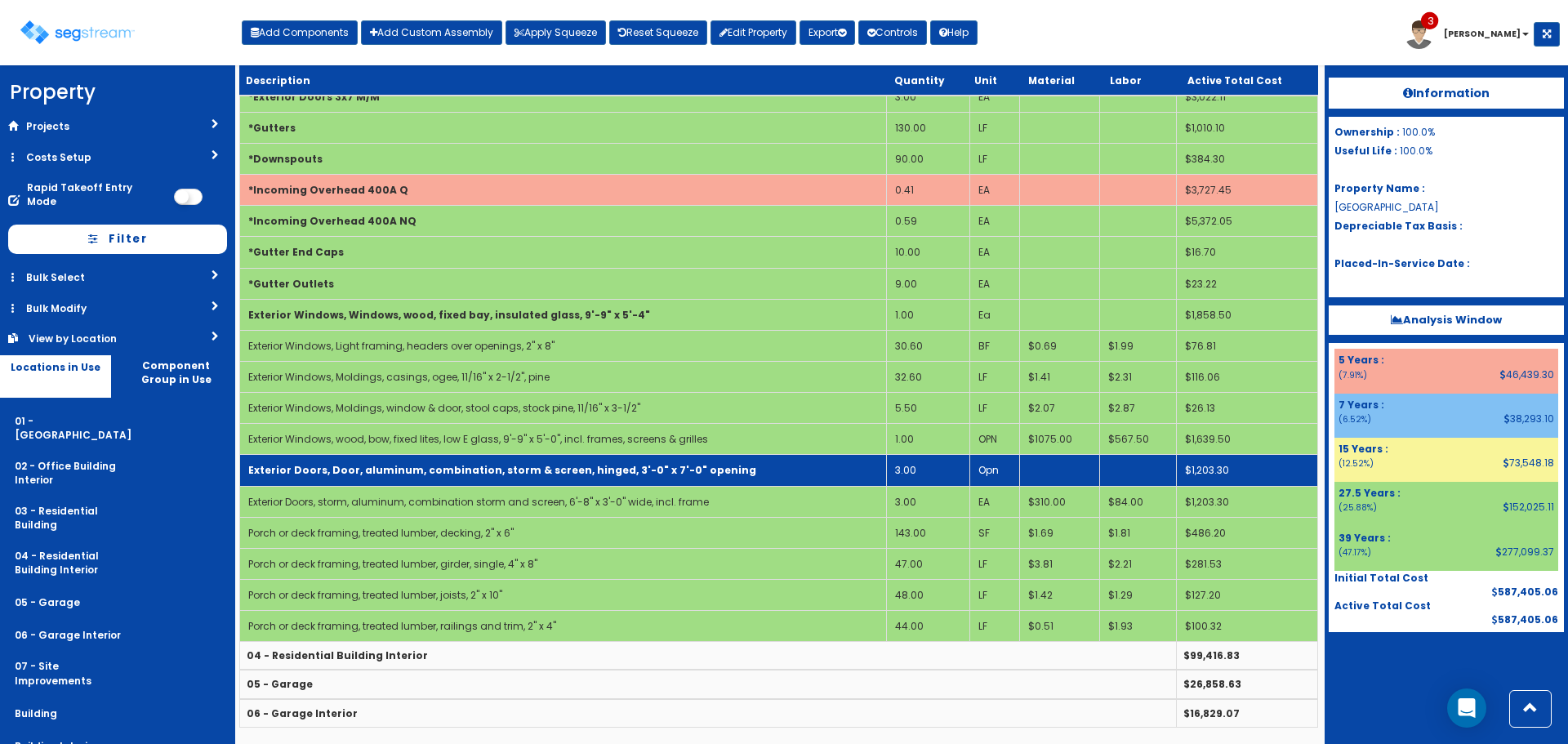
click at [748, 480] on td "Exterior Doors, Door, aluminum, combination, storm & screen, hinged, 3'-0" x 7'…" at bounding box center [563, 470] width 647 height 31
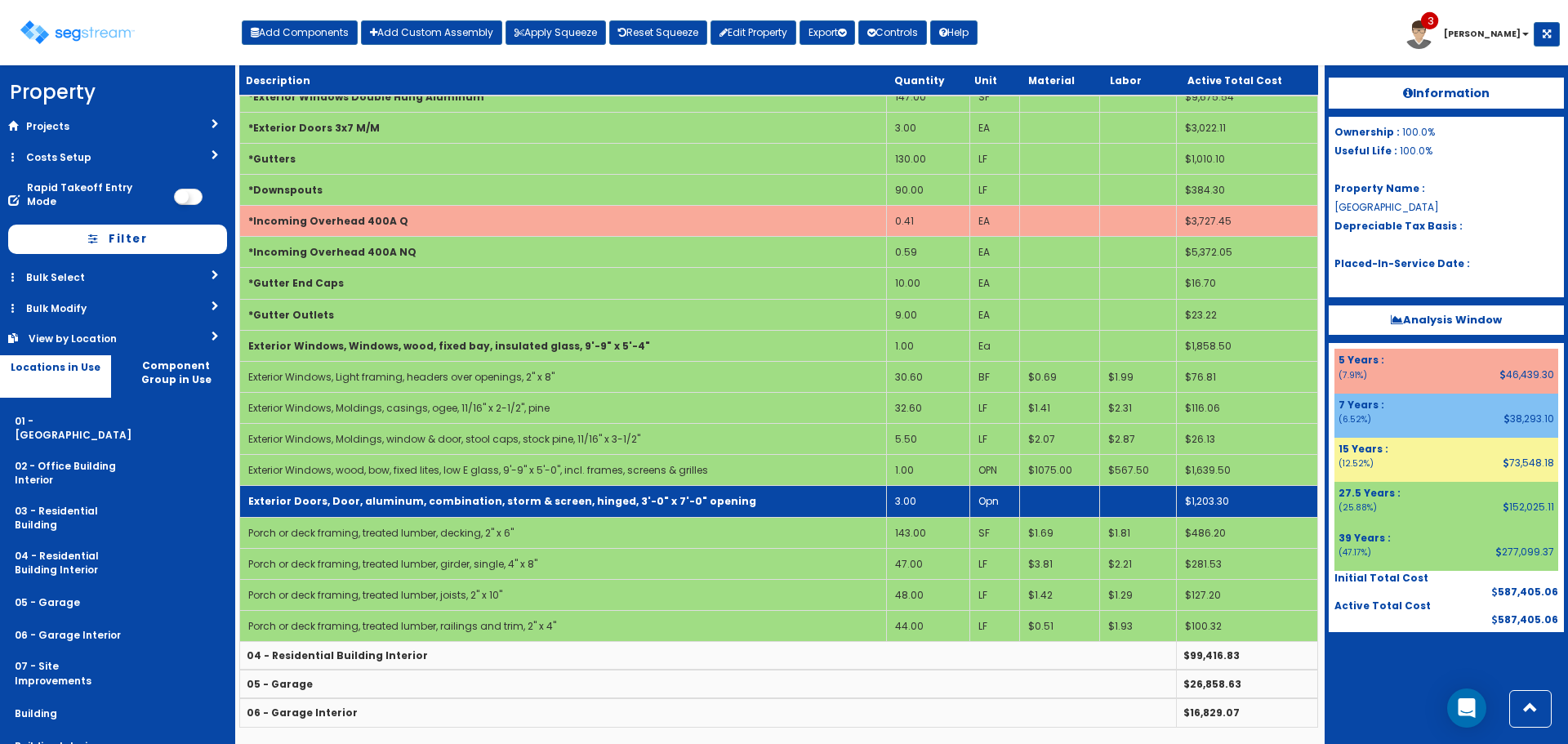
scroll to position [356, 0]
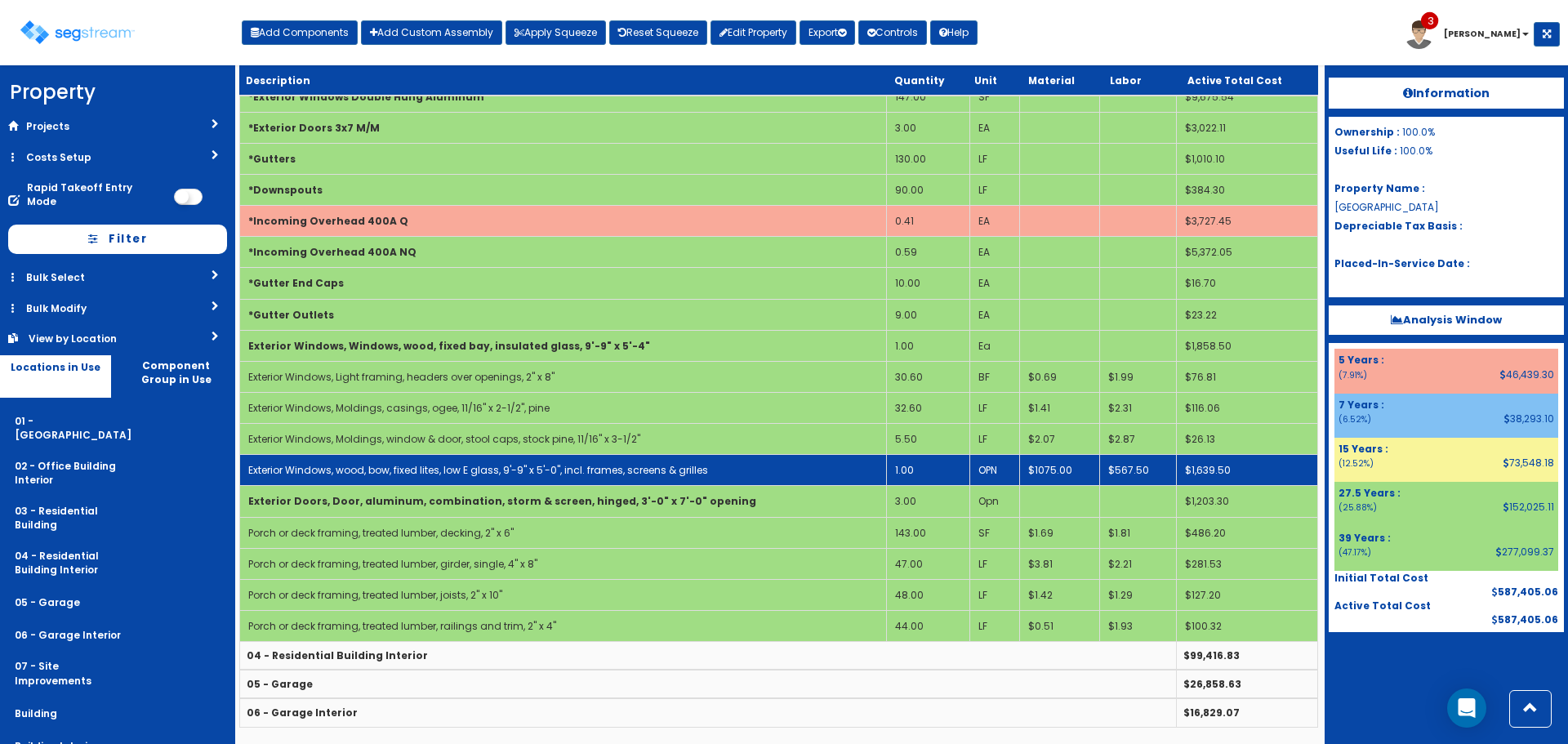
click at [764, 461] on td "Exterior Windows, wood, bow, fixed lites, low E glass, 9'-9" x 5'-0", incl. fra…" at bounding box center [563, 470] width 647 height 31
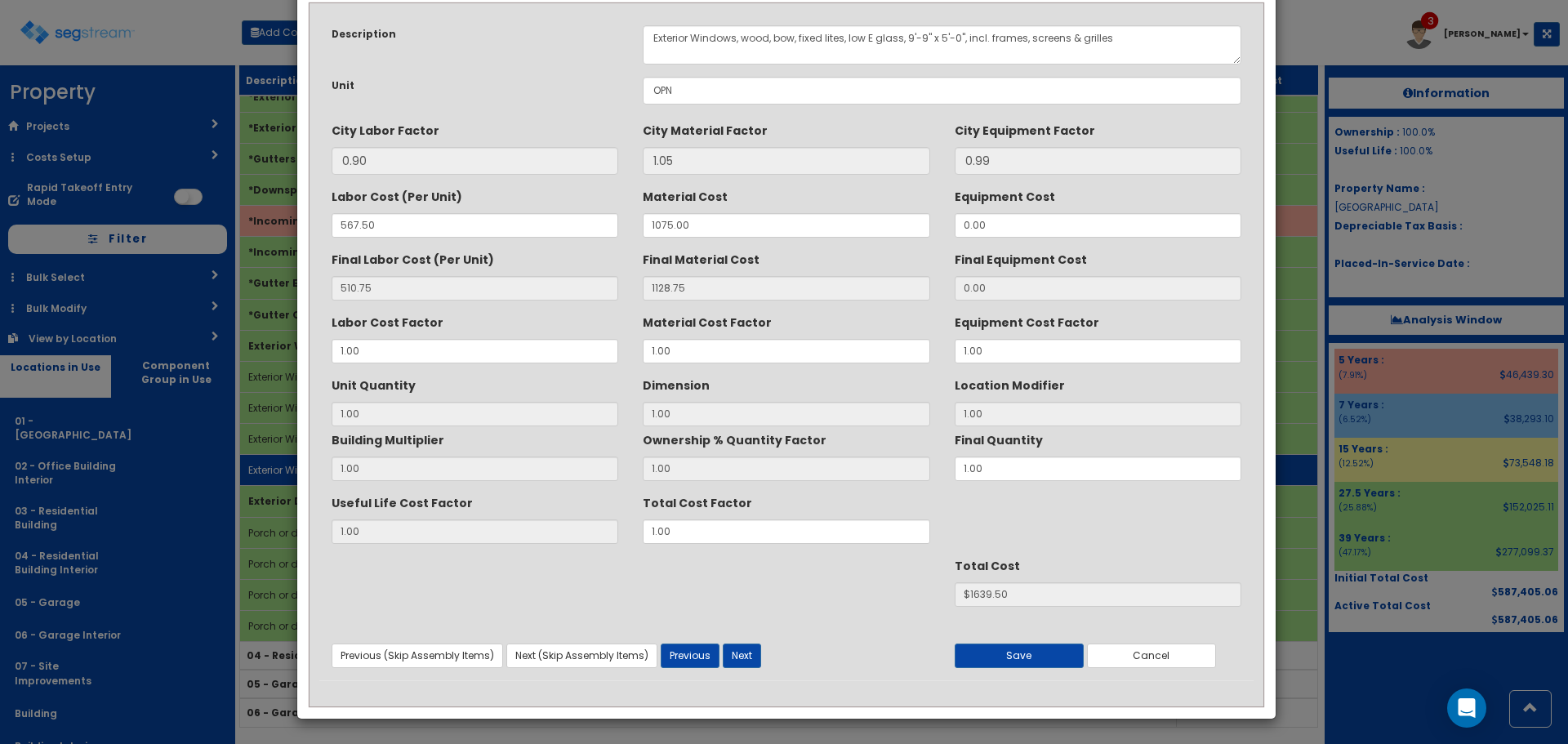
scroll to position [0, 0]
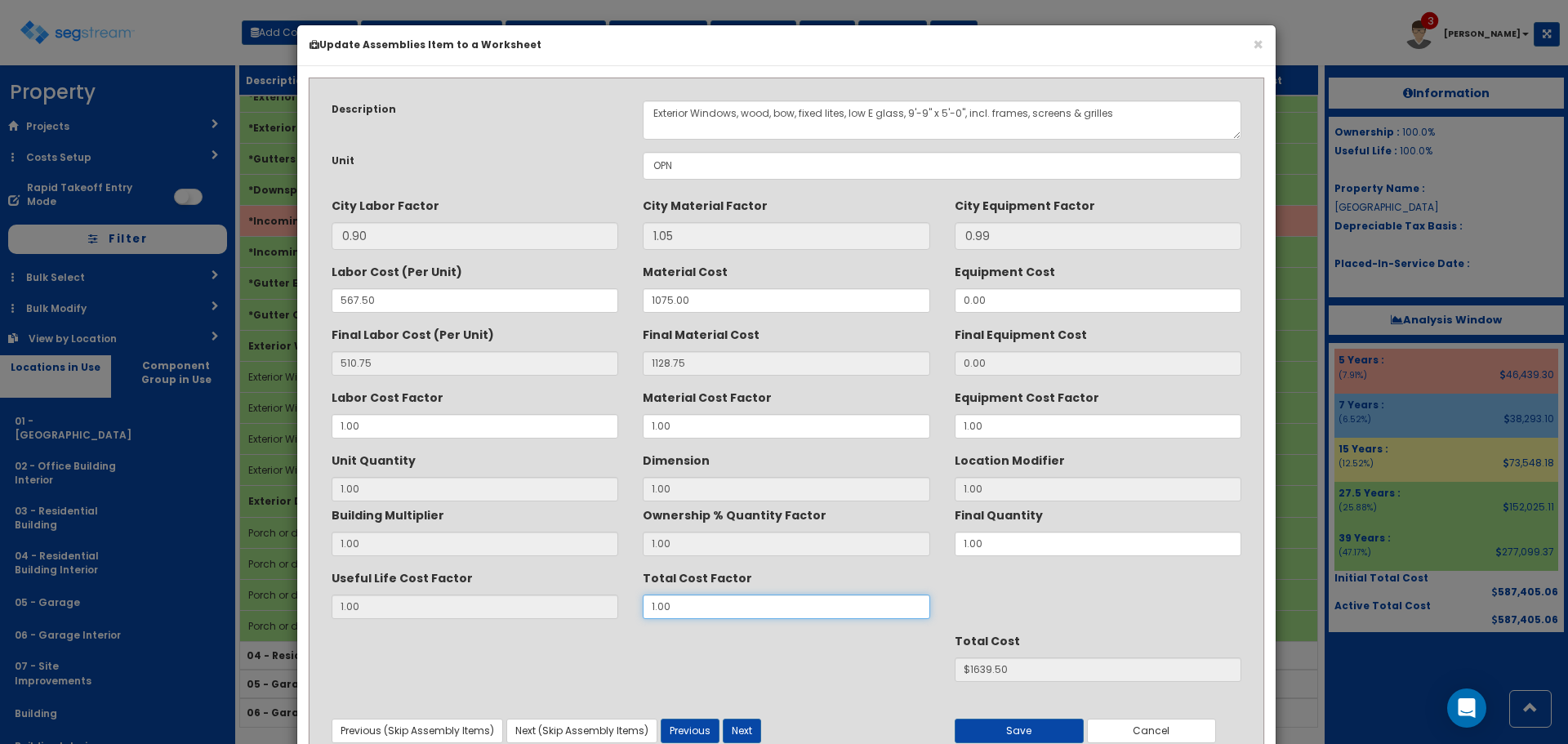
drag, startPoint x: 685, startPoint y: 613, endPoint x: 622, endPoint y: 613, distance: 63.0
click at [622, 613] on div "Useful Life Cost Factor 1.00 Total Cost Factor 1.00" at bounding box center [786, 591] width 934 height 55
type input "1"
type input "1.6"
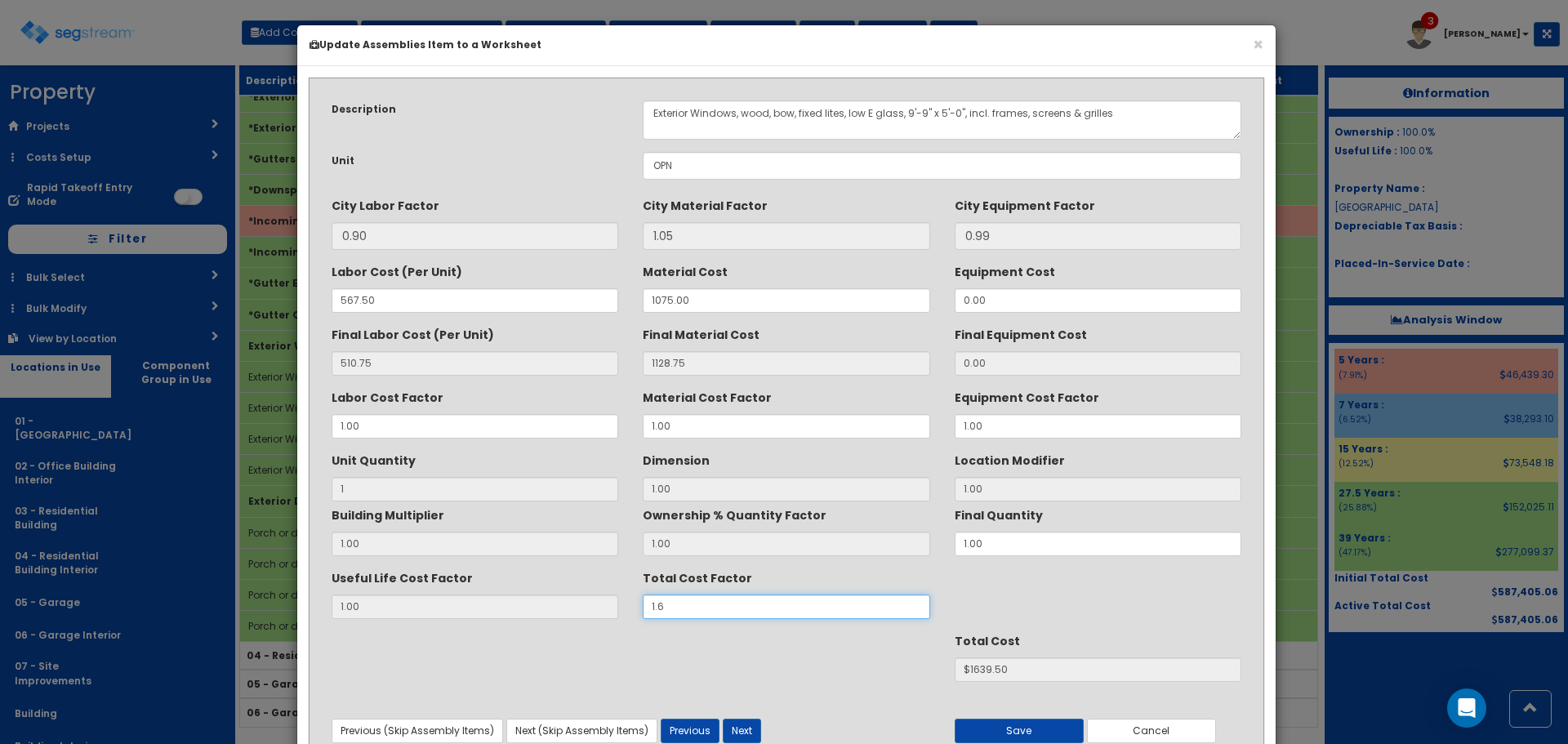
type input "$2623.20"
type input "1.65"
type input "$2705.17"
type input "1.65"
click at [998, 728] on button "Save" at bounding box center [1019, 731] width 129 height 25
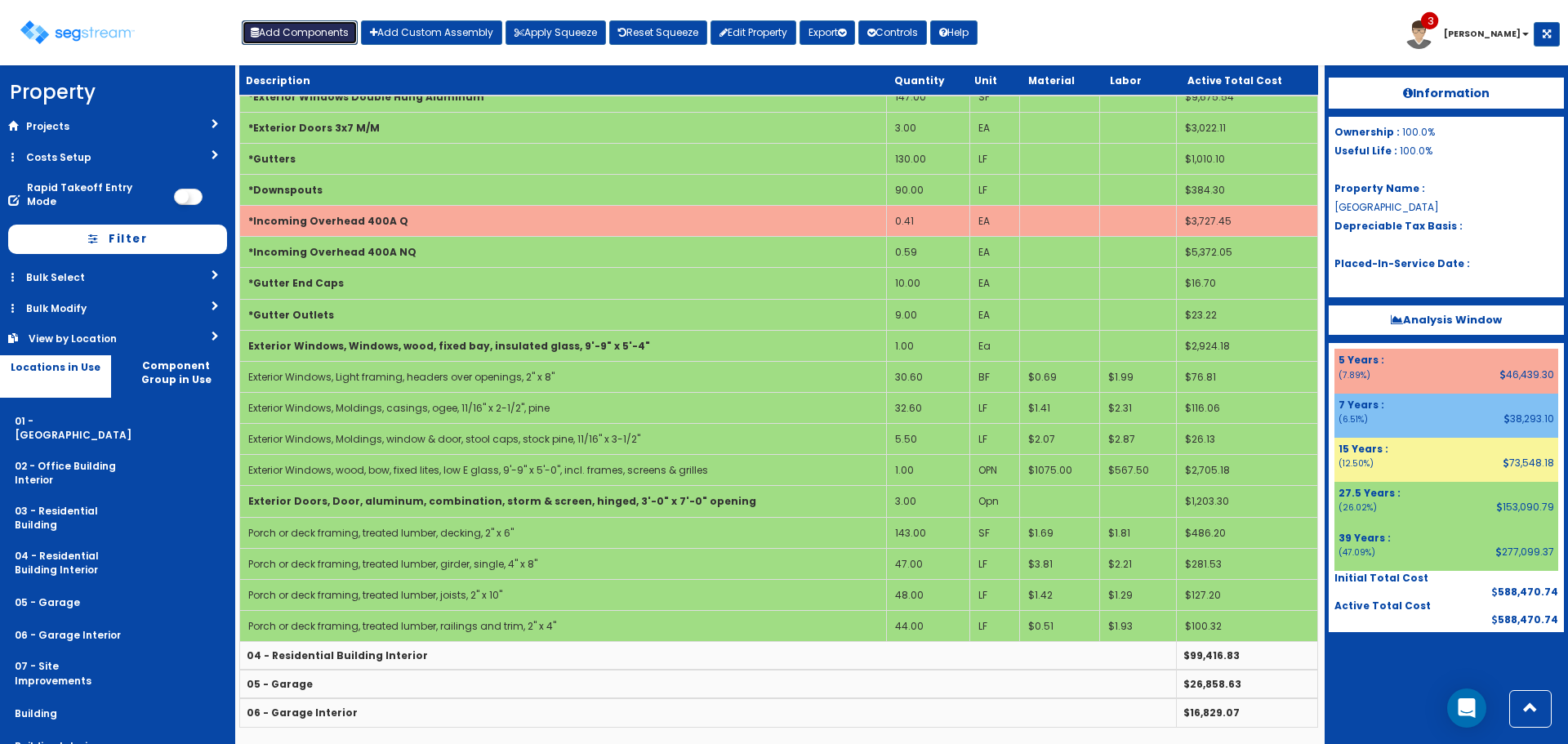
drag, startPoint x: 335, startPoint y: 35, endPoint x: 355, endPoint y: 60, distance: 32.0
click at [335, 35] on button "Add Components" at bounding box center [299, 33] width 116 height 25
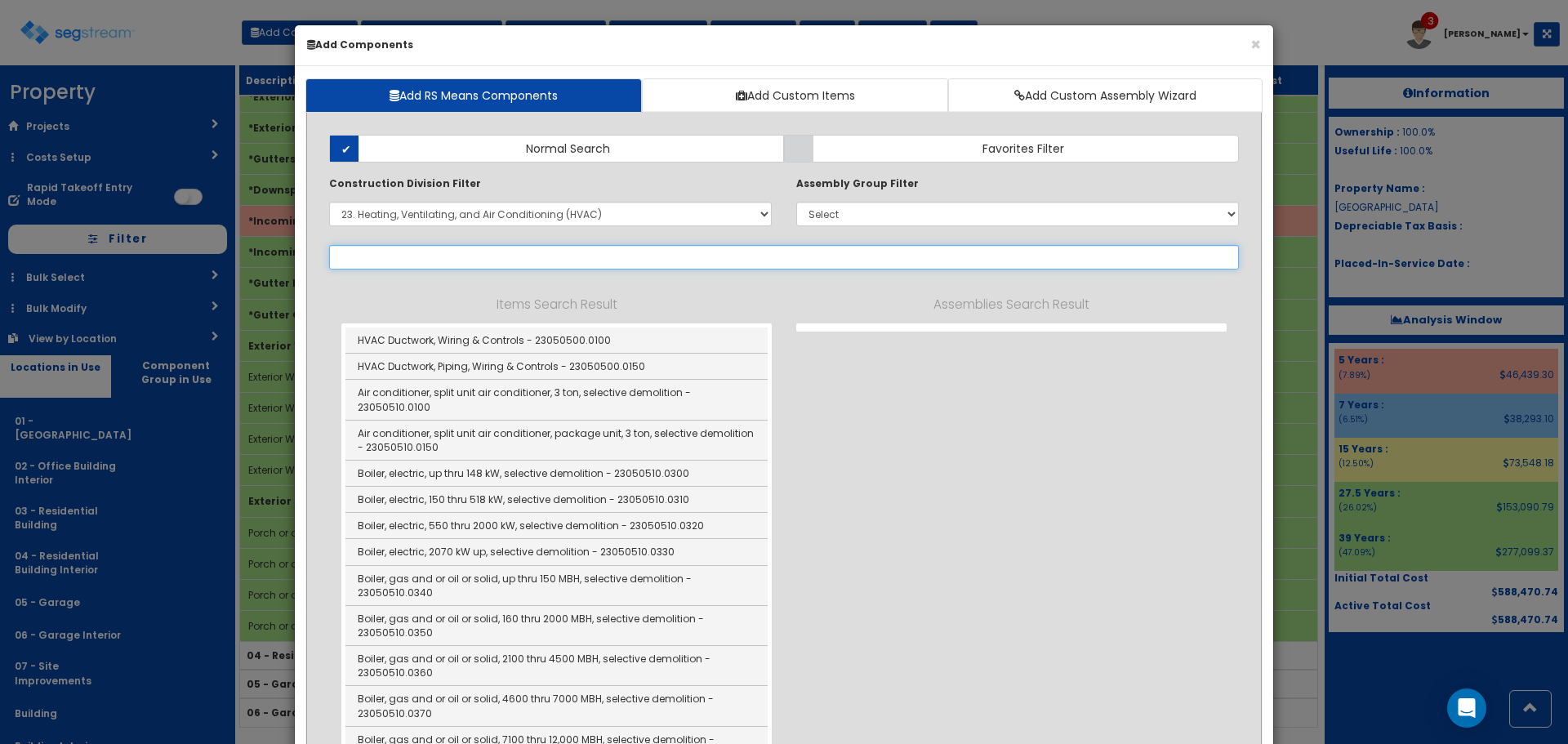
select select
select select "23814310"
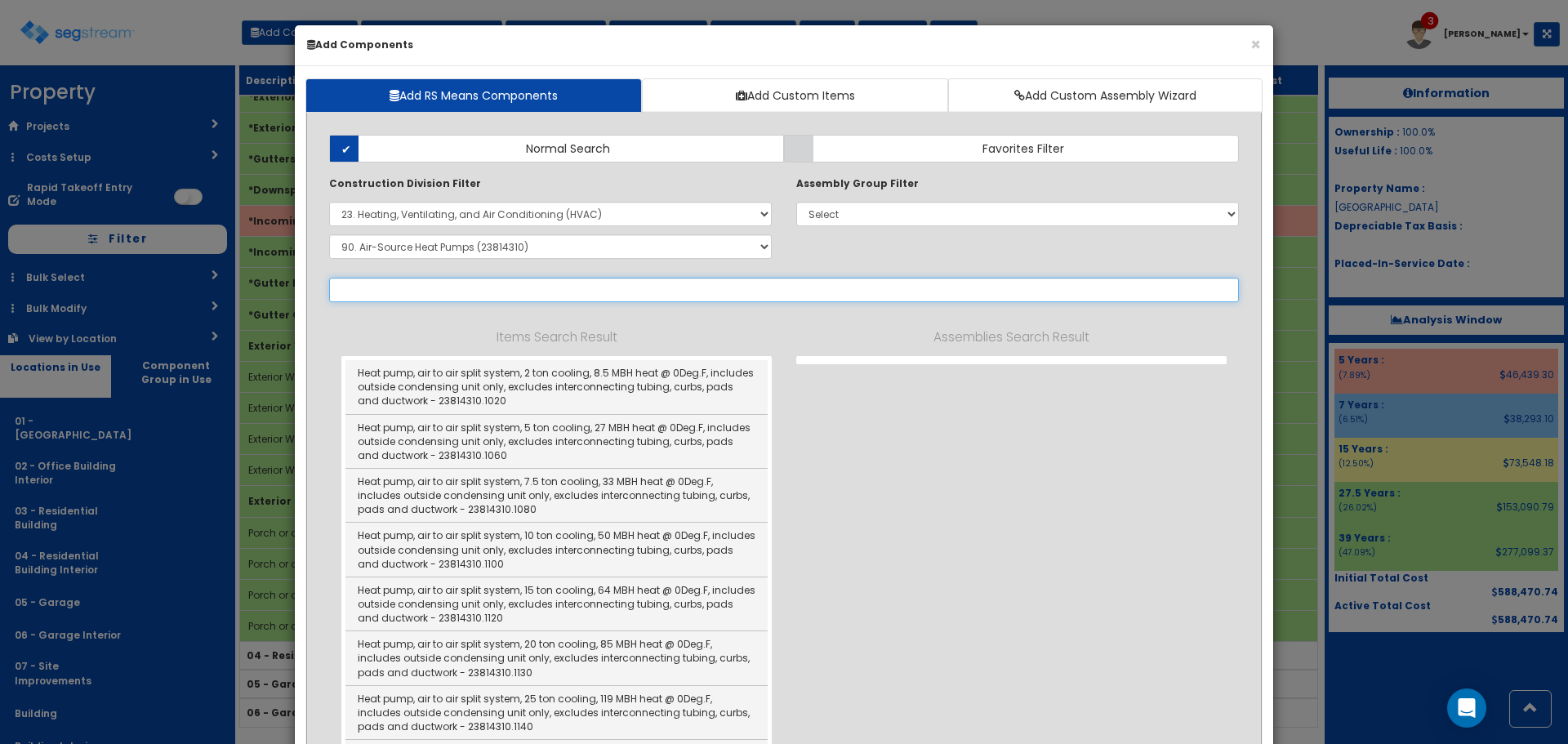
select select "23814310"
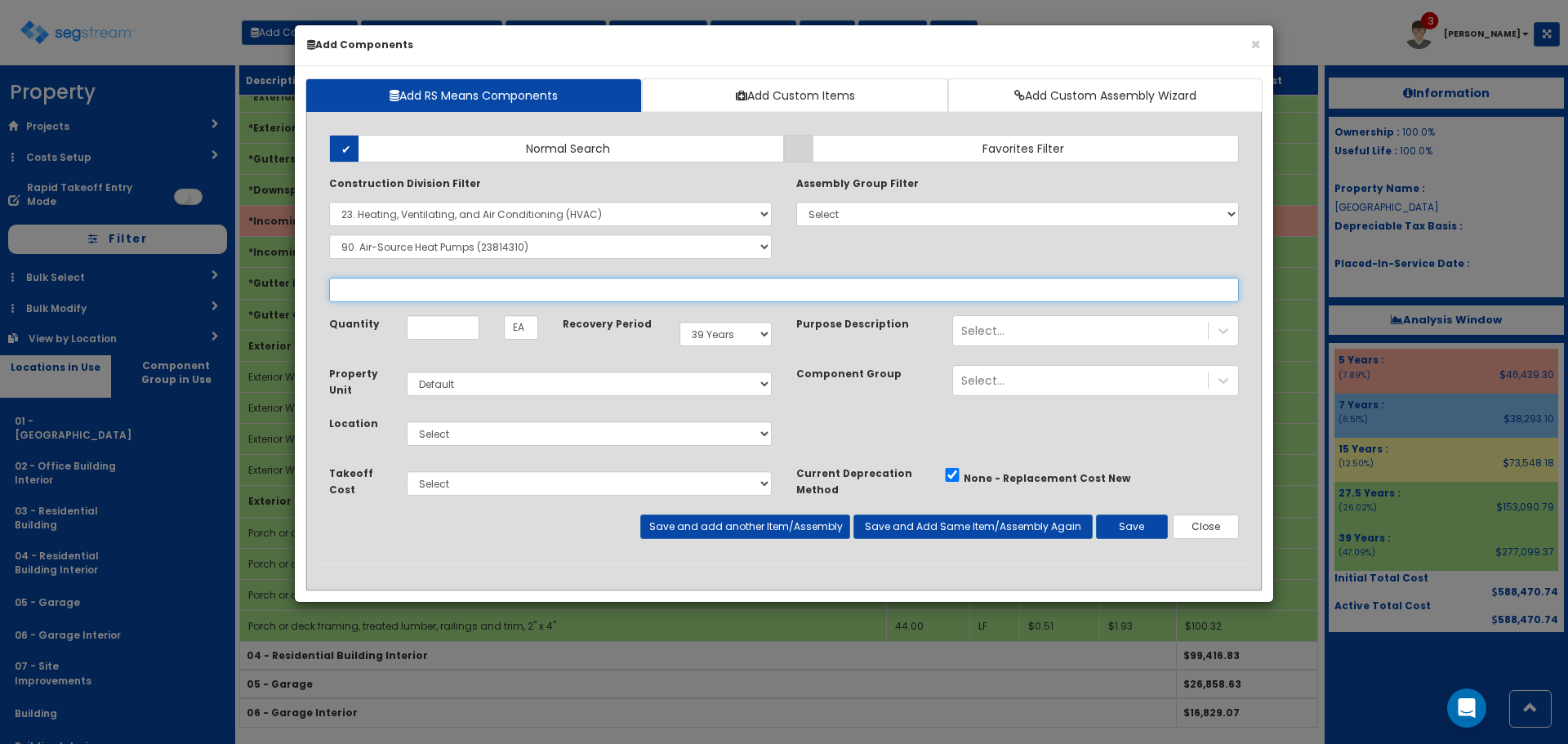
click at [682, 298] on input "text" at bounding box center [784, 290] width 910 height 25
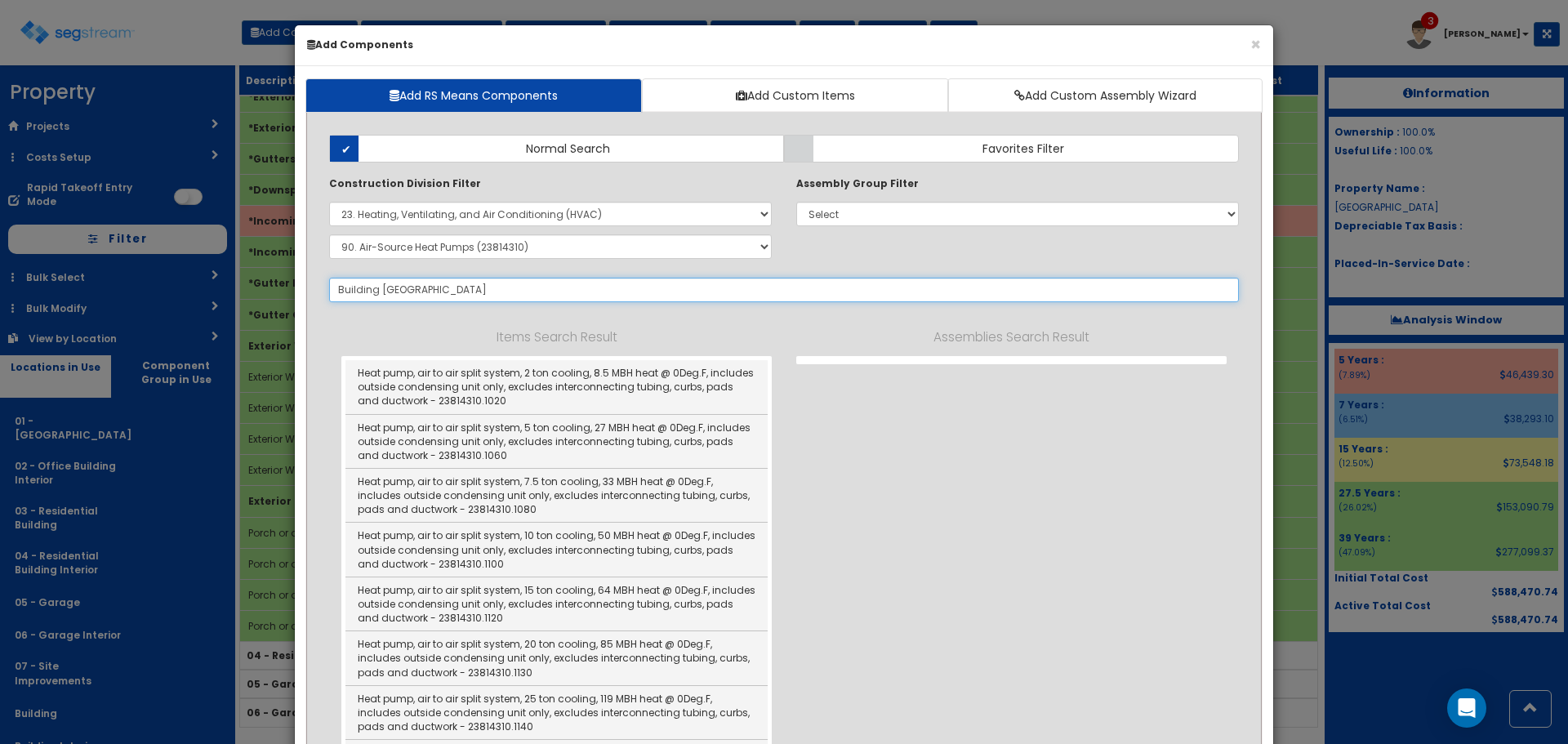
click at [410, 295] on input "Building Mtd SConce" at bounding box center [784, 290] width 910 height 25
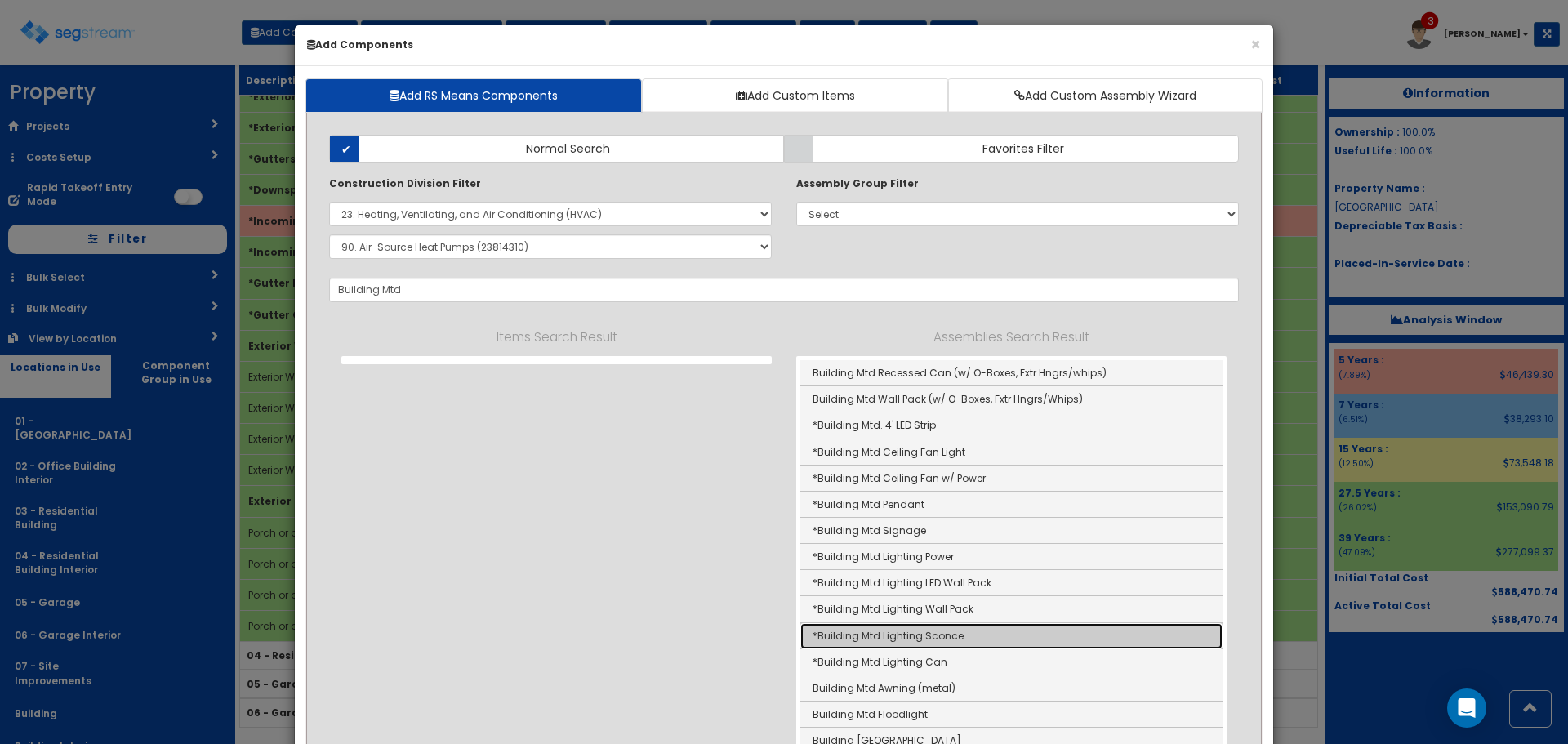
click at [1006, 629] on link "*Building Mtd Lighting Sconce" at bounding box center [1012, 636] width 423 height 26
type input "*Building Mtd Lighting Sconce"
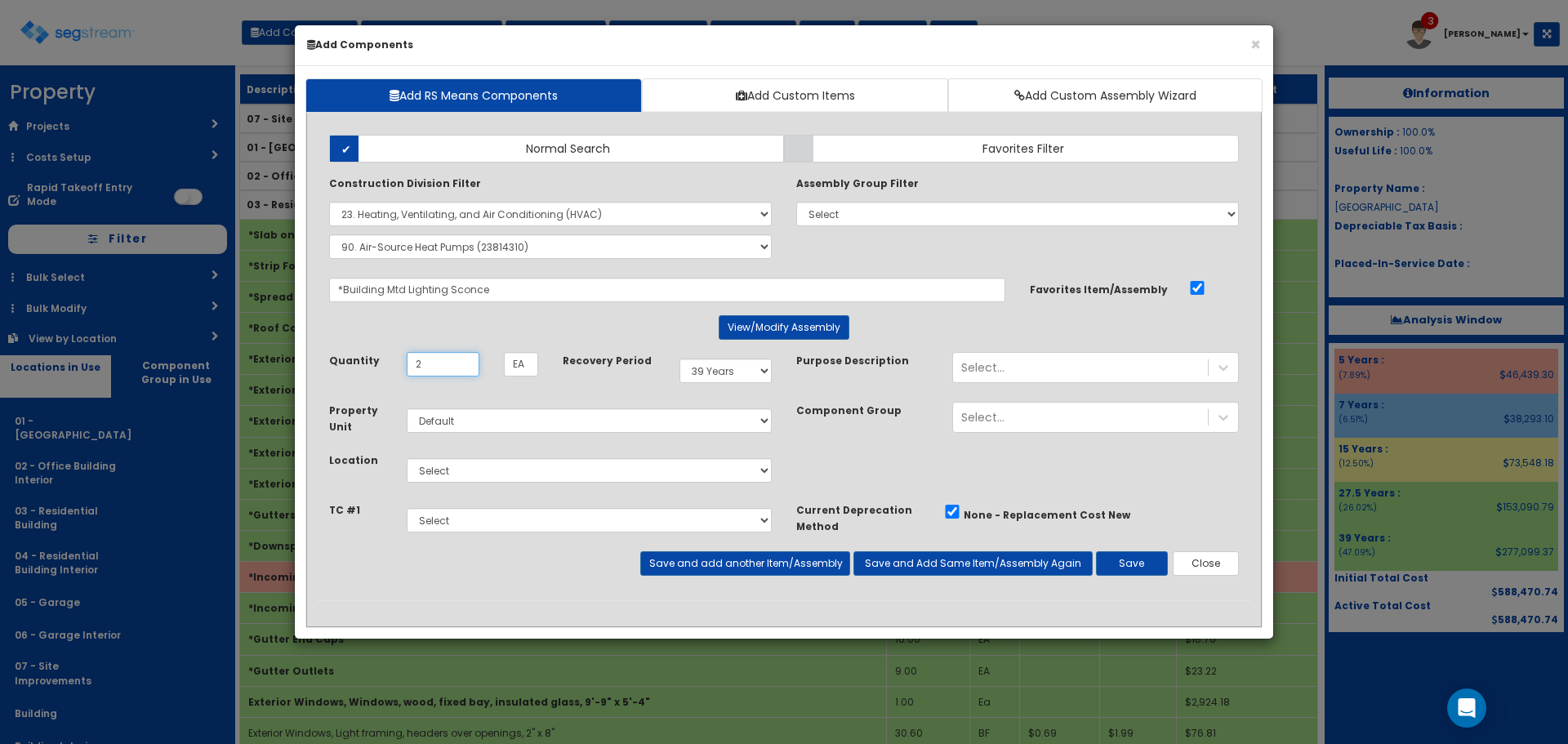
type input "2"
select select "5Y"
select select "4523"
click at [799, 561] on button "Save and add another Item/Assembly" at bounding box center [745, 564] width 209 height 25
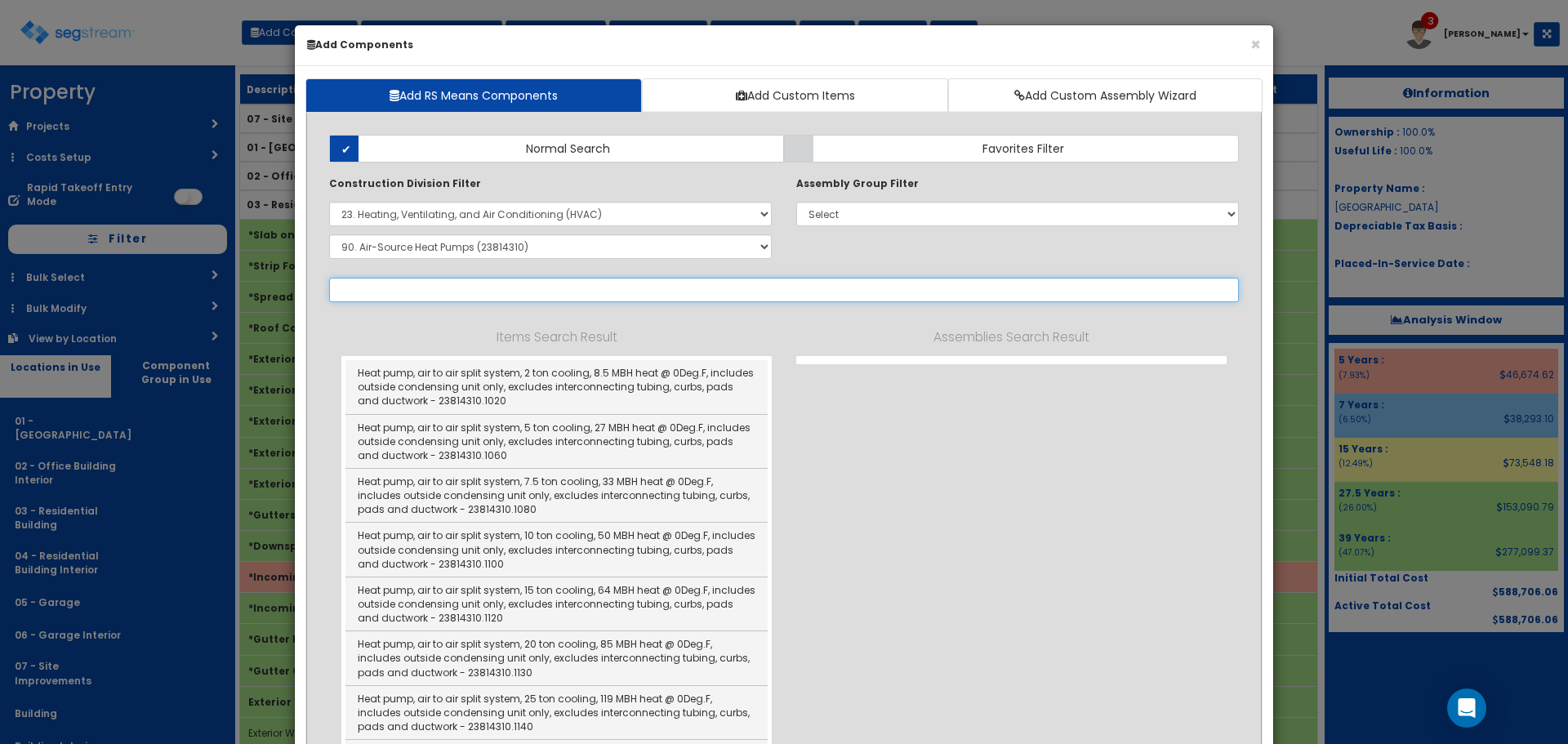
click at [674, 291] on input "text" at bounding box center [784, 290] width 910 height 25
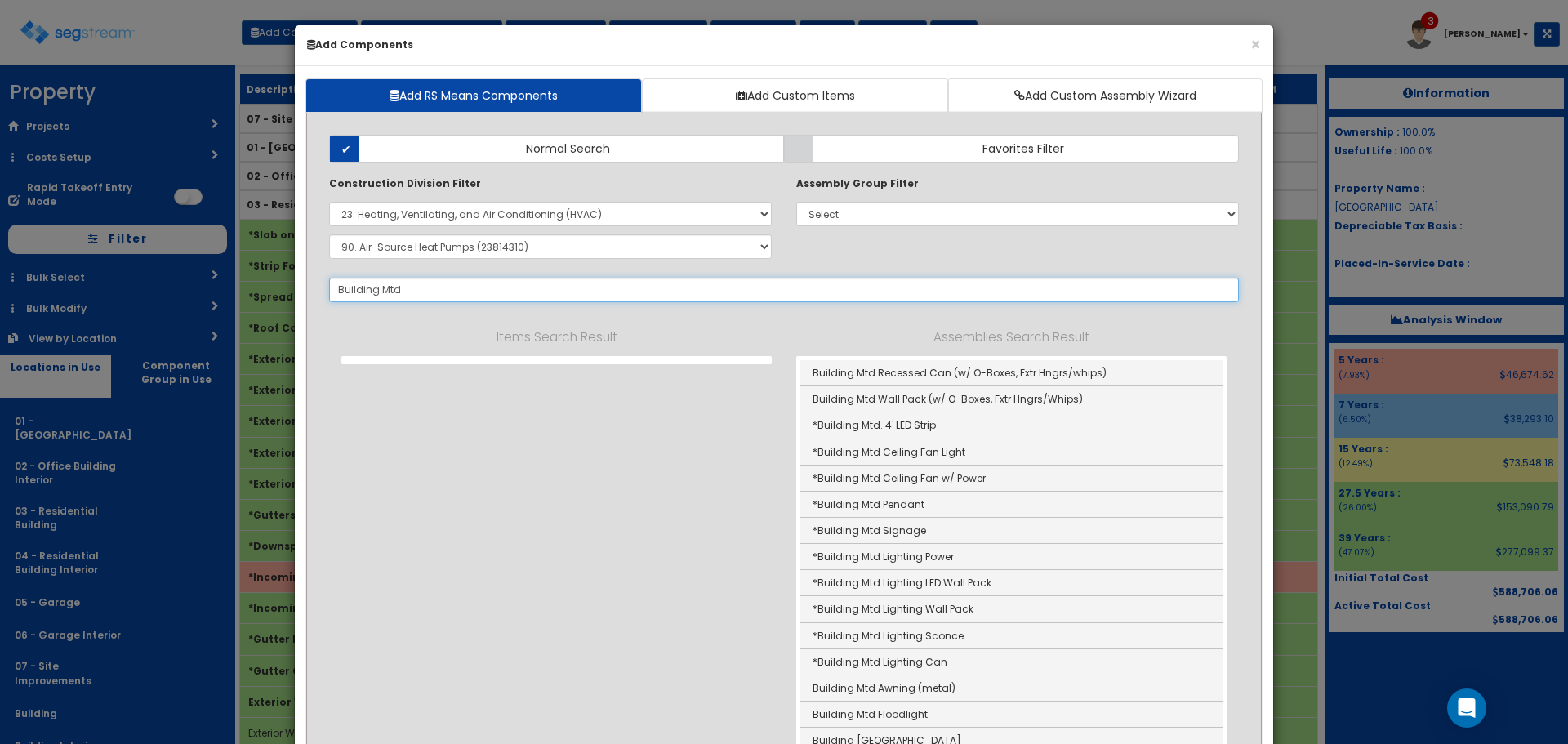
drag, startPoint x: 429, startPoint y: 293, endPoint x: 247, endPoint y: 310, distance: 182.8
click at [242, 306] on div "× Add Components Add RS Means Components Add Custom Items Add Custom Assembly W…" at bounding box center [784, 372] width 1568 height 744
type input "residential"
click at [603, 217] on select "Select 0. Custom Item 1. General Requirements 2. Existing Conditions 3. Concret…" at bounding box center [550, 214] width 442 height 25
select select
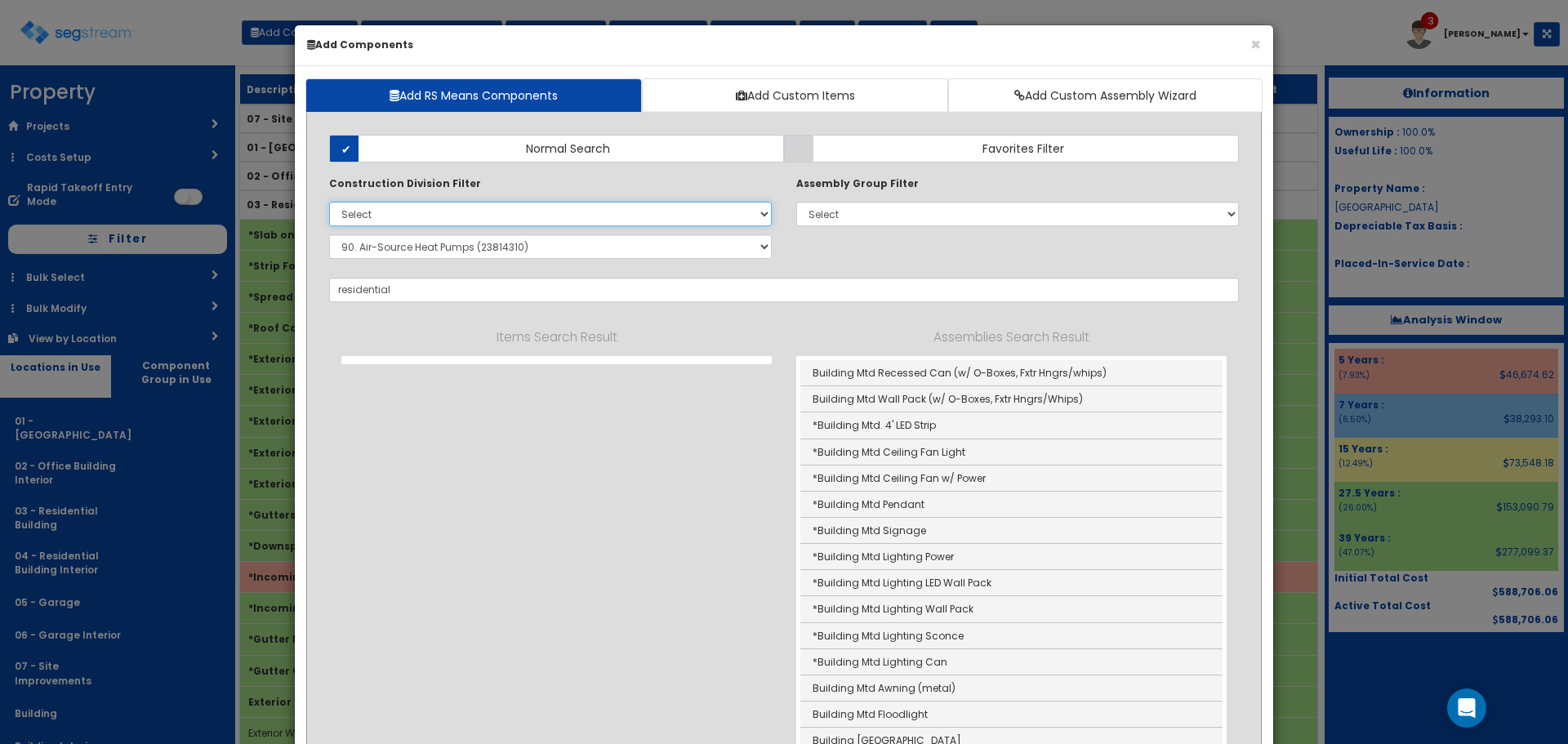
click at [329, 201] on select "Select 0. Custom Item 1. General Requirements 2. Existing Conditions 3. Concret…" at bounding box center [550, 214] width 442 height 25
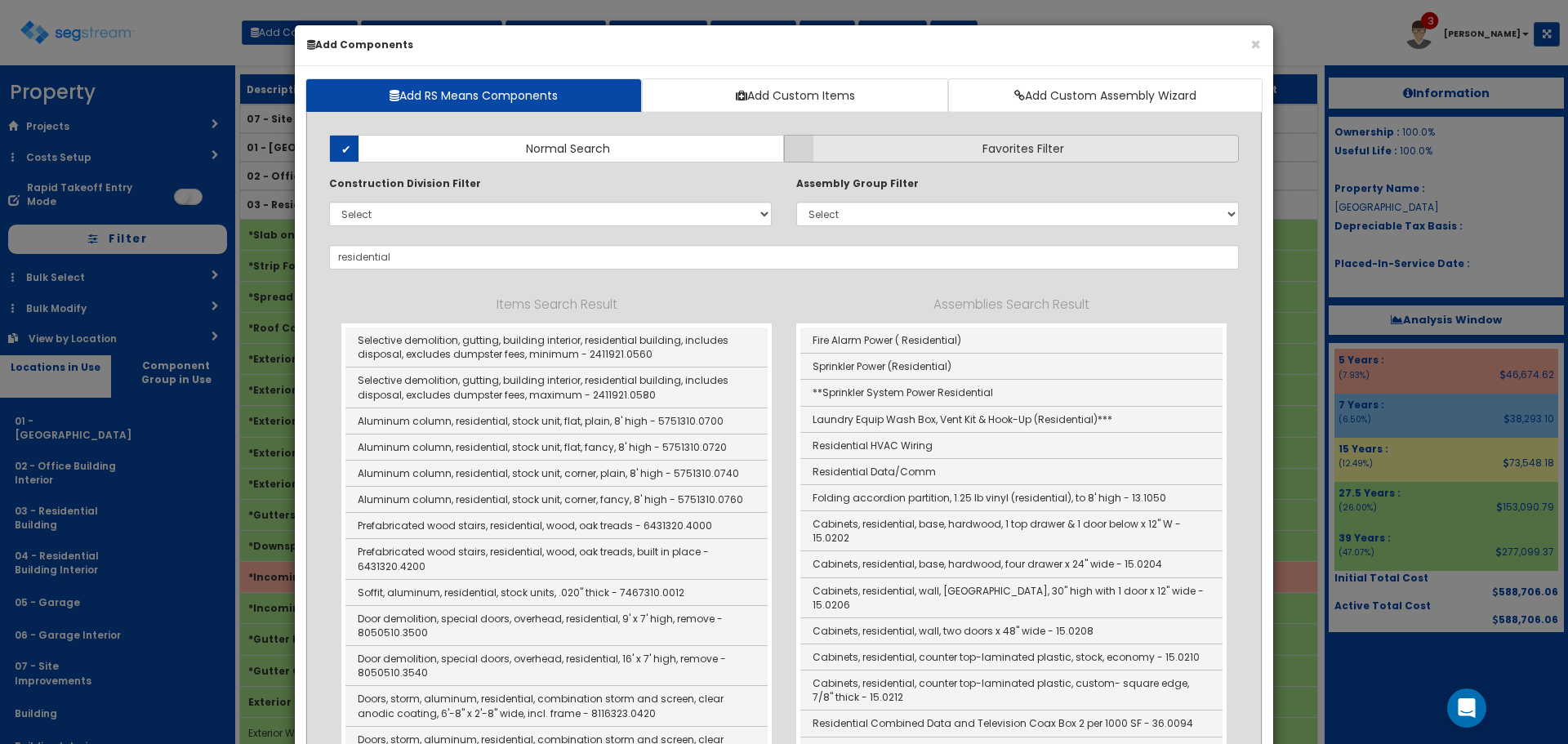
click at [883, 155] on label "Favorites Filter" at bounding box center [1011, 149] width 455 height 28
click at [0, 0] on input "Favorites Filter" at bounding box center [0, 0] width 0 height 0
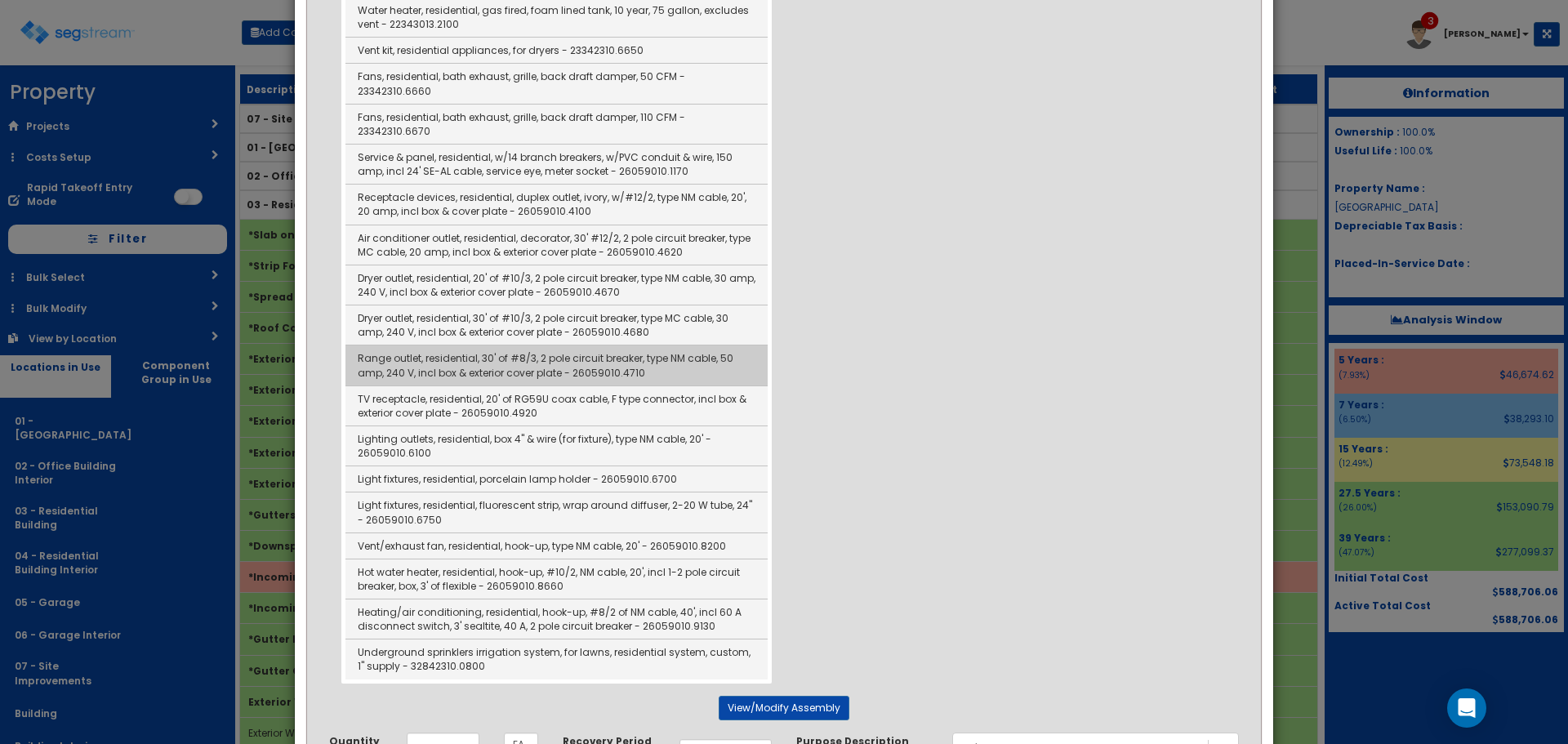
scroll to position [899, 0]
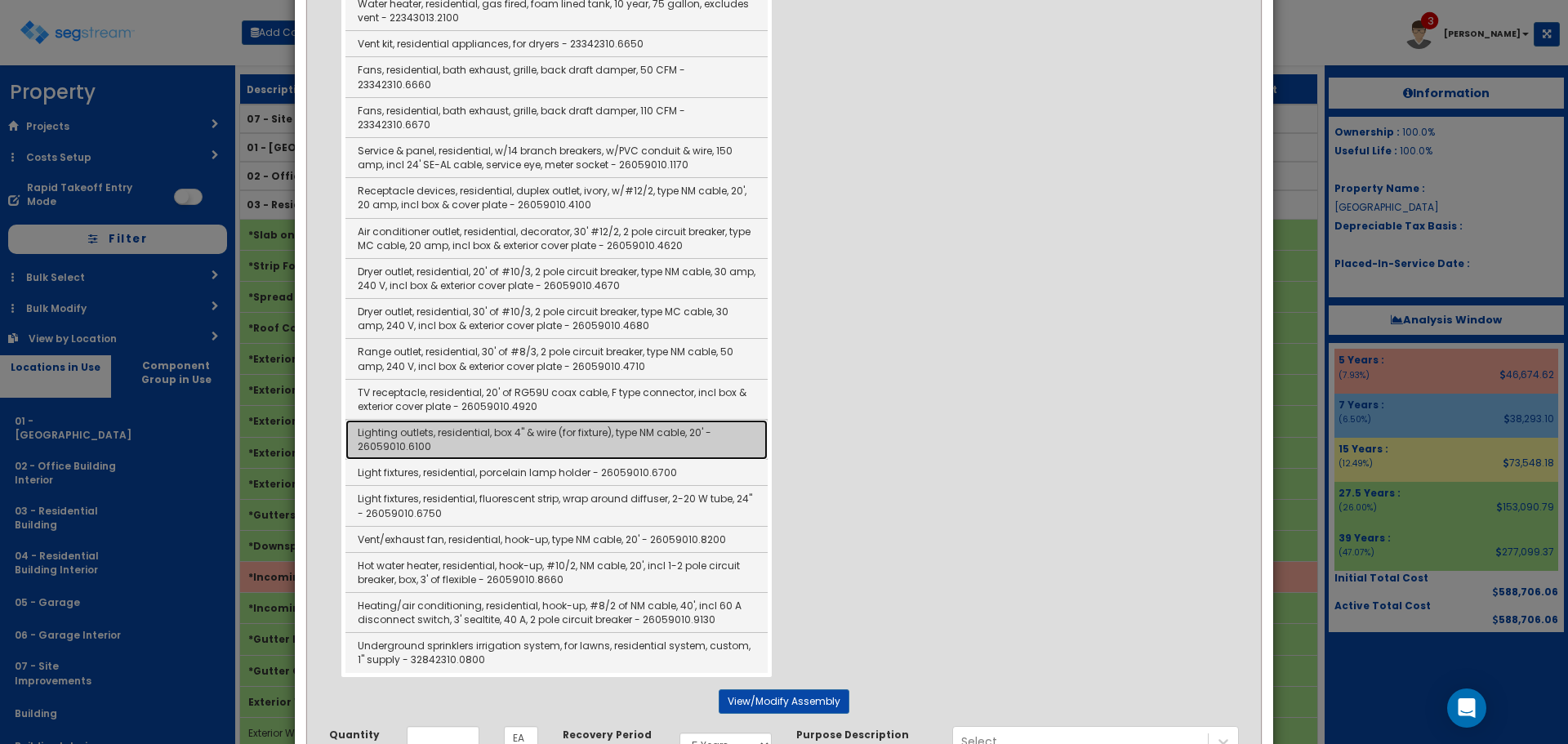
click at [646, 420] on link "Lighting outlets, residential, box 4" & wire (for fixture), type NM cable, 20' …" at bounding box center [557, 440] width 423 height 40
type input "Lighting outlets, residential, box 4" & wire (for fixture), type NM cable, 20' …"
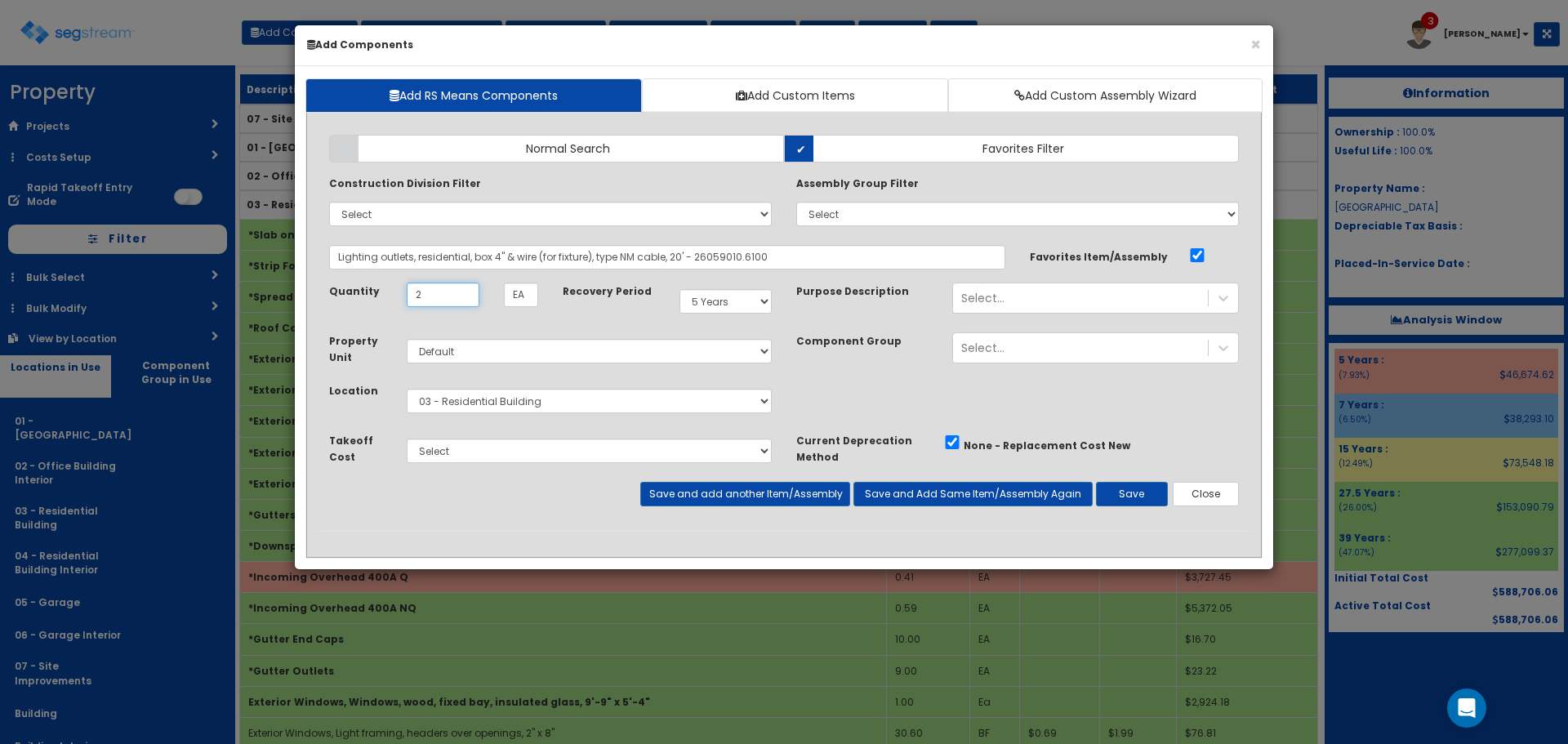
type input "2"
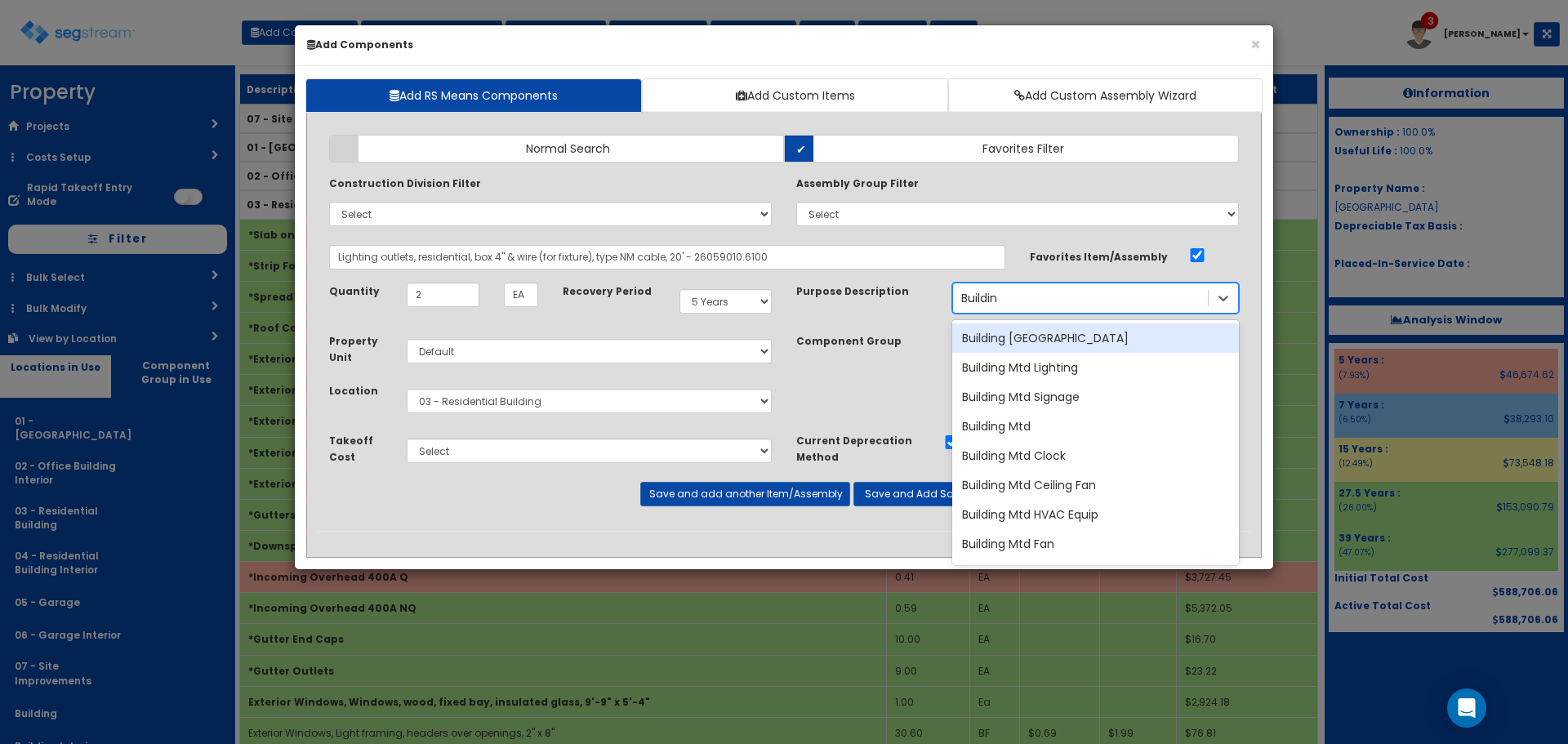
type input "Building"
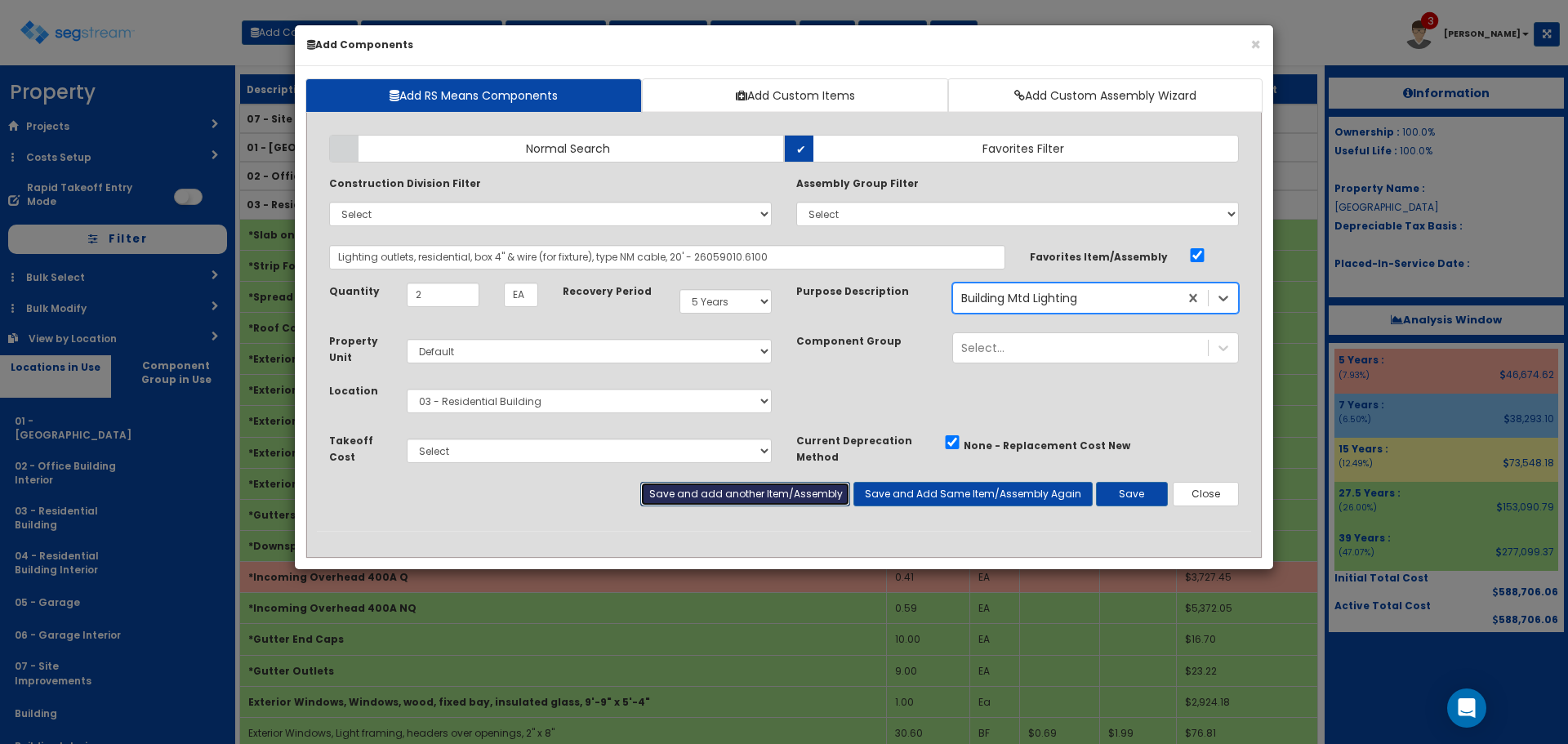
click at [751, 492] on button "Save and add another Item/Assembly" at bounding box center [745, 494] width 209 height 25
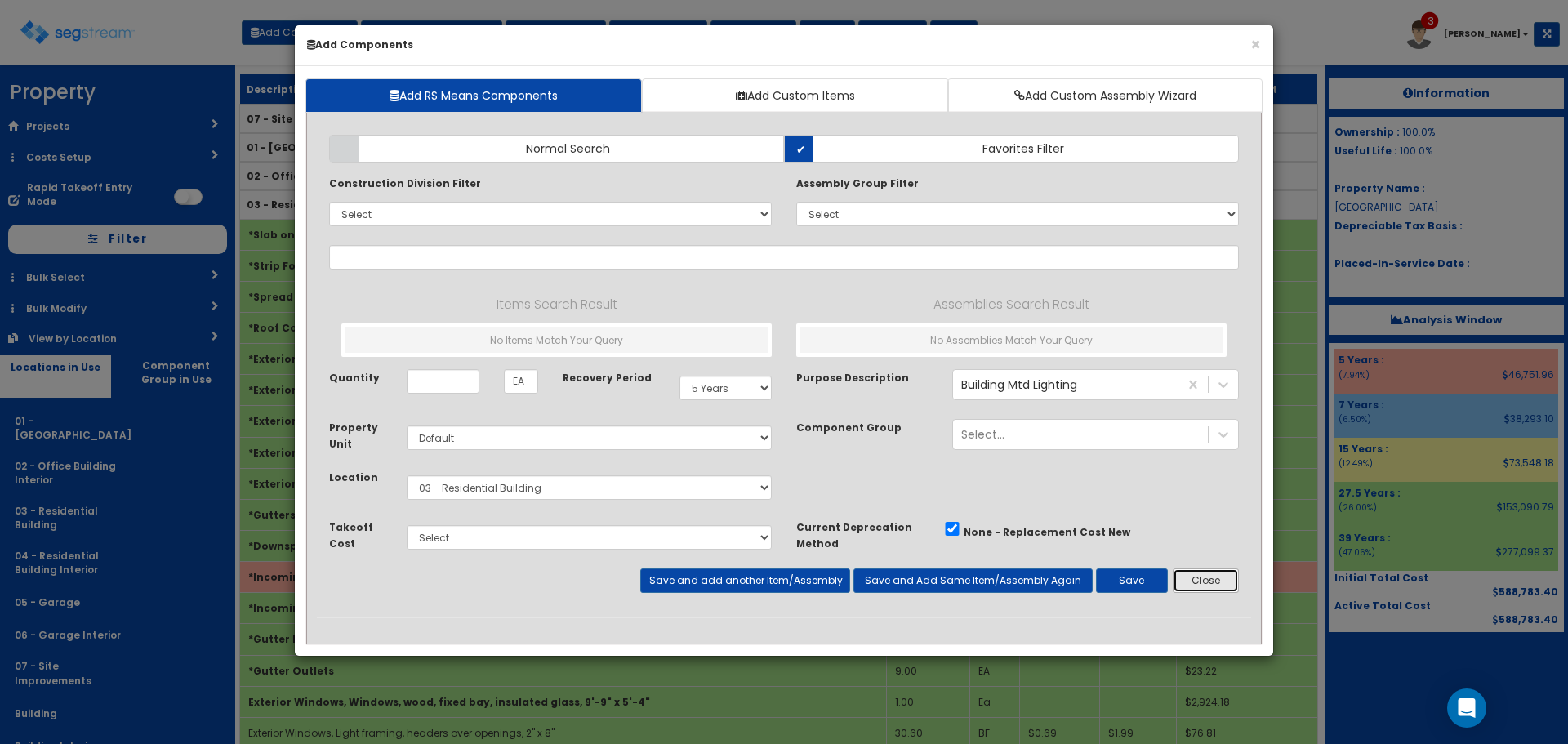
click at [1212, 575] on button "Close" at bounding box center [1206, 580] width 66 height 25
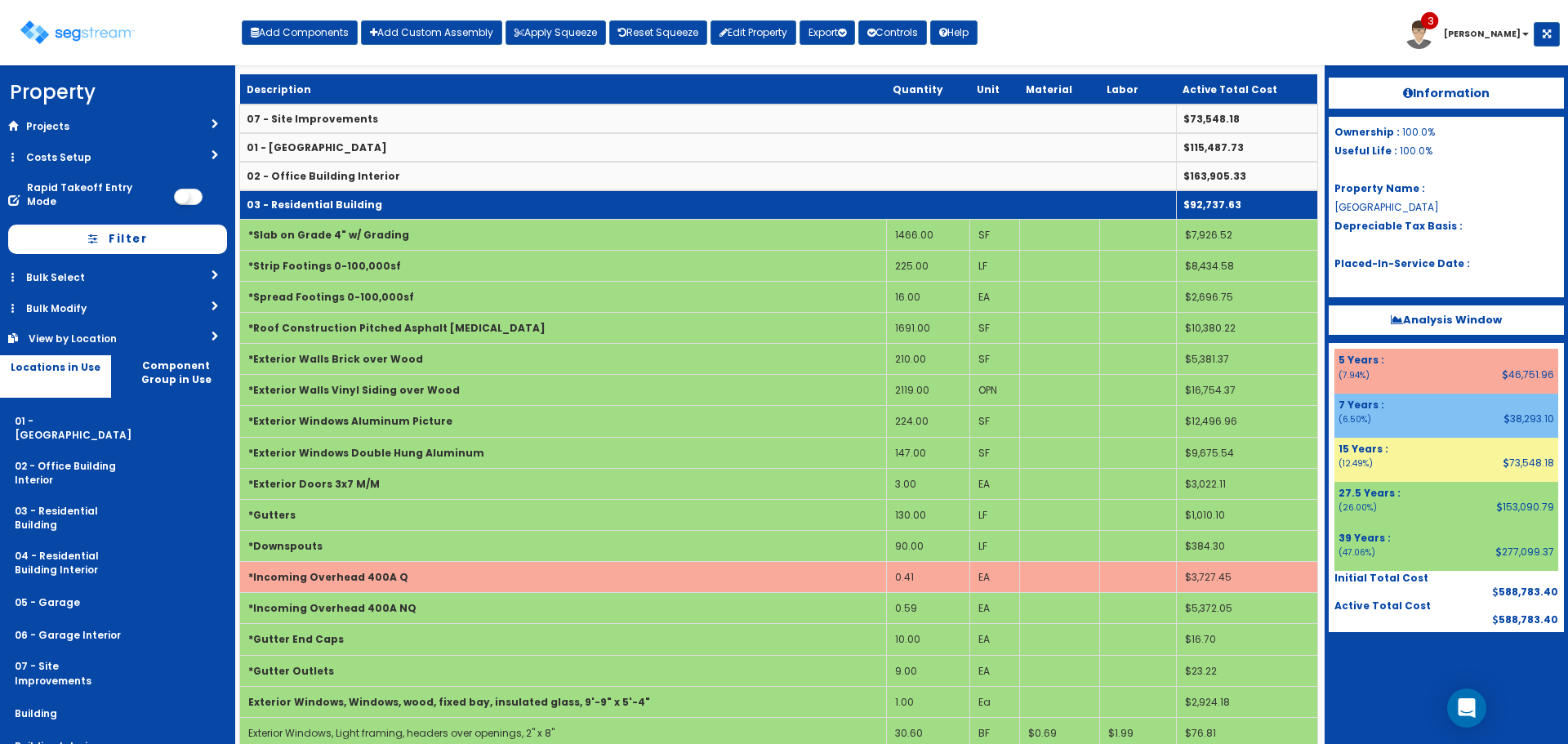
click at [483, 208] on td "03 - Residential Building" at bounding box center [708, 204] width 937 height 29
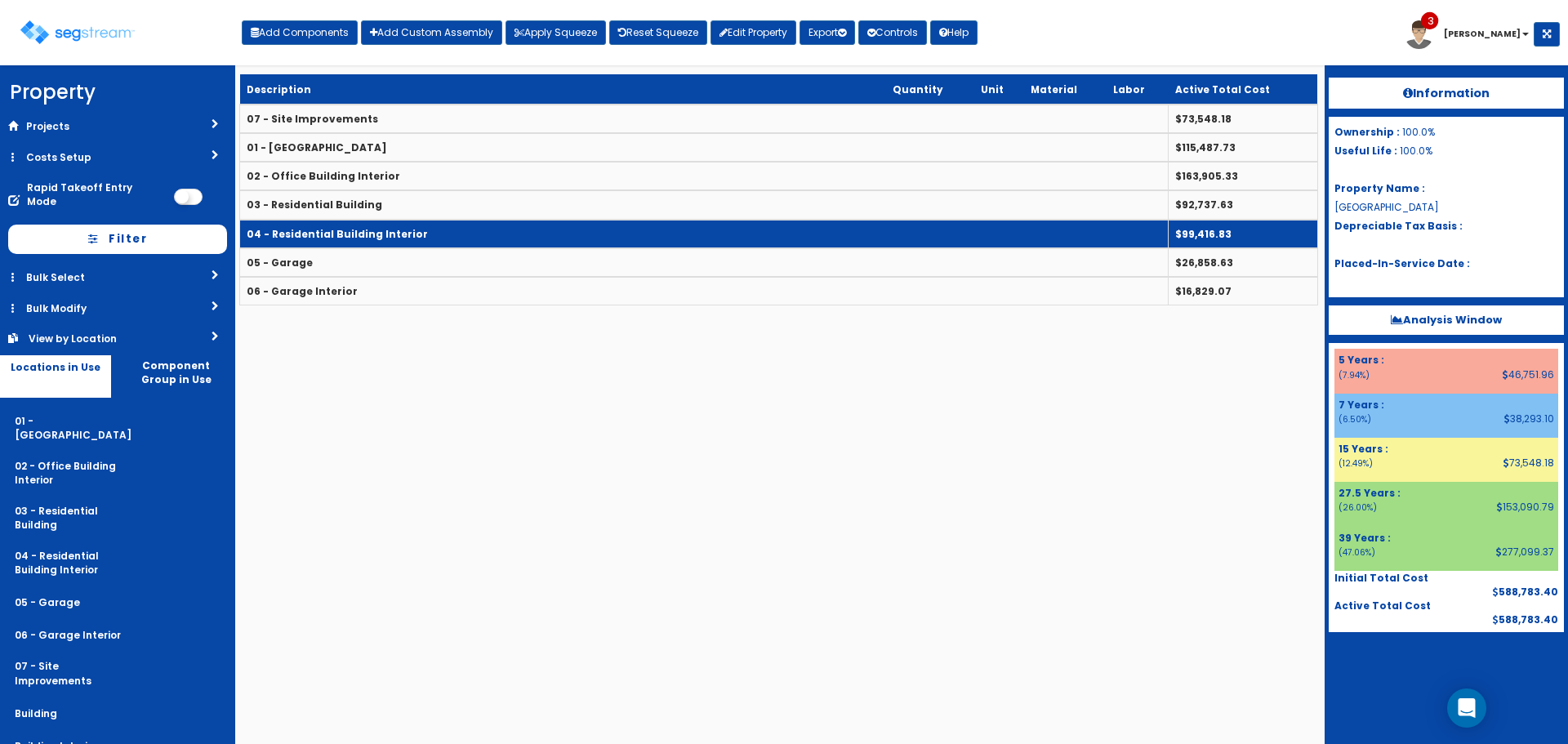
click at [481, 243] on td "04 - Residential Building Interior" at bounding box center [705, 233] width 929 height 29
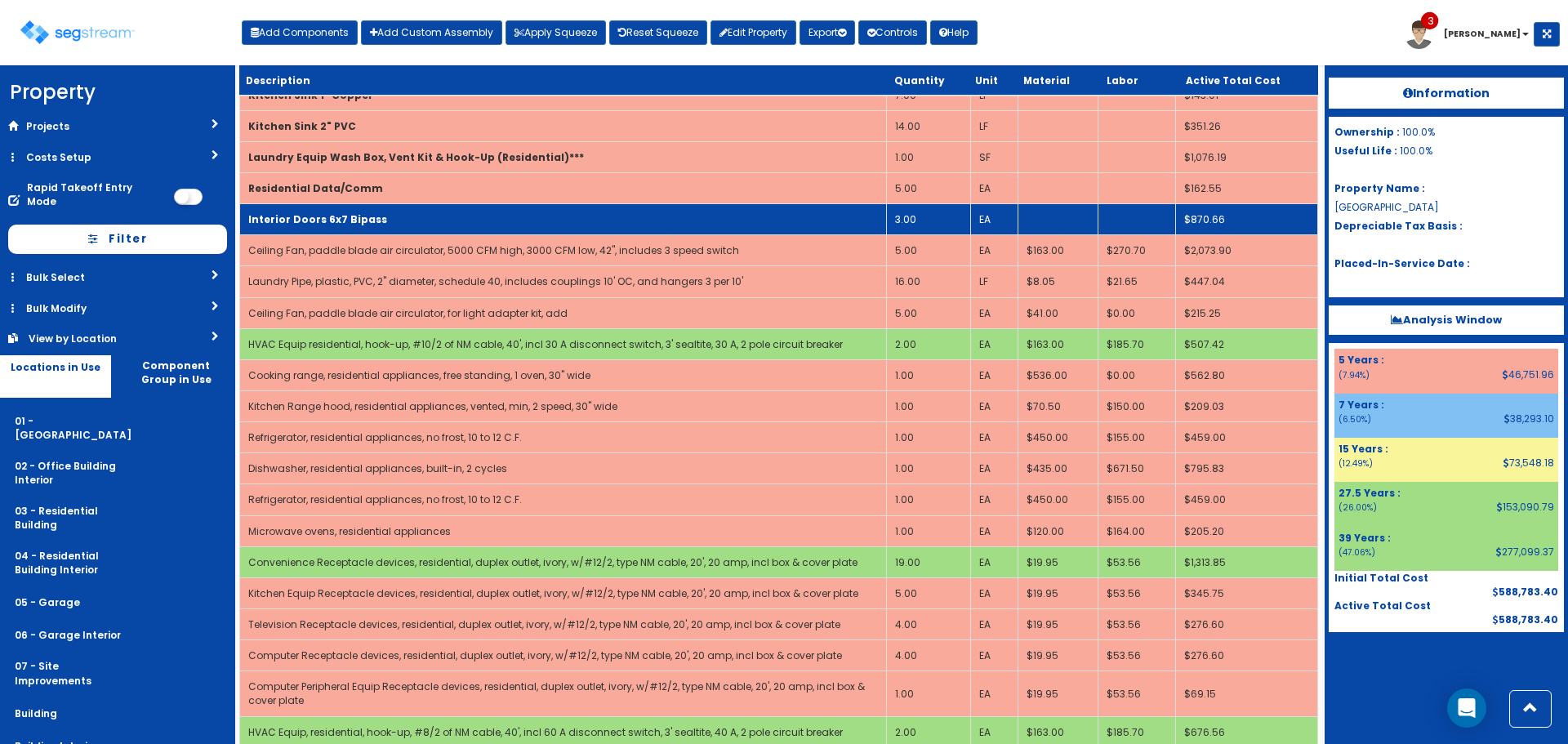
scroll to position [1061, 0]
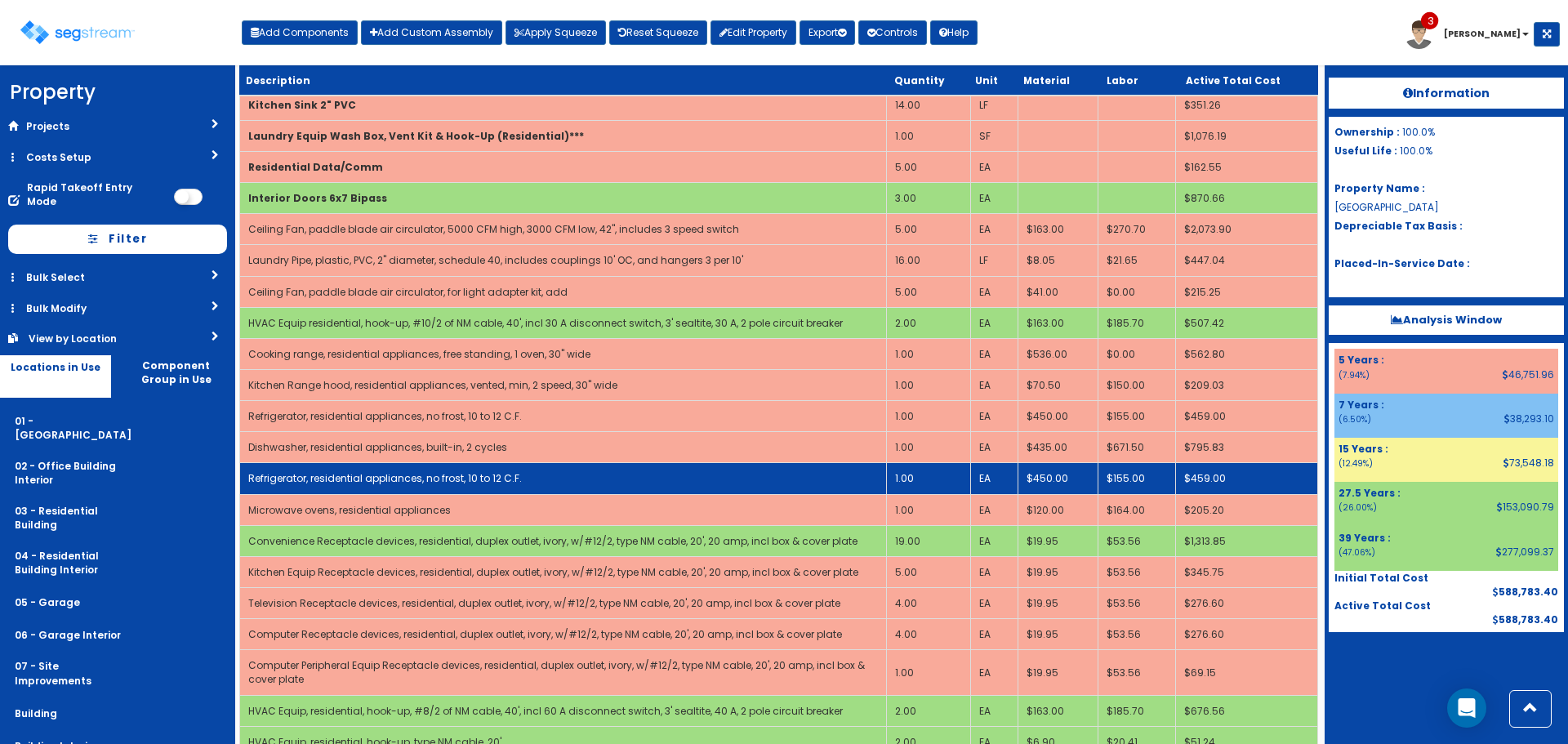
click at [867, 484] on td "Refrigerator, residential appliances, no frost, 10 to 12 C.F." at bounding box center [563, 478] width 647 height 31
click at [907, 481] on td "1.00" at bounding box center [928, 478] width 84 height 31
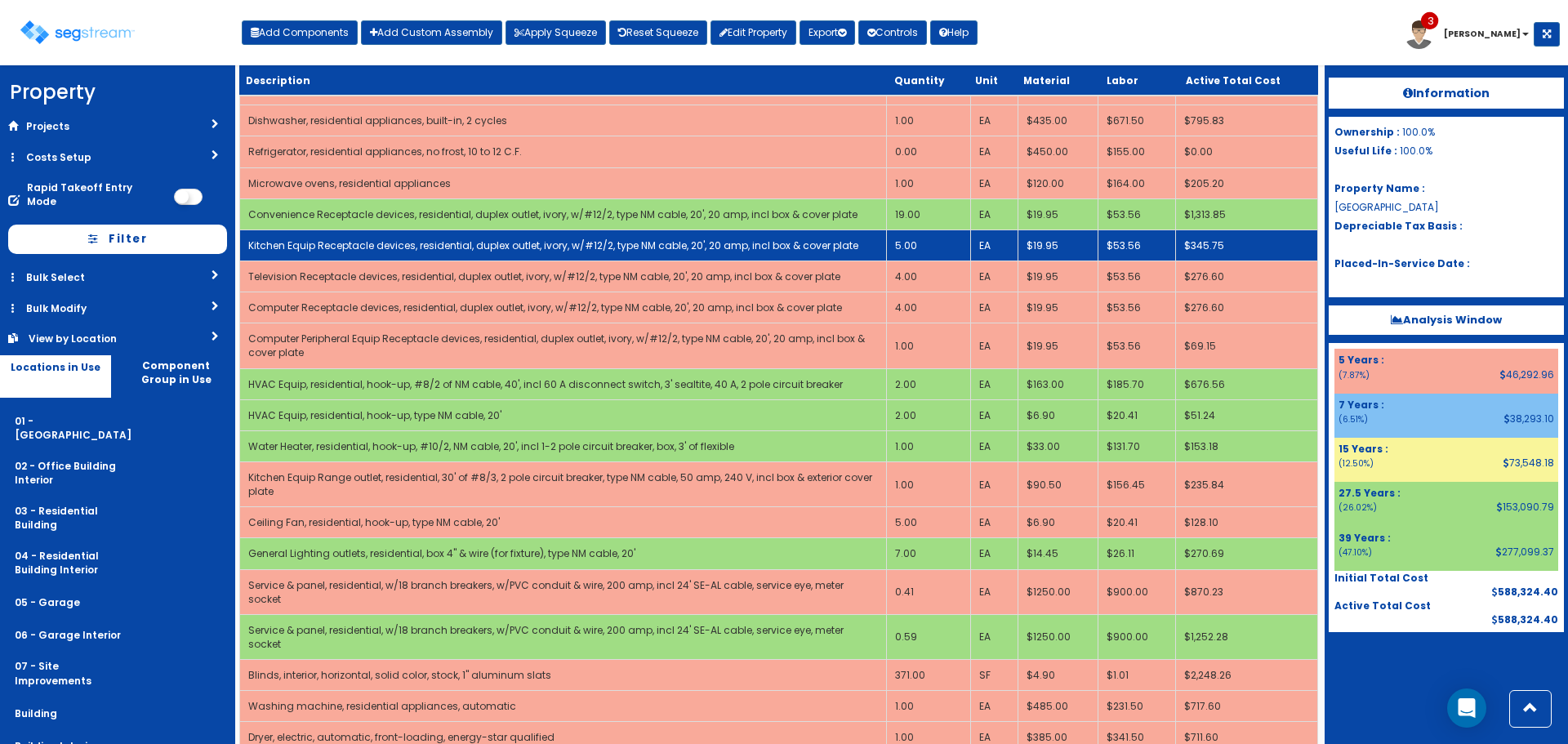
scroll to position [1474, 0]
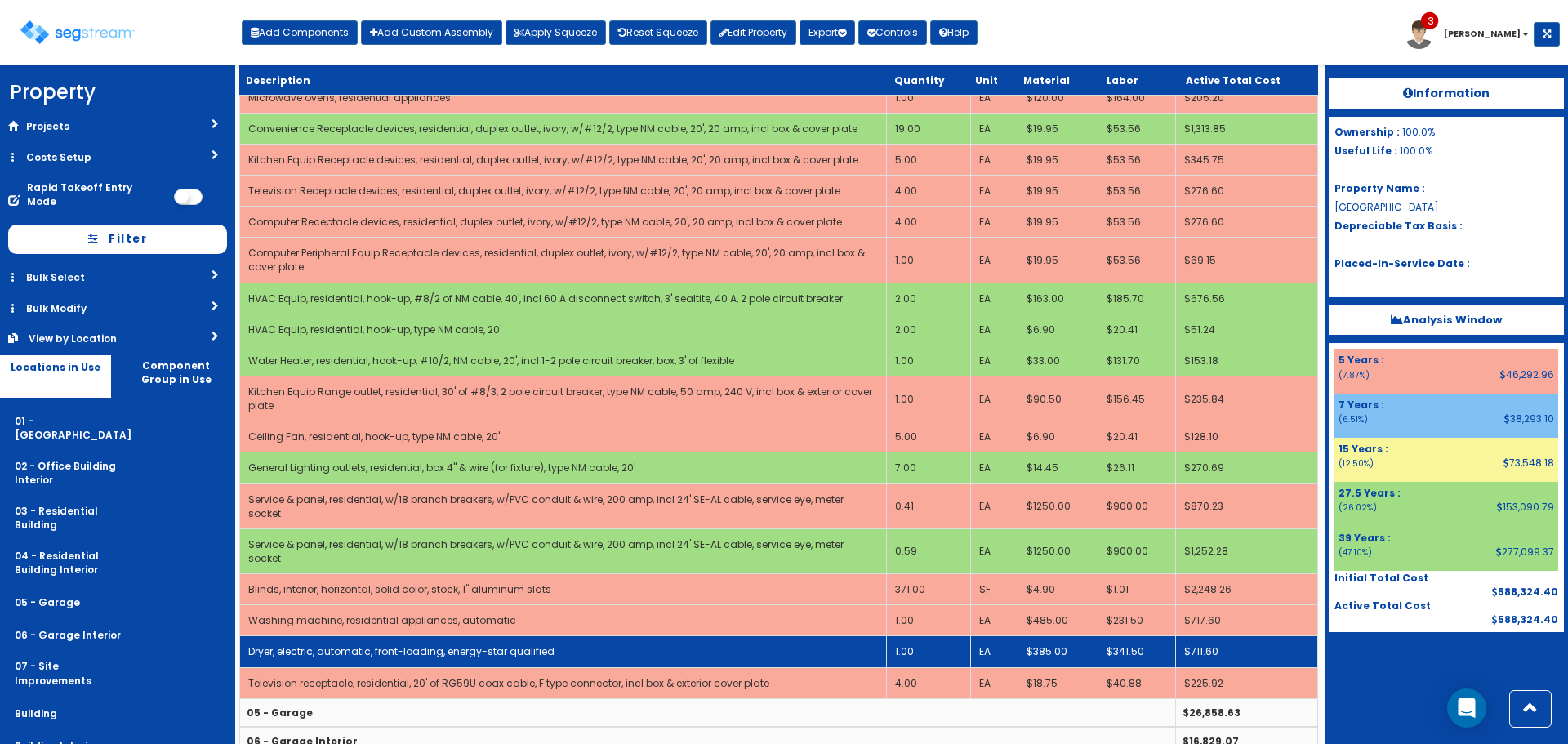
click at [843, 636] on td "Dryer, electric, automatic, front-loading, energy-star qualified" at bounding box center [563, 652] width 647 height 31
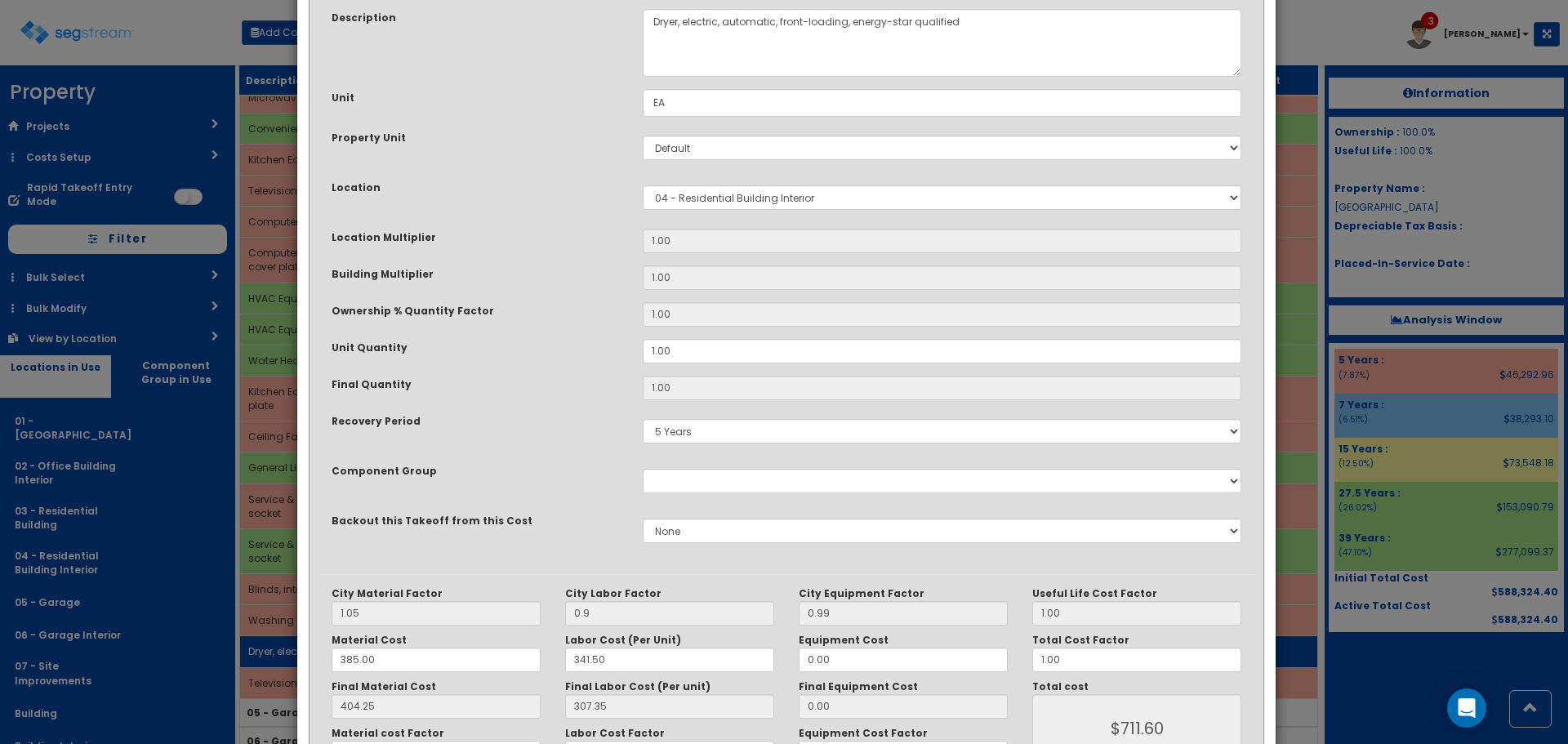
scroll to position [254, 0]
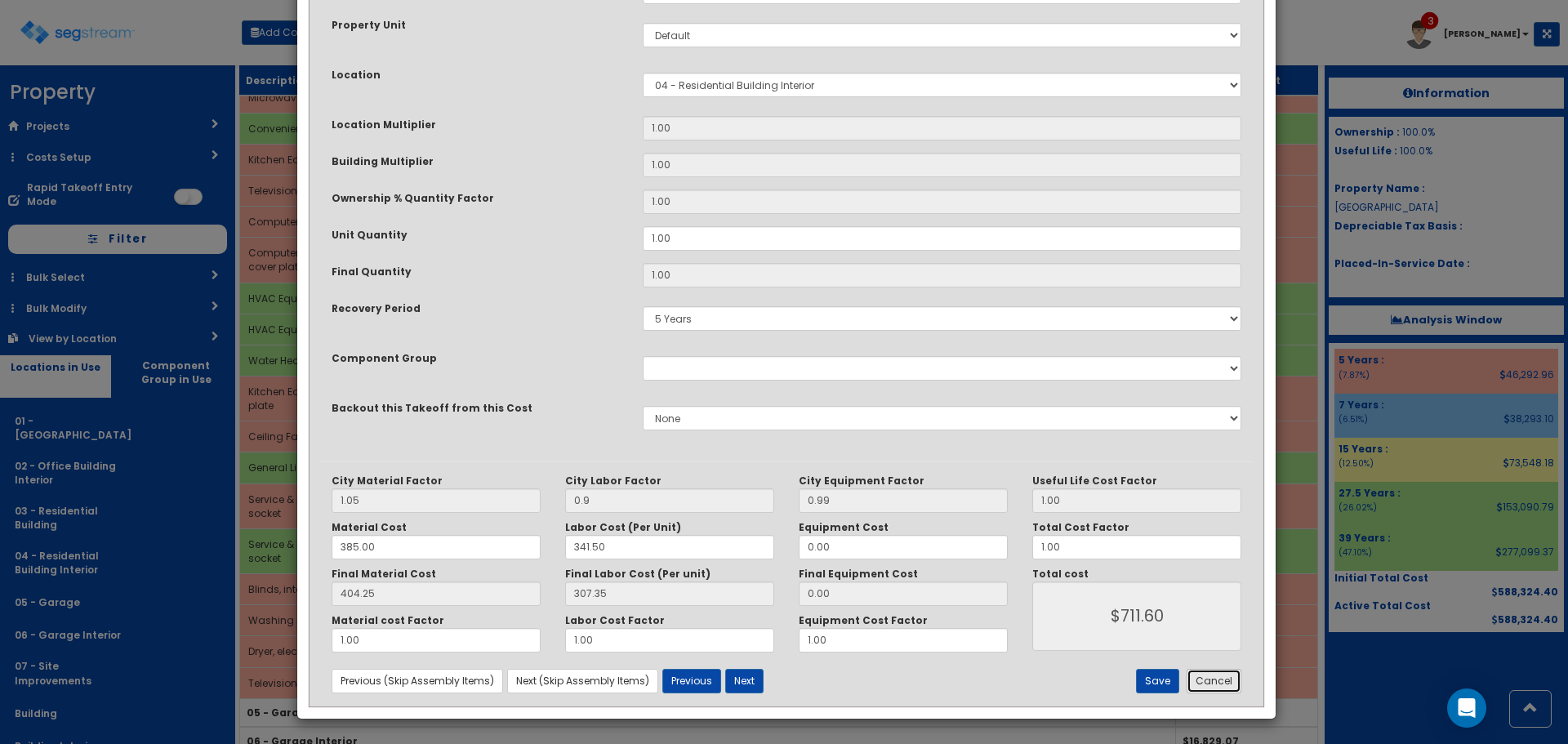
click at [1217, 679] on button "Cancel" at bounding box center [1214, 682] width 55 height 25
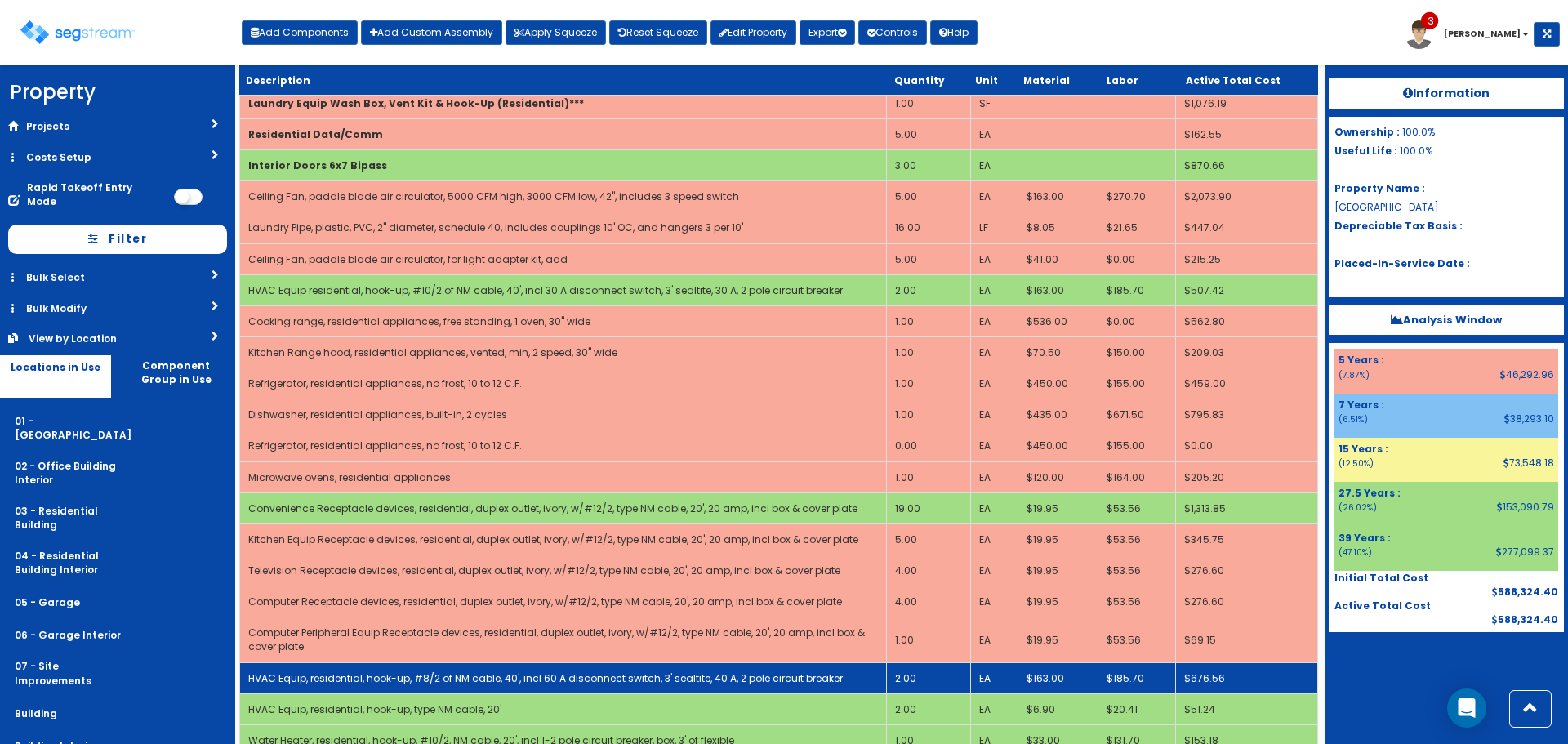
scroll to position [984, 0]
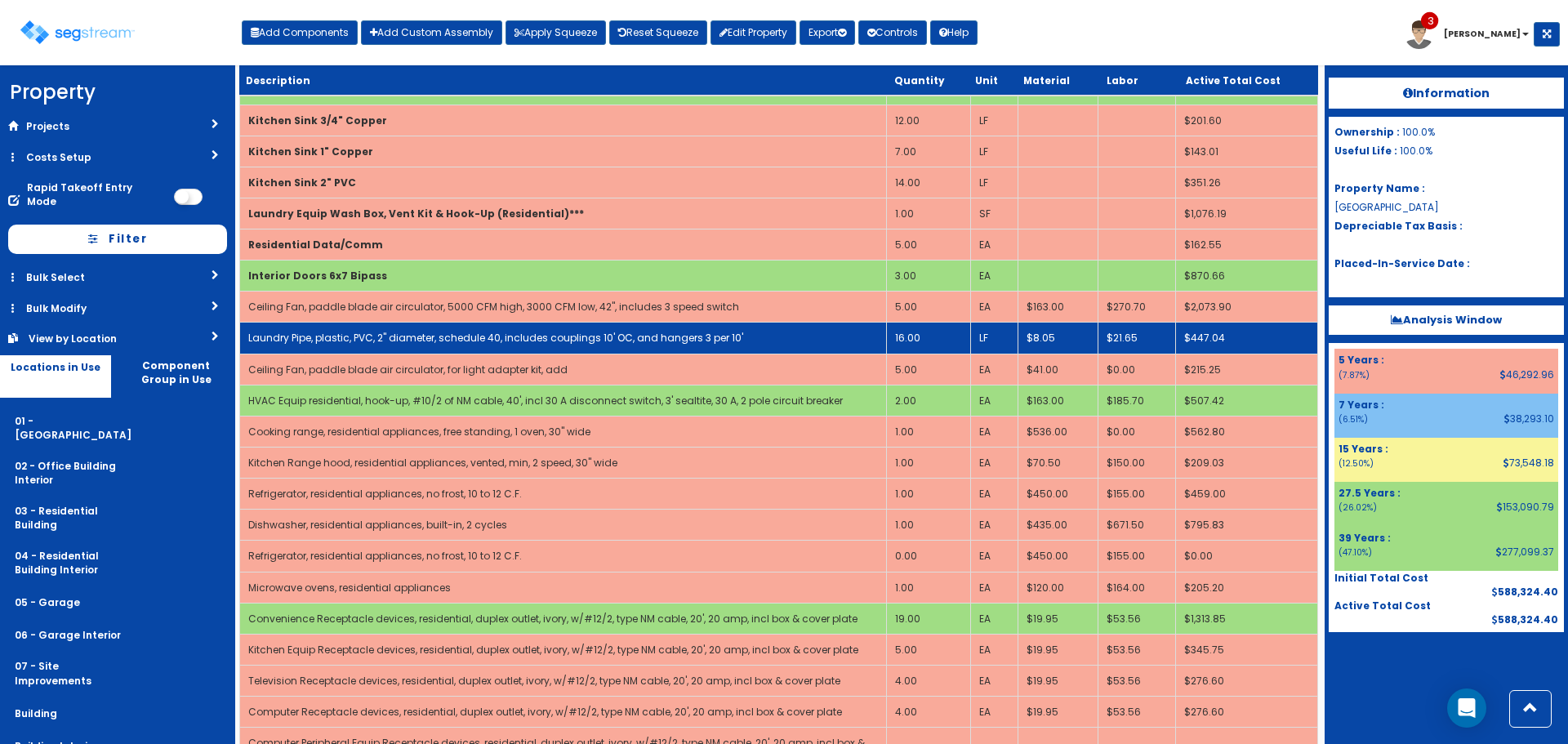
click at [402, 343] on link "Laundry Pipe, plastic, PVC, 2" diameter, schedule 40, includes couplings 10' OC…" at bounding box center [496, 337] width 495 height 14
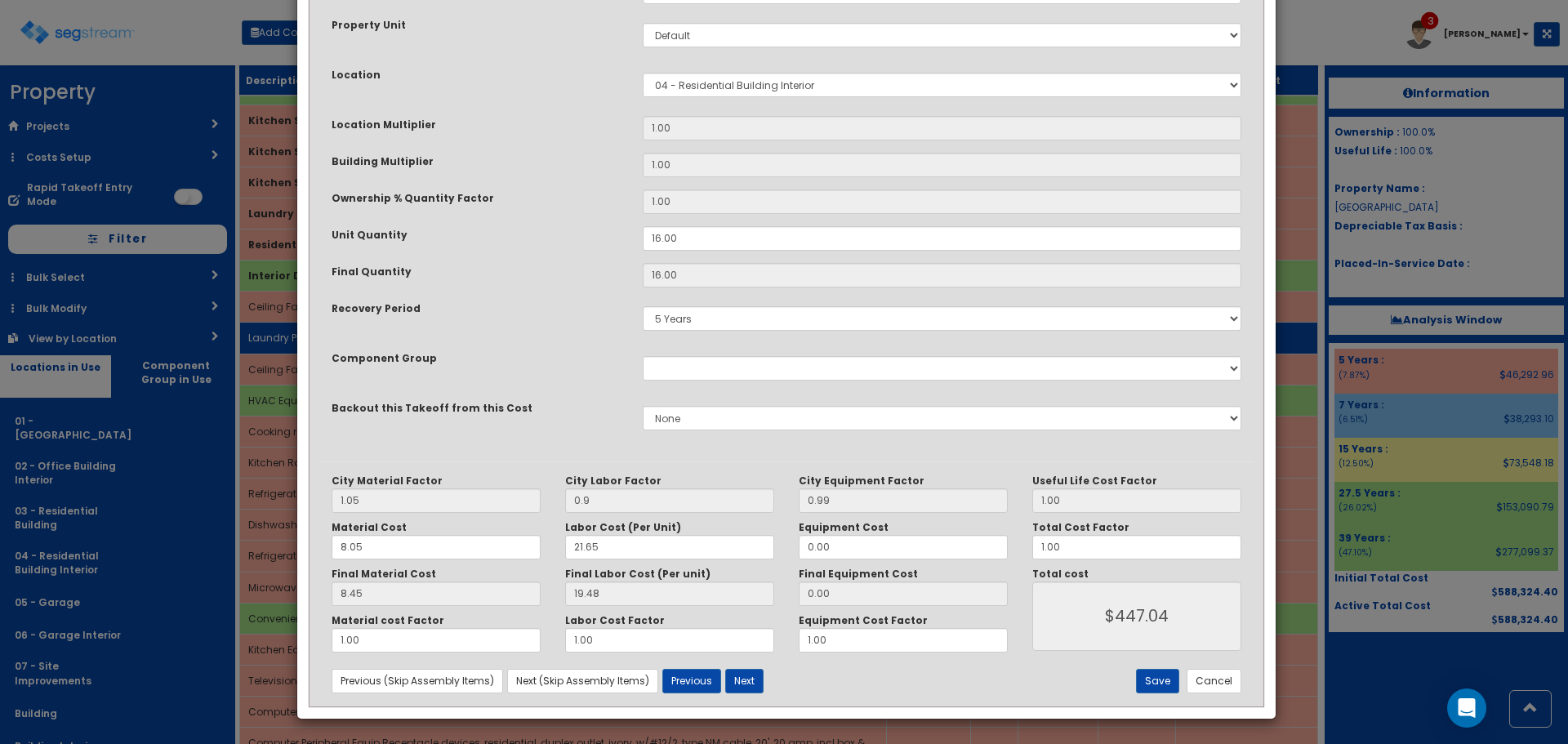
scroll to position [0, 0]
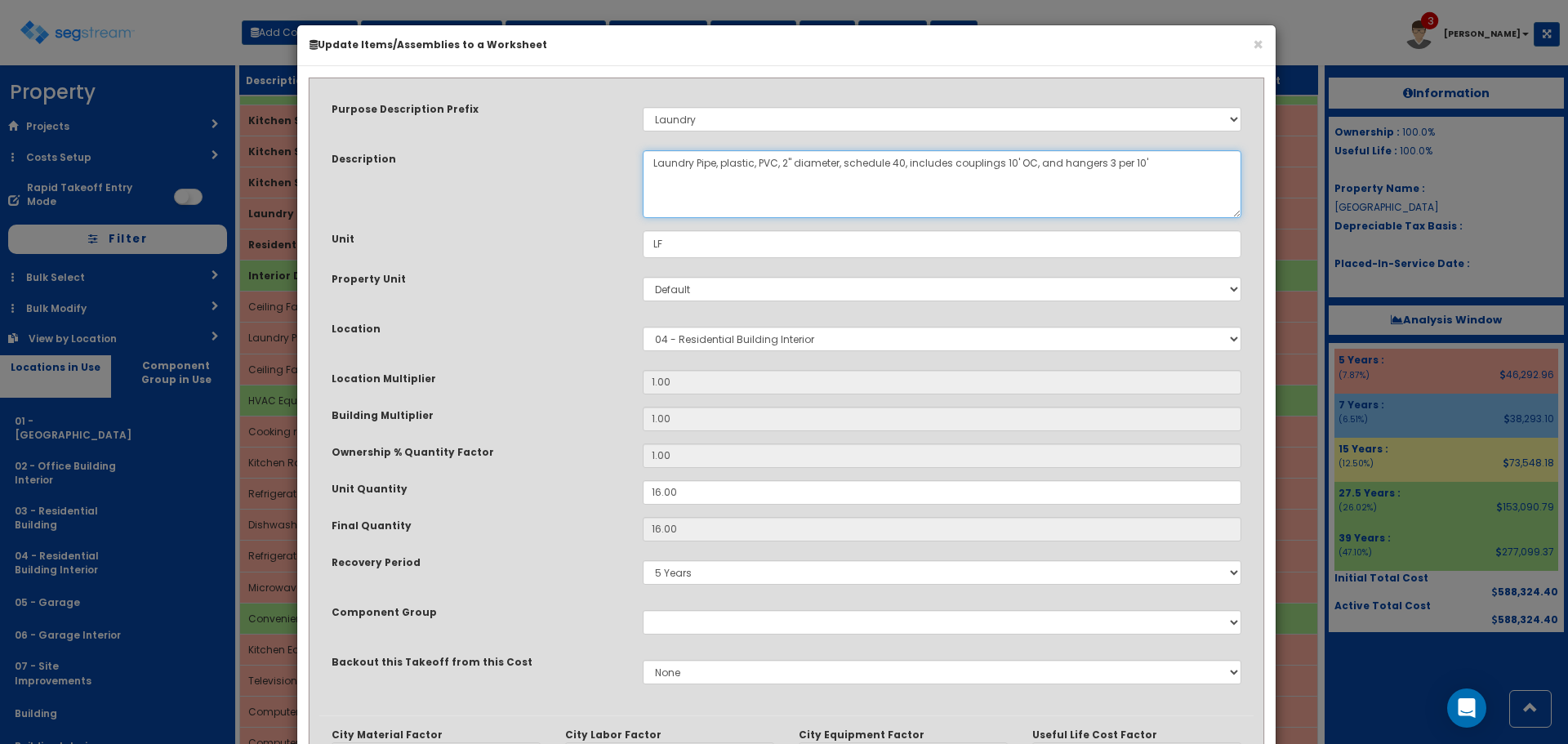
click at [694, 177] on textarea "Laundry Pipe, plastic, PVC, 2" diameter, schedule 40, includes couplings 10' OC…" at bounding box center [942, 184] width 599 height 67
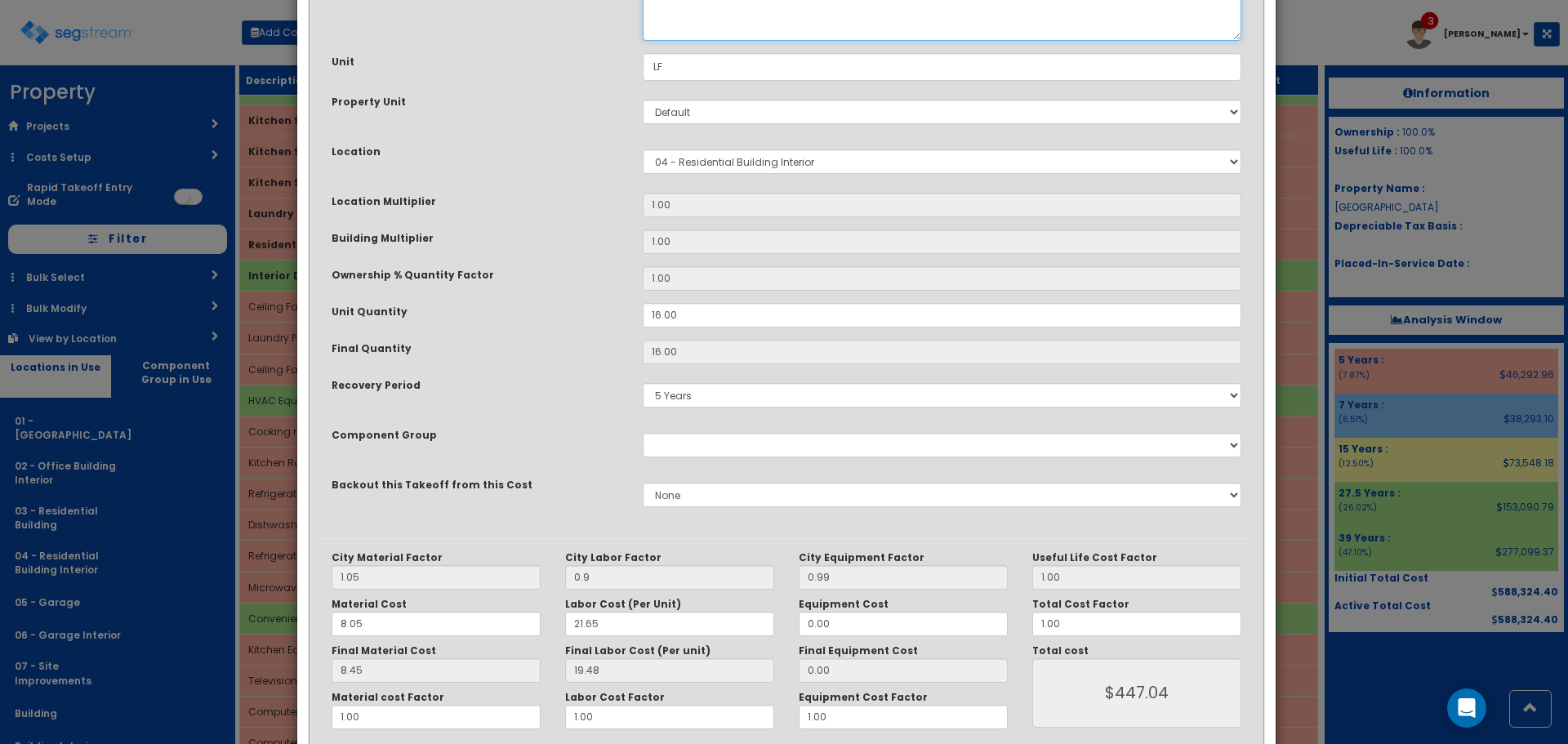
scroll to position [254, 0]
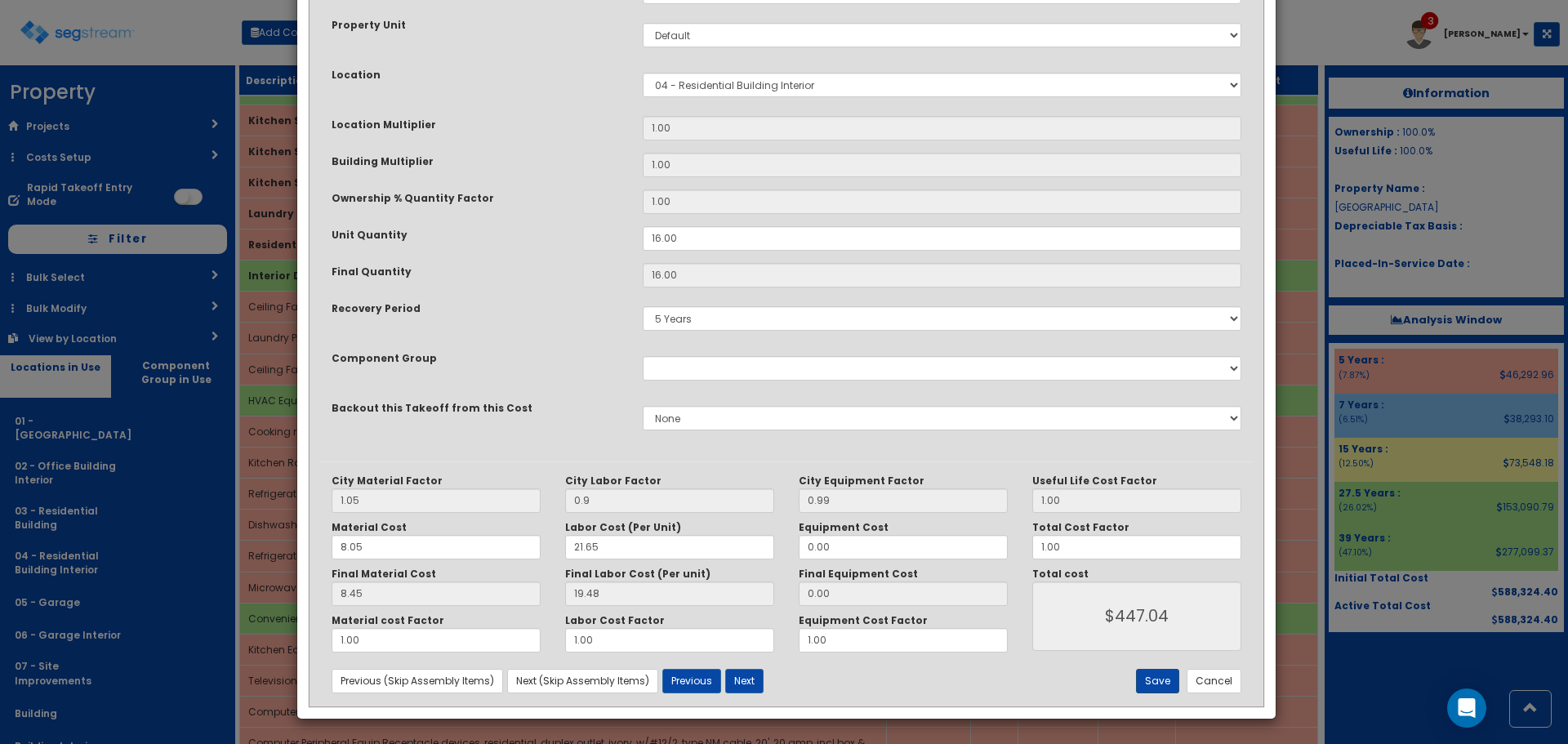
type textarea "Laundry Equip Pipe, plastic, PVC, 2" diameter, schedule 40, includes couplings …"
click at [1154, 677] on button "Save" at bounding box center [1158, 682] width 44 height 25
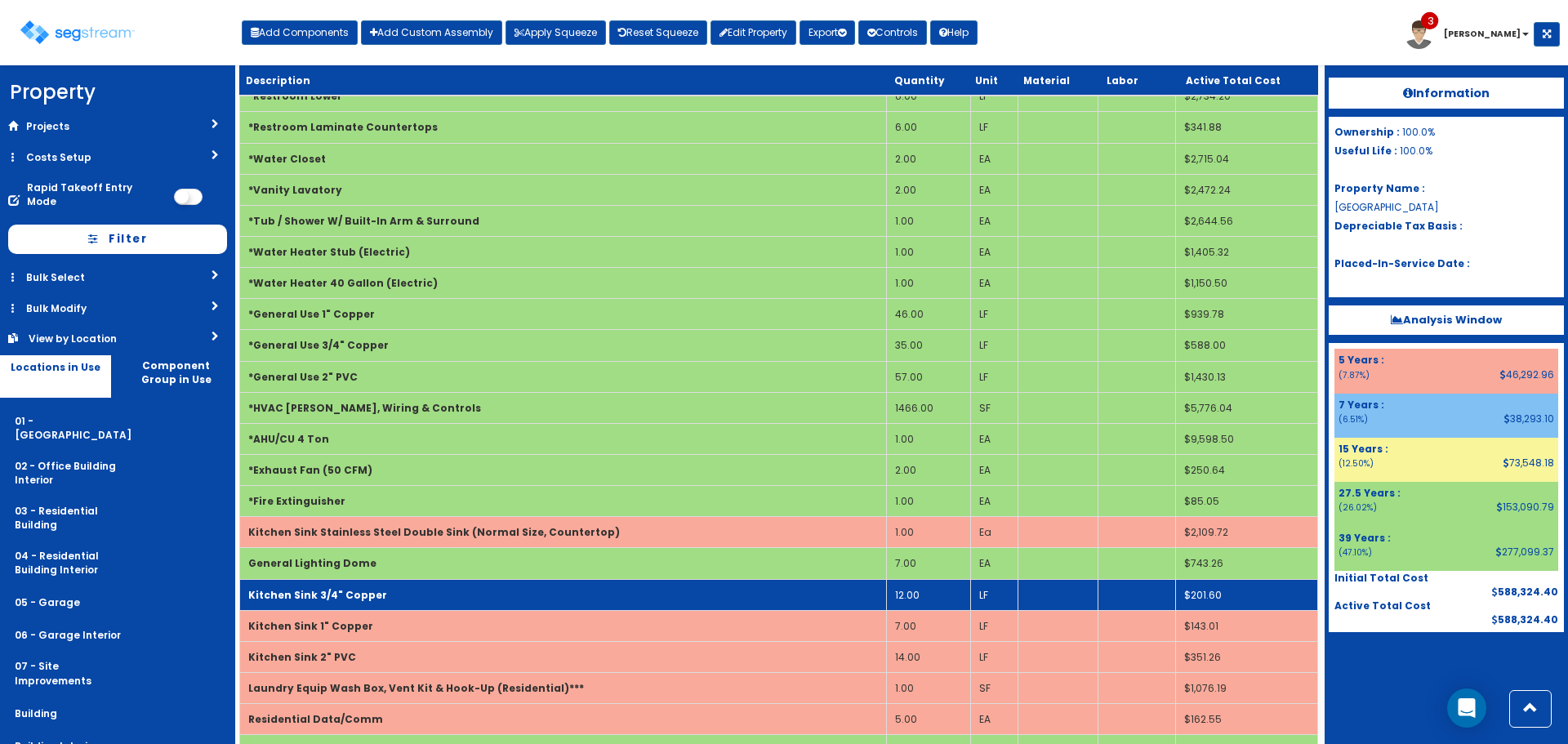
scroll to position [494, 0]
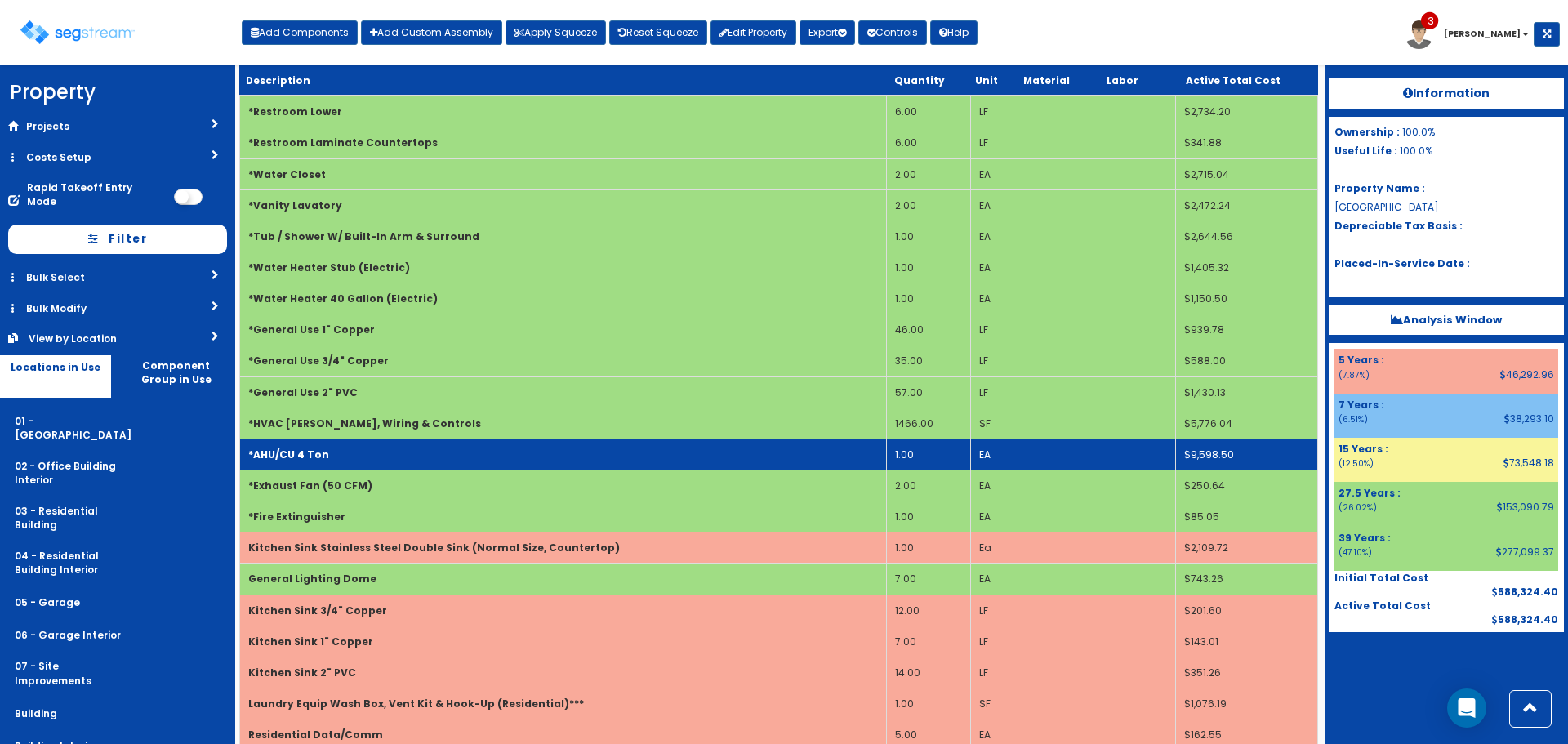
click at [553, 450] on td "*AHU/CU 4 Ton" at bounding box center [563, 454] width 647 height 31
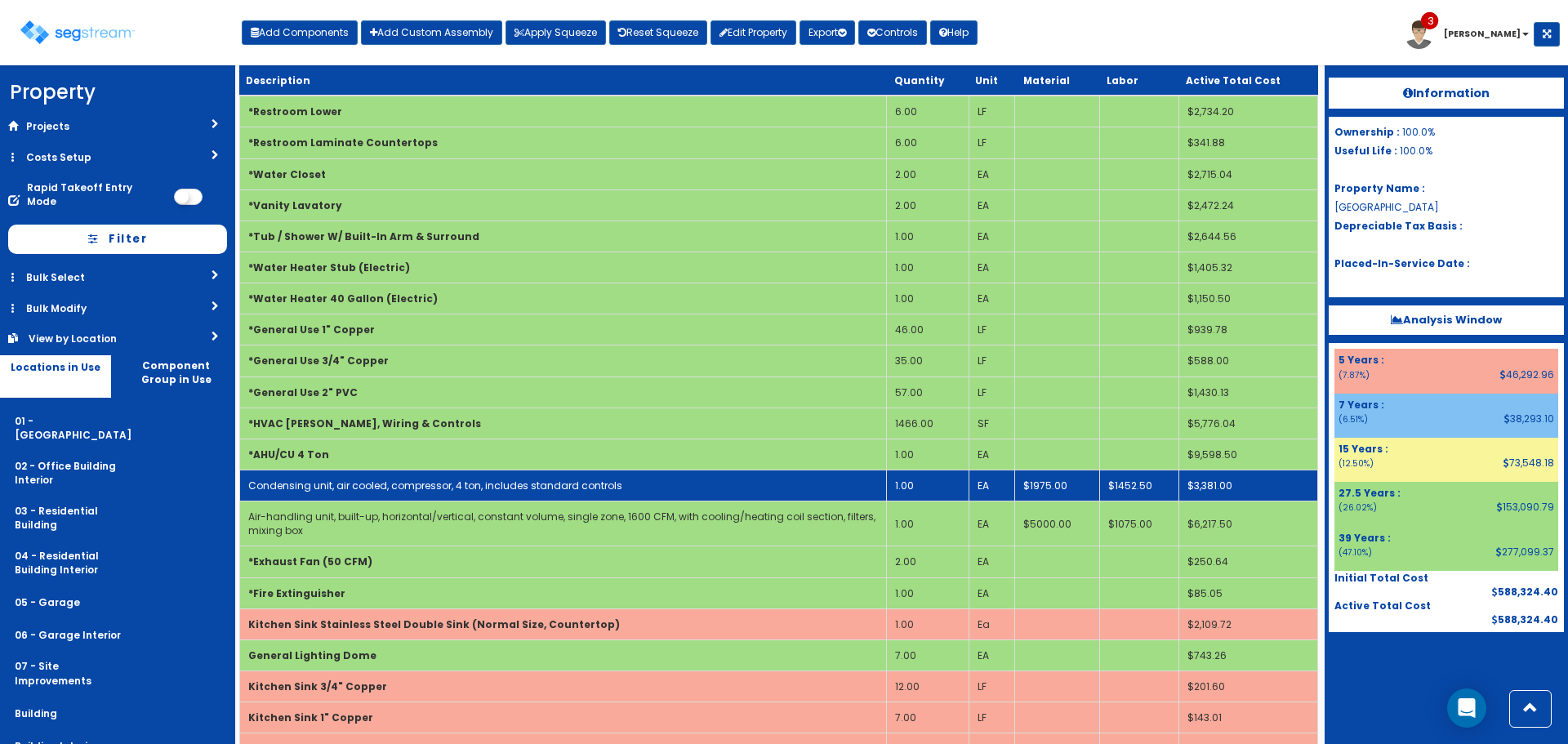
click at [923, 479] on td "1.00" at bounding box center [927, 485] width 82 height 31
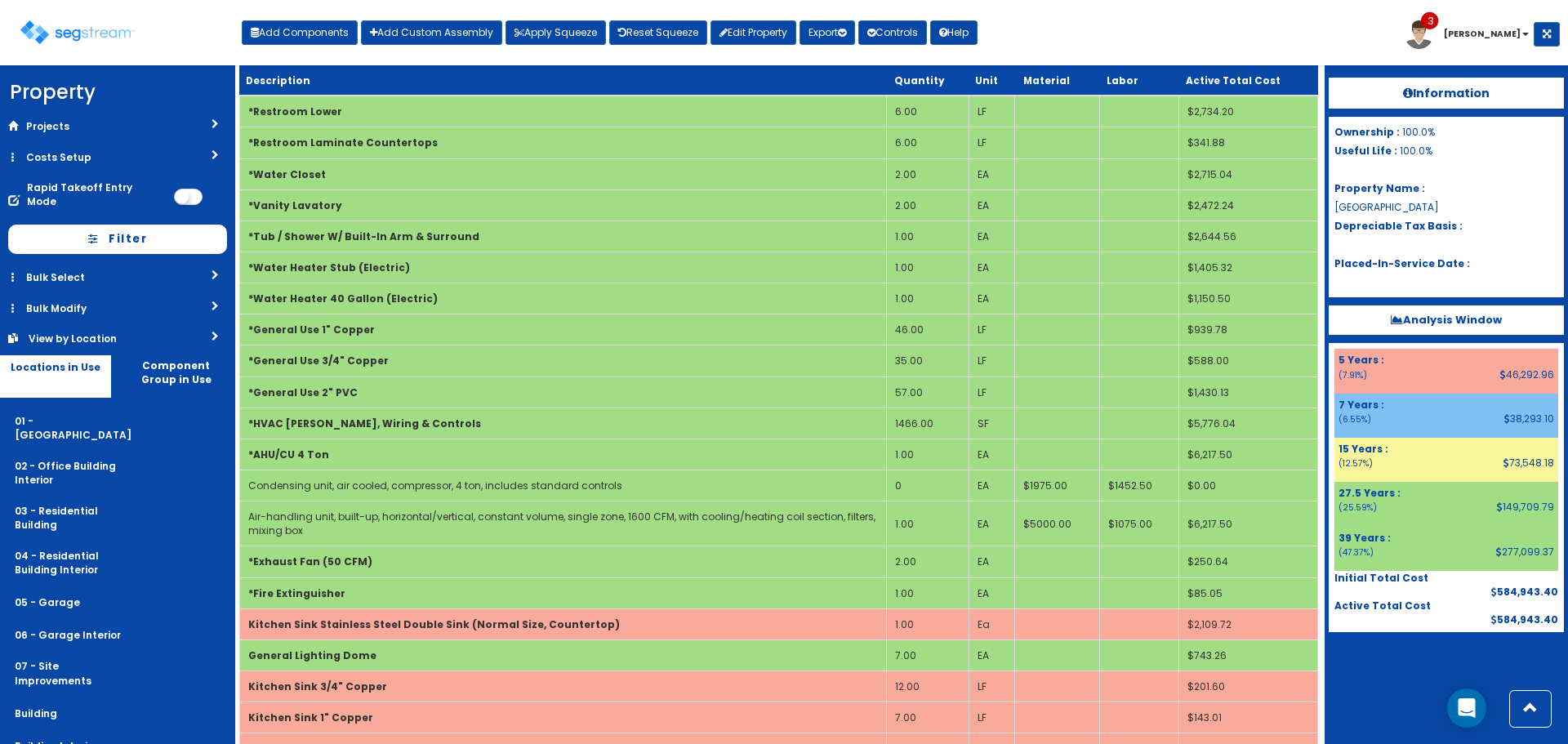
click at [295, 15] on div "Add Components Add Custom Assembly Apply Squeeze Reset Squeeze Edit Property Ex…" at bounding box center [609, 29] width 736 height 33
click at [296, 39] on button "Add Components" at bounding box center [299, 33] width 116 height 25
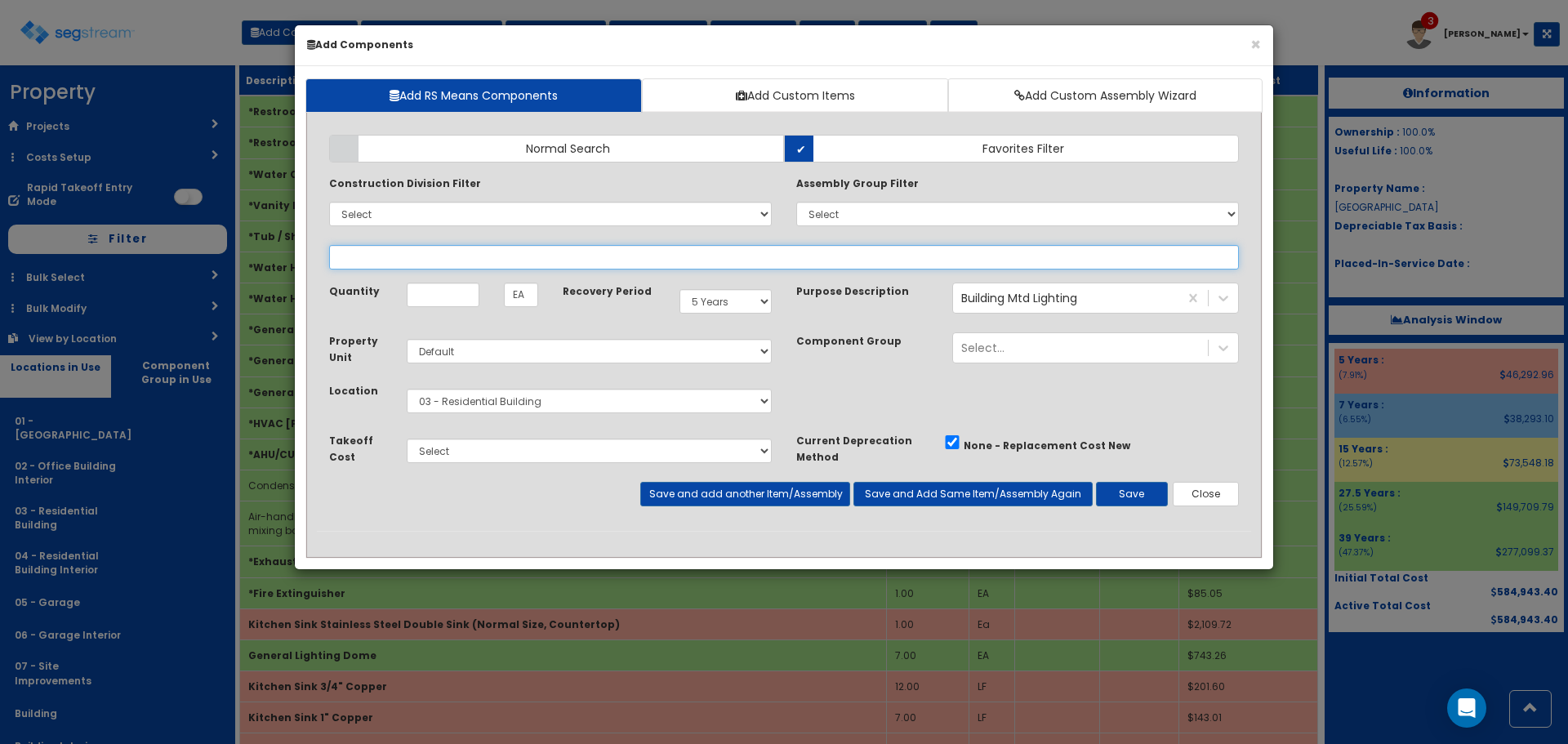
select select
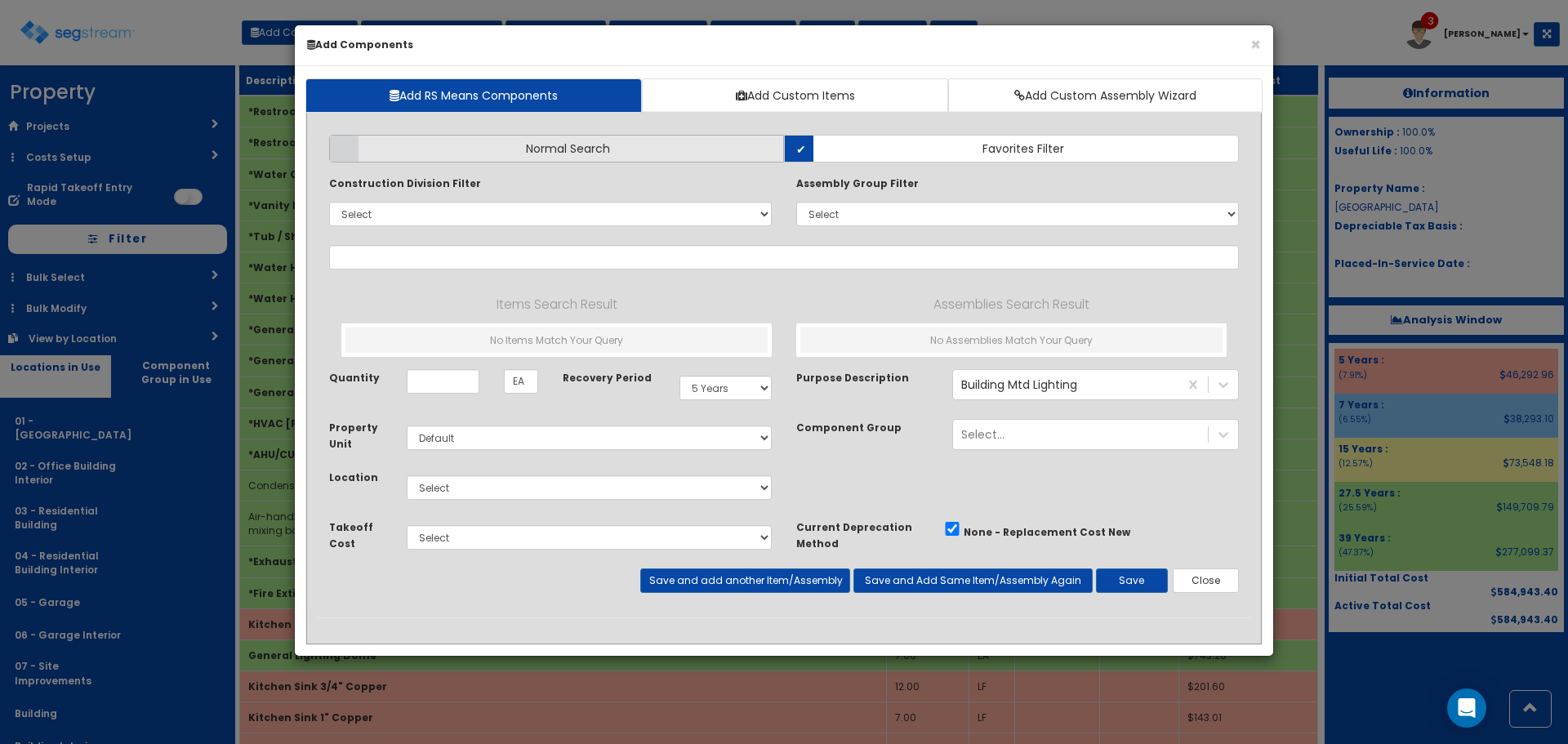
click at [623, 143] on label "Normal Search" at bounding box center [556, 149] width 455 height 28
click at [0, 0] on input "Normal Search" at bounding box center [0, 0] width 0 height 0
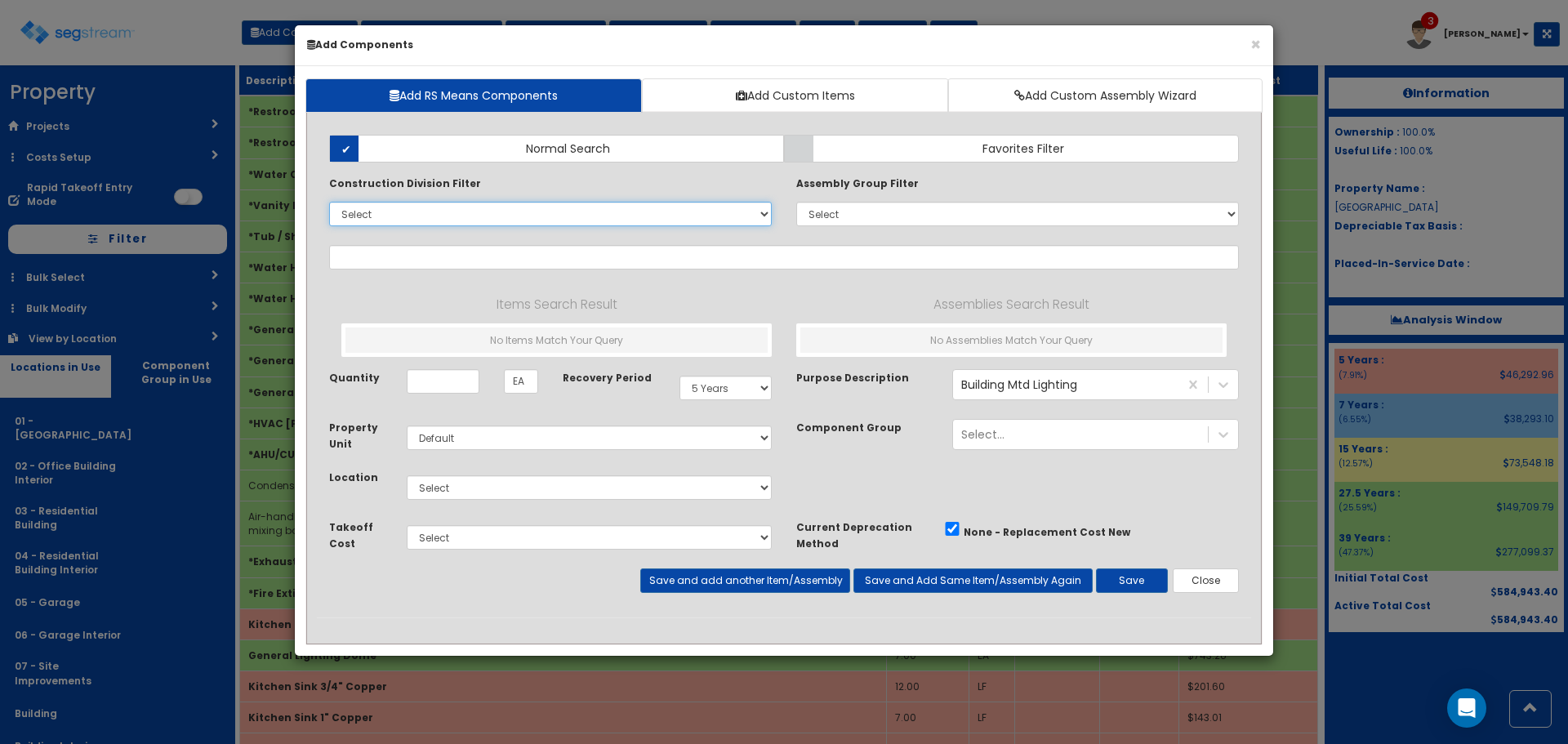
click at [637, 218] on select "Select 0. Custom Item 1. General Requirements 2. Existing Conditions 3. Concret…" at bounding box center [550, 214] width 442 height 25
select select "23000000"
click at [329, 201] on select "Select 0. Custom Item 1. General Requirements 2. Existing Conditions 3. Concret…" at bounding box center [550, 214] width 442 height 25
select select "23814310"
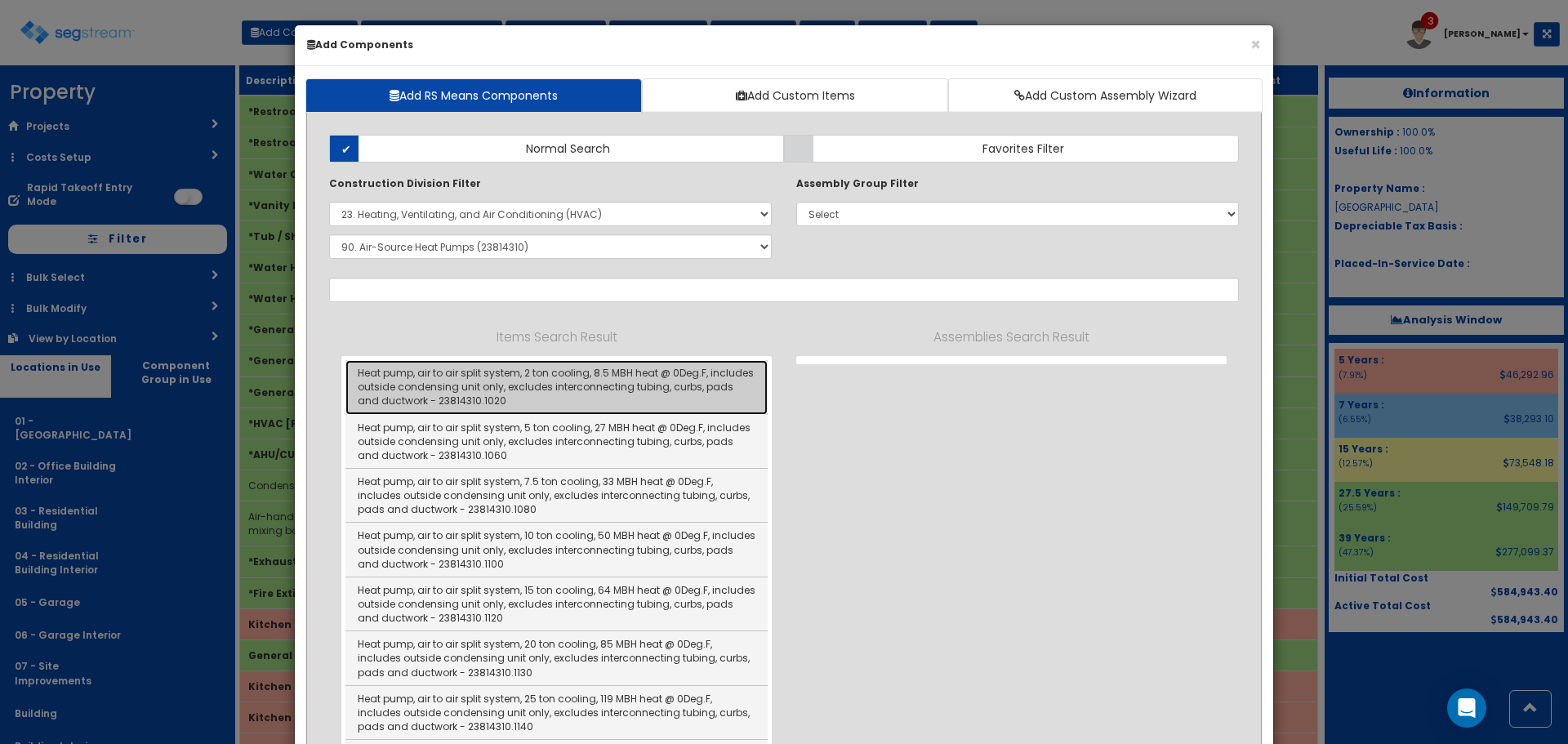
click at [635, 381] on link "Heat pump, air to air split system, 2 ton cooling, 8.5 MBH heat @ 0Deg.F, inclu…" at bounding box center [557, 387] width 423 height 54
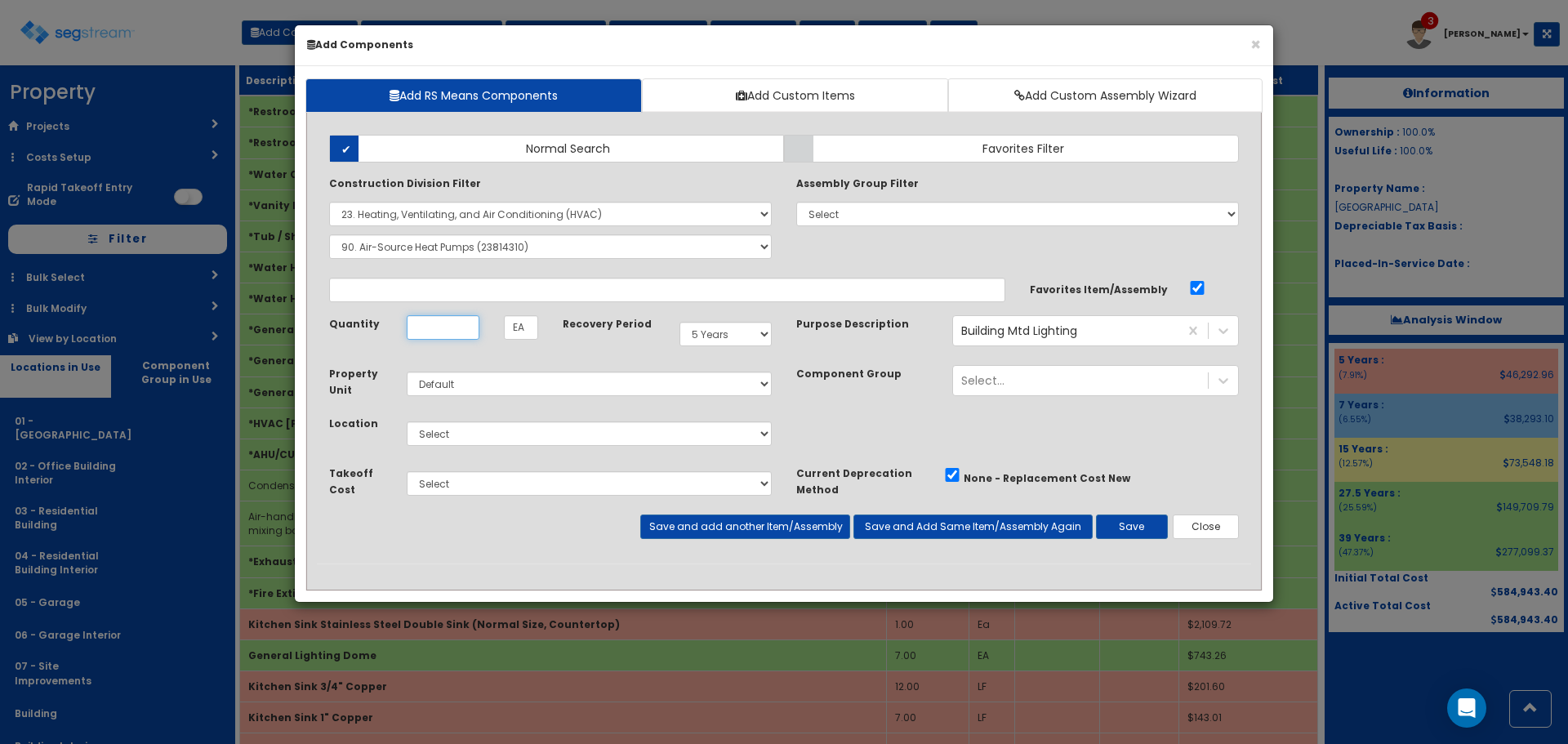
type input "Heat pump, air to air split system, 2 ton cooling, 8.5 MBH heat @ 0Deg.F, inclu…"
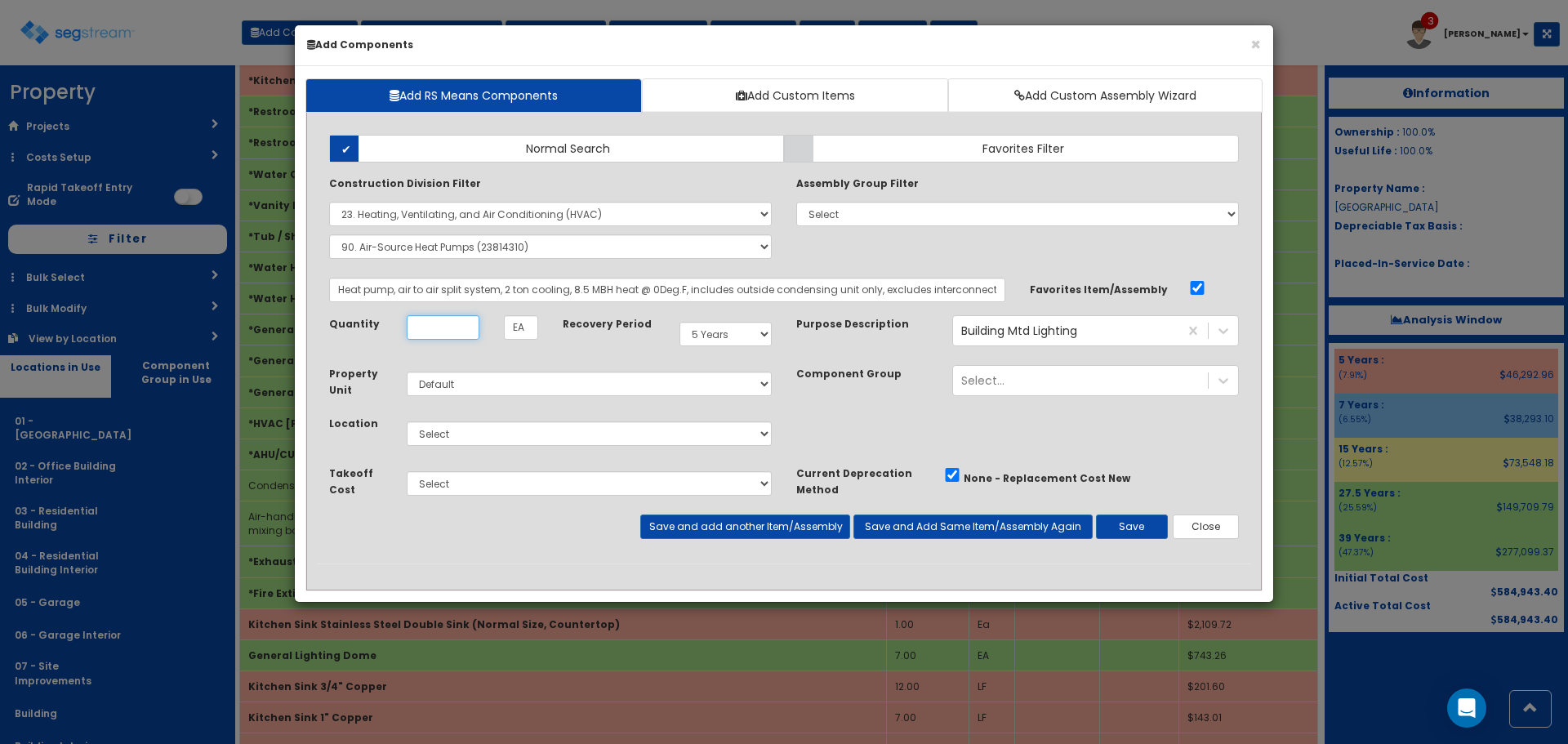
scroll to position [0, 0]
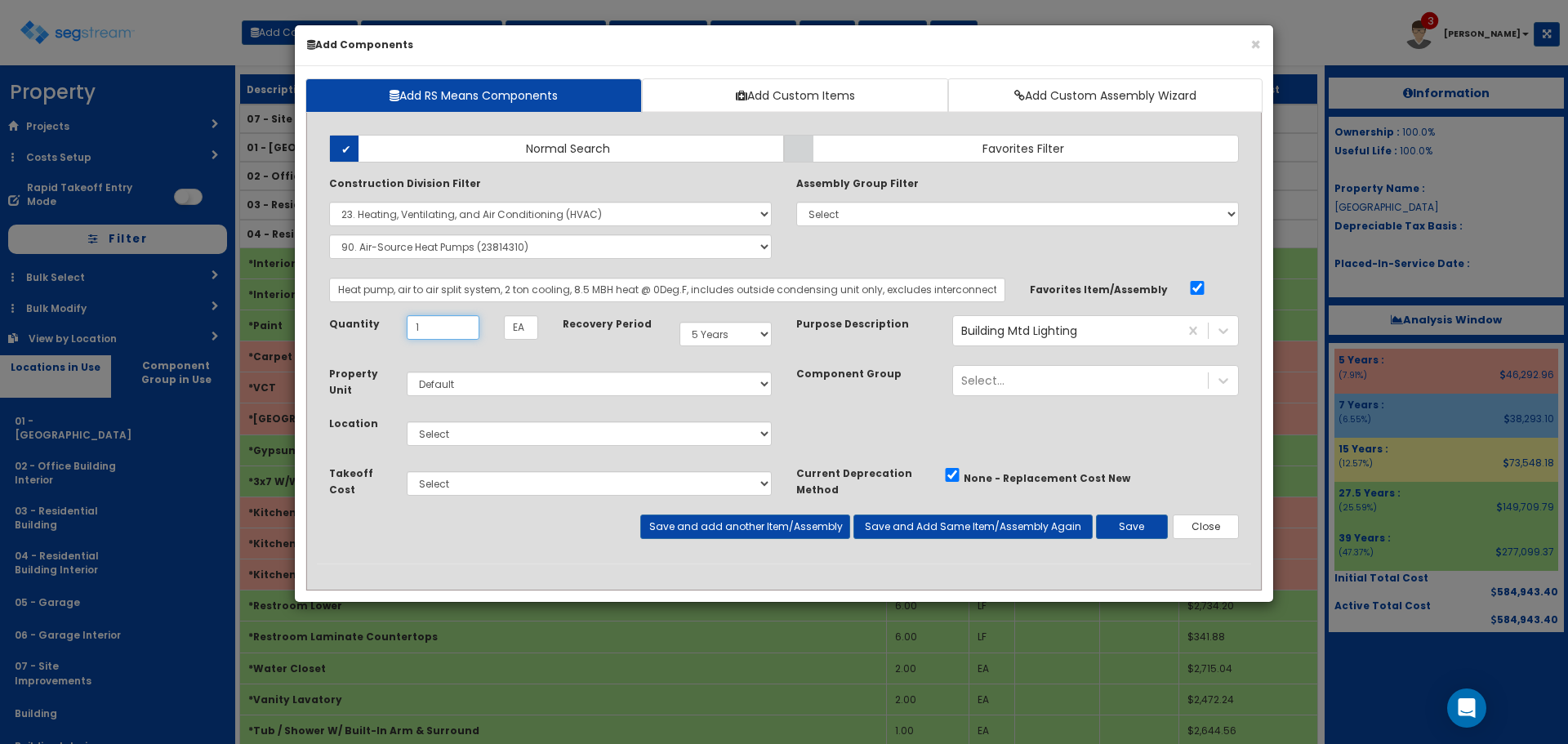
type input "1"
select select "275Y"
select select "4524"
click at [1136, 524] on button "Save" at bounding box center [1131, 527] width 72 height 25
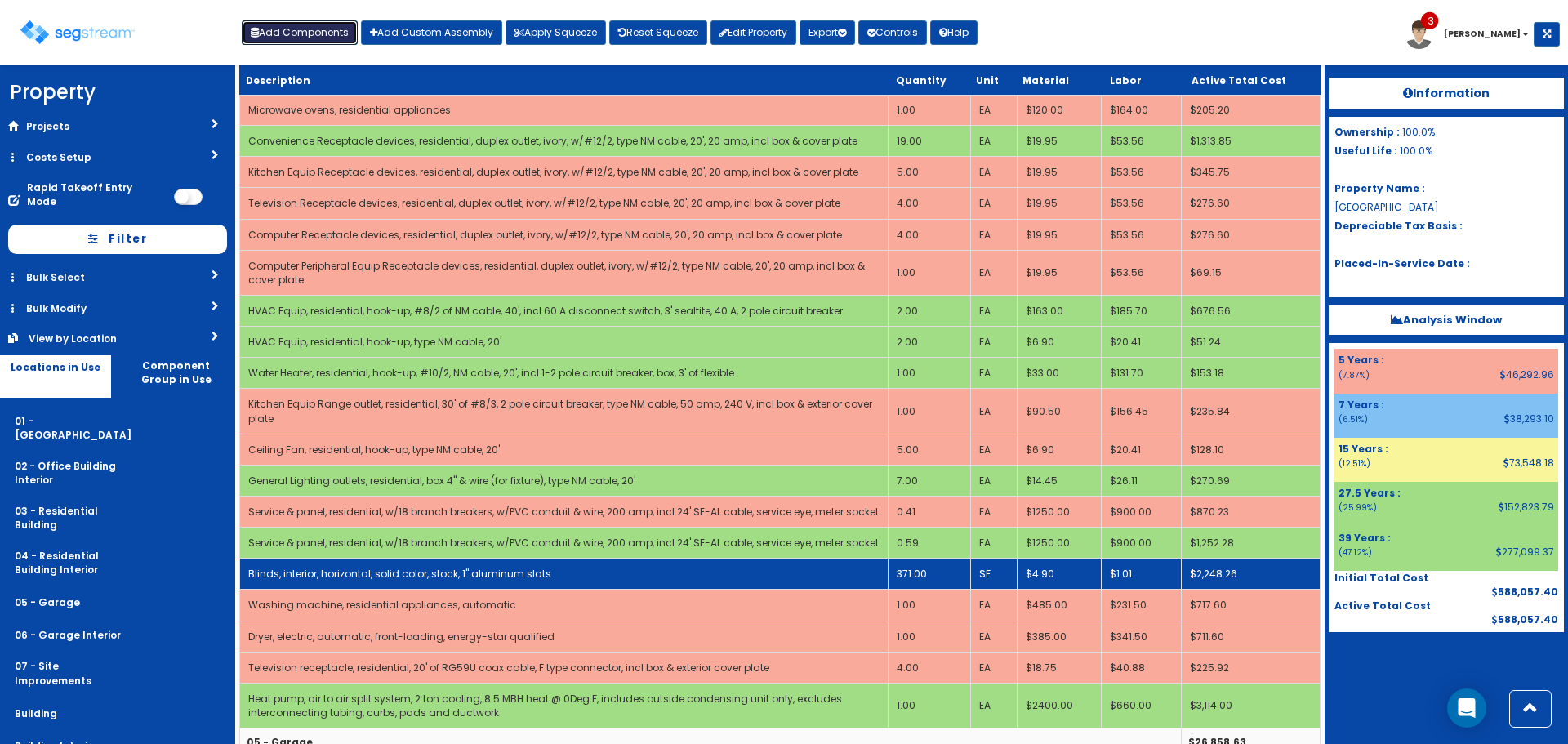
scroll to position [1595, 0]
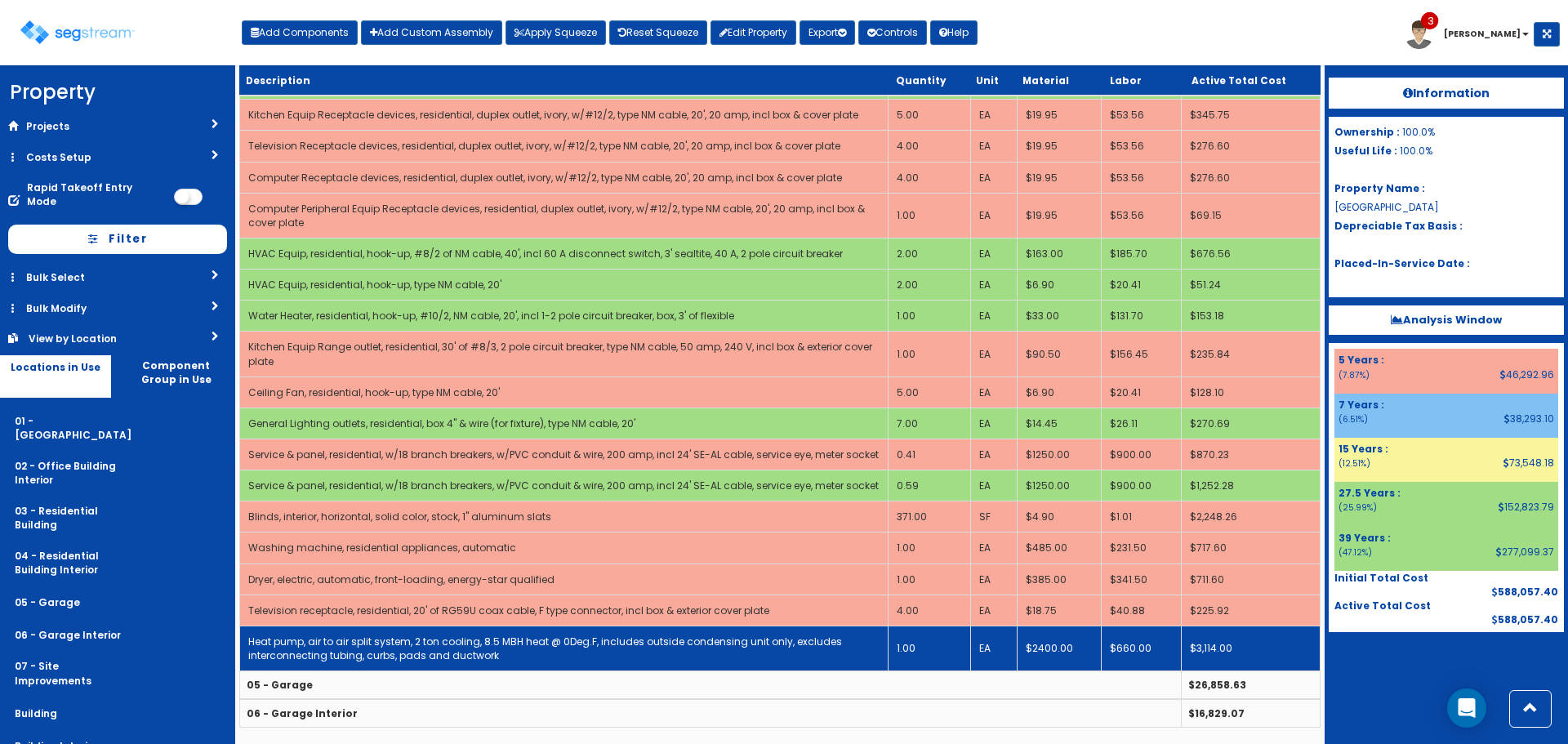
click at [738, 645] on link "Heat pump, air to air split system, 2 ton cooling, 8.5 MBH heat @ 0Deg.F, inclu…" at bounding box center [545, 649] width 594 height 28
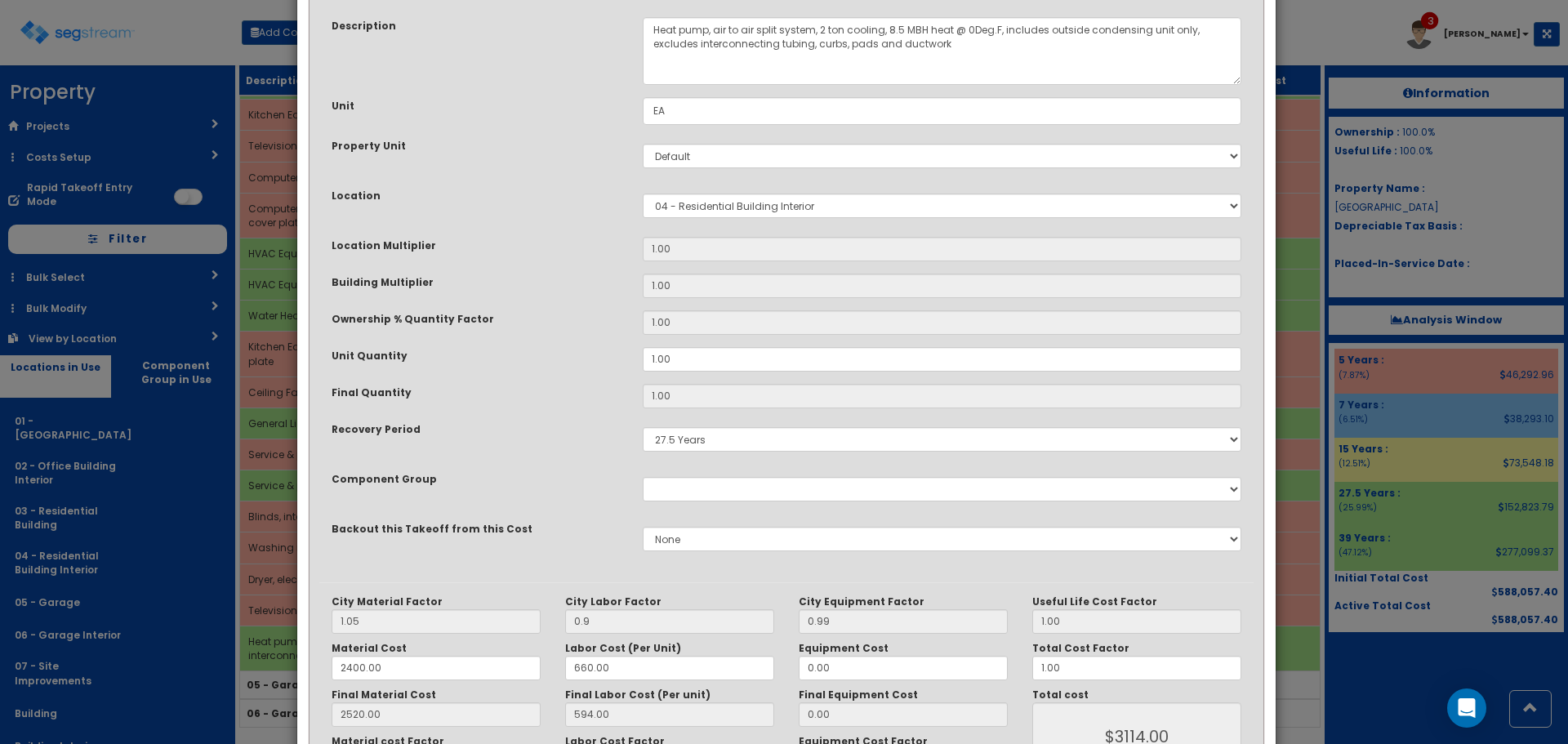
scroll to position [254, 0]
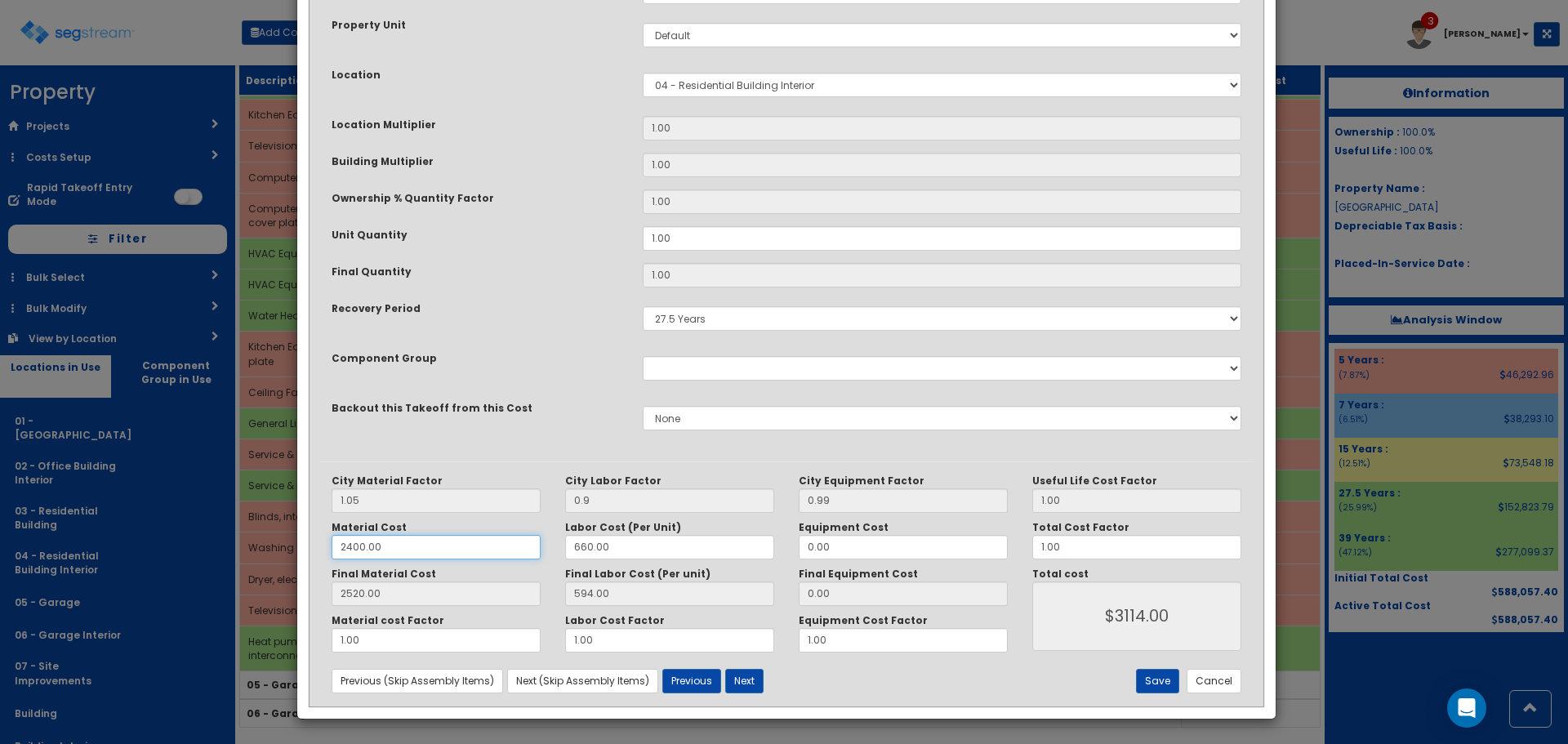
click at [396, 552] on input "2400.00" at bounding box center [436, 548] width 209 height 25
drag, startPoint x: 409, startPoint y: 547, endPoint x: 194, endPoint y: 556, distance: 215.2
click at [196, 556] on div "× Update Items/Assemblies to a Worksheet Purpose Description Prefix Select Stai…" at bounding box center [784, 372] width 1568 height 744
type input "48"
type input "4.20"
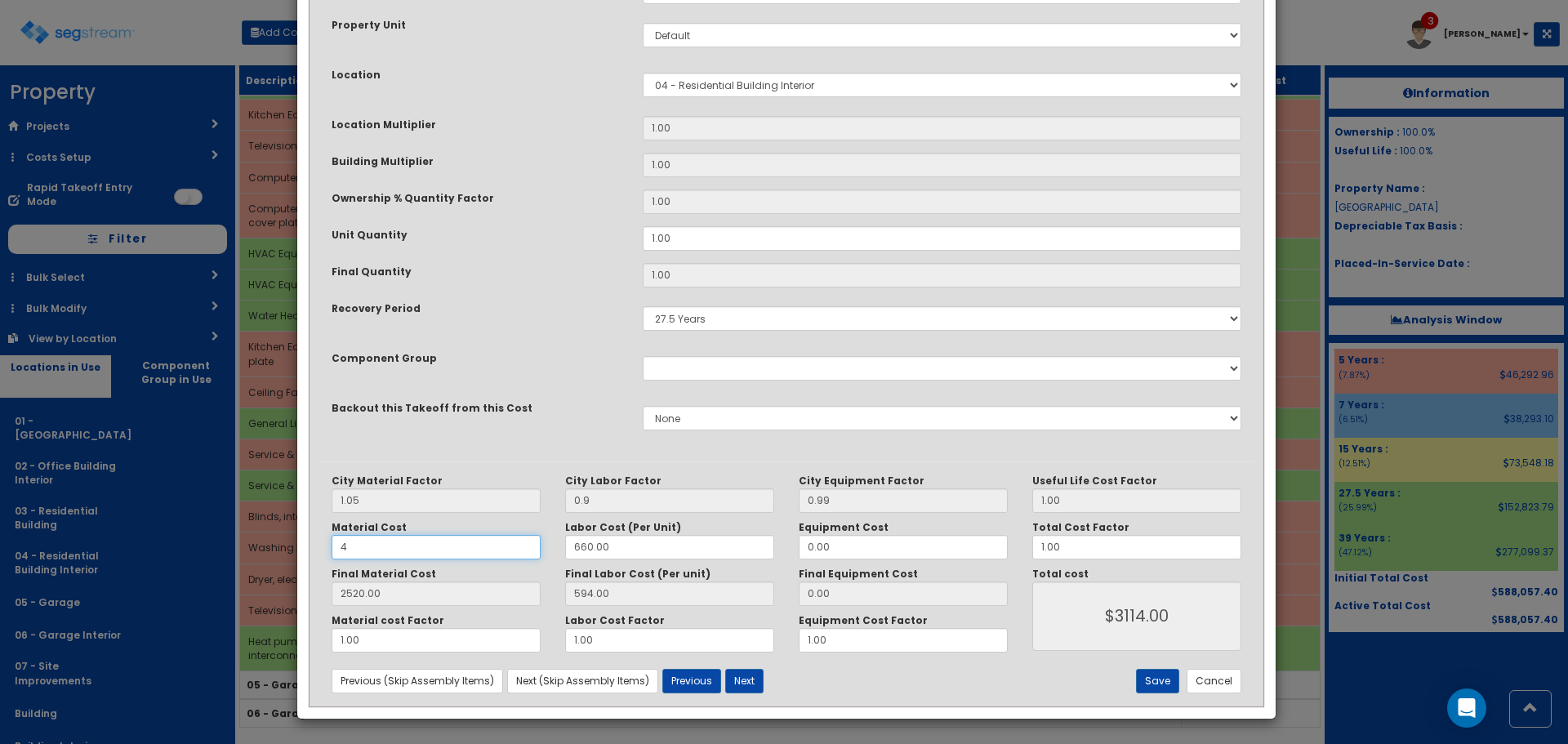
type input "$598.20"
type input "50.40"
type input "$644.40"
type input "480"
type input "504.00"
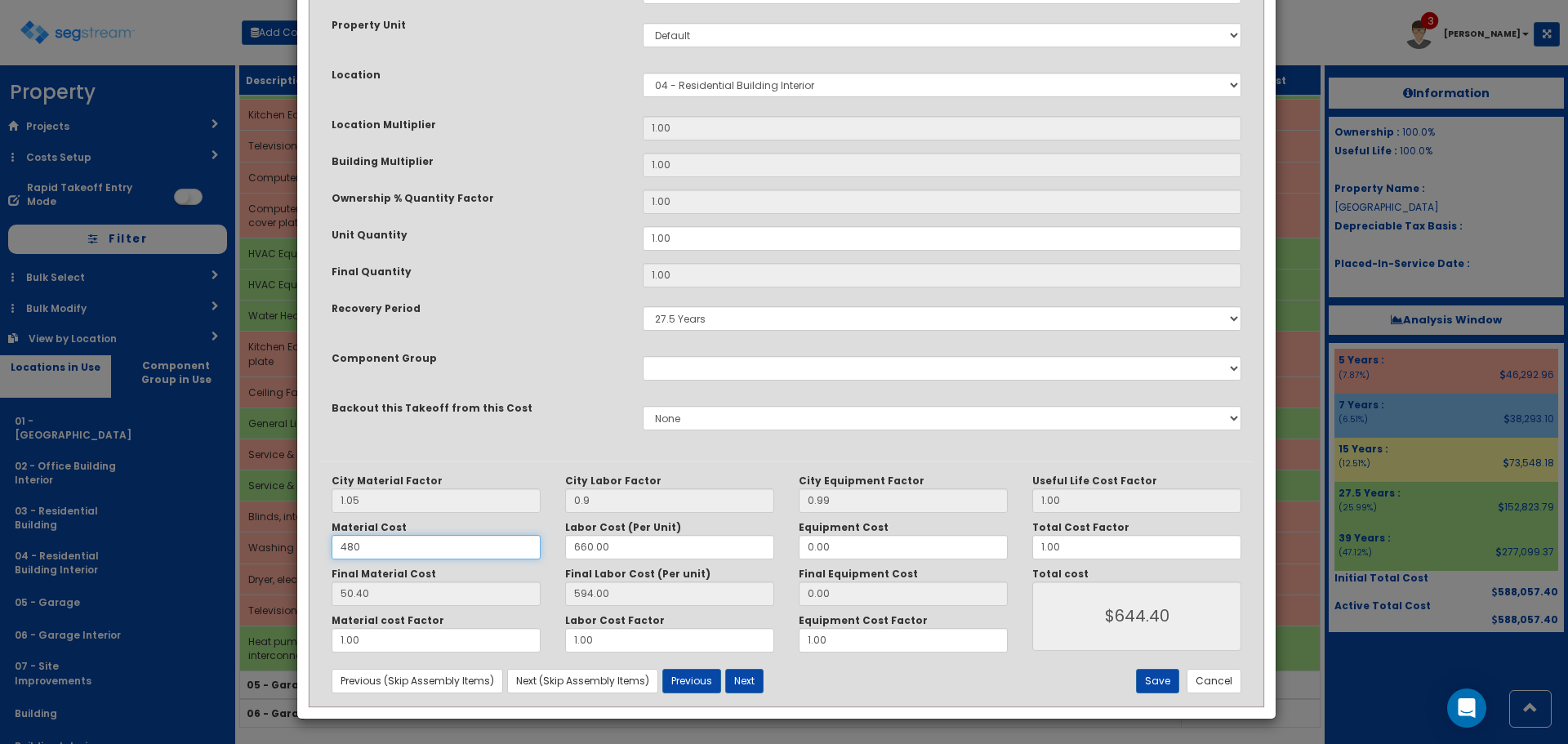
type input "$1098.00"
type input "4800"
type input "5040.00"
type input "$5634.00"
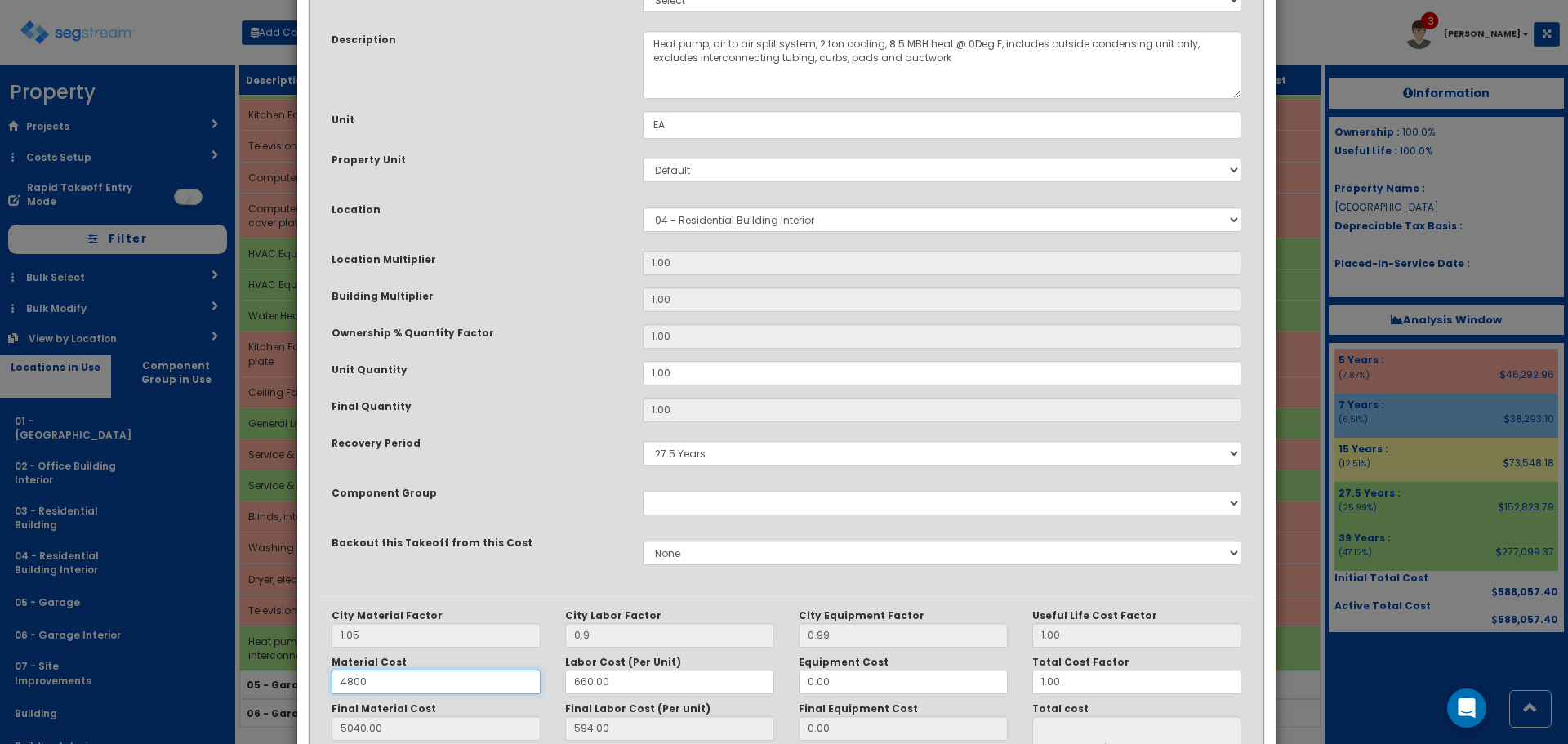
scroll to position [0, 0]
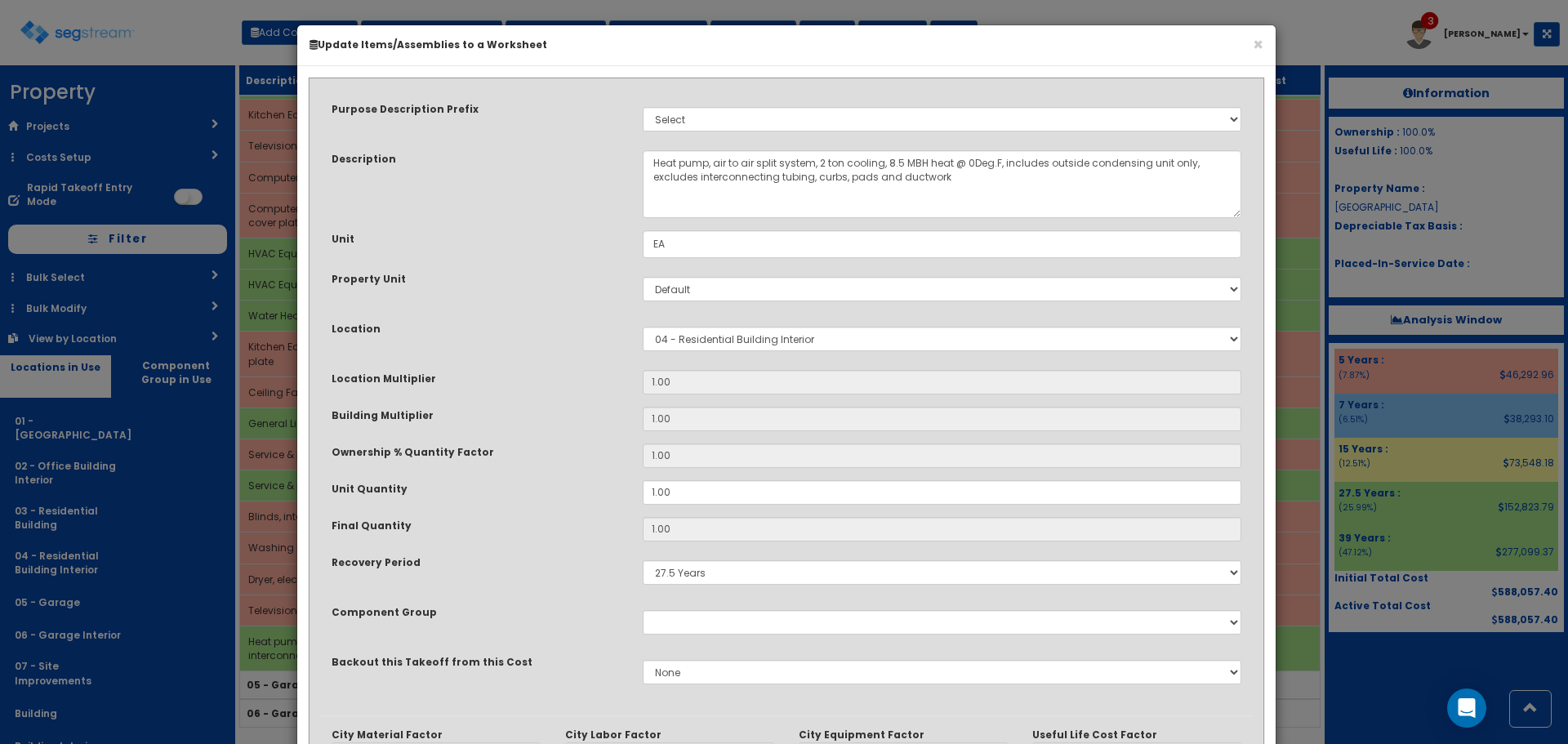
type input "4800"
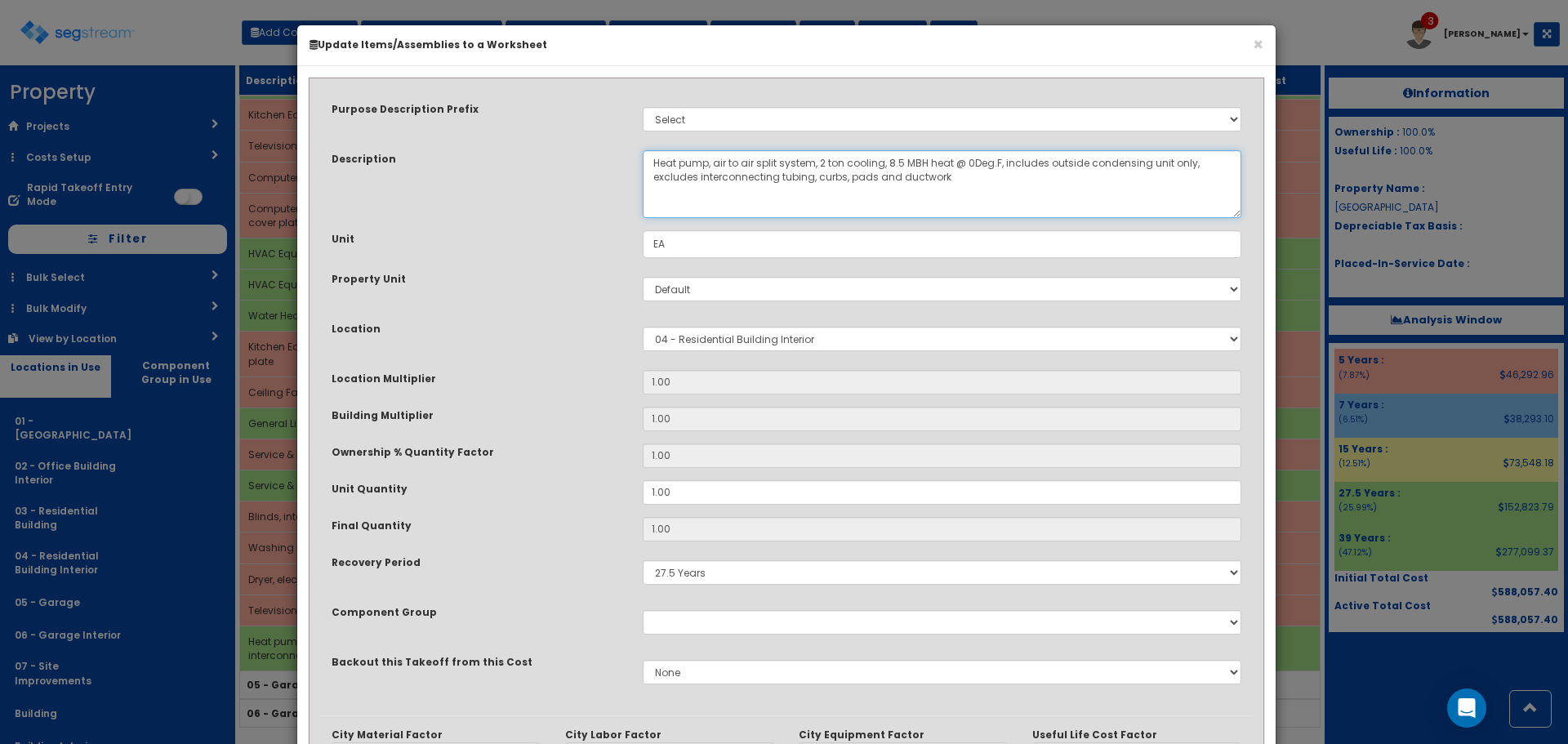
click at [821, 160] on textarea "Heat pump, air to air split system, 2 ton cooling, 8.5 MBH heat @ 0Deg.F, inclu…" at bounding box center [942, 184] width 599 height 67
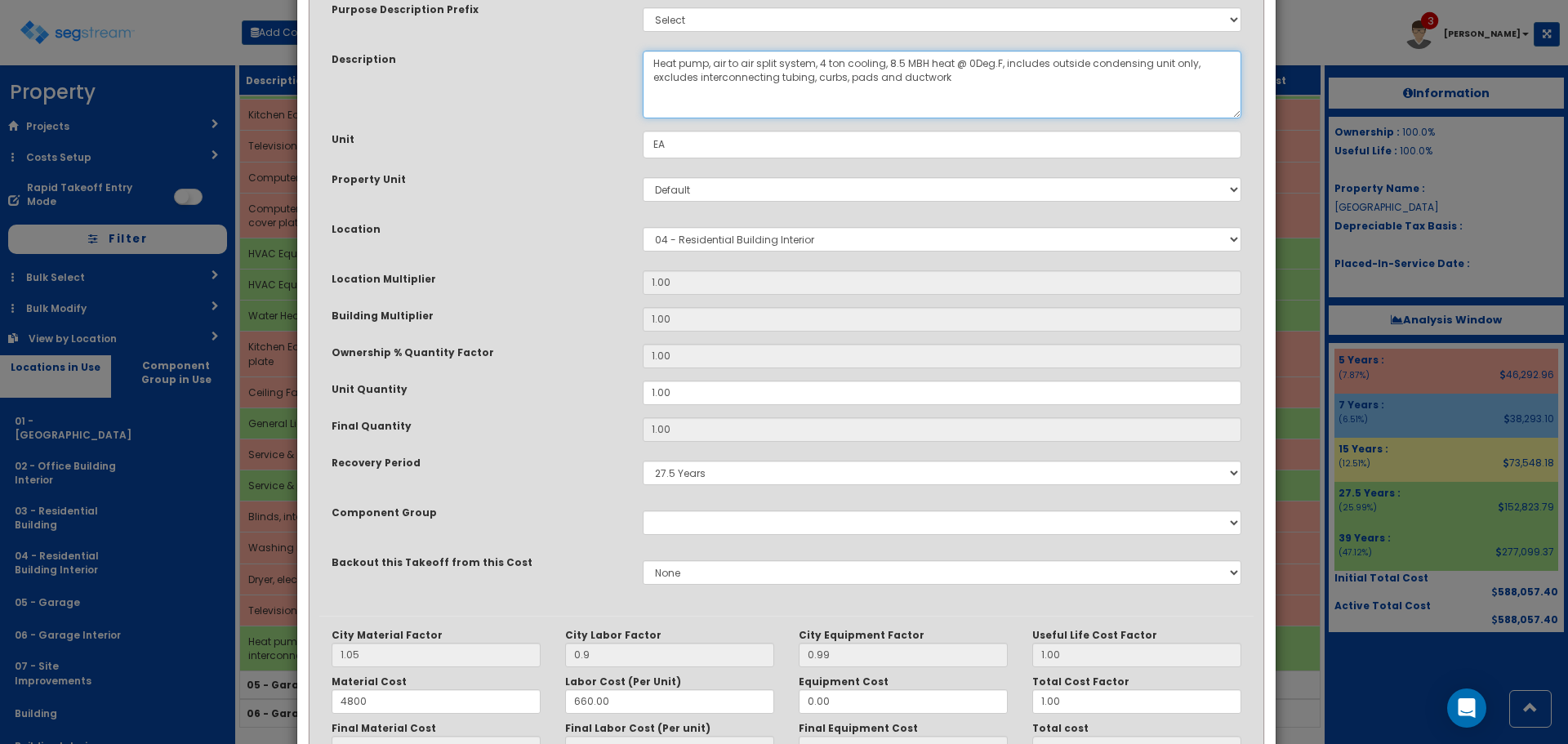
scroll to position [254, 0]
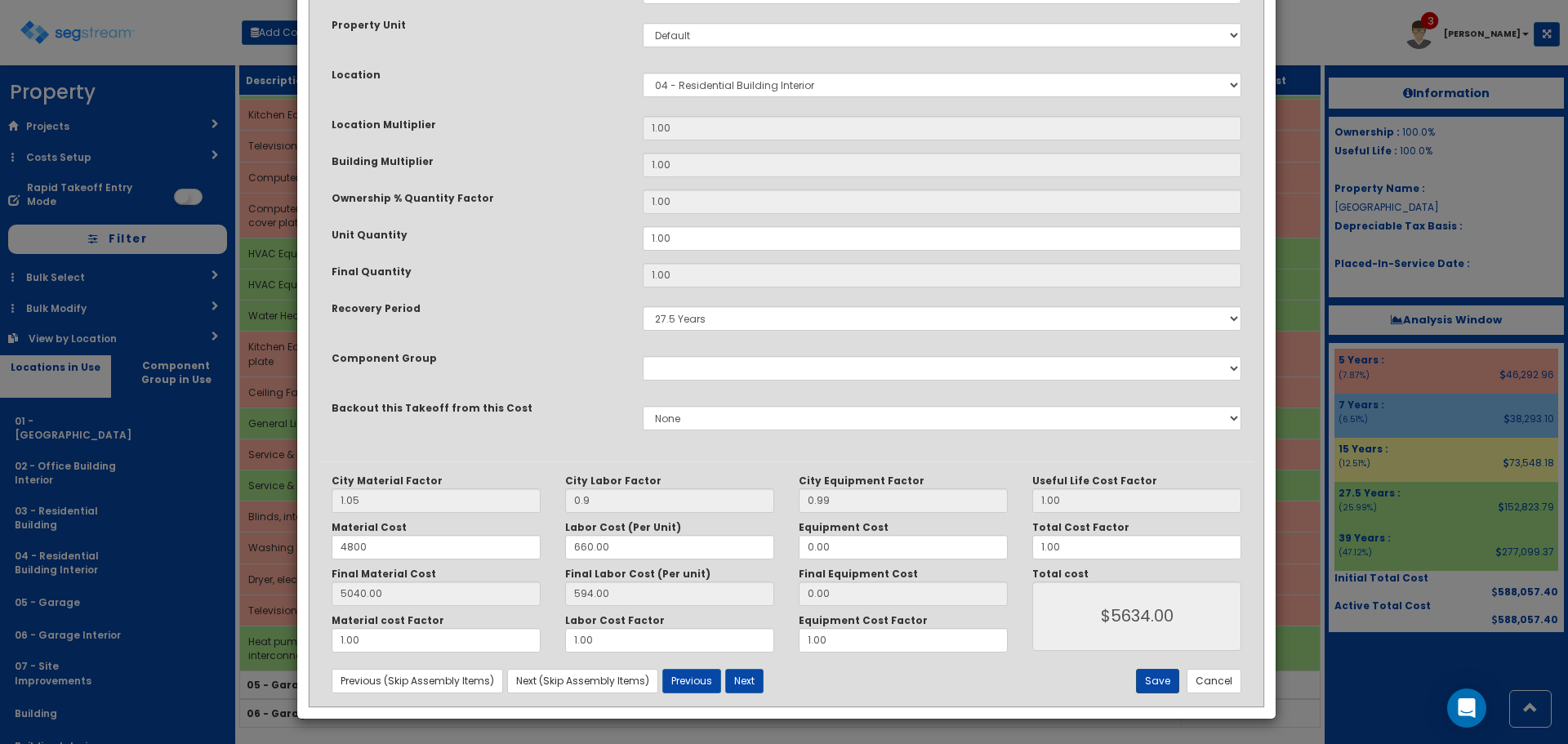
type textarea "Heat pump, air to air split system, 4 ton cooling, 8.5 MBH heat @ 0Deg.F, inclu…"
click at [1156, 677] on button "Save" at bounding box center [1158, 682] width 44 height 25
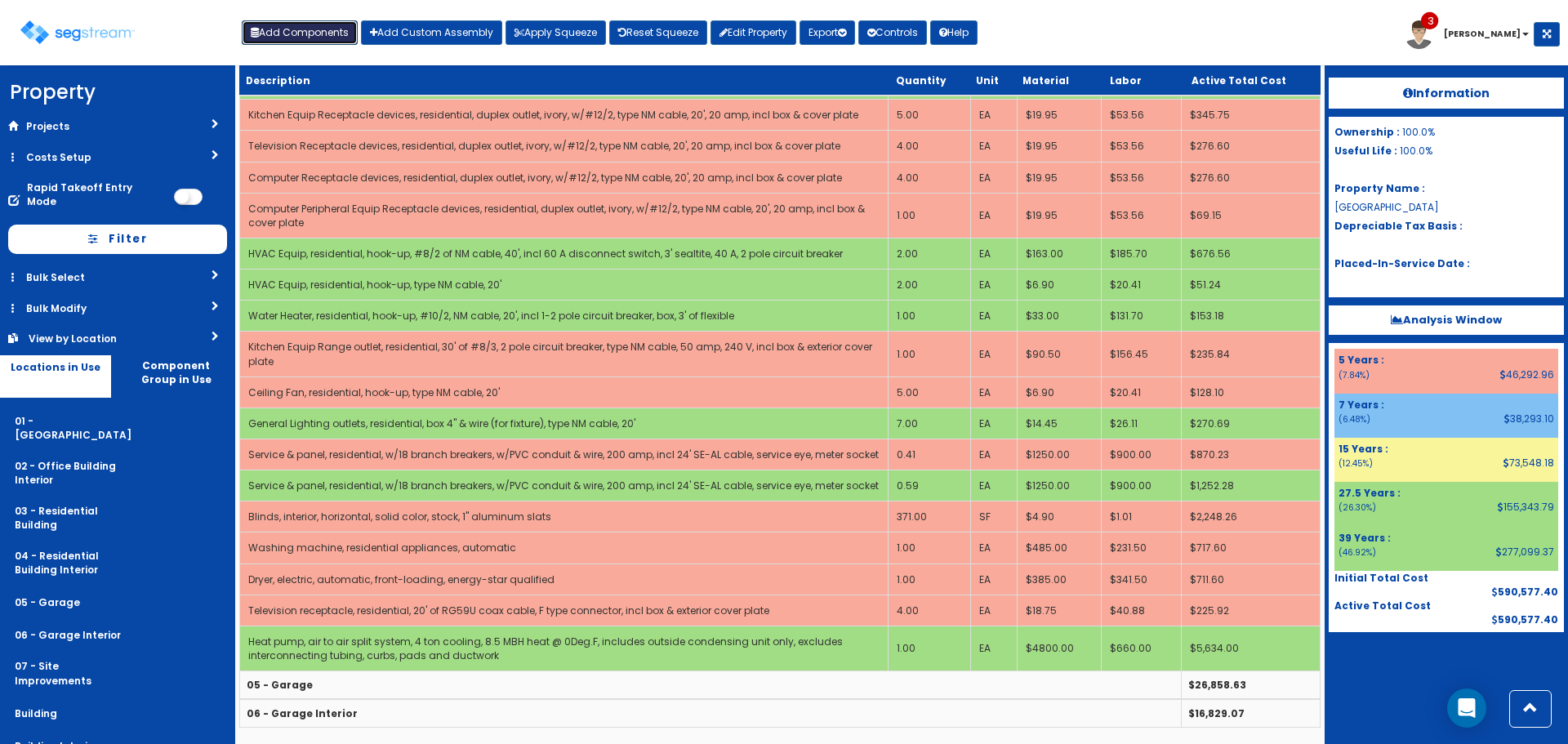
click at [308, 29] on button "Add Components" at bounding box center [299, 33] width 116 height 25
select select
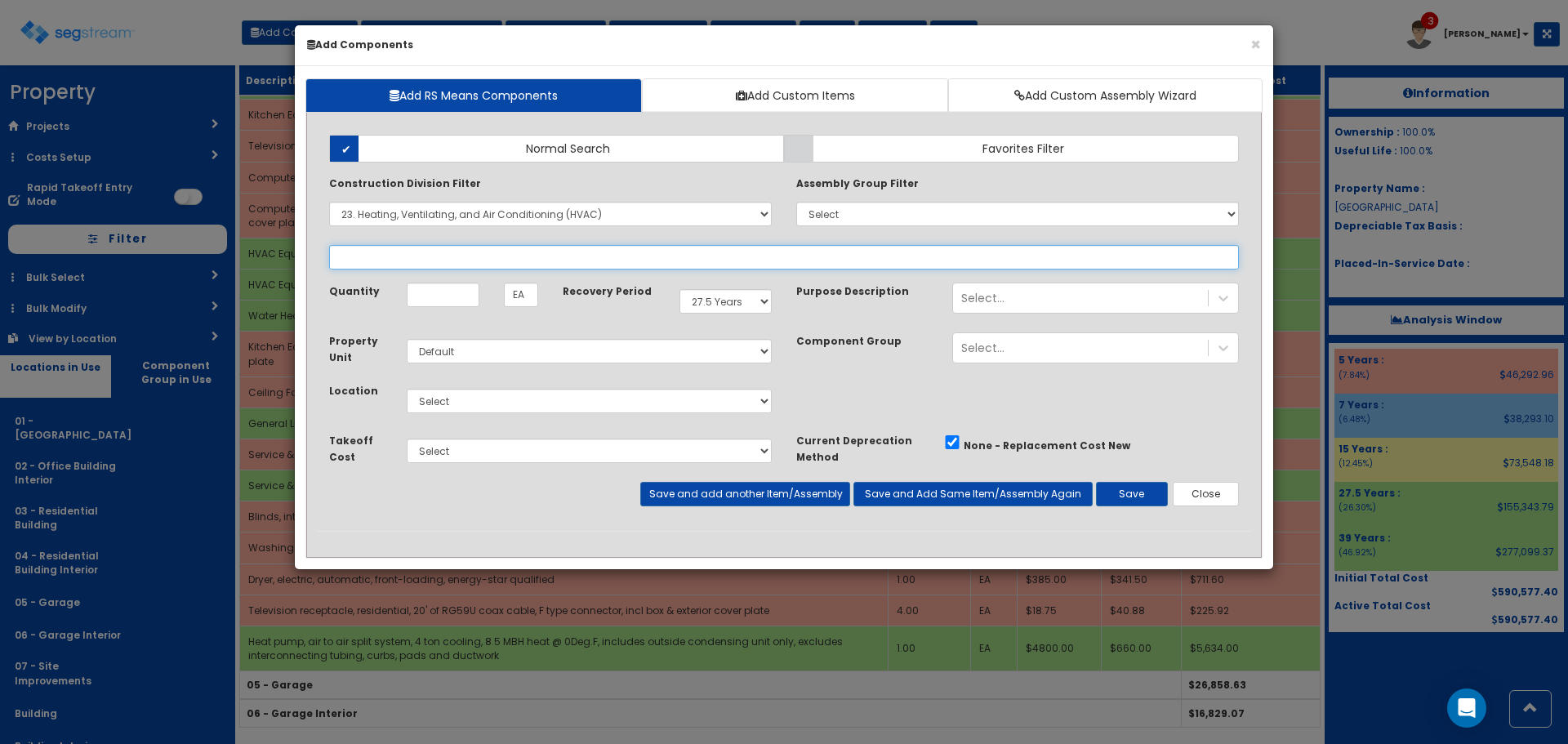
select select "23814310"
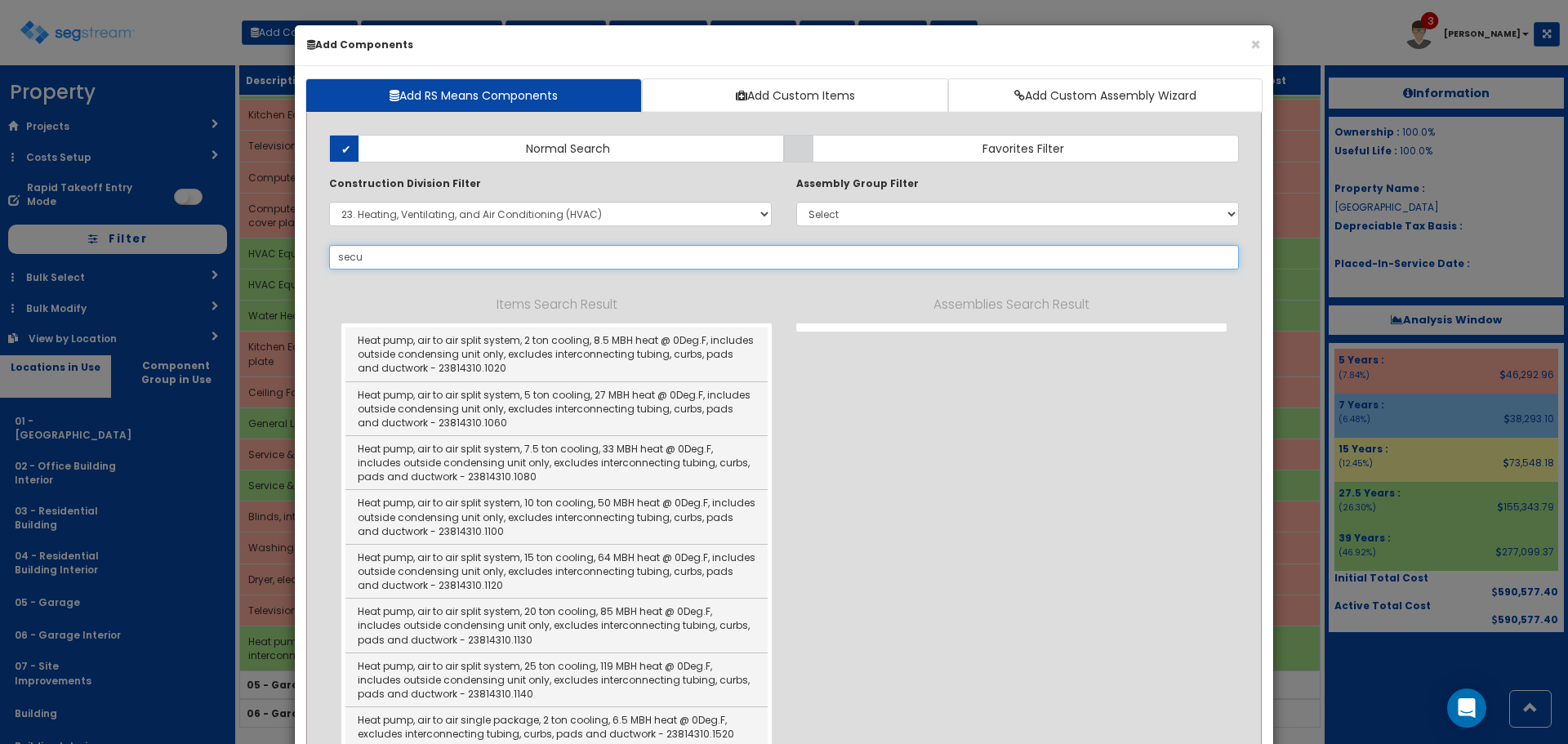
type input "secur"
select select "23814310"
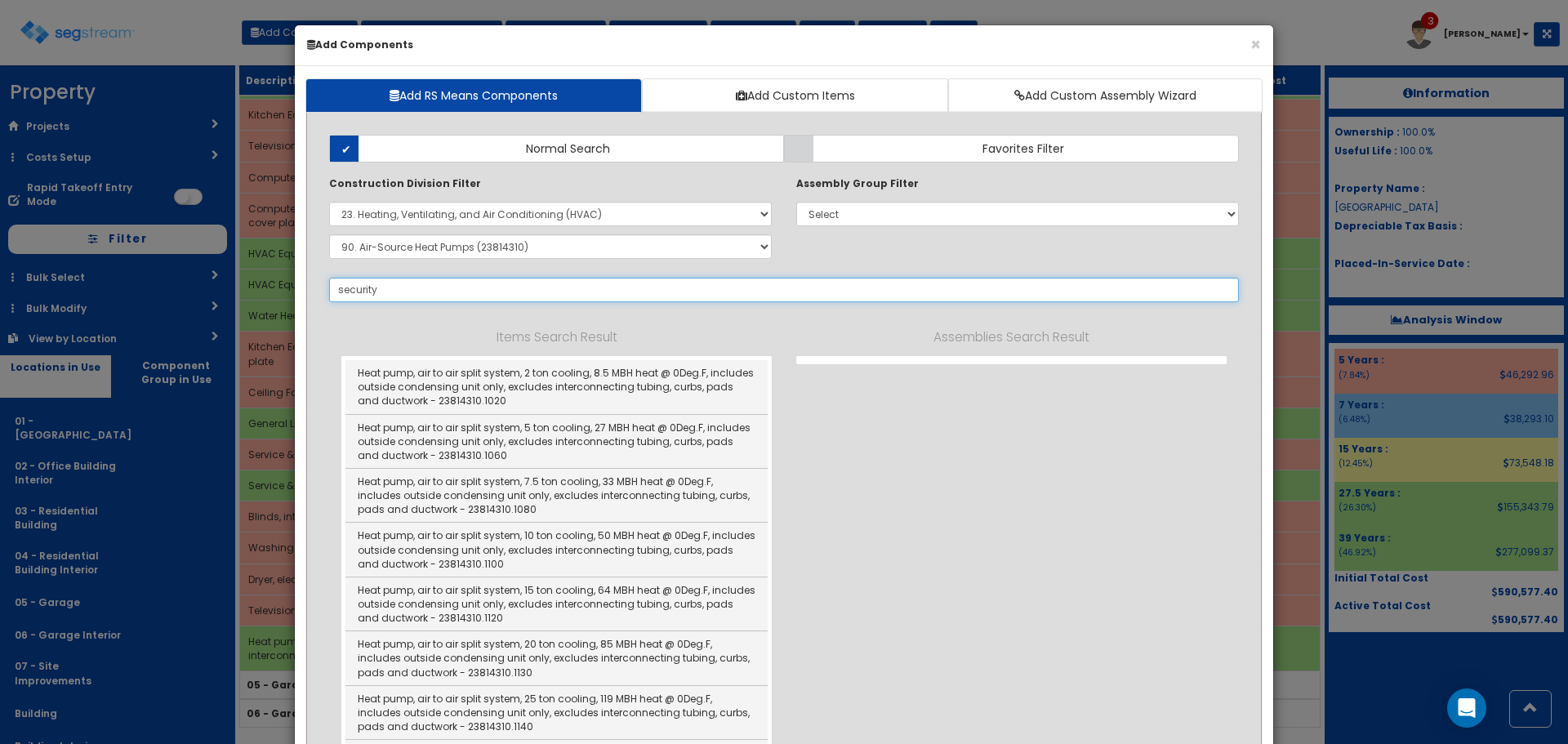
type input "security"
click at [667, 208] on select "Select 0. Custom Item 1. General Requirements 2. Existing Conditions 3. Concret…" at bounding box center [550, 214] width 442 height 25
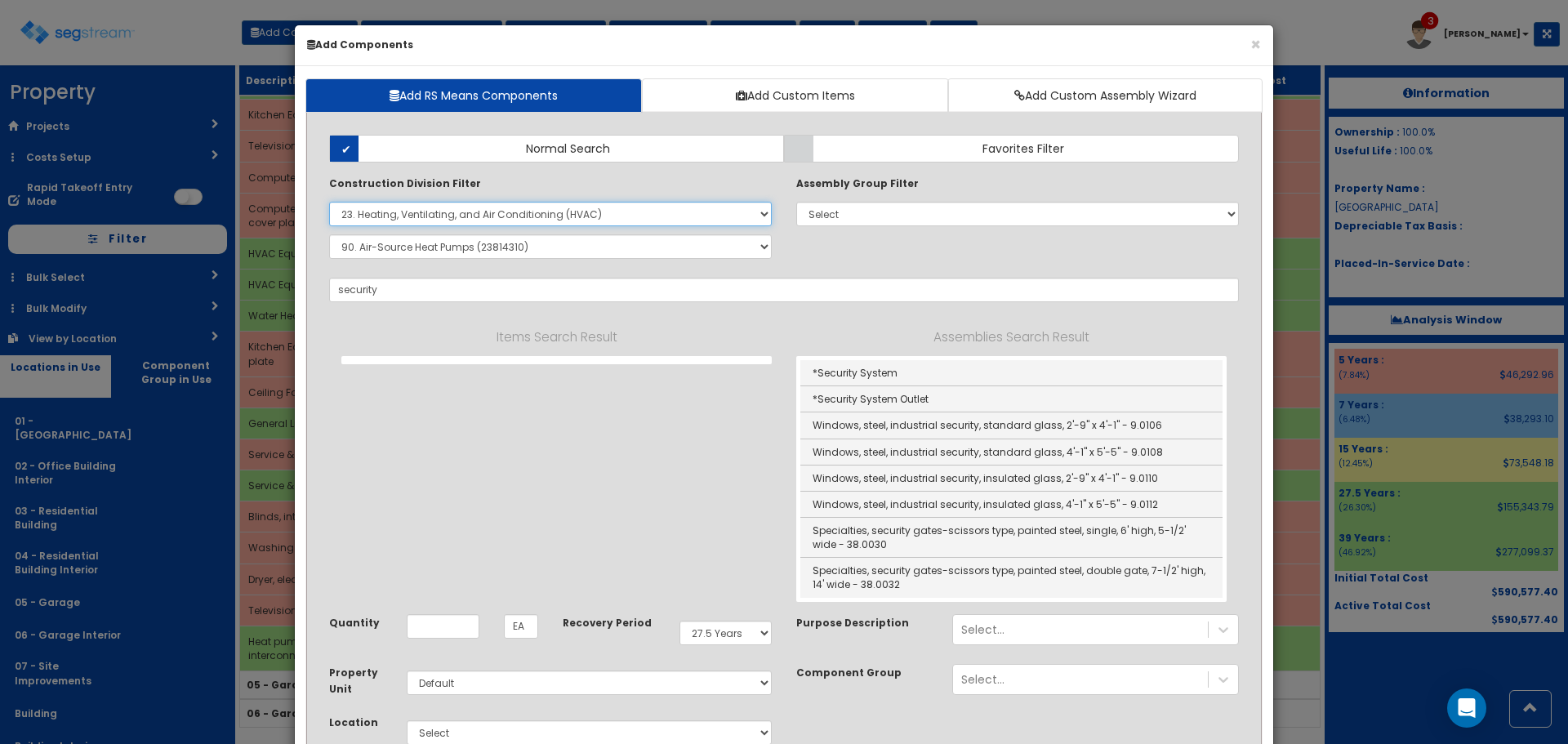
select select
click at [329, 201] on select "Select 0. Custom Item 1. General Requirements 2. Existing Conditions 3. Concret…" at bounding box center [550, 214] width 442 height 25
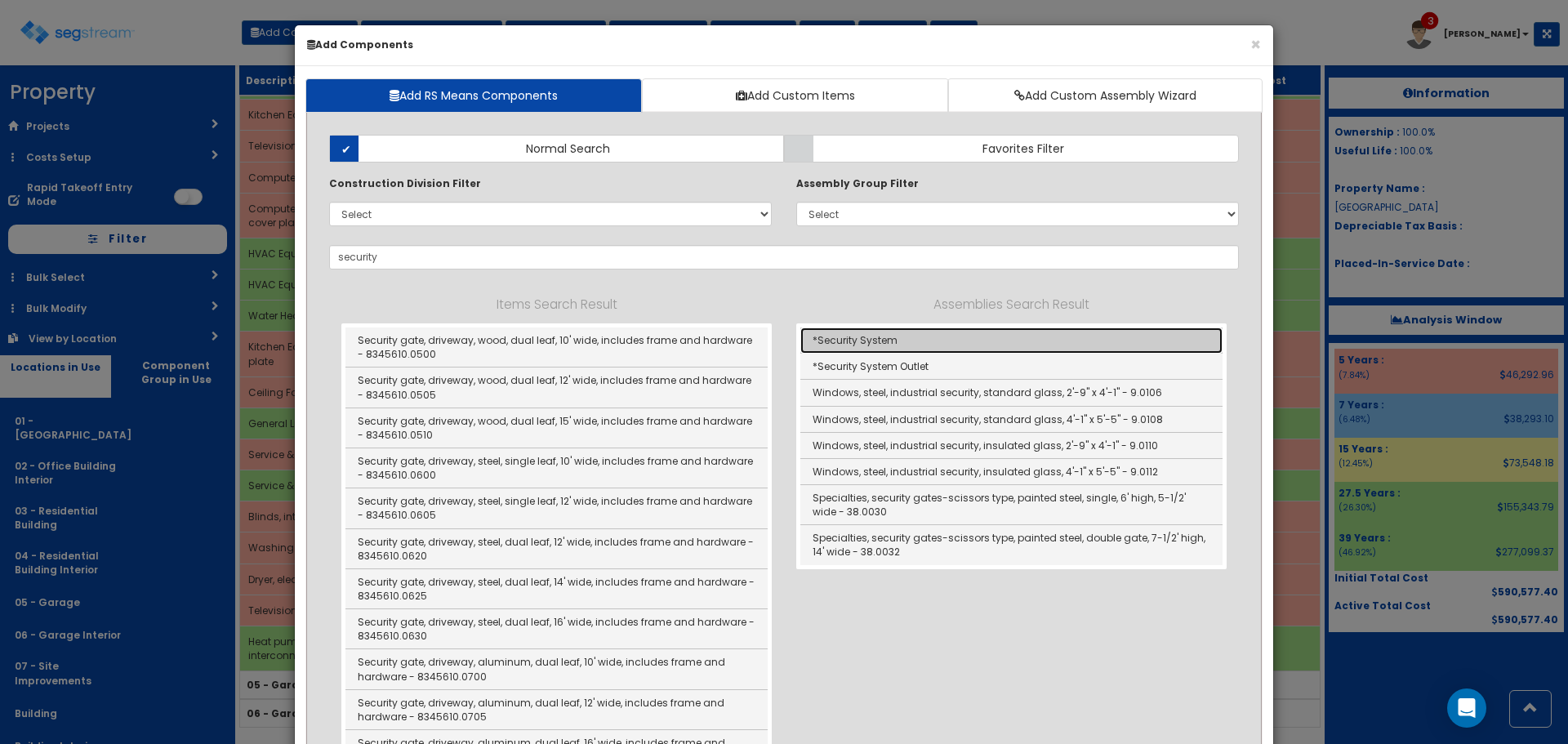
click at [878, 339] on link "*Security System" at bounding box center [1012, 340] width 423 height 26
type input "*Security System"
type input "SF"
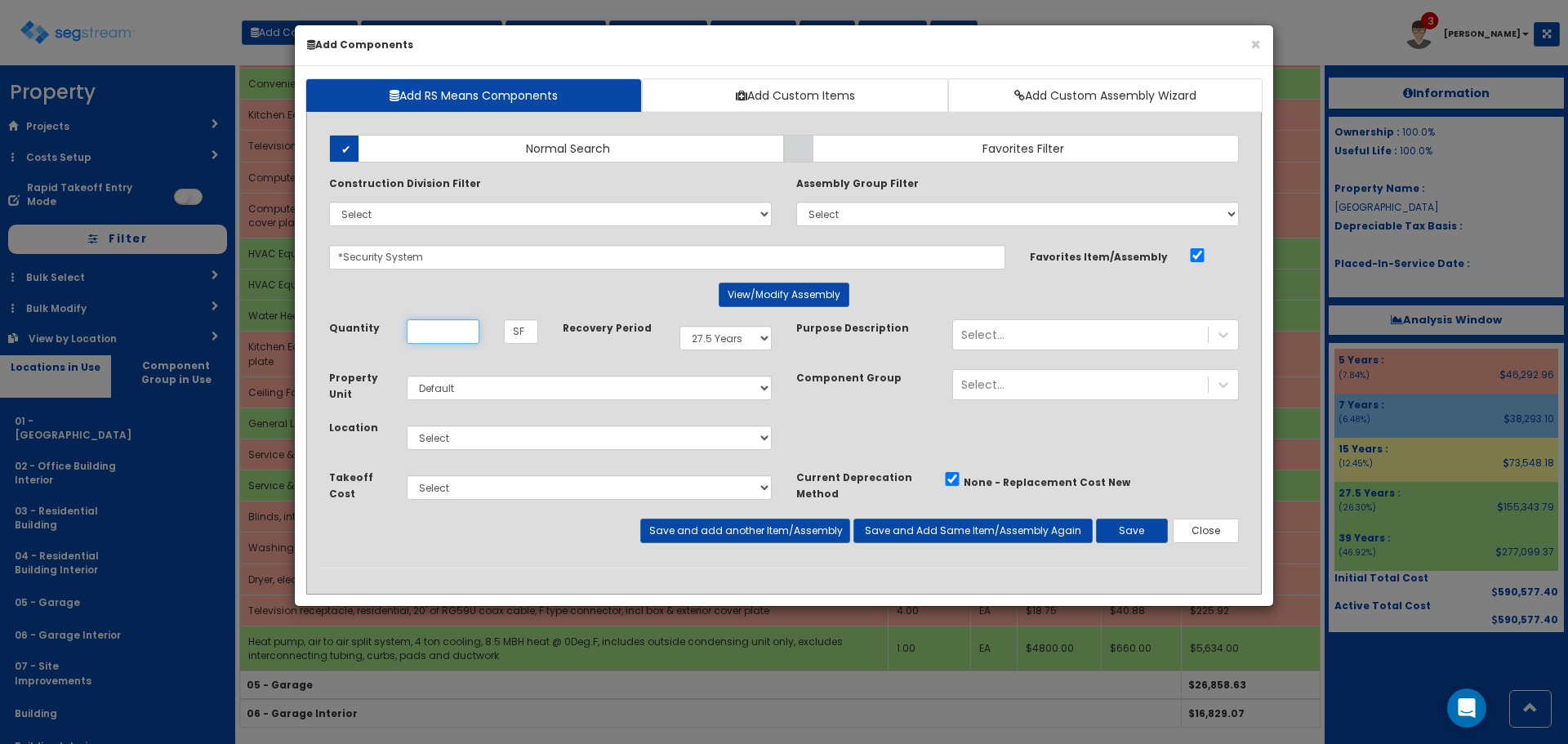
scroll to position [0, 0]
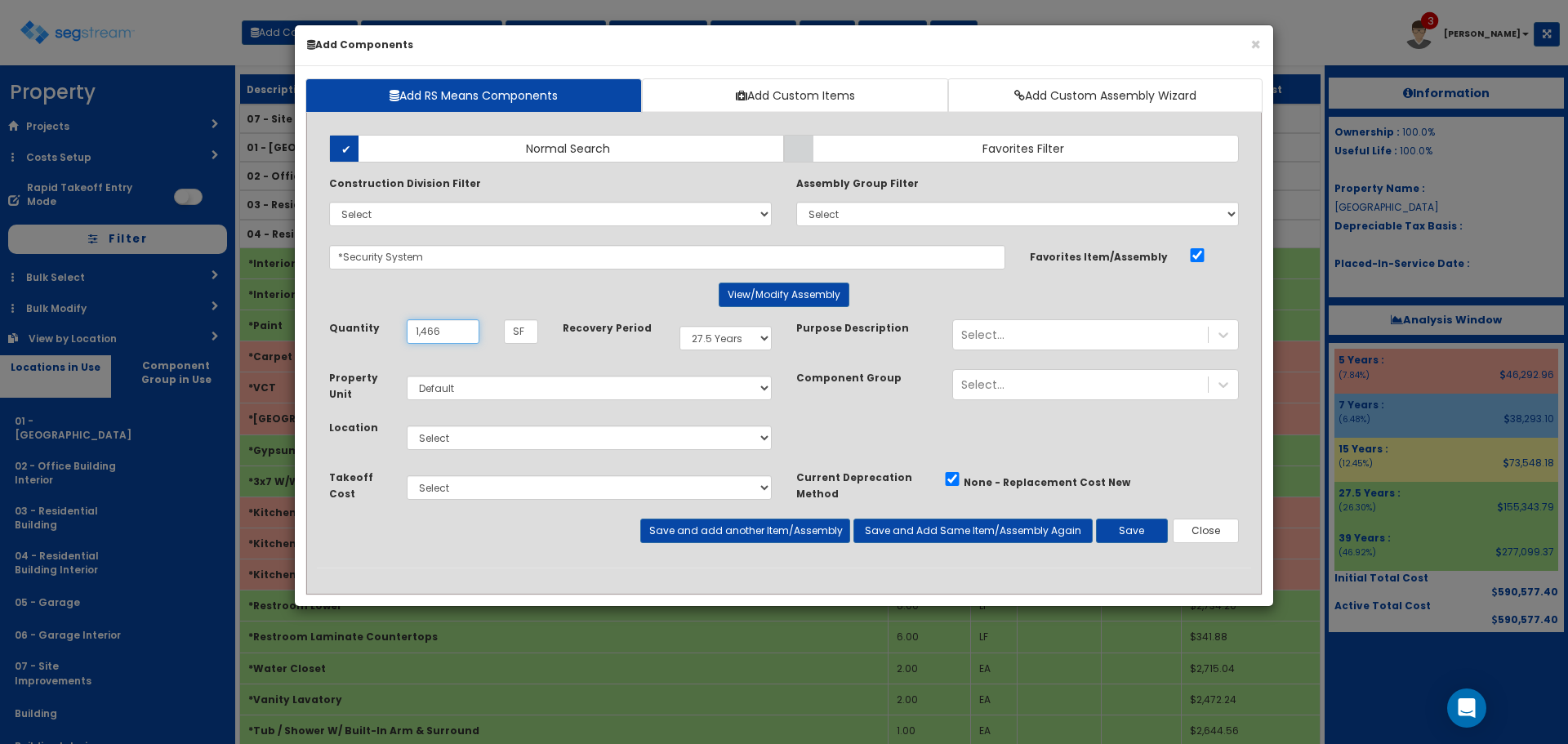
type input "1,466"
select select "5Y"
select select "4524"
click at [778, 538] on button "Save and add another Item/Assembly" at bounding box center [745, 531] width 209 height 25
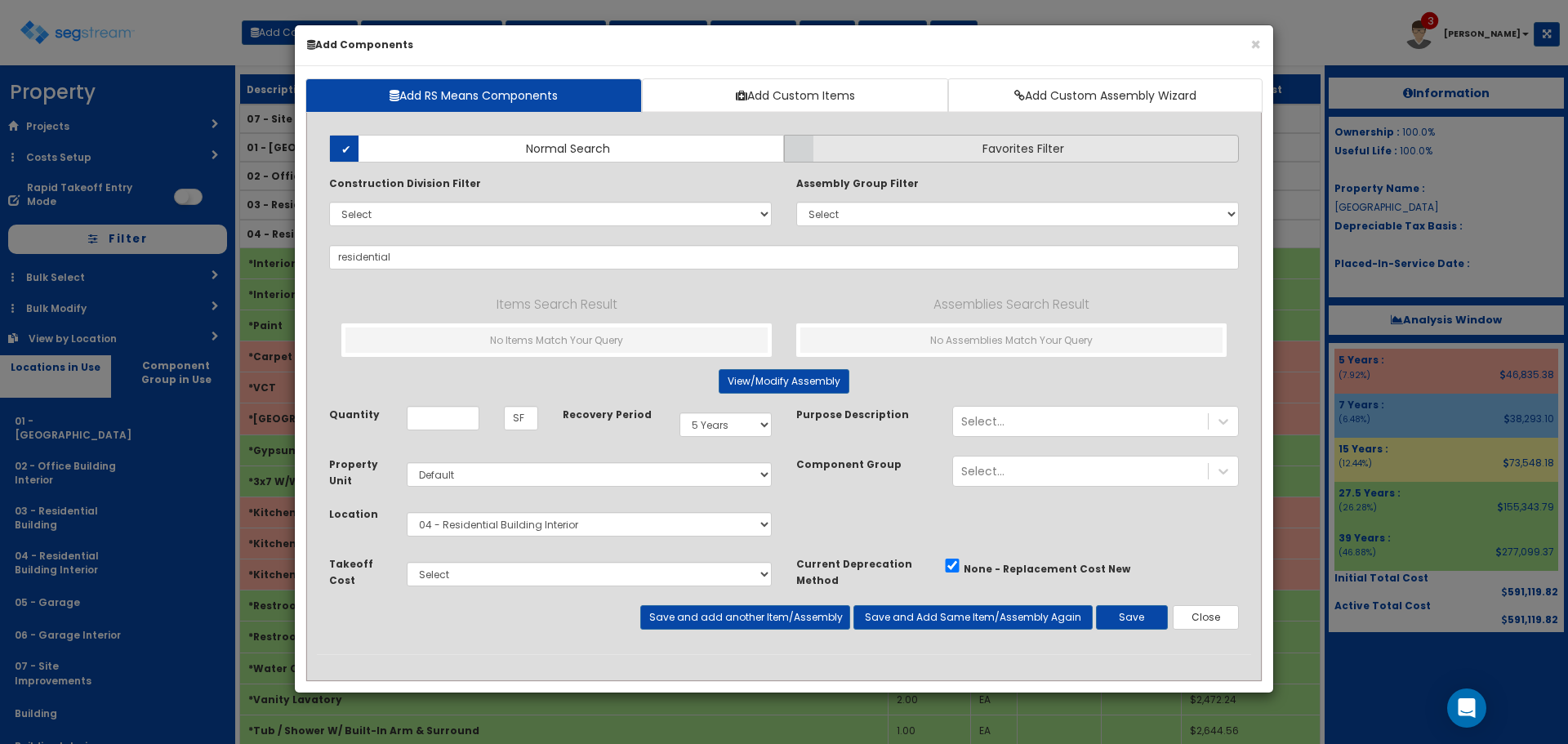
click at [951, 138] on label "Favorites Filter" at bounding box center [1011, 149] width 455 height 28
click at [0, 0] on input "Favorites Filter" at bounding box center [0, 0] width 0 height 0
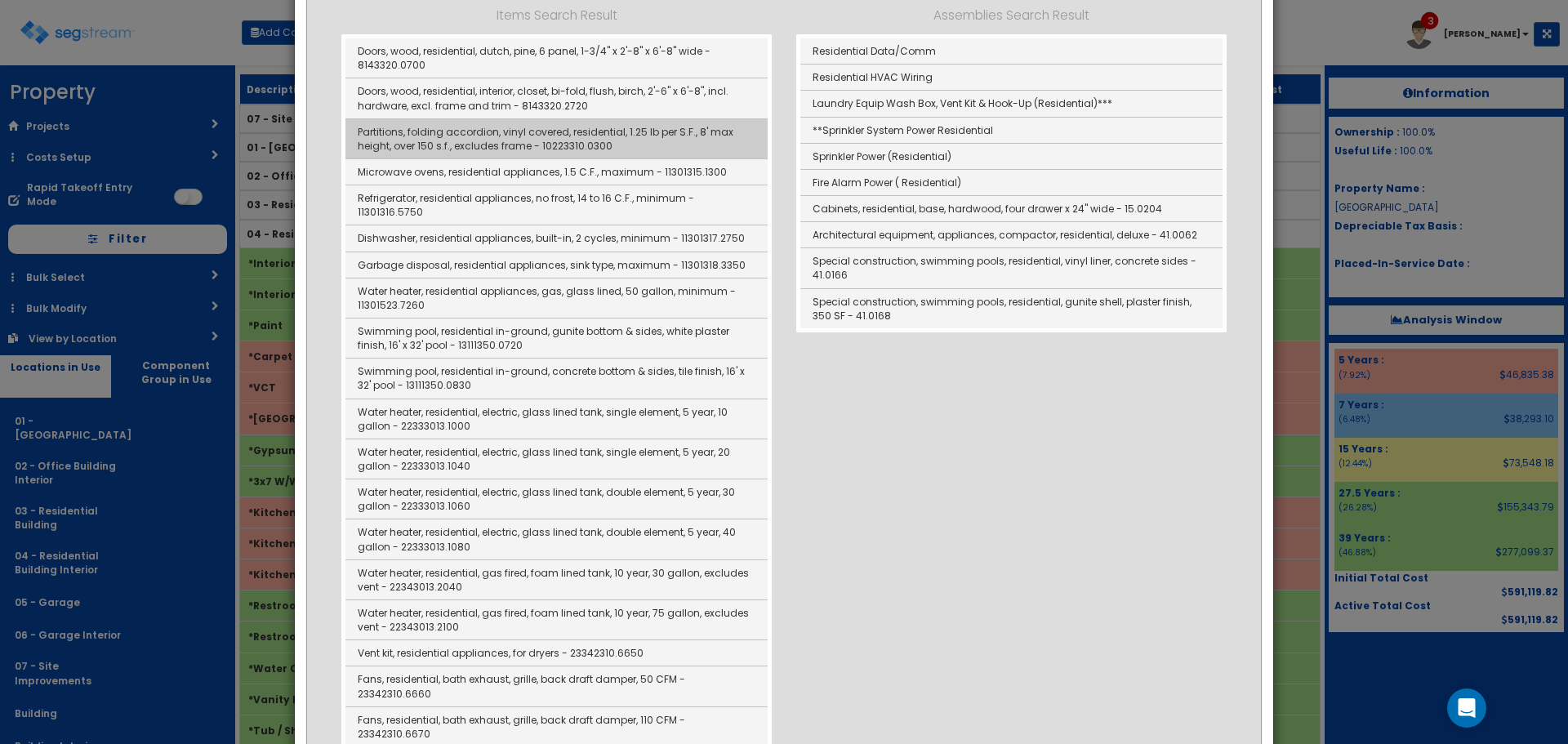
scroll to position [654, 0]
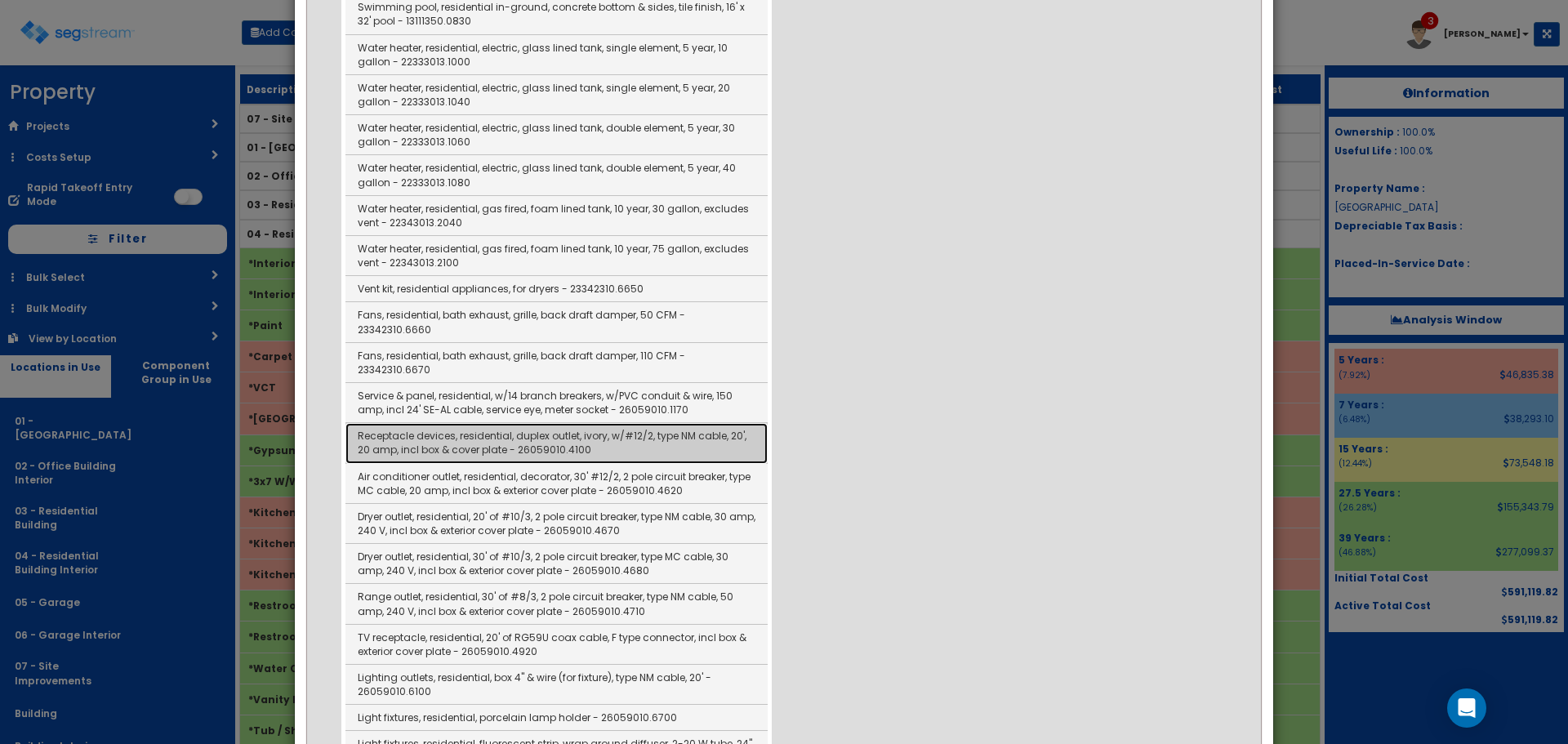
click at [733, 423] on link "Receptacle devices, residential, duplex outlet, ivory, w/#12/2, type NM cable, …" at bounding box center [557, 443] width 423 height 40
type input "Receptacle devices, residential, duplex outlet, ivory, w/#12/2, type NM cable, …"
type input "EA"
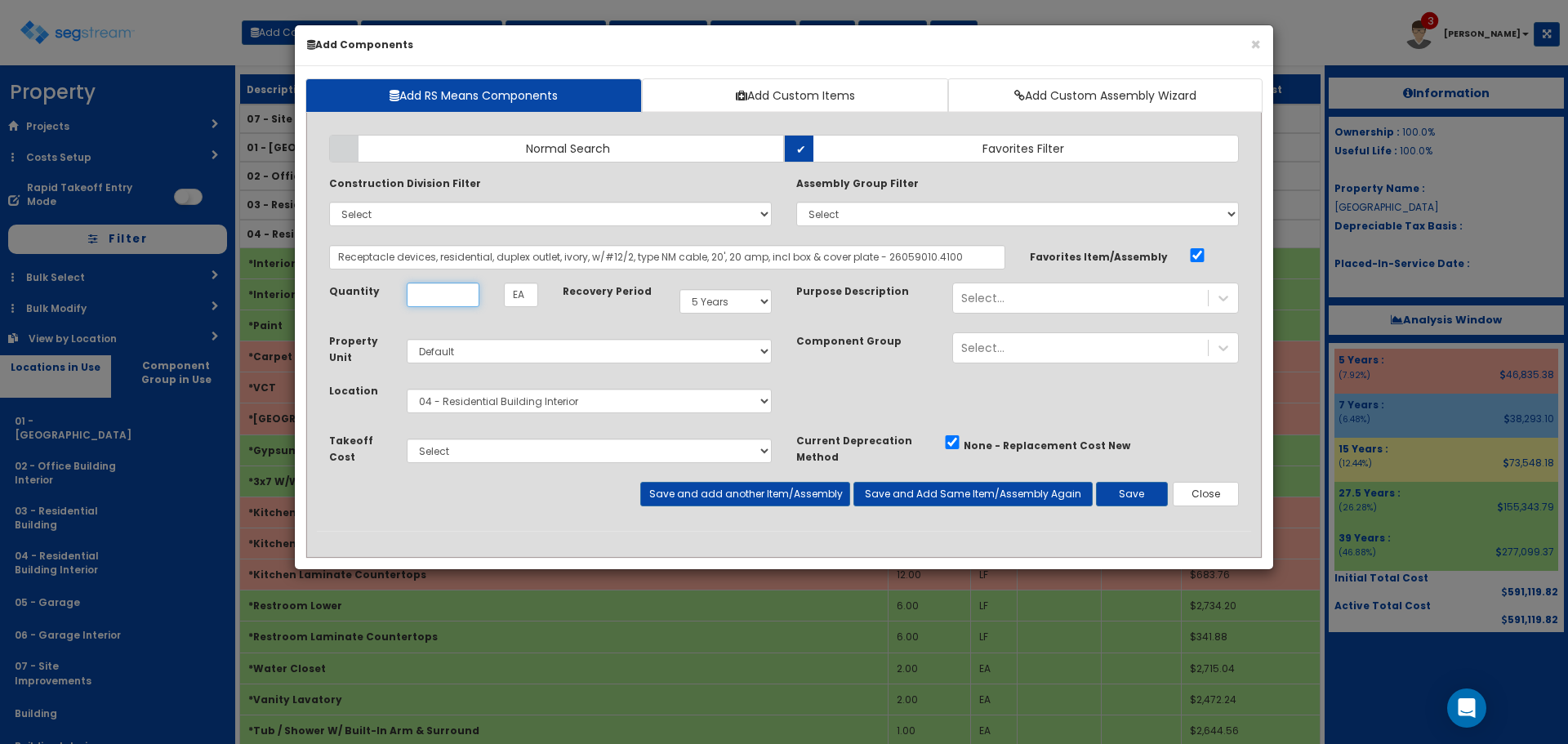
scroll to position [0, 0]
type input "1"
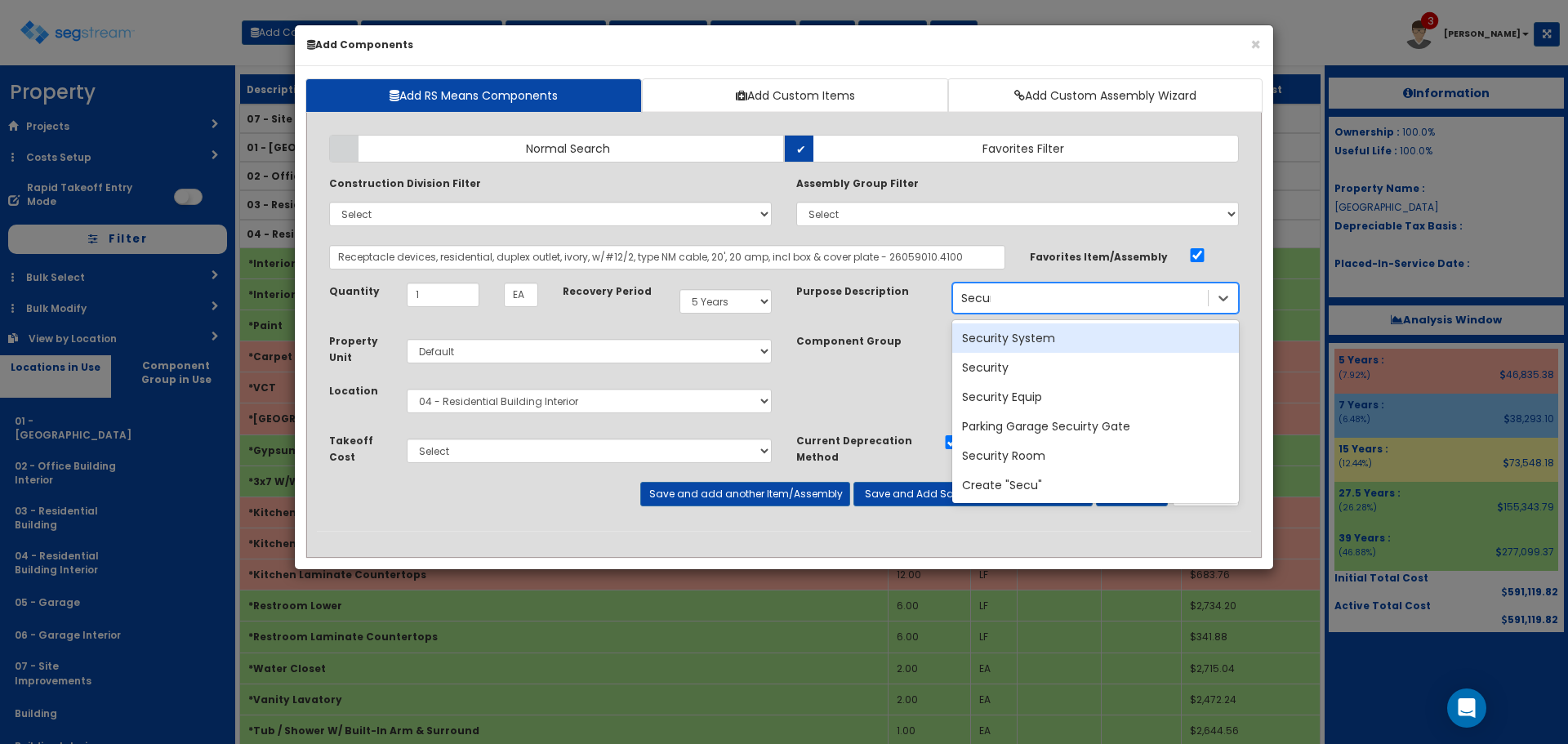
type input "Securit"
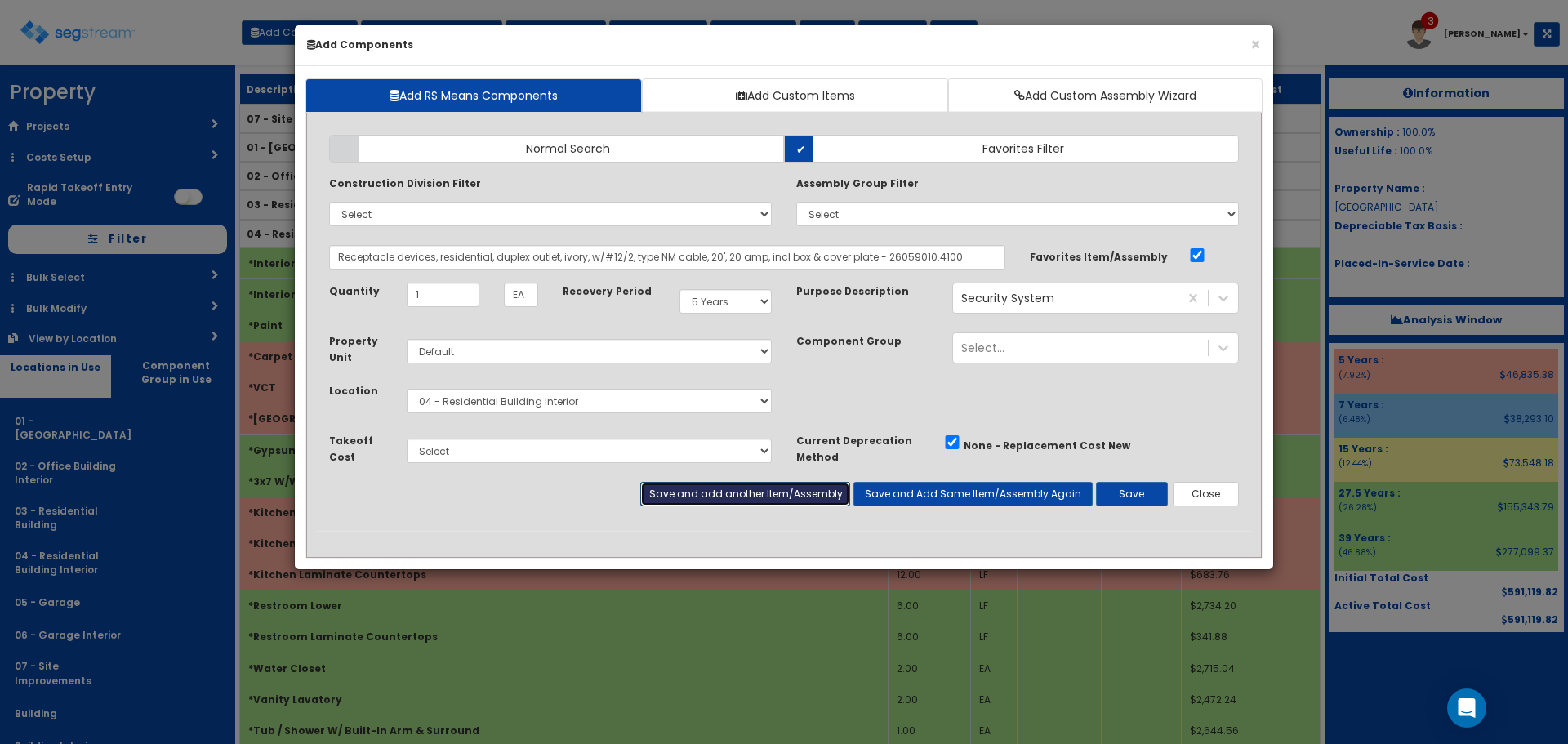
click at [828, 490] on button "Save and add another Item/Assembly" at bounding box center [745, 494] width 209 height 25
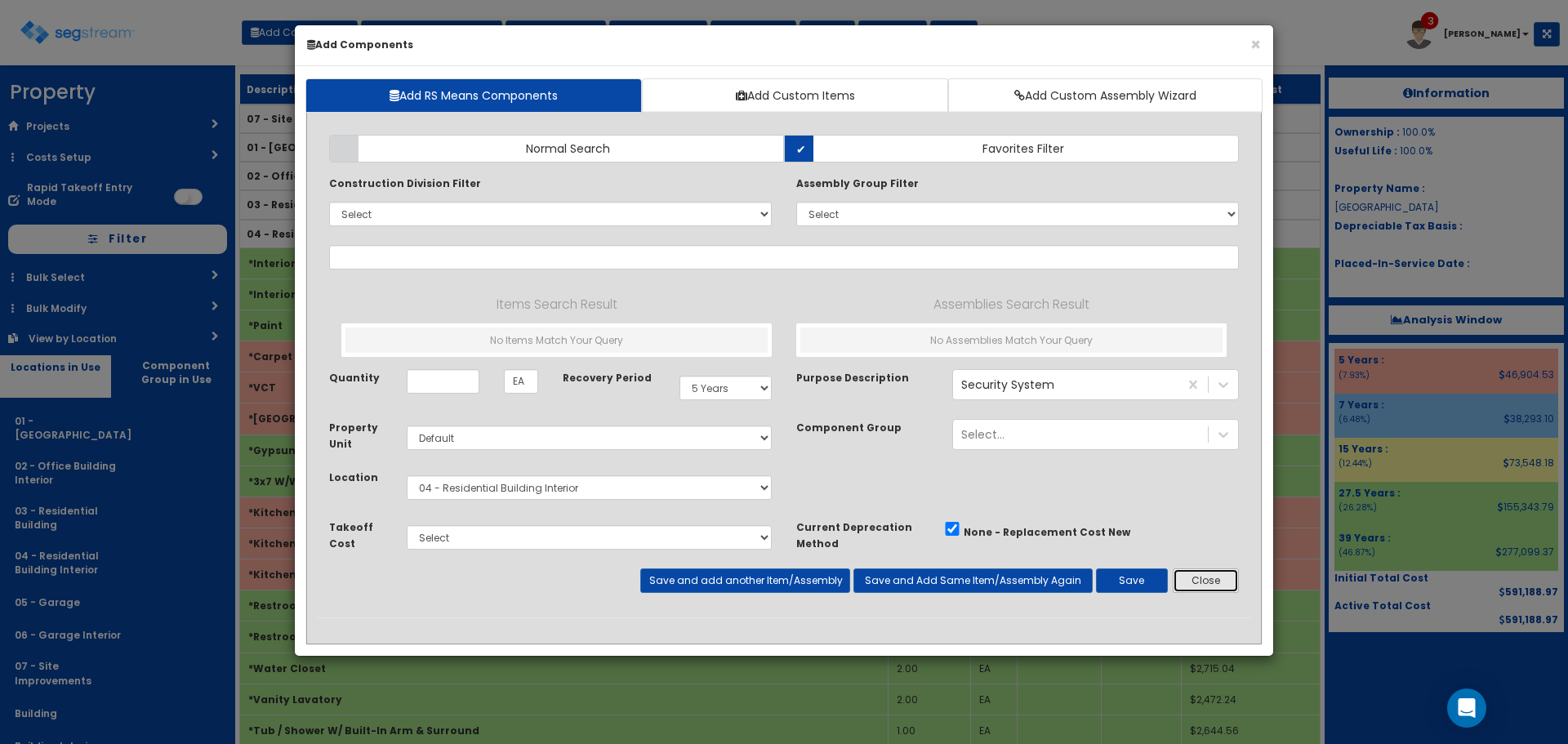
click at [1210, 580] on button "Close" at bounding box center [1206, 580] width 66 height 25
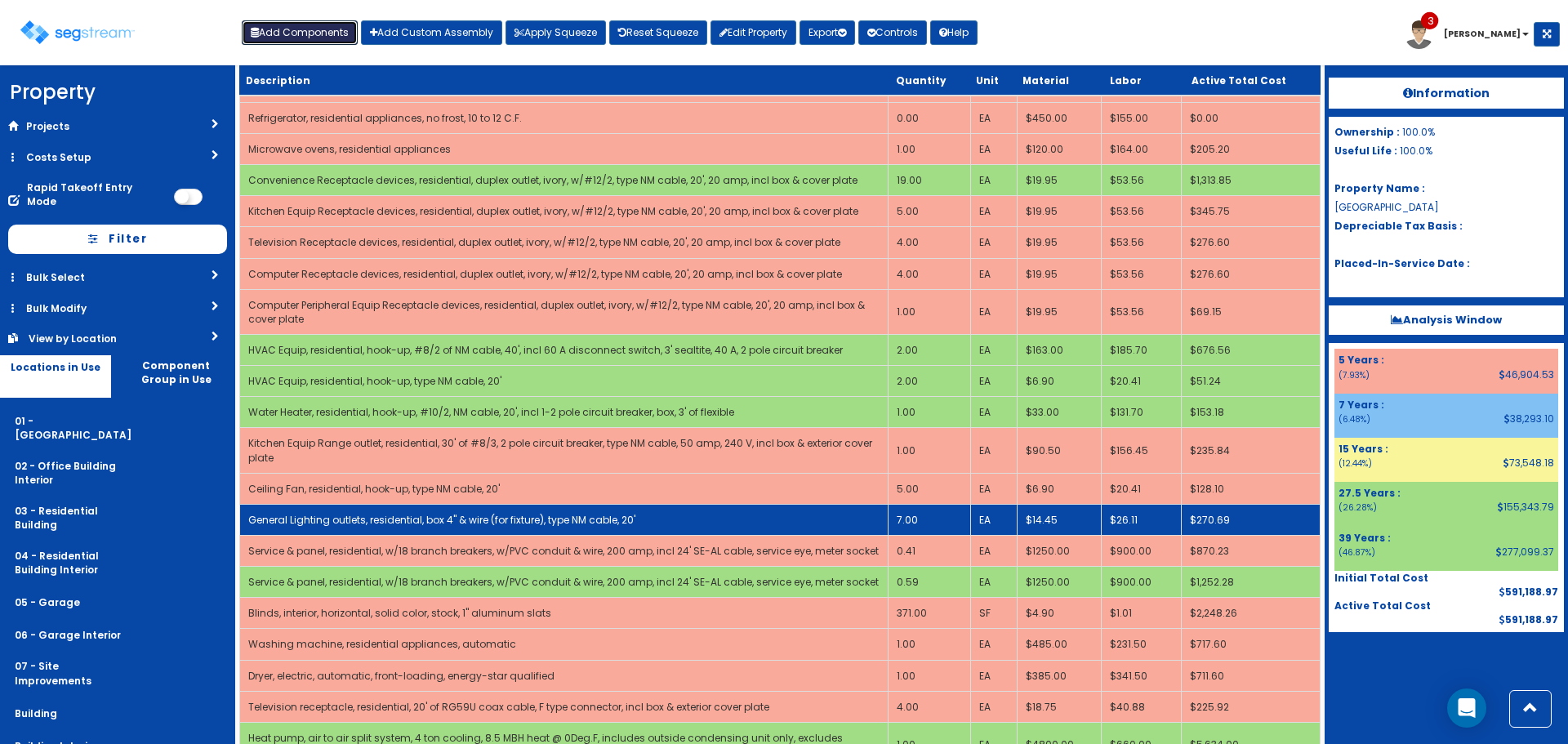
scroll to position [1470, 0]
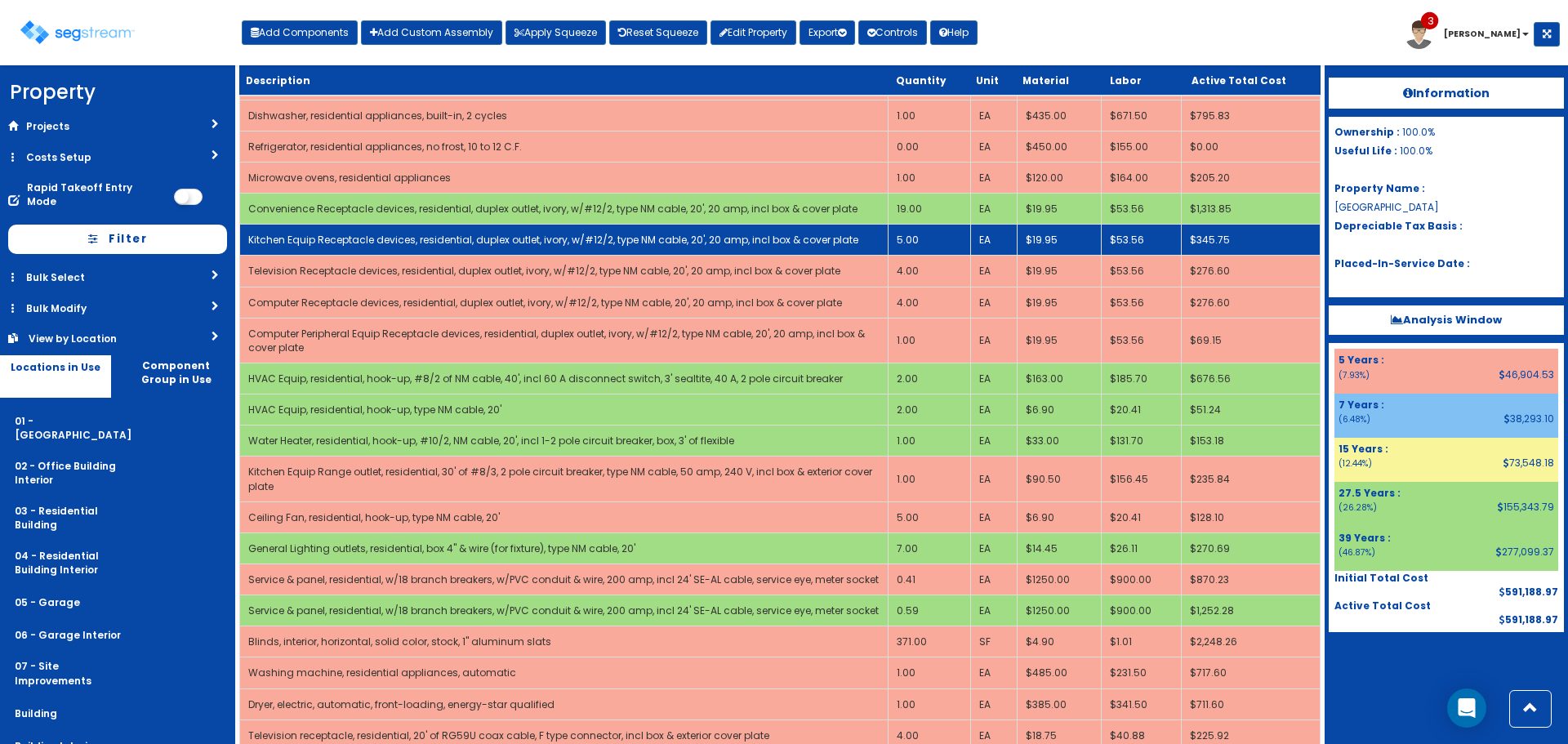
click at [921, 235] on td "5.00" at bounding box center [930, 240] width 82 height 31
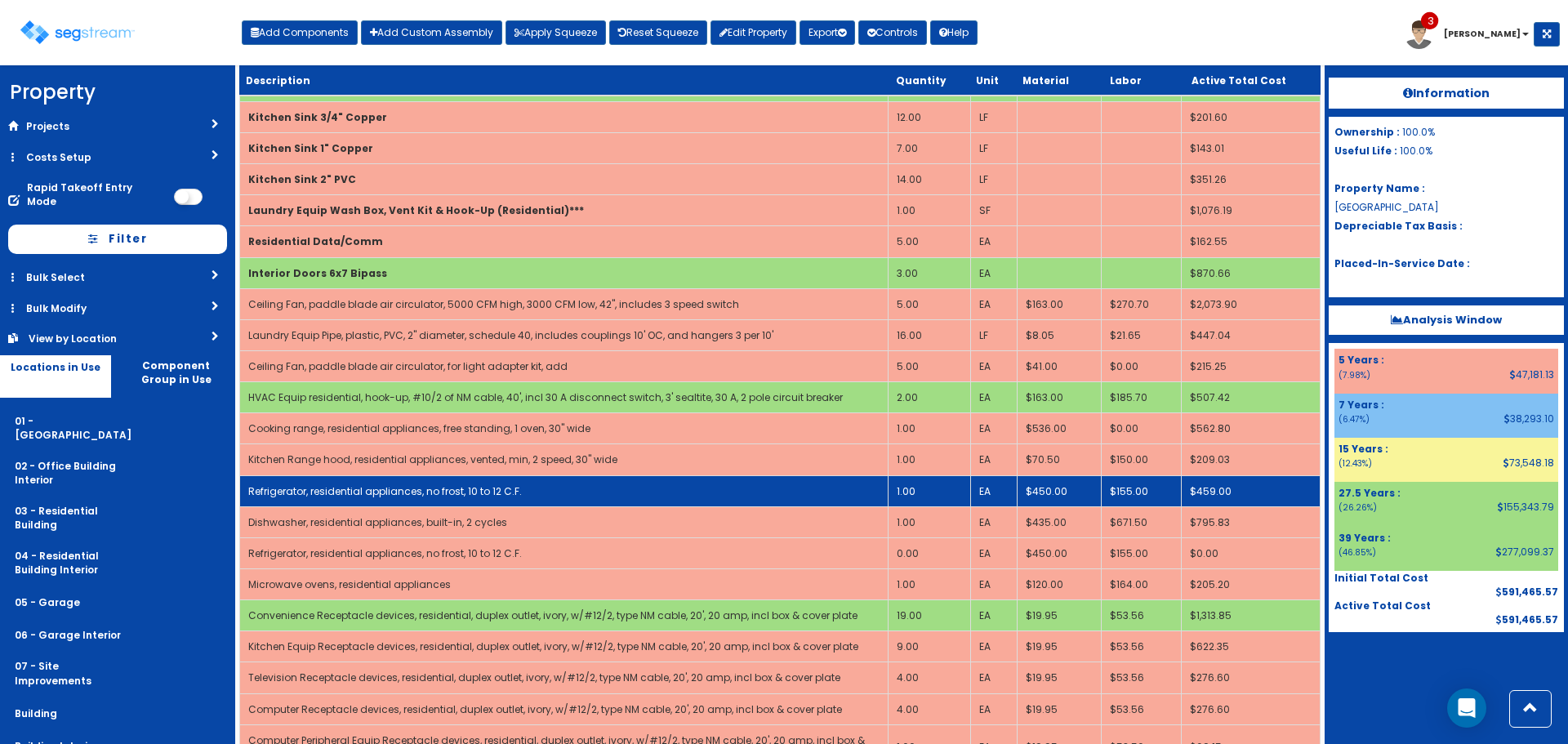
scroll to position [1061, 0]
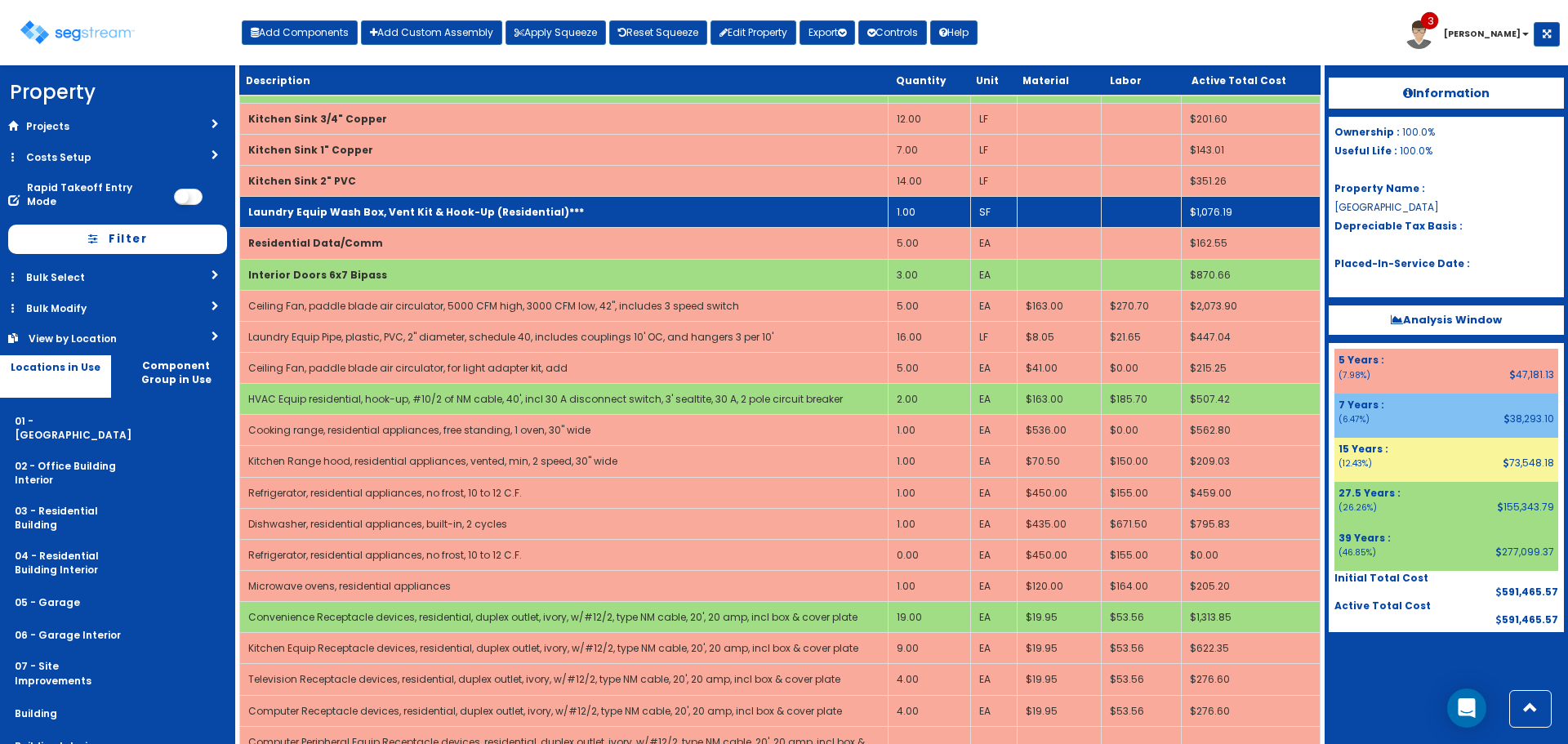
click at [774, 219] on td "Laundry Equip Wash Box, Vent Kit & Hook-Up (Residential)***" at bounding box center [564, 212] width 649 height 31
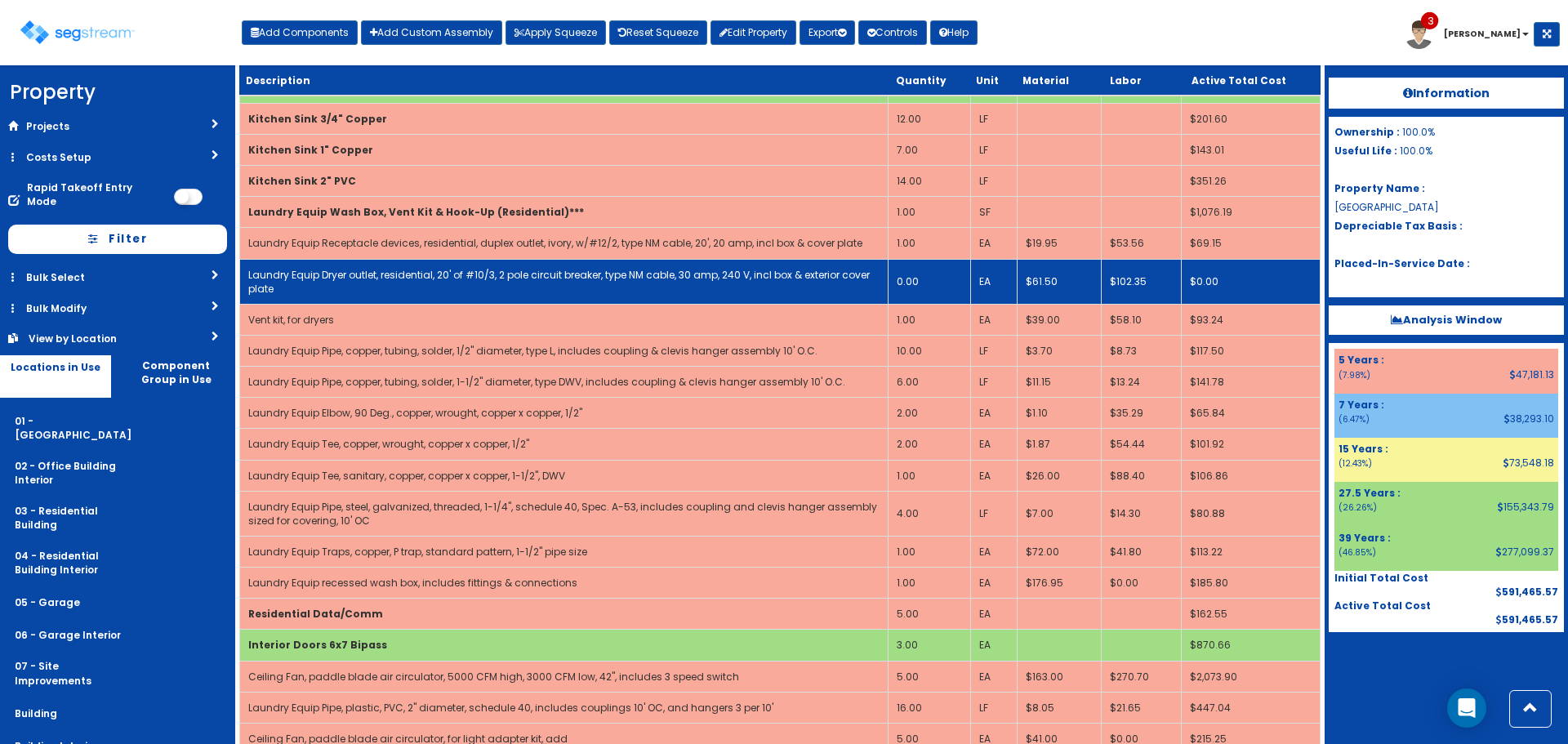
click at [929, 287] on td "0.00" at bounding box center [930, 281] width 82 height 45
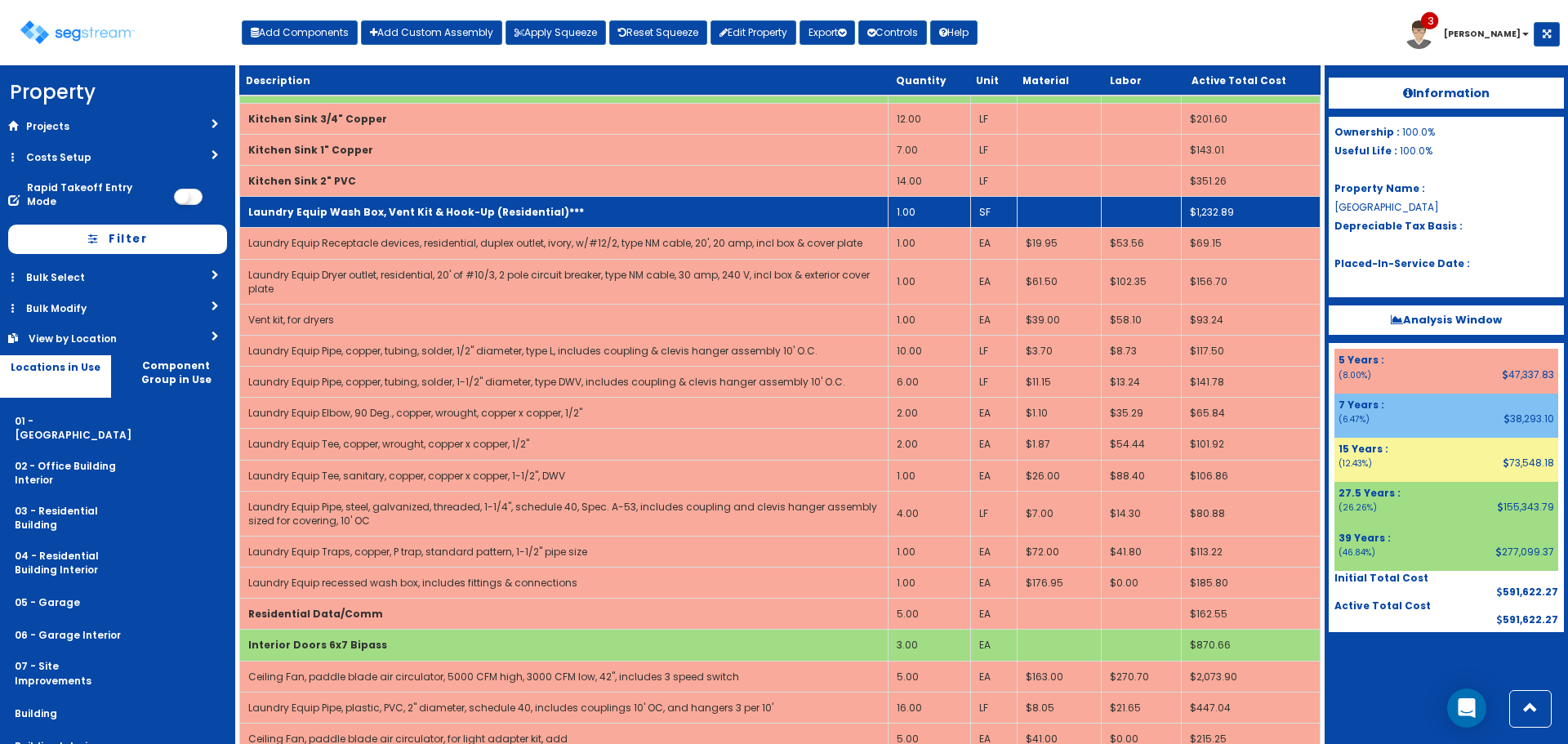
click at [798, 209] on td "Laundry Equip Wash Box, Vent Kit & Hook-Up (Residential)***" at bounding box center [564, 212] width 649 height 31
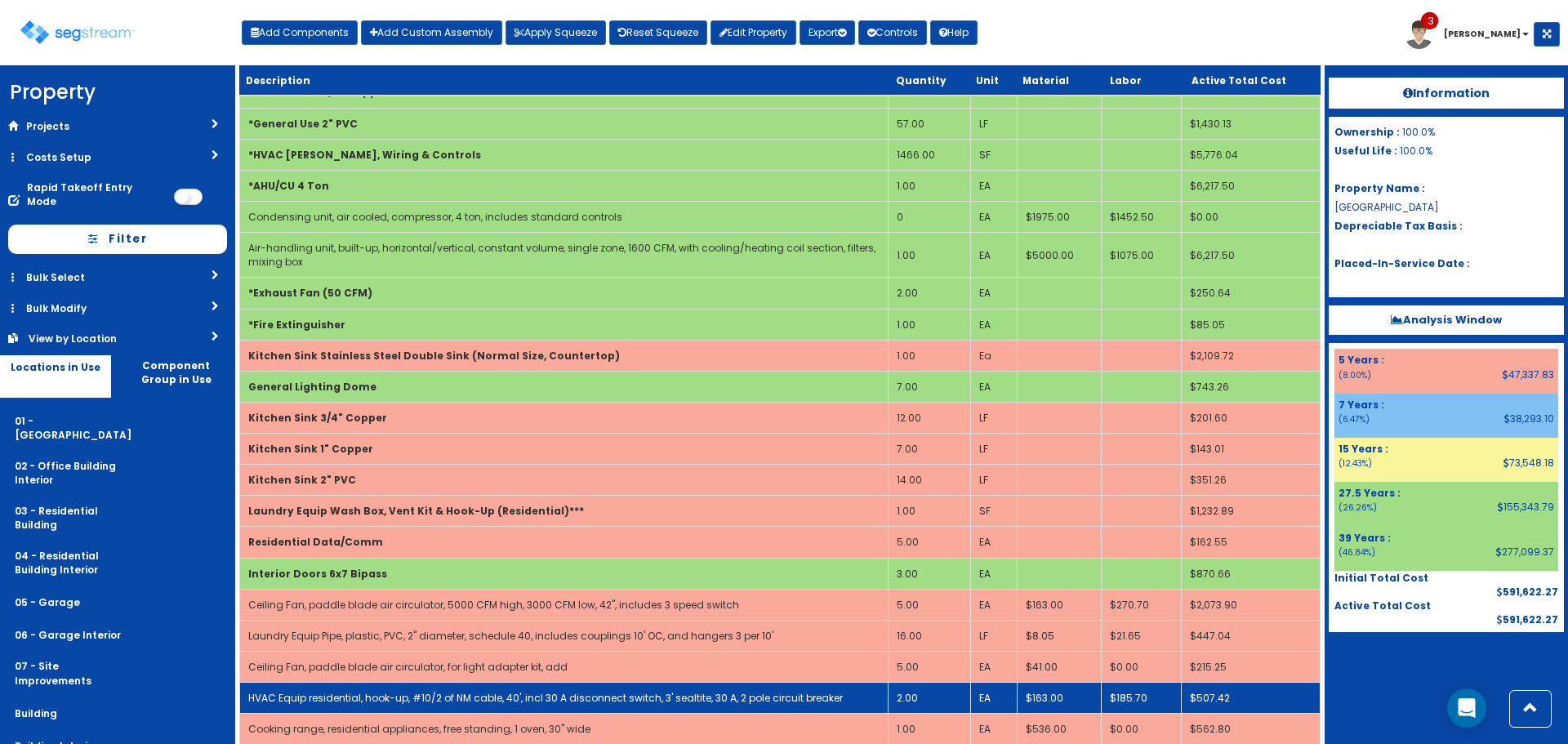
scroll to position [735, 0]
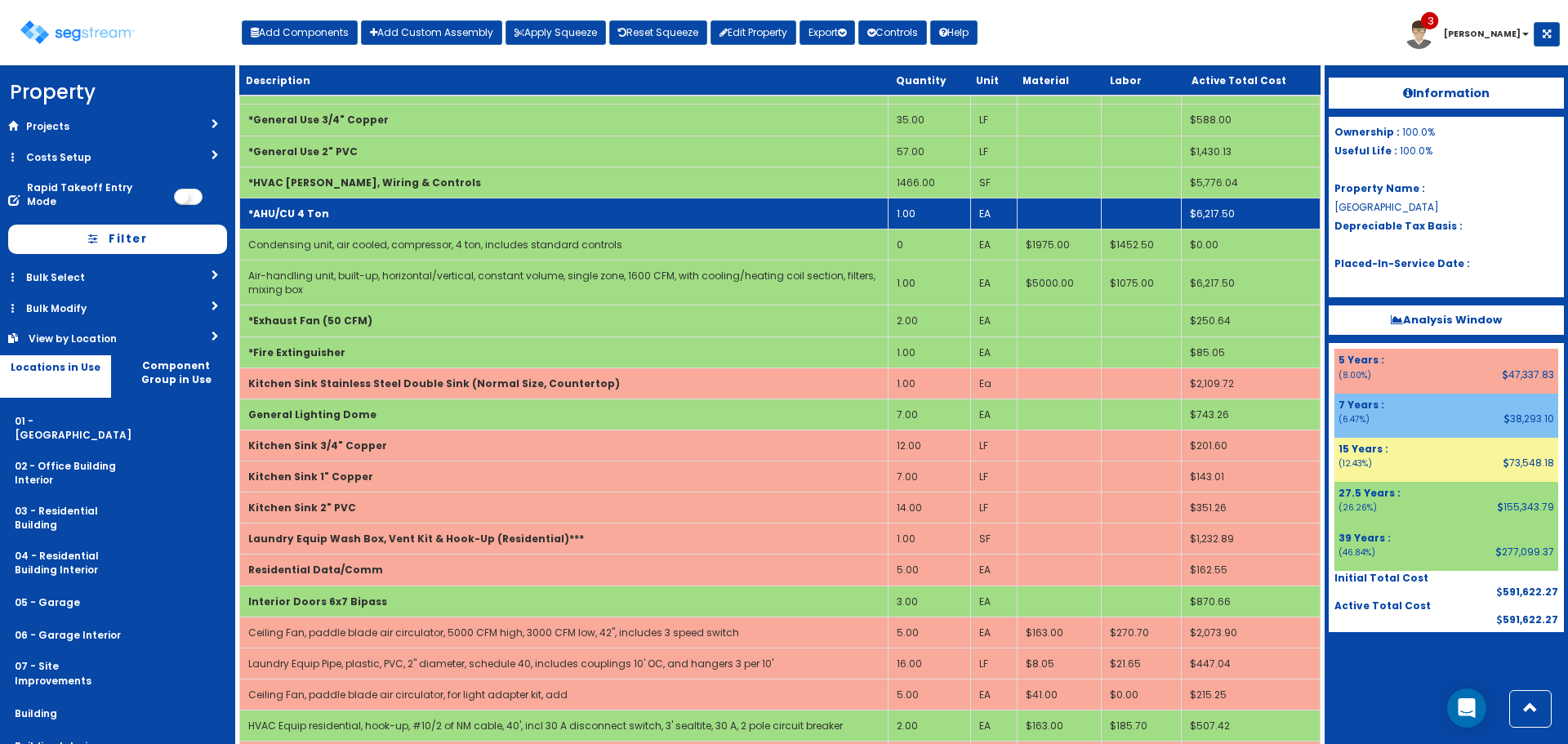
click at [786, 211] on td "*AHU/CU 4 Ton" at bounding box center [564, 213] width 649 height 31
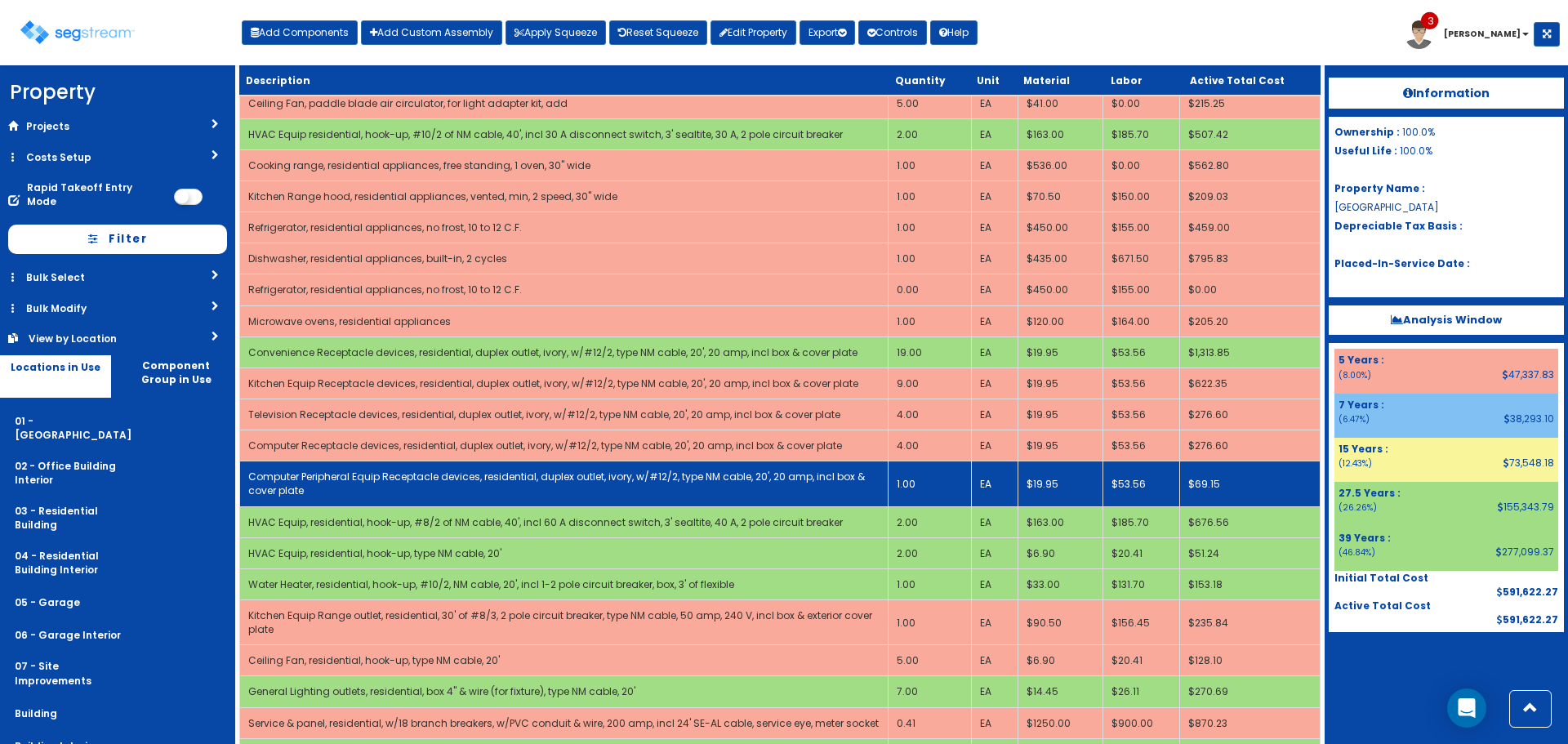
scroll to position [1144, 0]
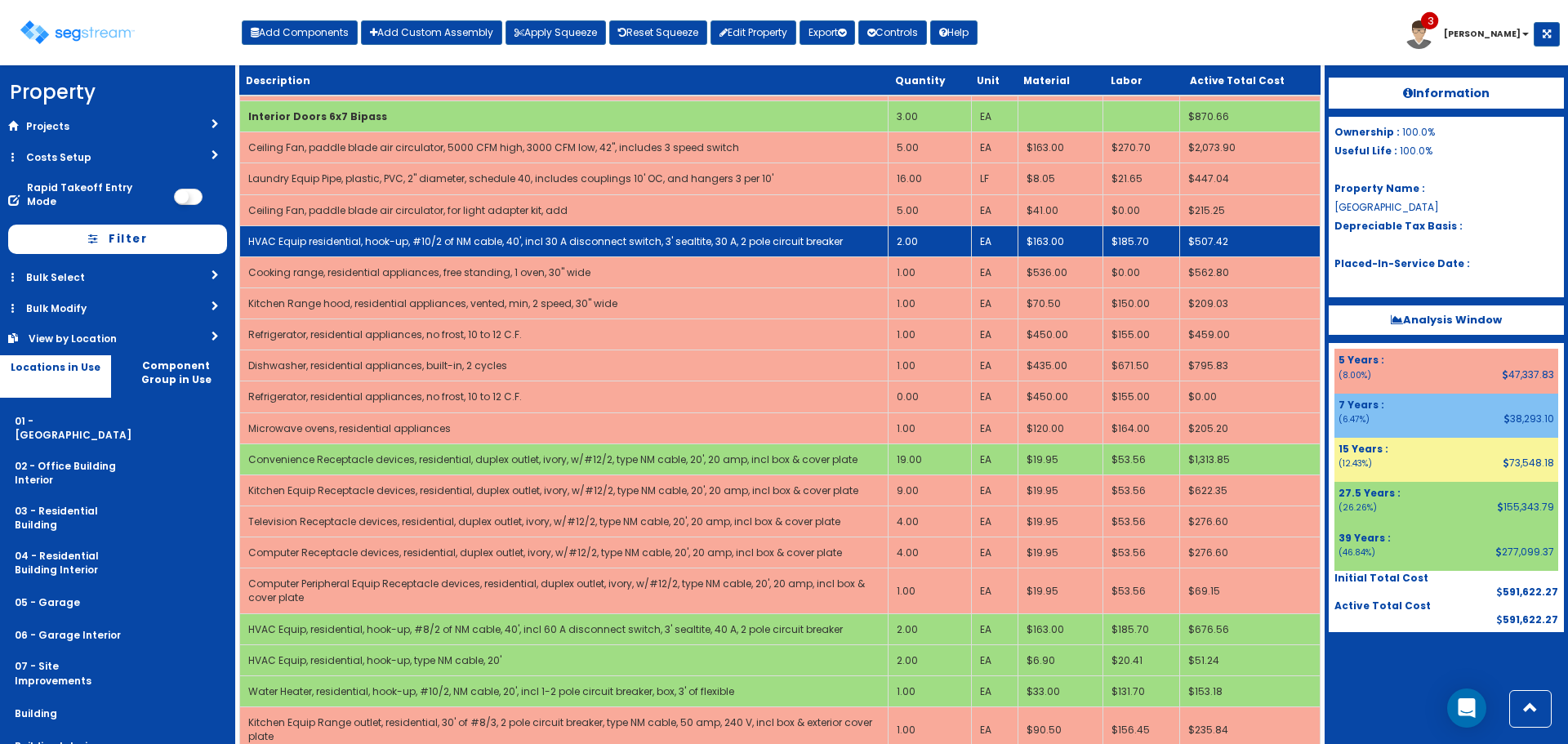
click at [924, 237] on td "2.00" at bounding box center [930, 241] width 83 height 31
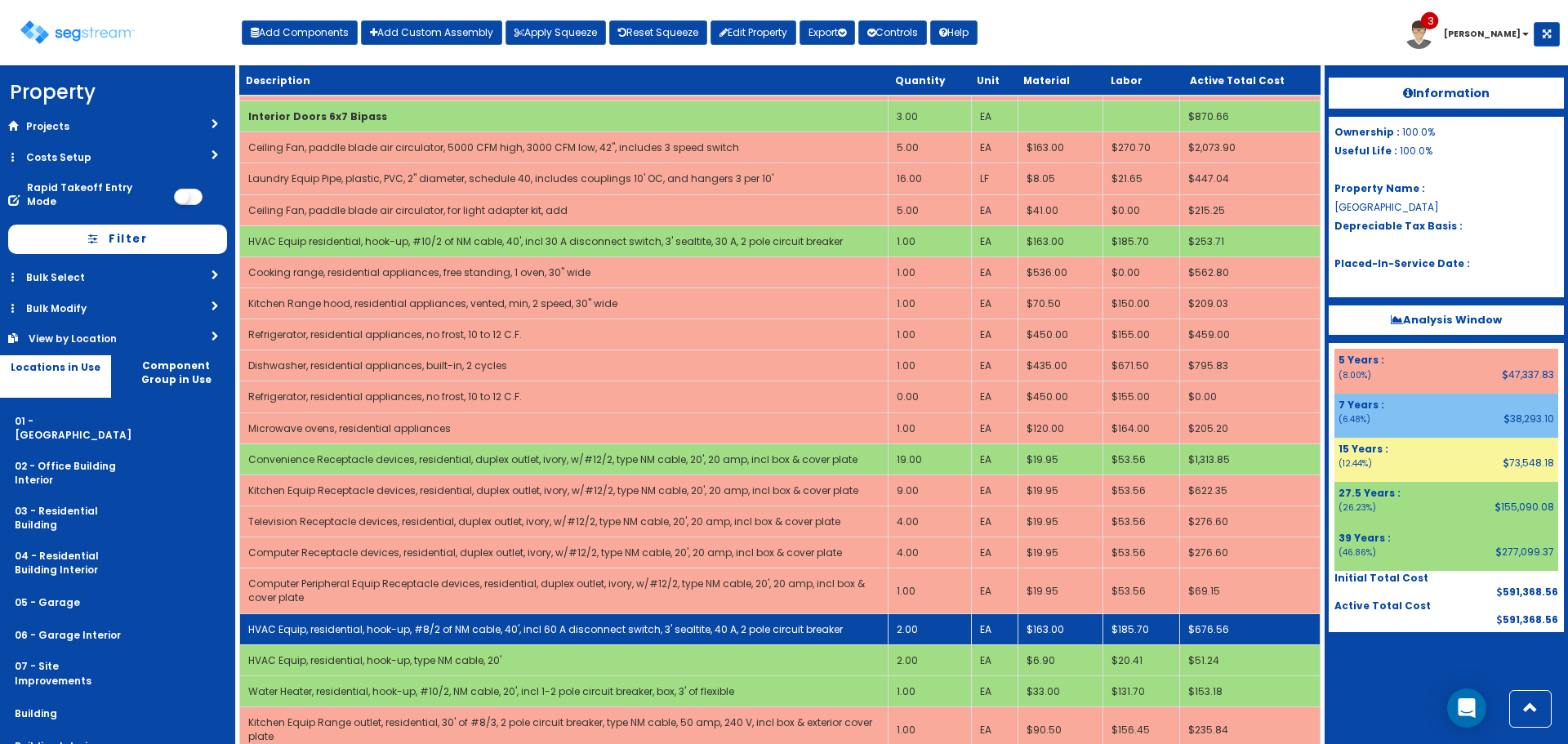
click at [933, 630] on td "2.00" at bounding box center [930, 629] width 83 height 31
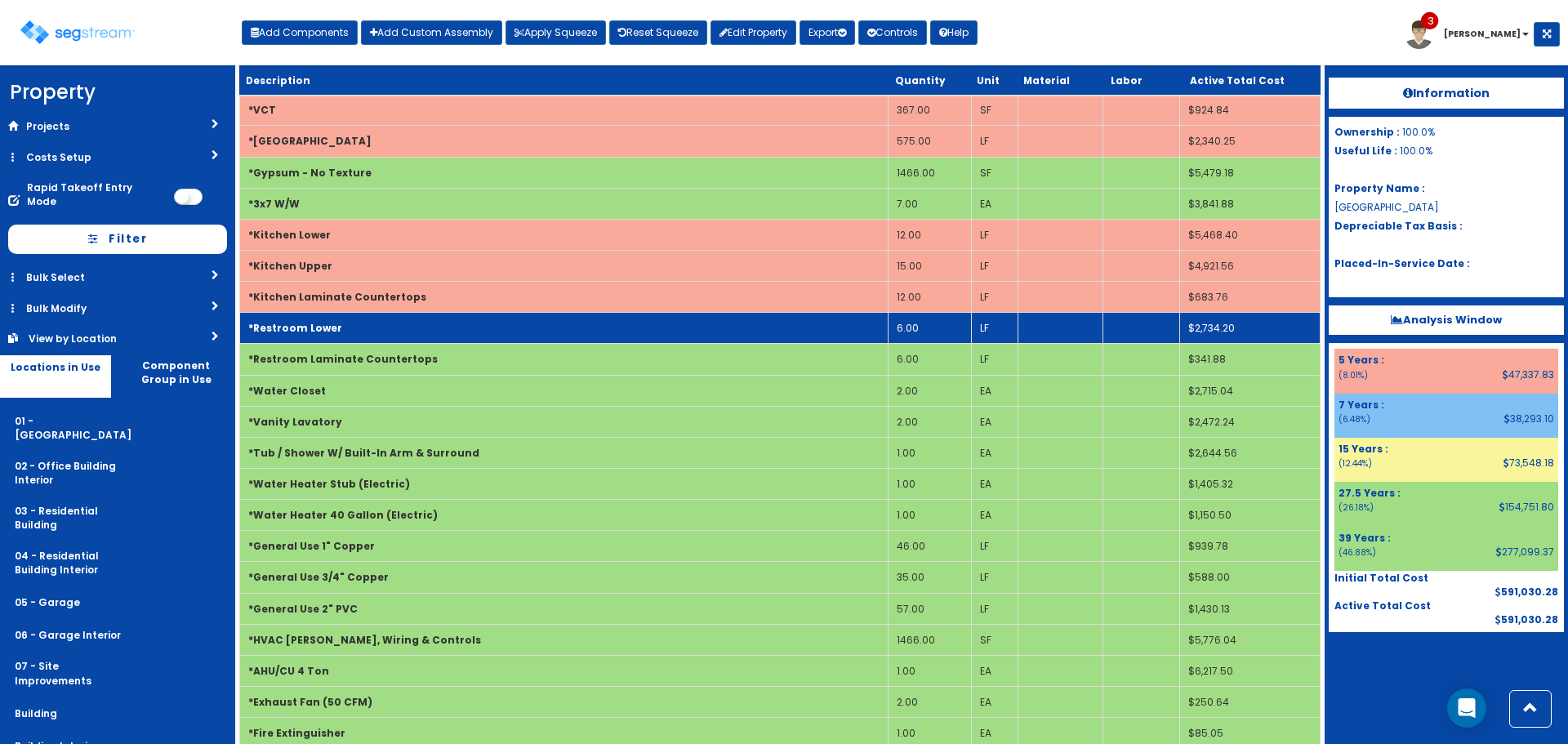
scroll to position [0, 0]
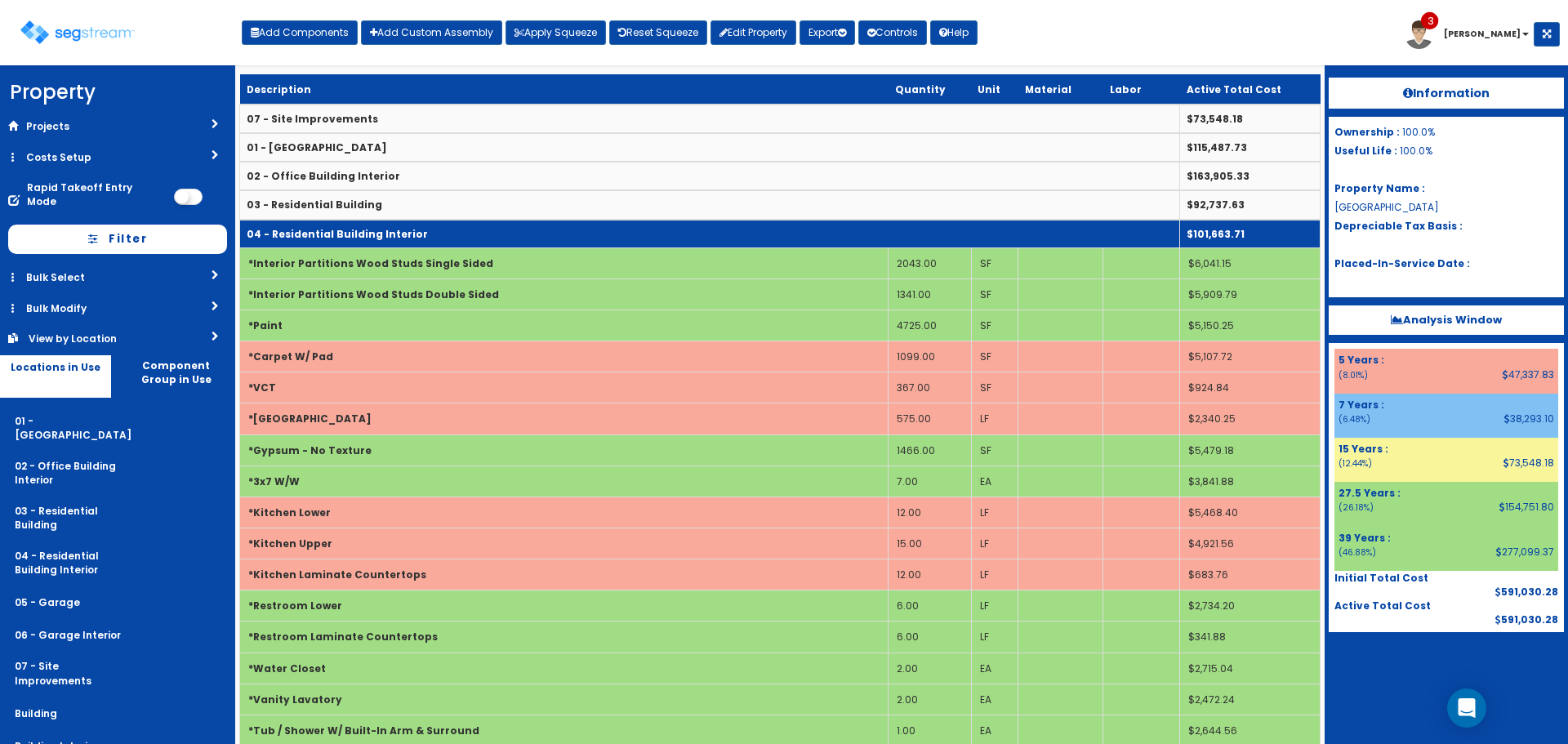
click at [449, 224] on td "04 - Residential Building Interior" at bounding box center [710, 233] width 940 height 29
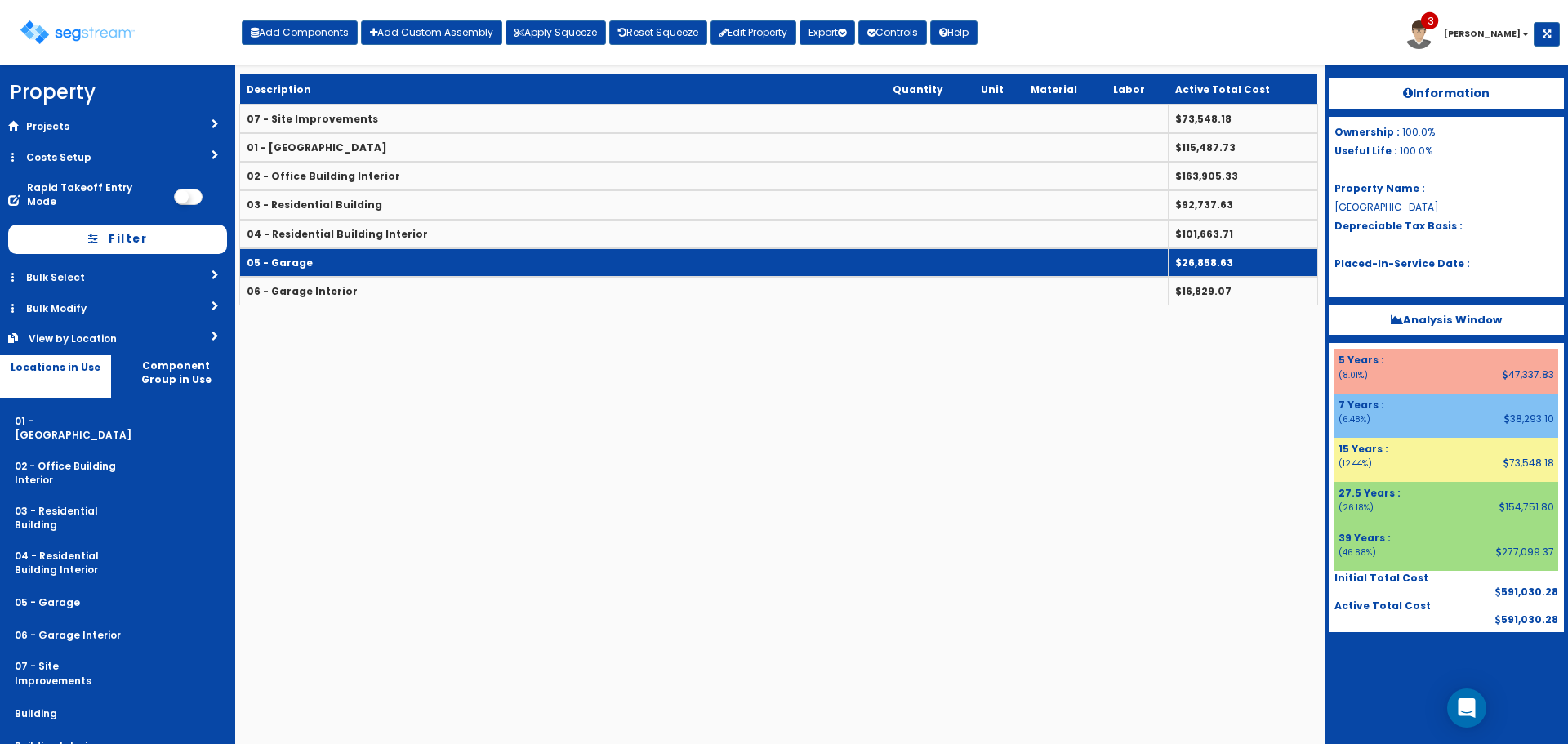
click at [456, 249] on td "05 - Garage" at bounding box center [705, 262] width 929 height 29
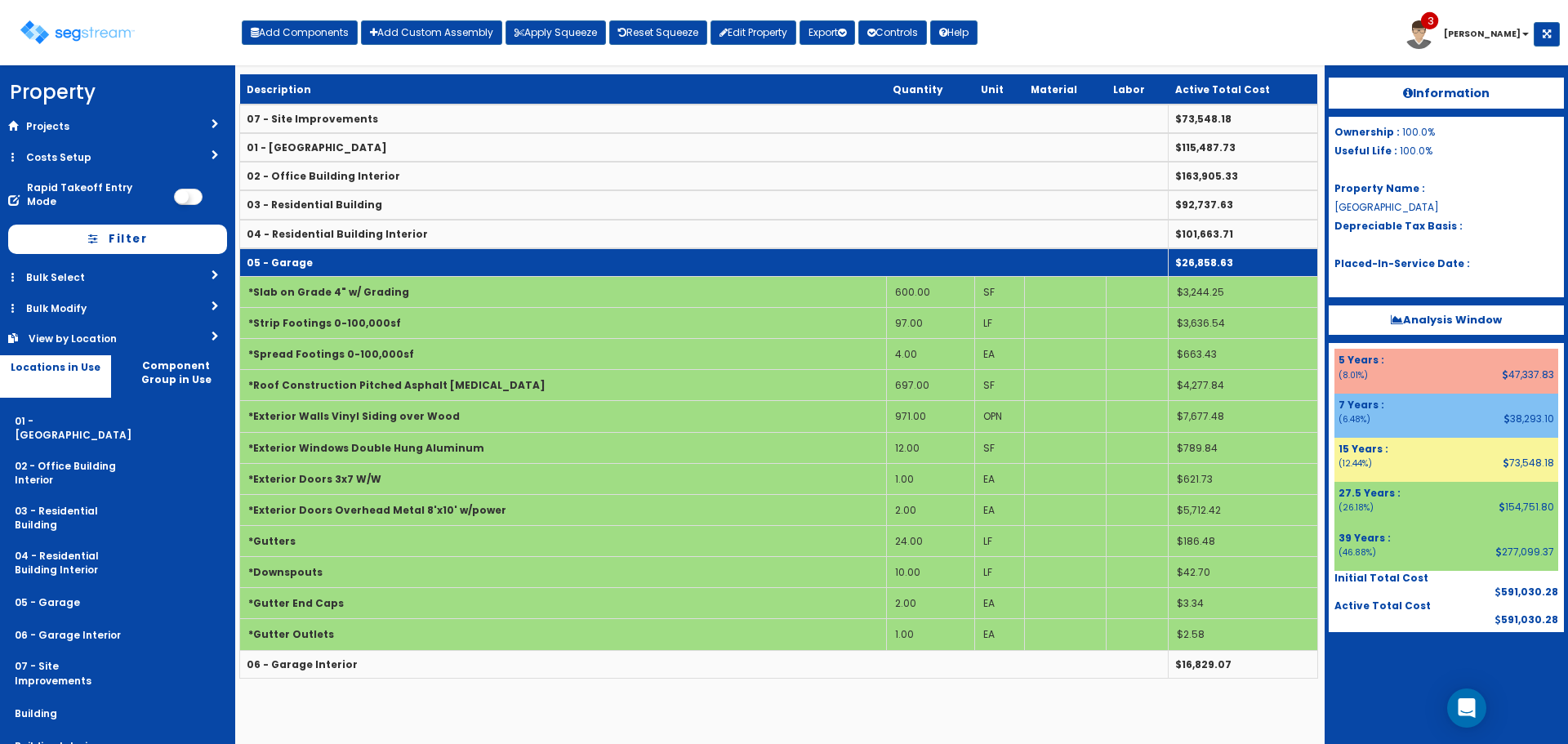
click at [620, 265] on td "05 - Garage" at bounding box center [705, 262] width 929 height 29
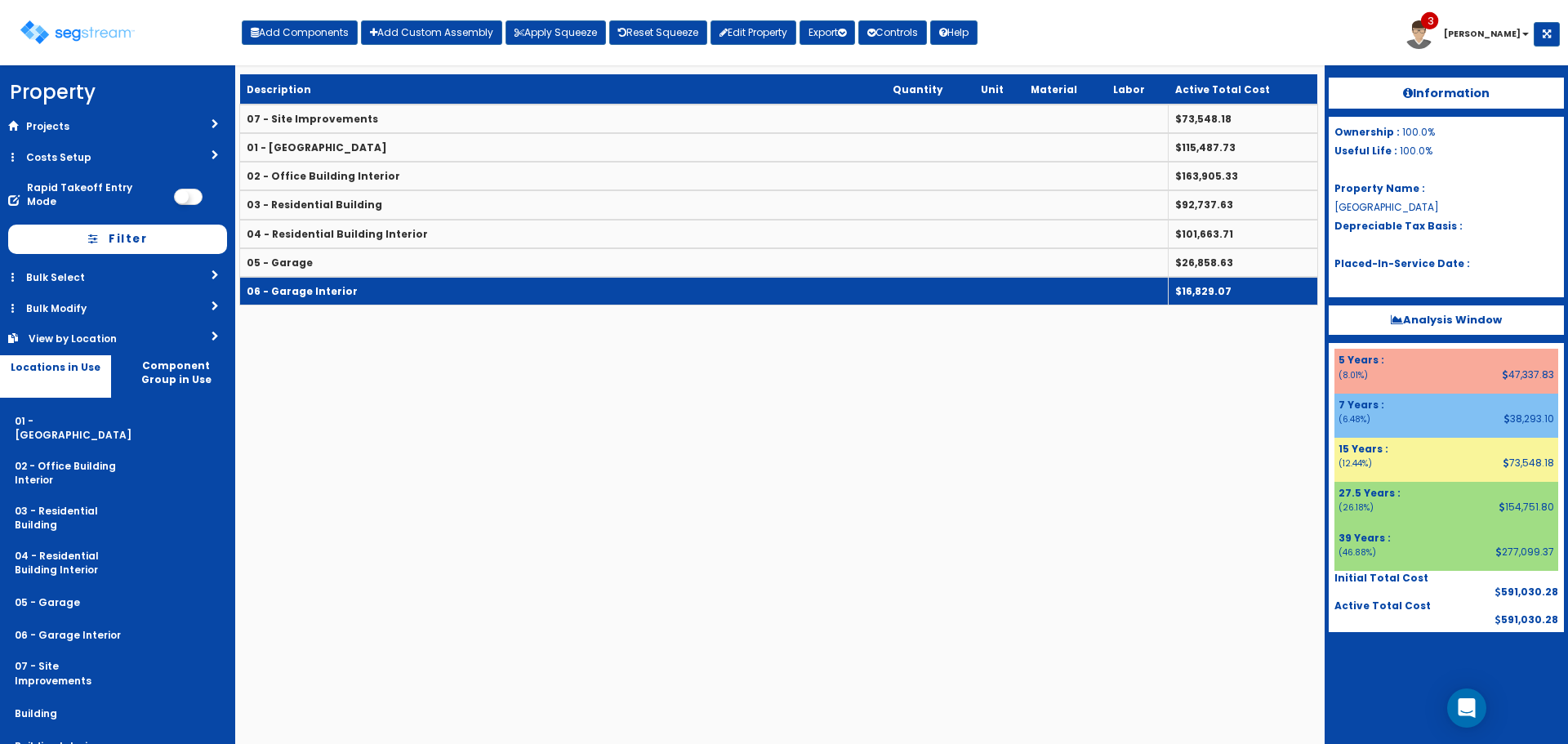
click at [632, 297] on td "06 - Garage Interior" at bounding box center [705, 291] width 929 height 29
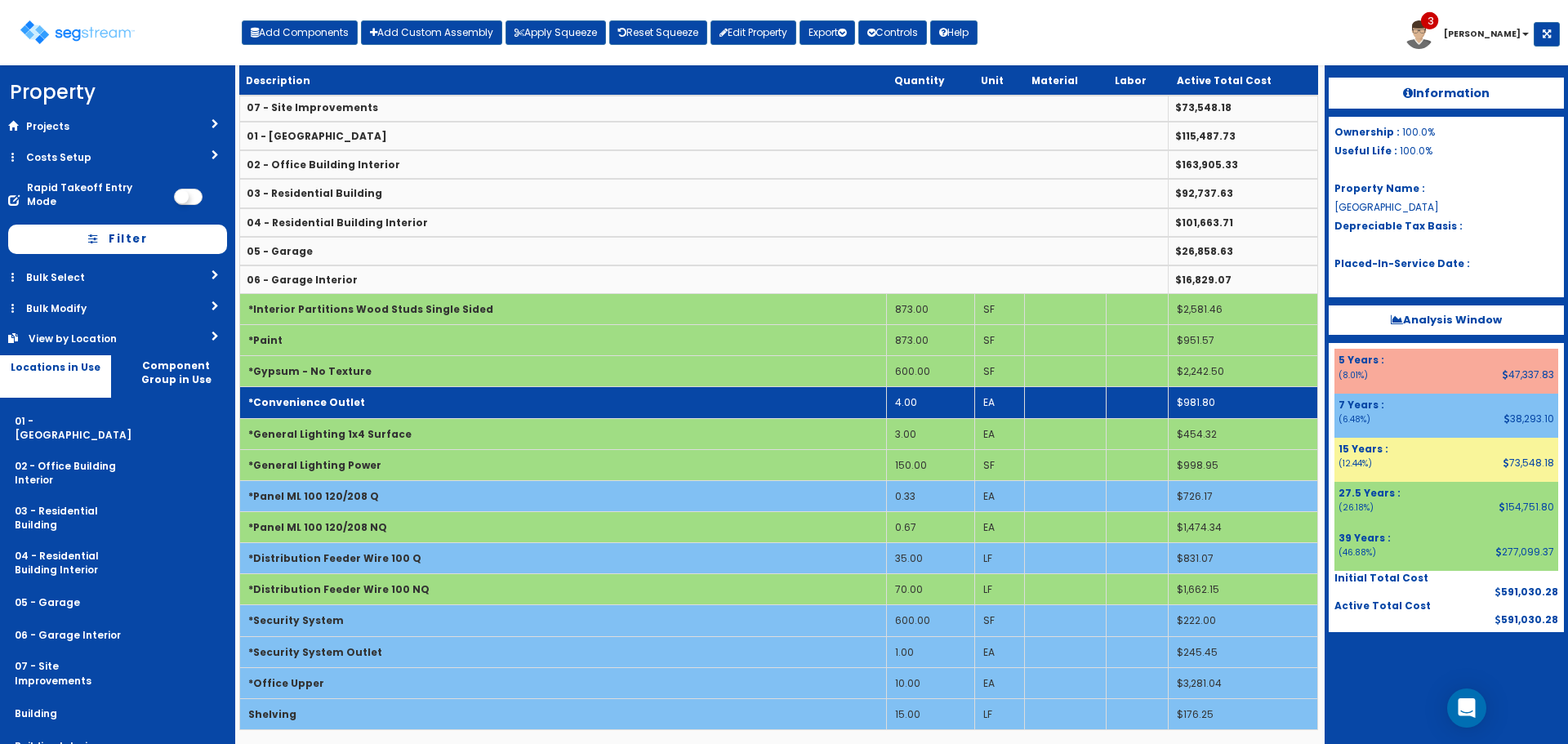
scroll to position [14, 0]
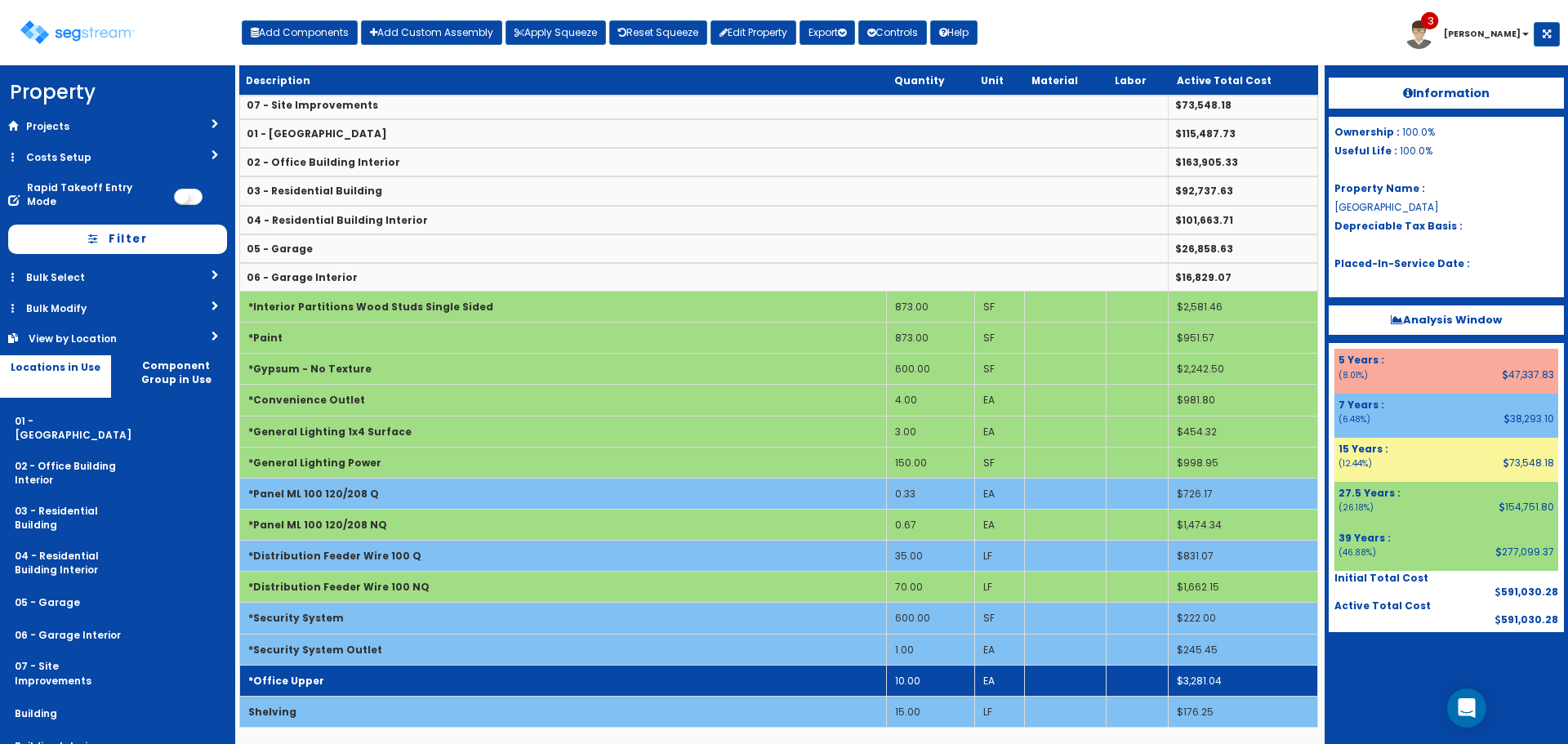
click at [752, 692] on td "*Office Upper" at bounding box center [563, 681] width 647 height 31
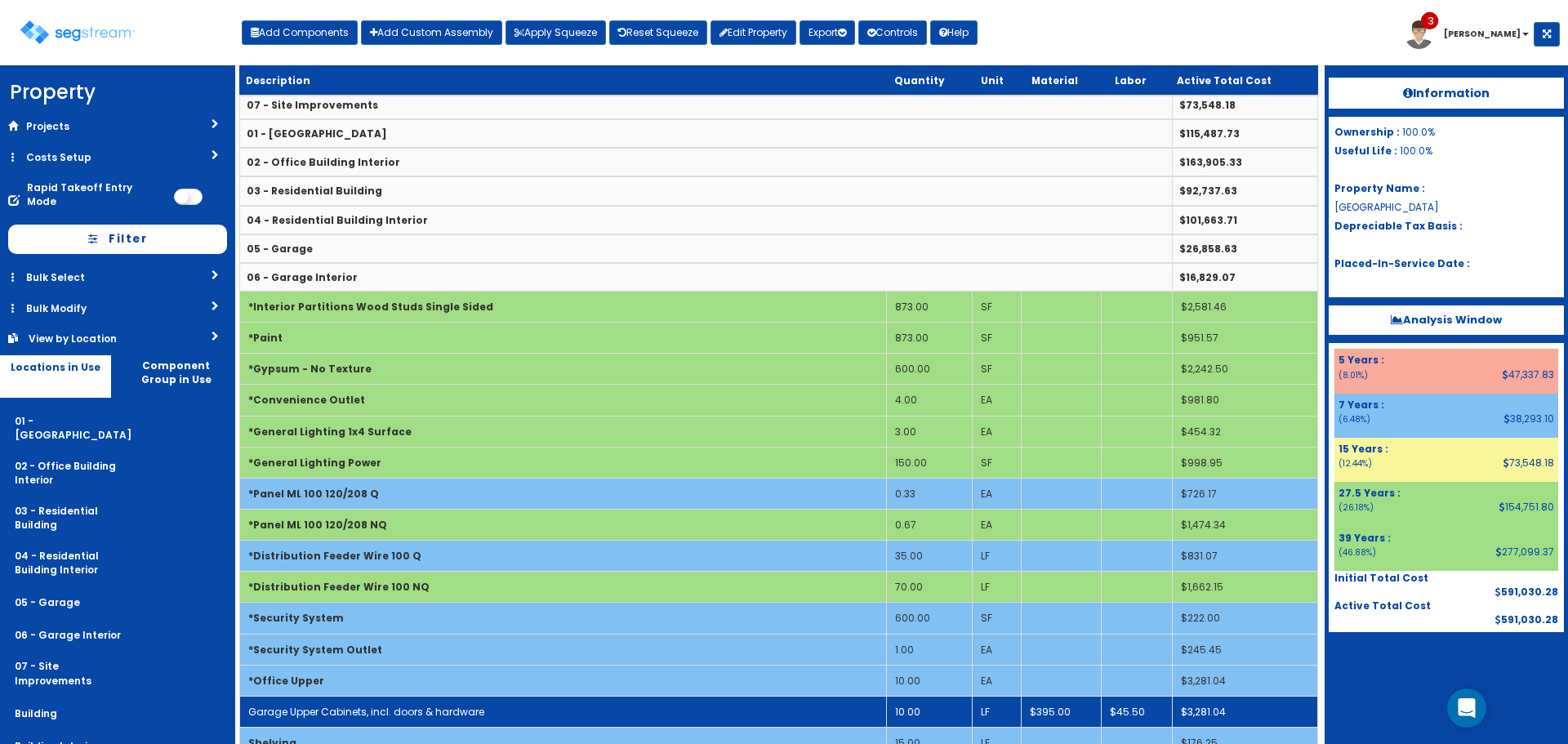
click at [764, 714] on td "Garage Upper Cabinets, incl. doors & hardware" at bounding box center [563, 711] width 647 height 31
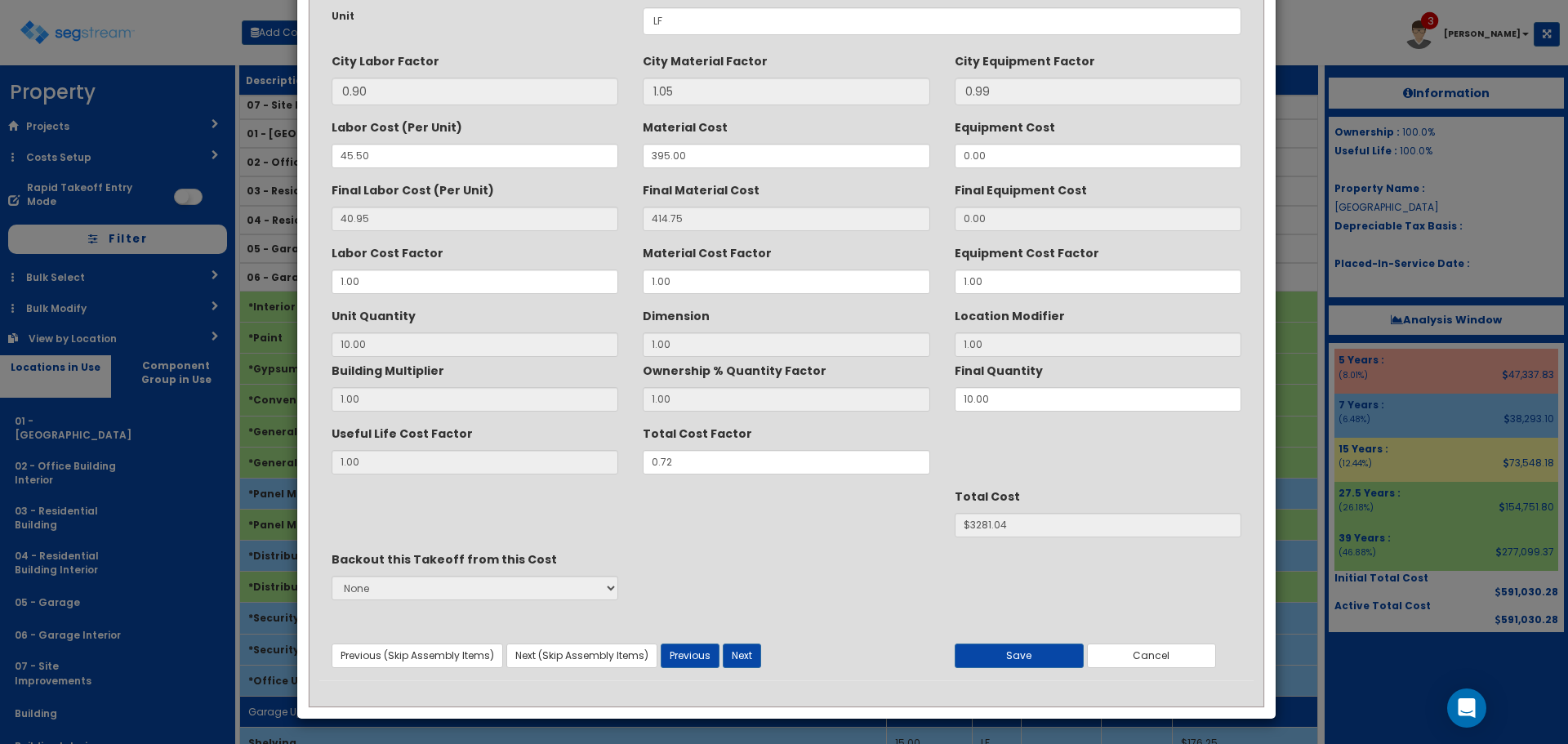
scroll to position [0, 0]
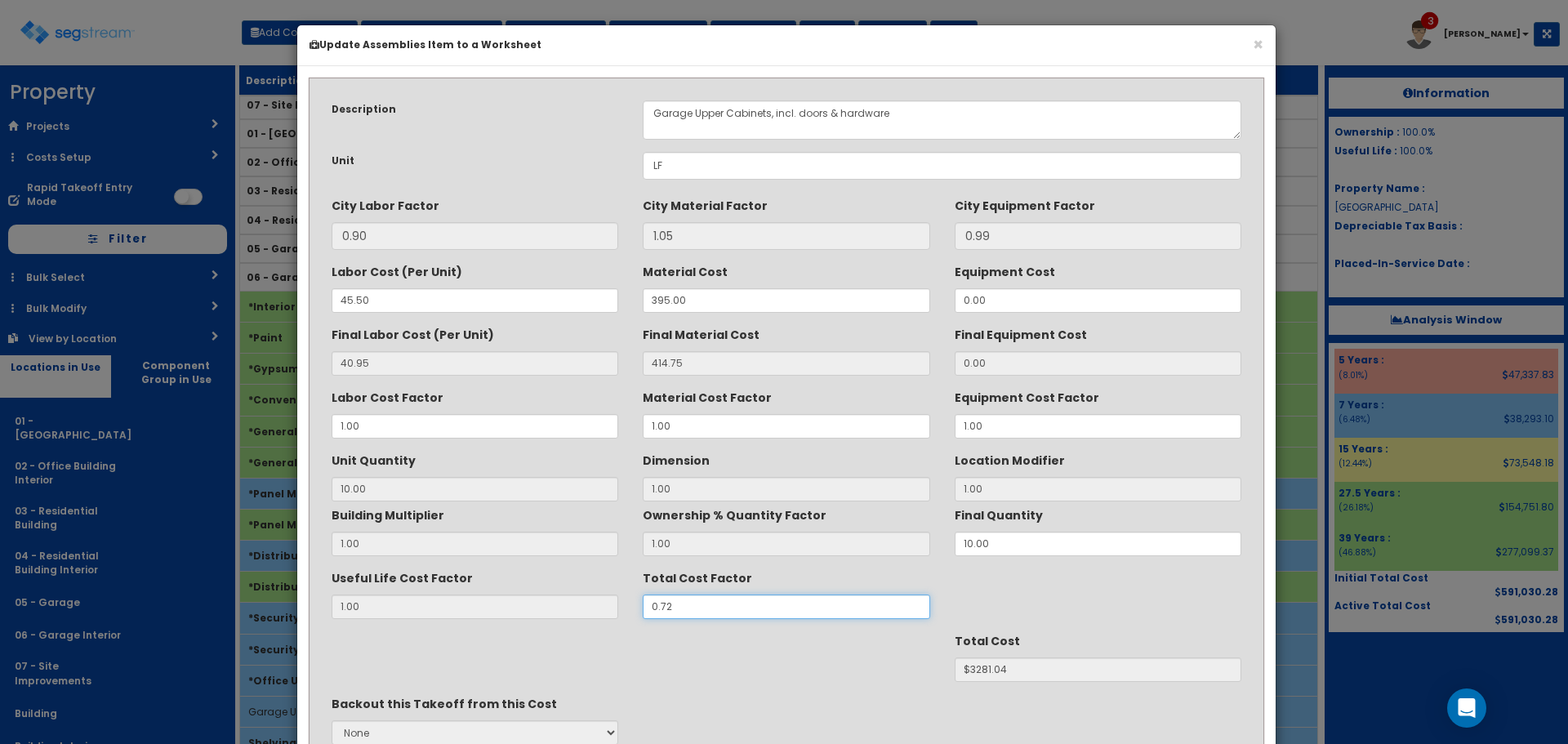
click at [518, 613] on div "Useful Life Cost Factor 1.00 Total Cost Factor 0.72" at bounding box center [786, 591] width 934 height 55
type input "."
type input "10"
type input "$NaN"
type input ".5"
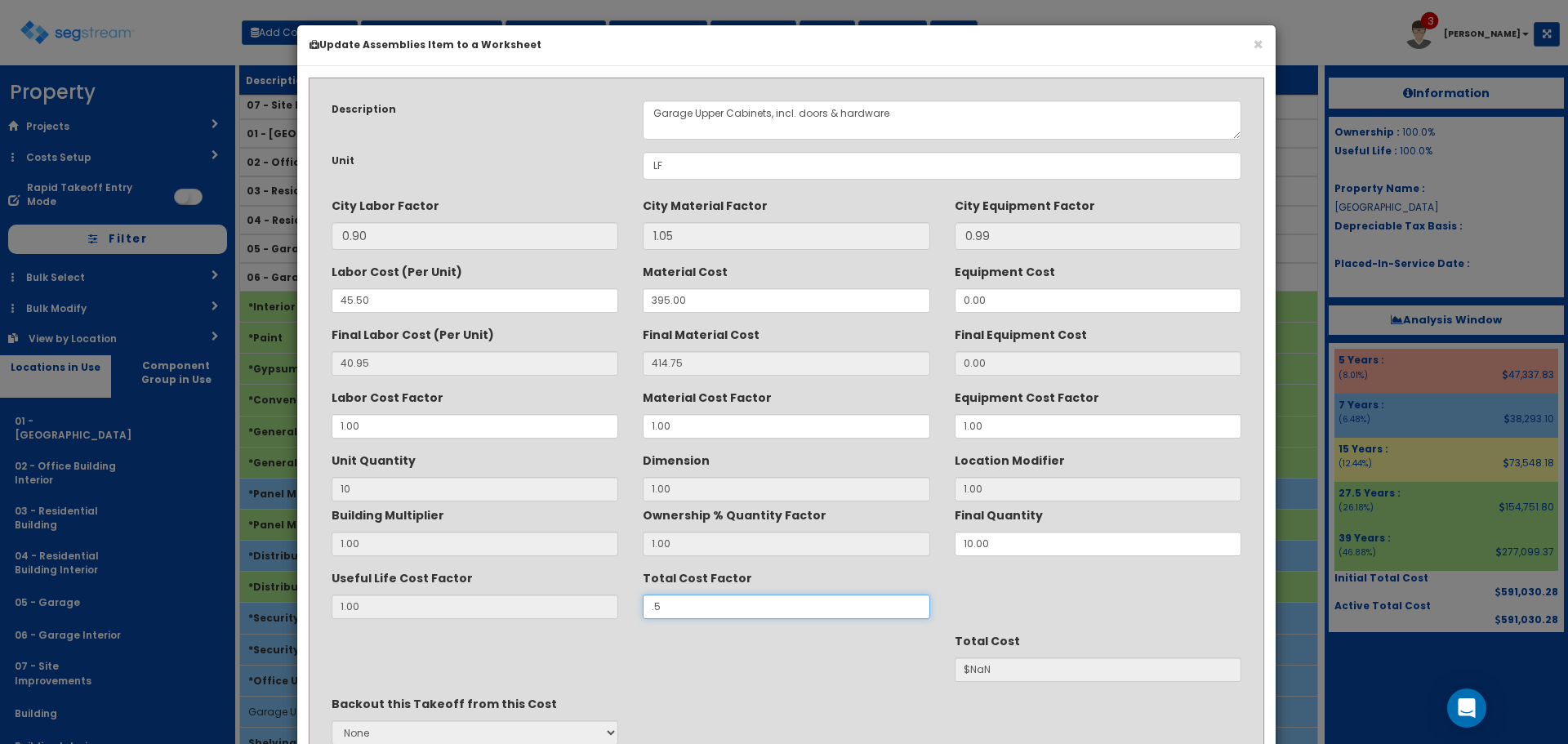
type input "$2278.50"
type input ".55"
type input "$2506.35"
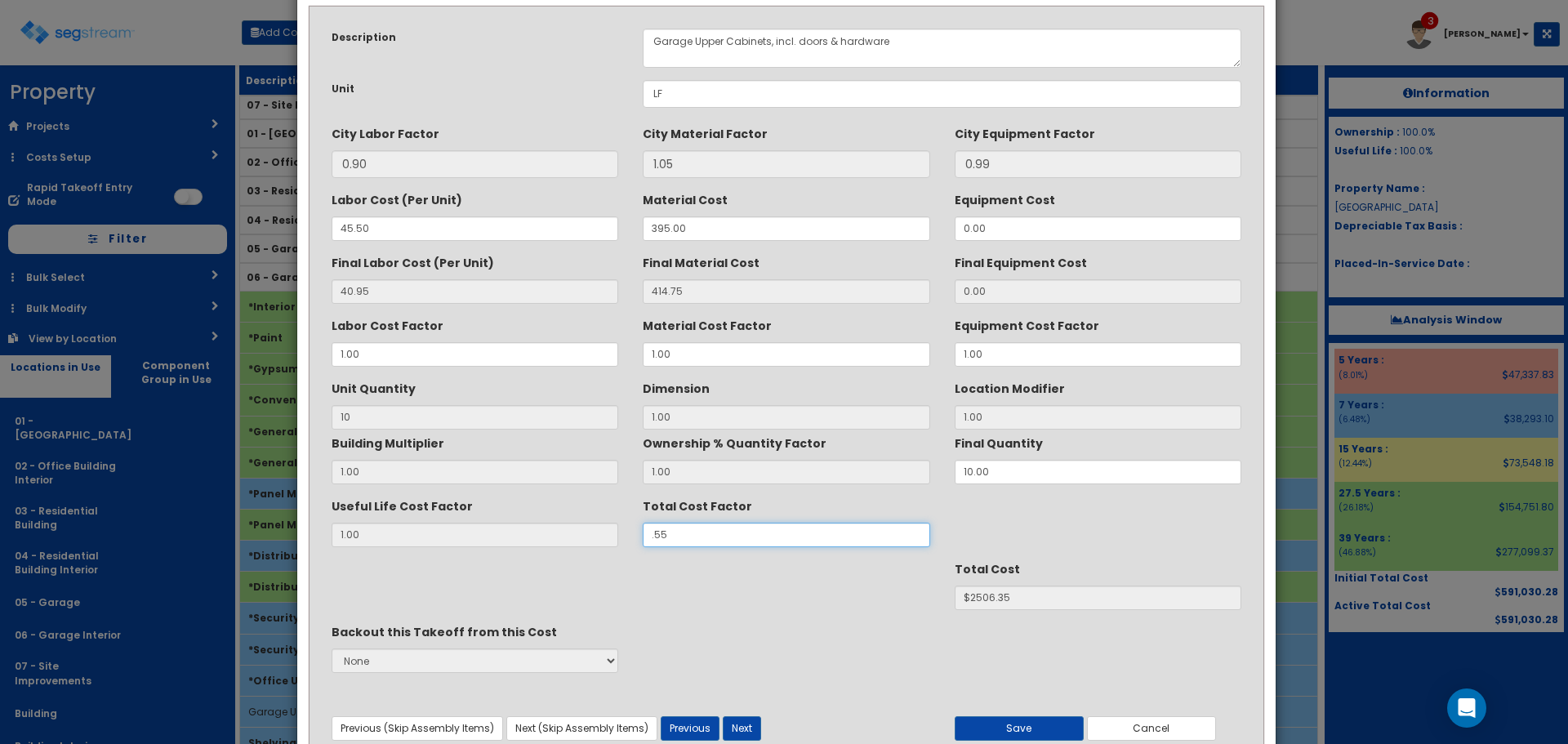
scroll to position [145, 0]
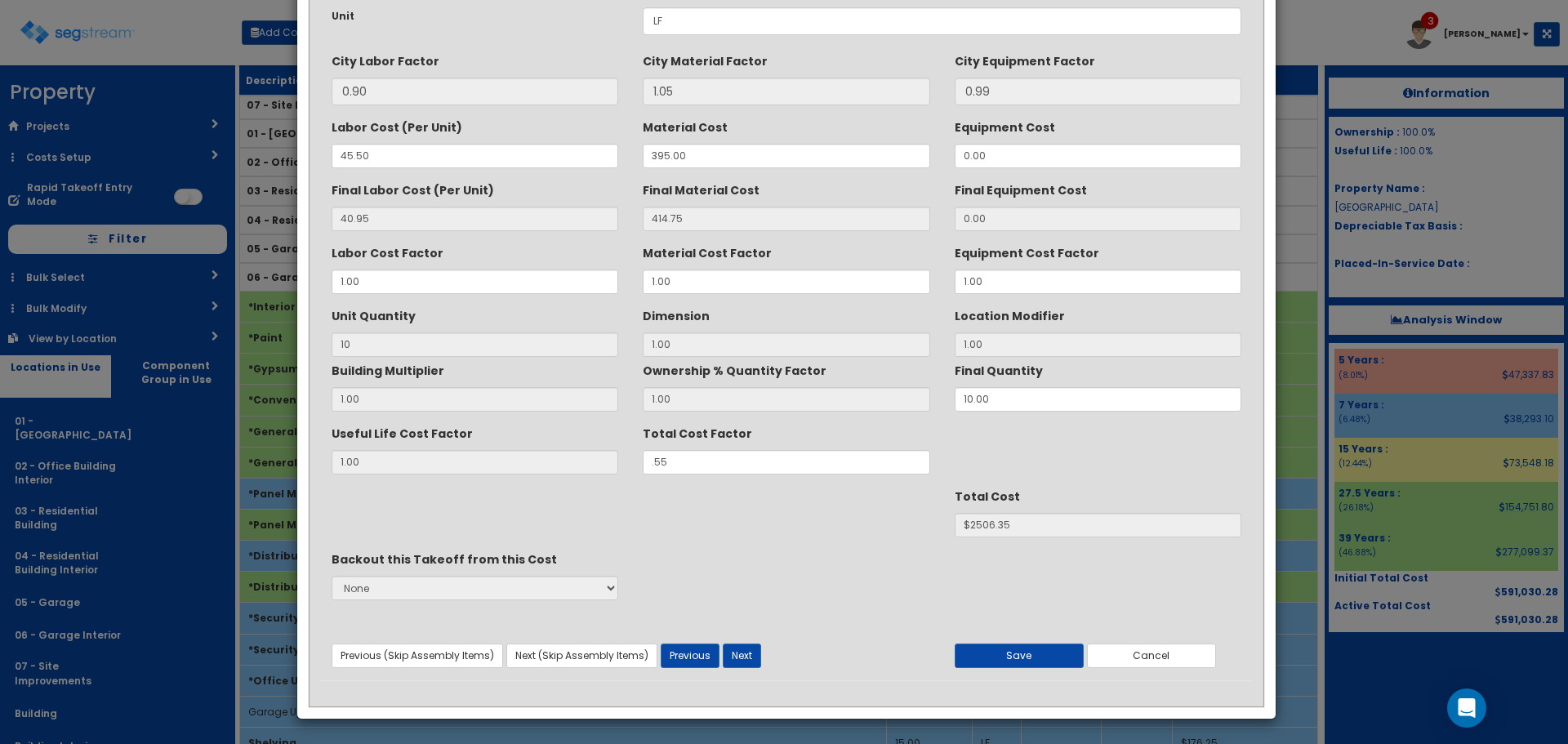
click at [830, 527] on div "Total Cost $2506.35" at bounding box center [786, 510] width 934 height 55
click at [518, 463] on div "Useful Life Cost Factor 1.00 Total Cost Factor .55" at bounding box center [786, 447] width 934 height 55
type input "."
type input "$NaN"
type input ".45"
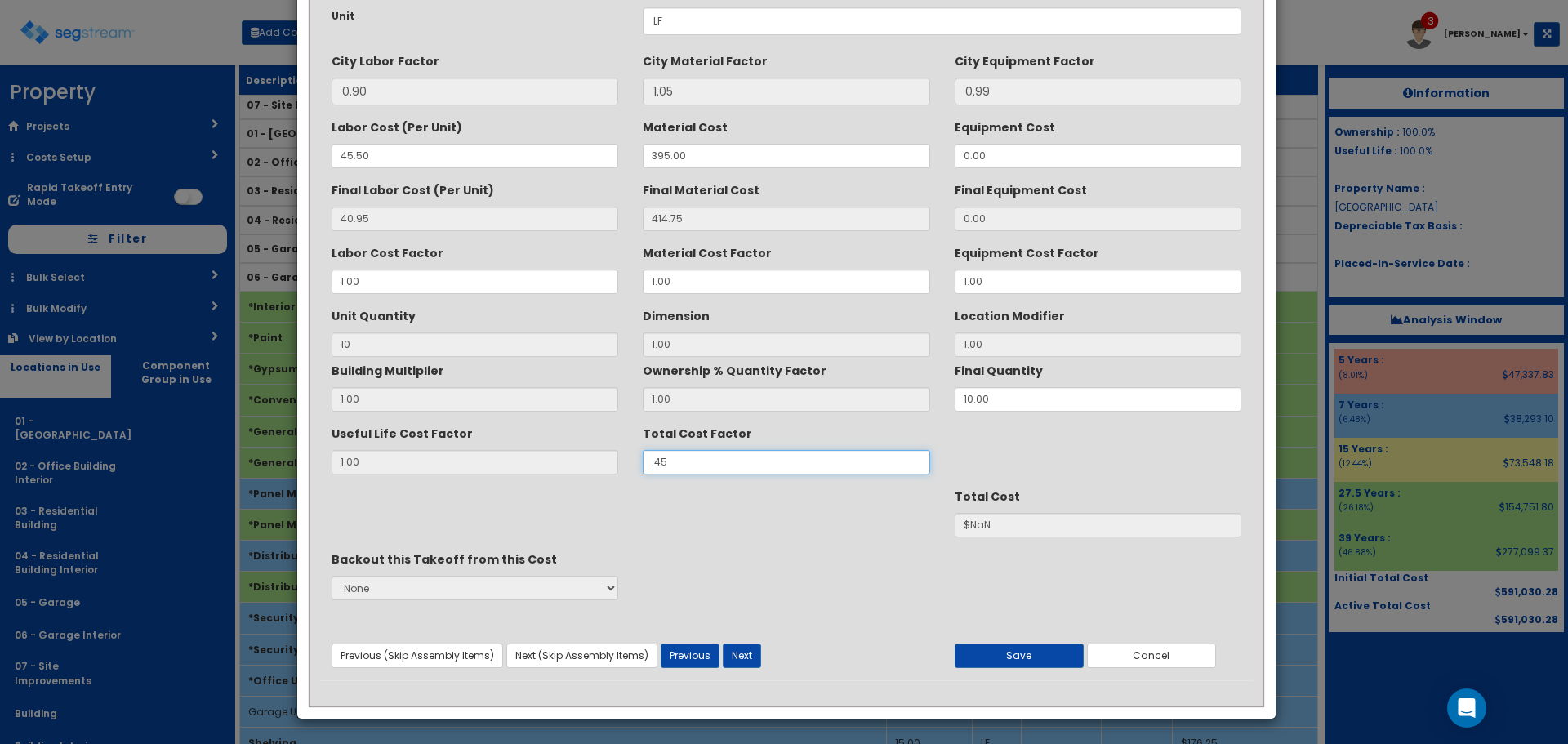
type input "$2050.65"
type input ".45"
click at [1047, 650] on button "Save" at bounding box center [1019, 656] width 129 height 25
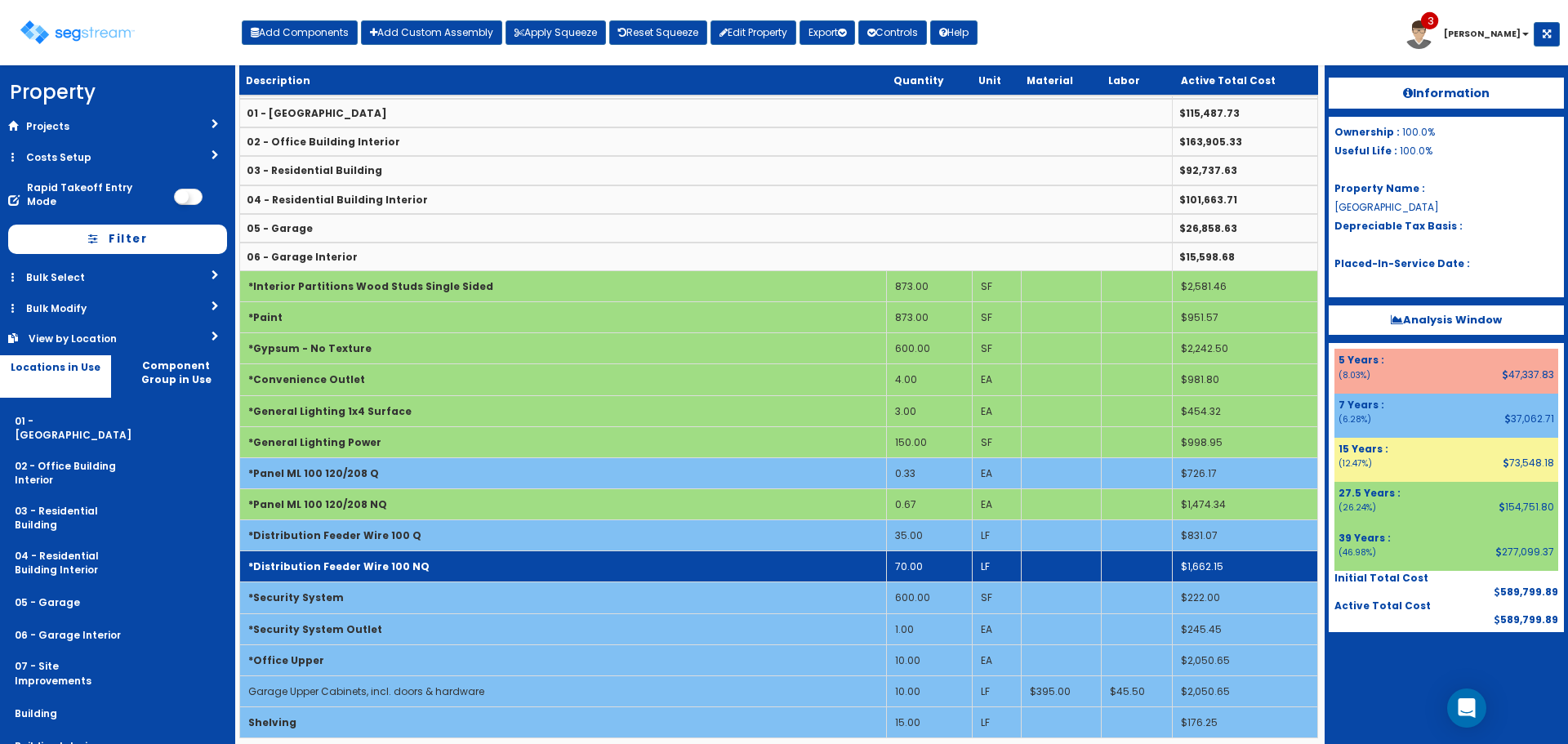
scroll to position [45, 0]
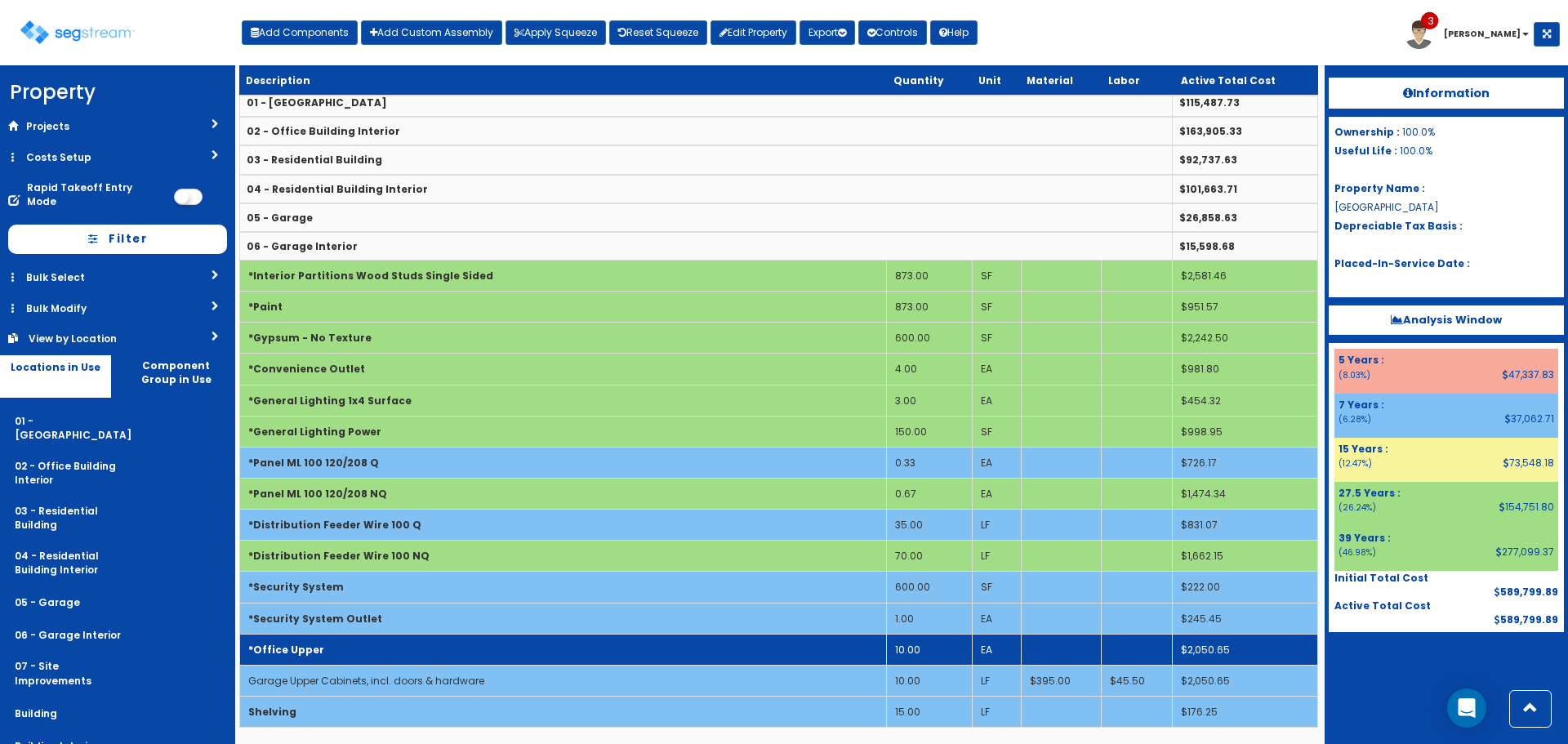
click at [826, 644] on td "*Office Upper" at bounding box center [563, 649] width 647 height 31
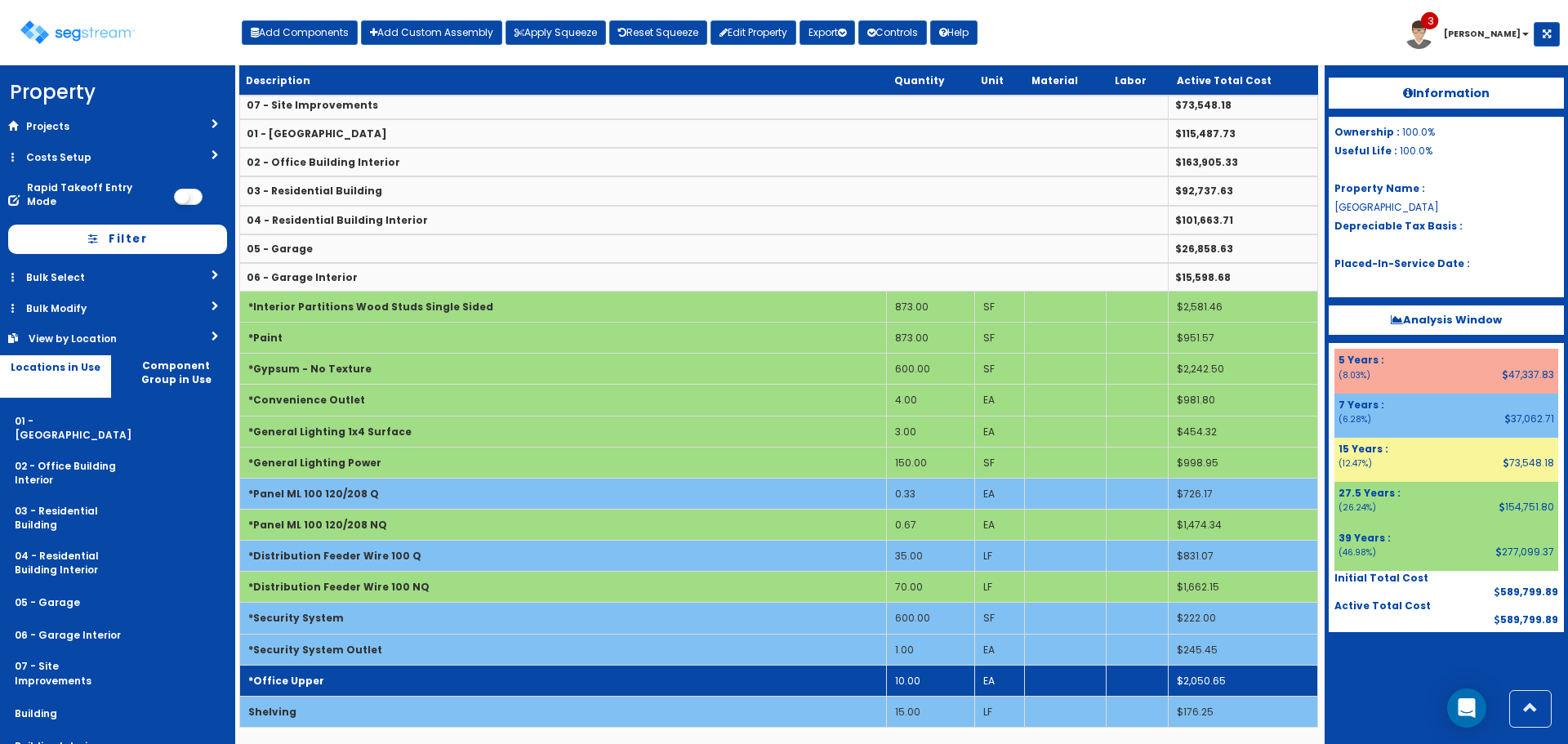
scroll to position [14, 0]
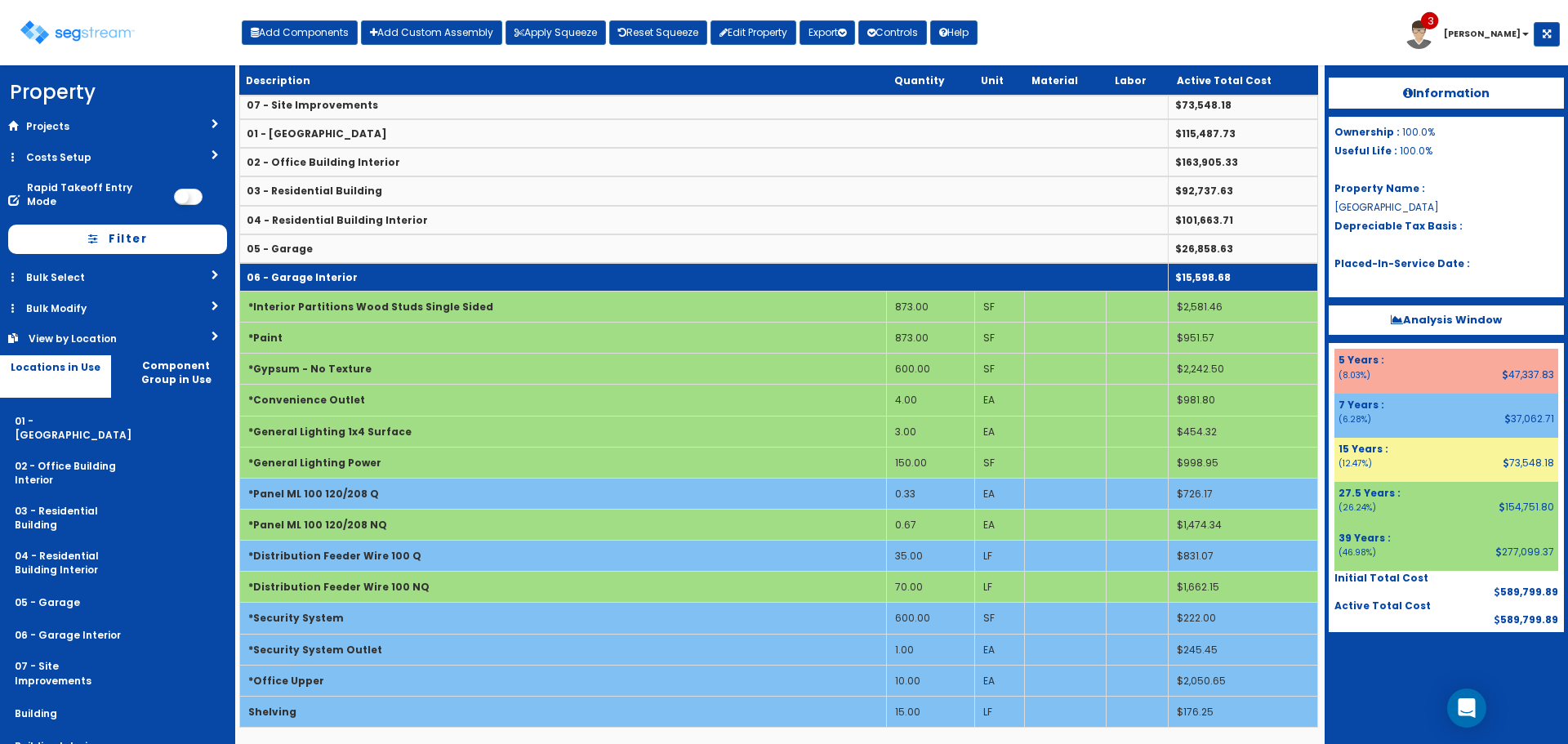
click at [515, 275] on td "06 - Garage Interior" at bounding box center [705, 277] width 929 height 29
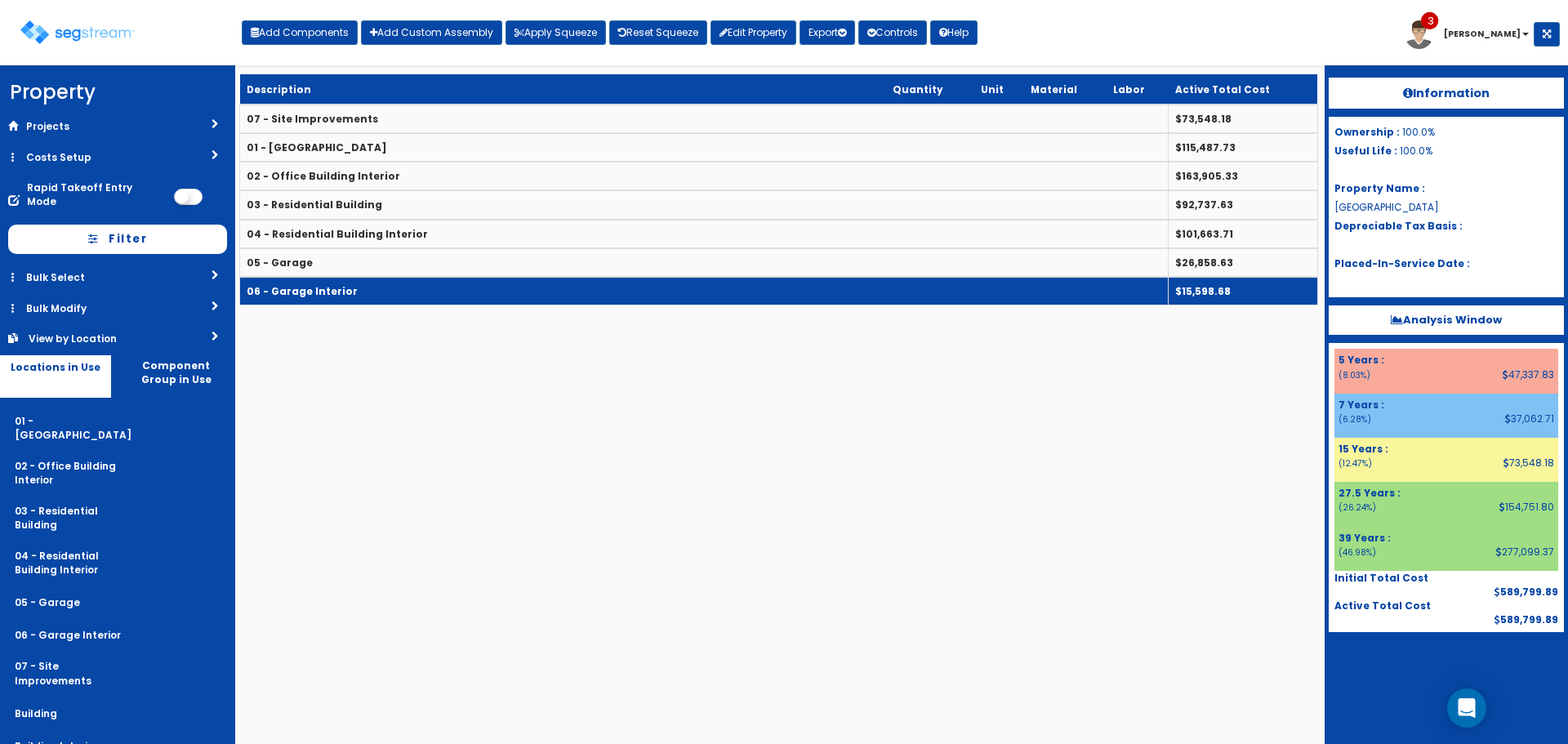
scroll to position [0, 0]
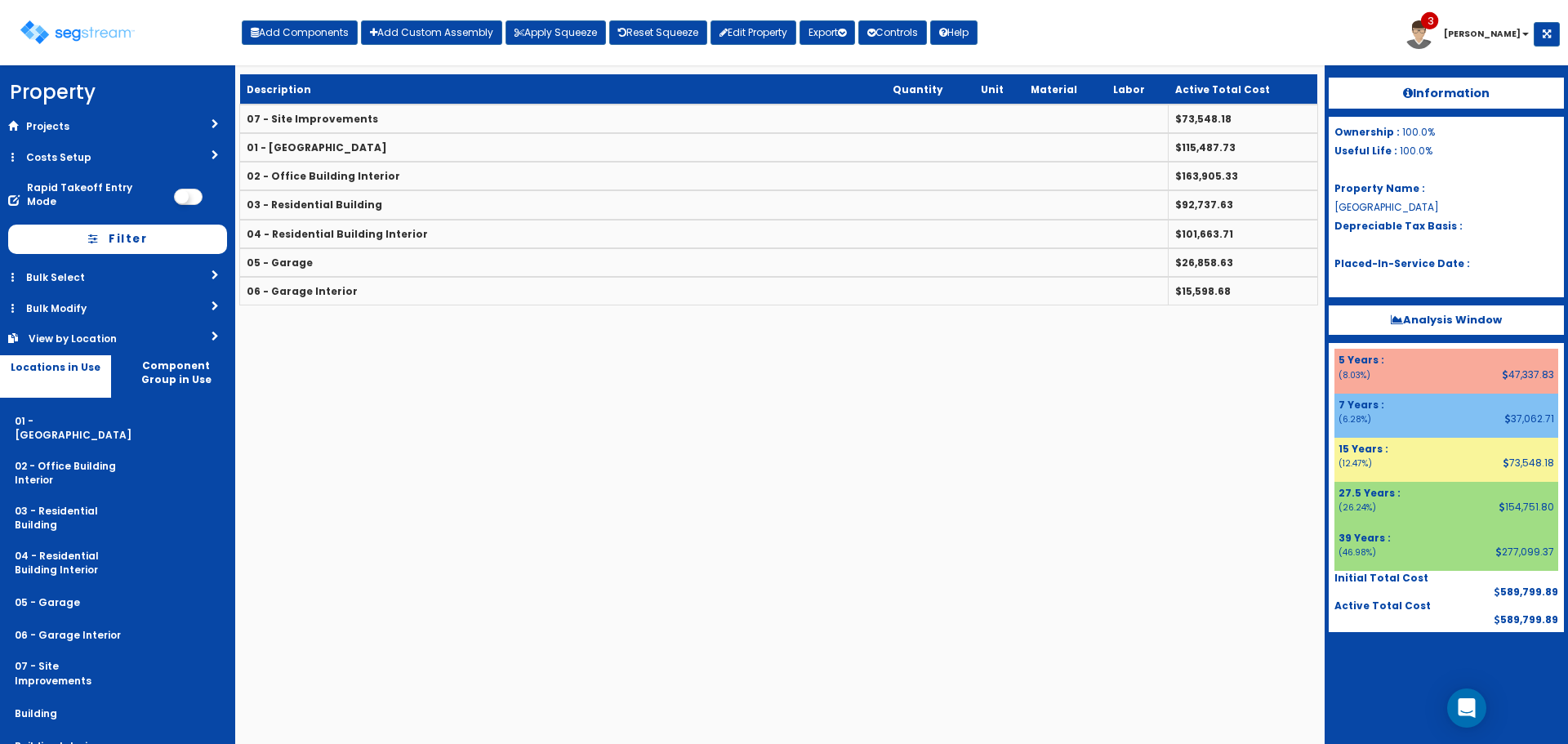
click at [520, 100] on th "Description" at bounding box center [563, 89] width 647 height 30
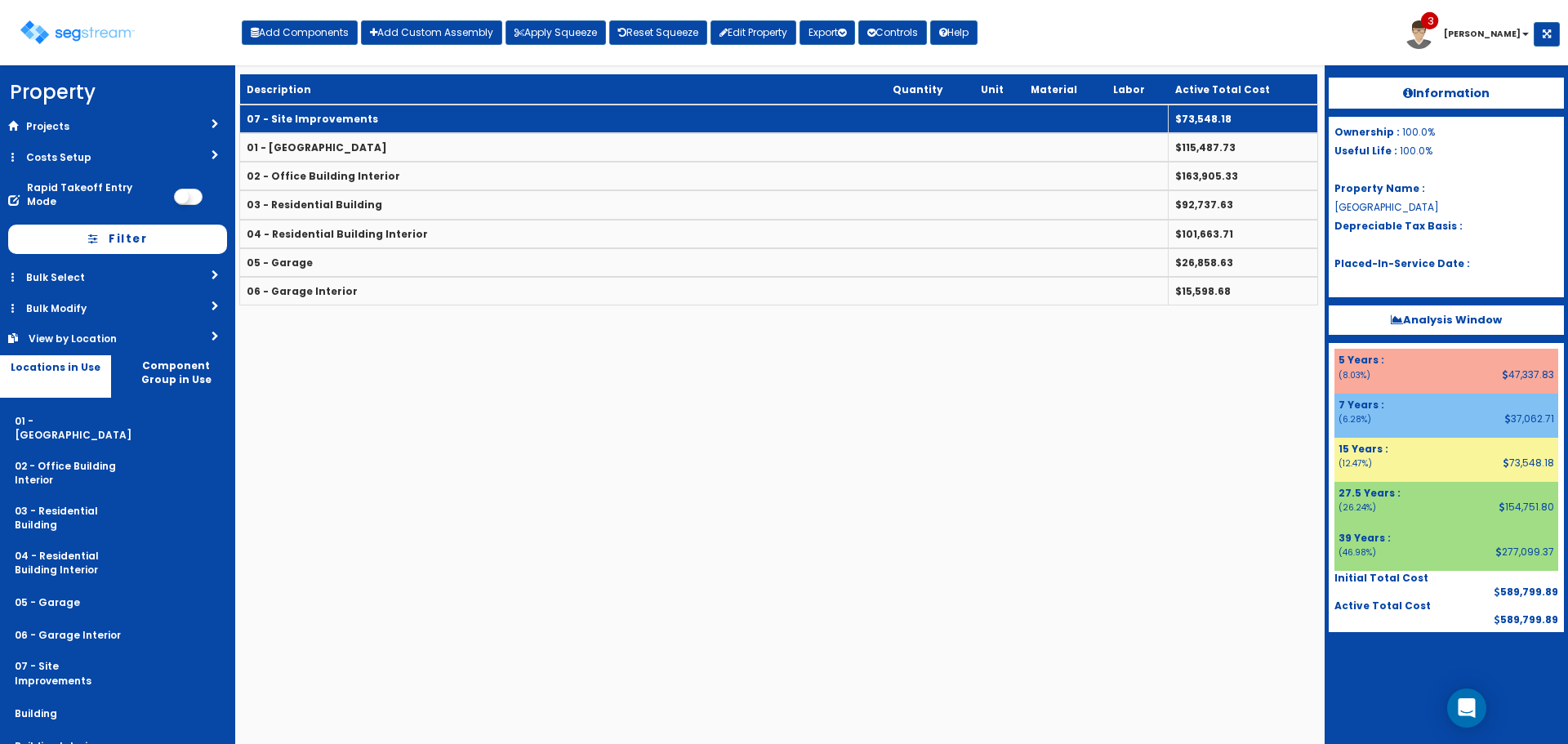
click at [520, 118] on td "07 - Site Improvements" at bounding box center [705, 118] width 929 height 29
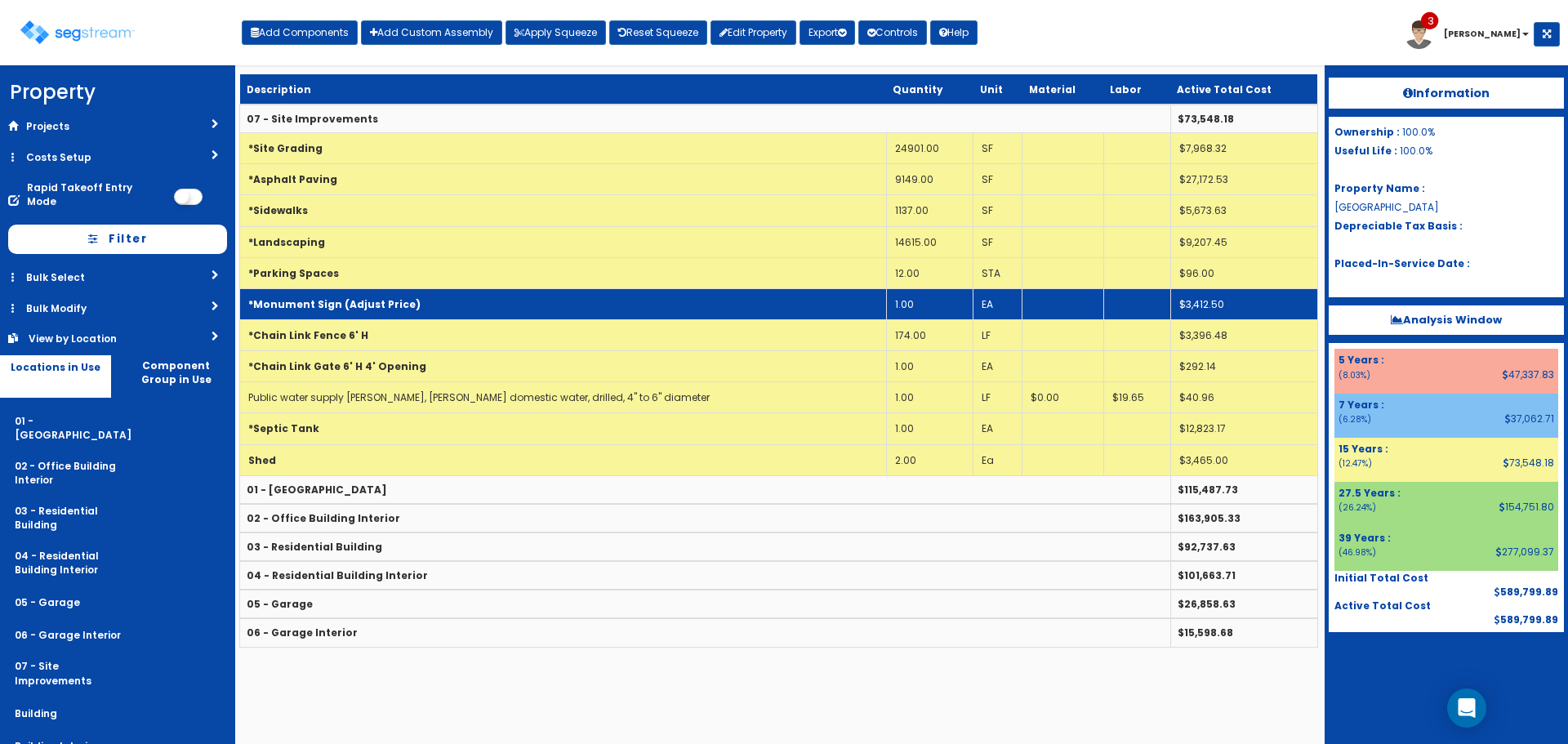
click at [931, 307] on td "1.00" at bounding box center [929, 304] width 86 height 31
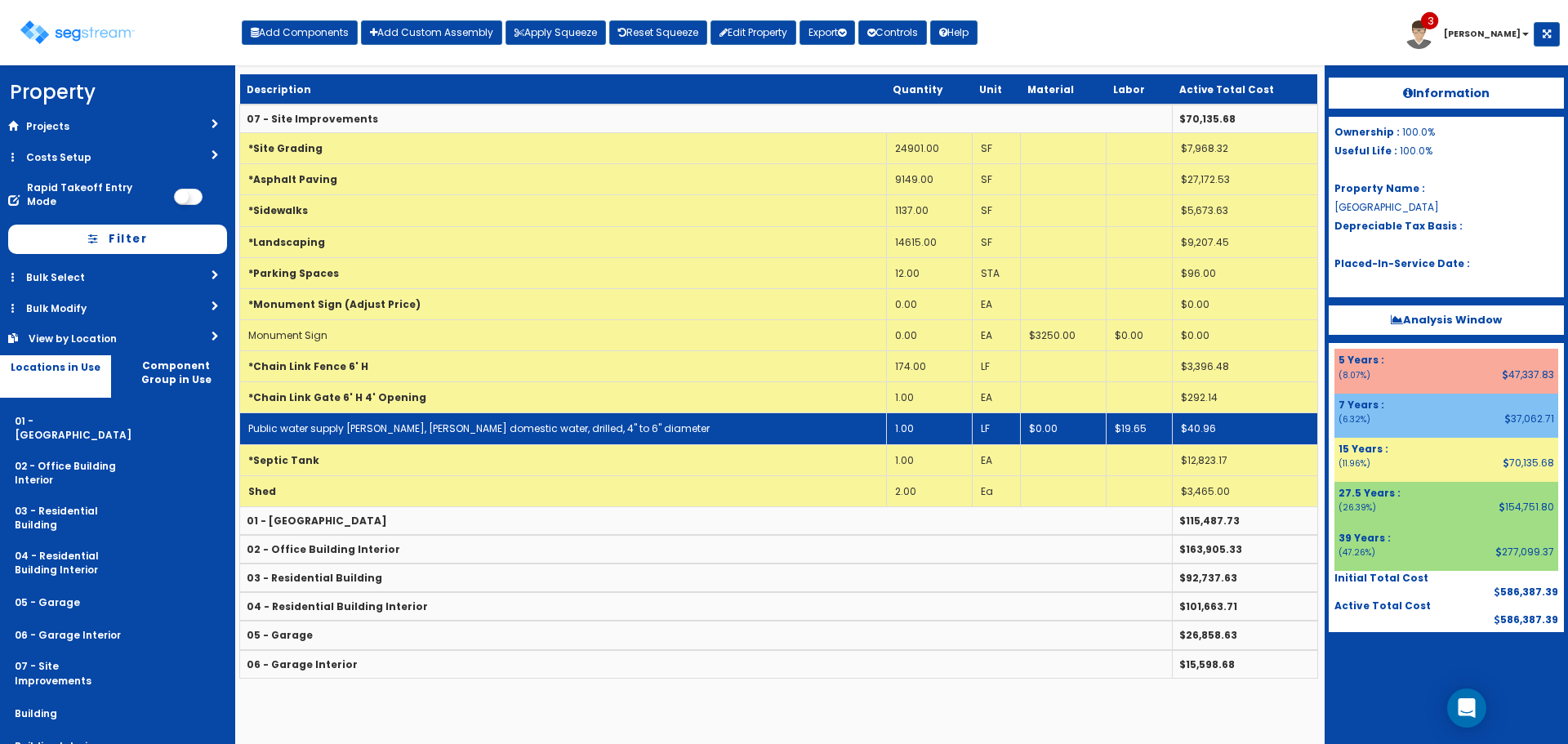
drag, startPoint x: 911, startPoint y: 427, endPoint x: 899, endPoint y: 427, distance: 12.0
click at [911, 427] on td "1.00" at bounding box center [929, 429] width 86 height 31
click at [693, 433] on td "Public water supply [PERSON_NAME], [PERSON_NAME] domestic water, drilled, 4" to…" at bounding box center [563, 429] width 647 height 31
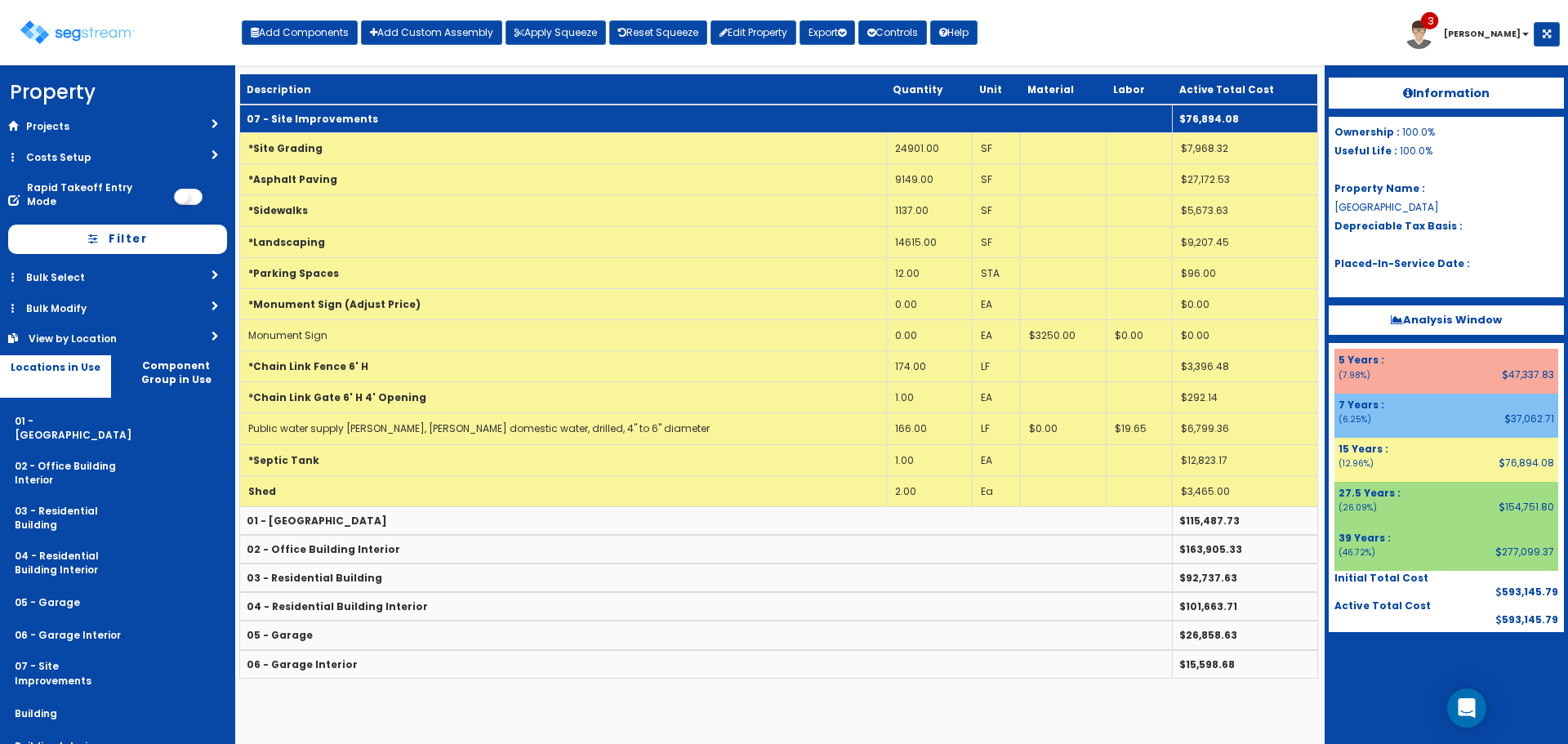
click at [702, 107] on td "07 - Site Improvements" at bounding box center [706, 118] width 933 height 29
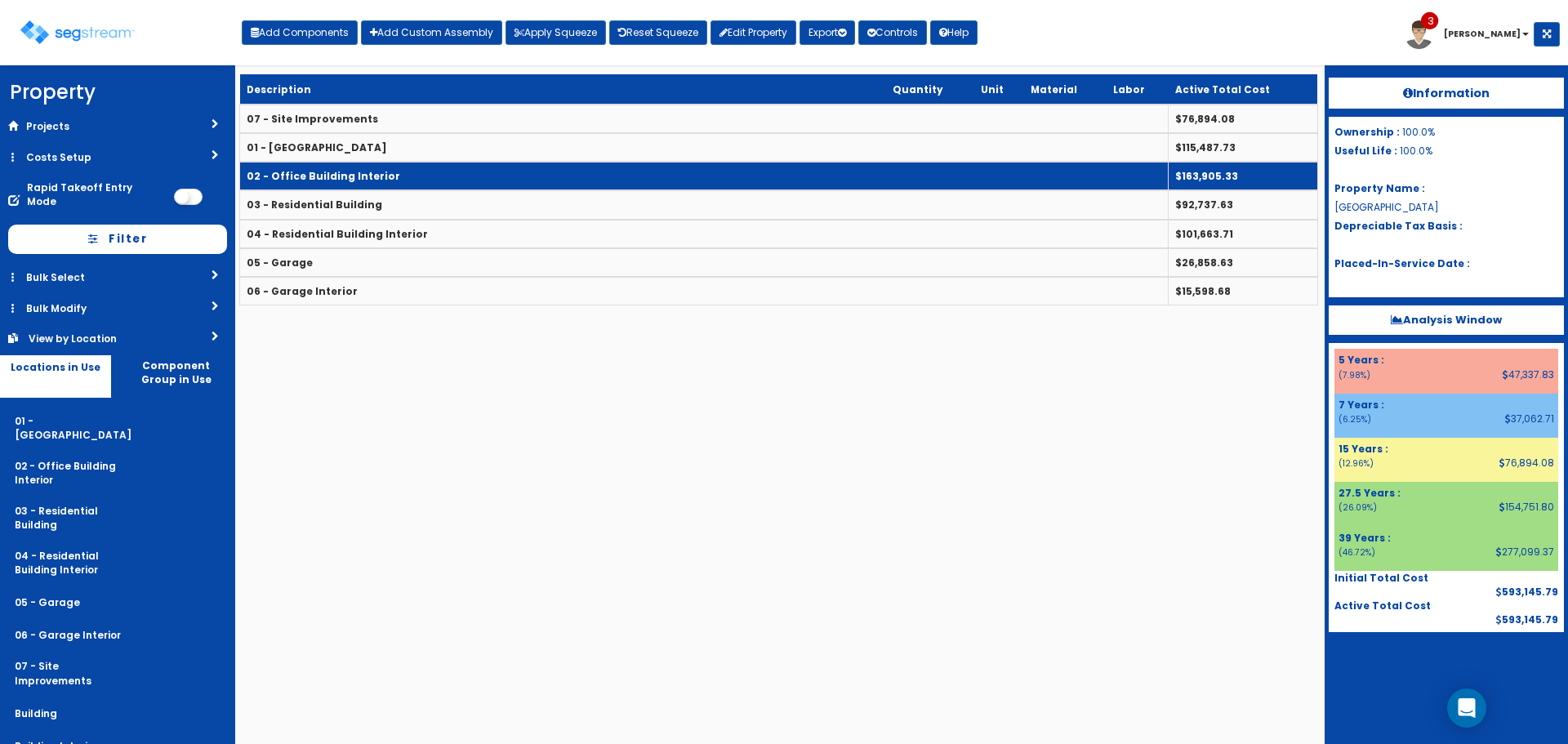
click at [698, 170] on td "02 - Office Building Interior" at bounding box center [705, 176] width 929 height 29
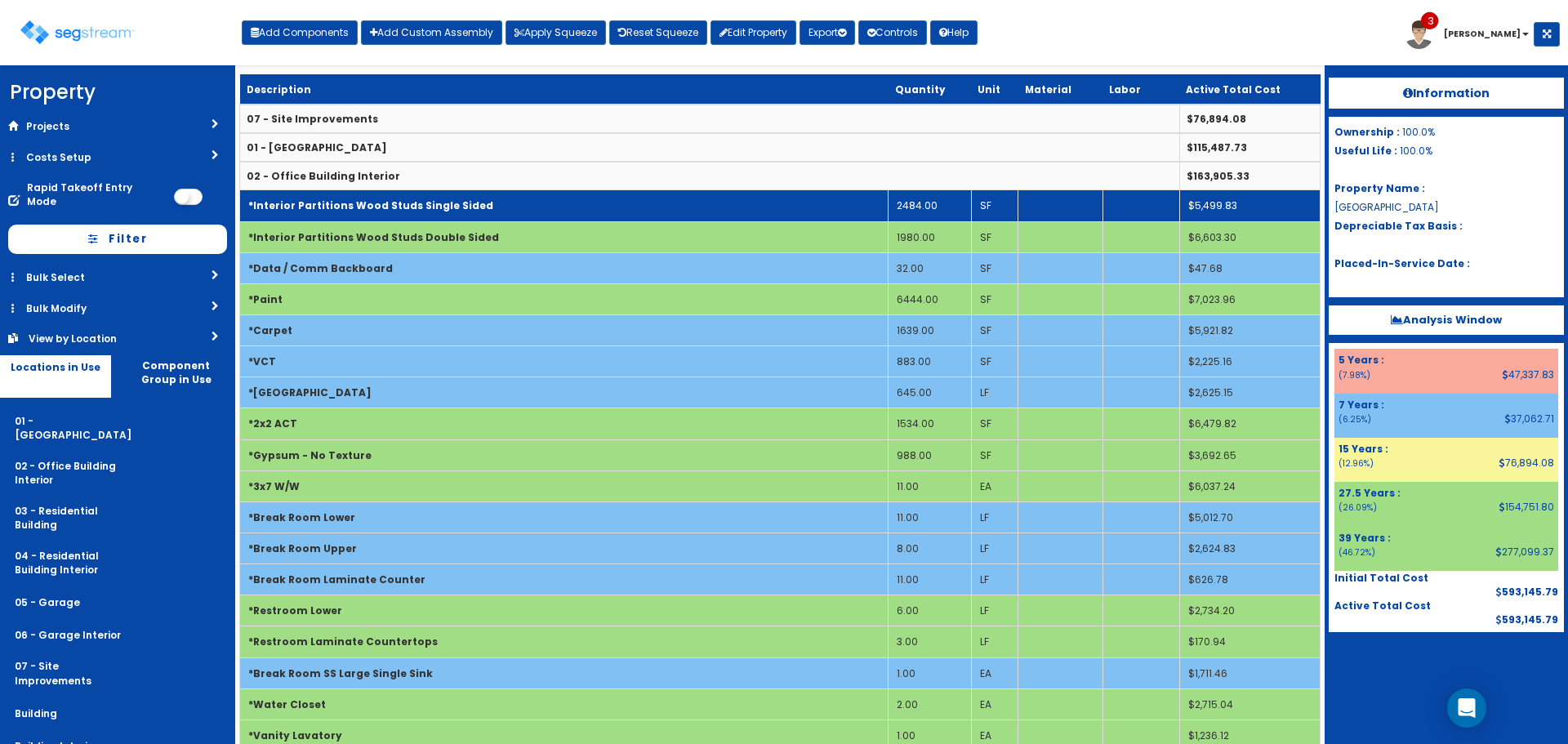
click at [719, 201] on td "*Interior Partitions Wood Studs Single Sided" at bounding box center [564, 206] width 649 height 31
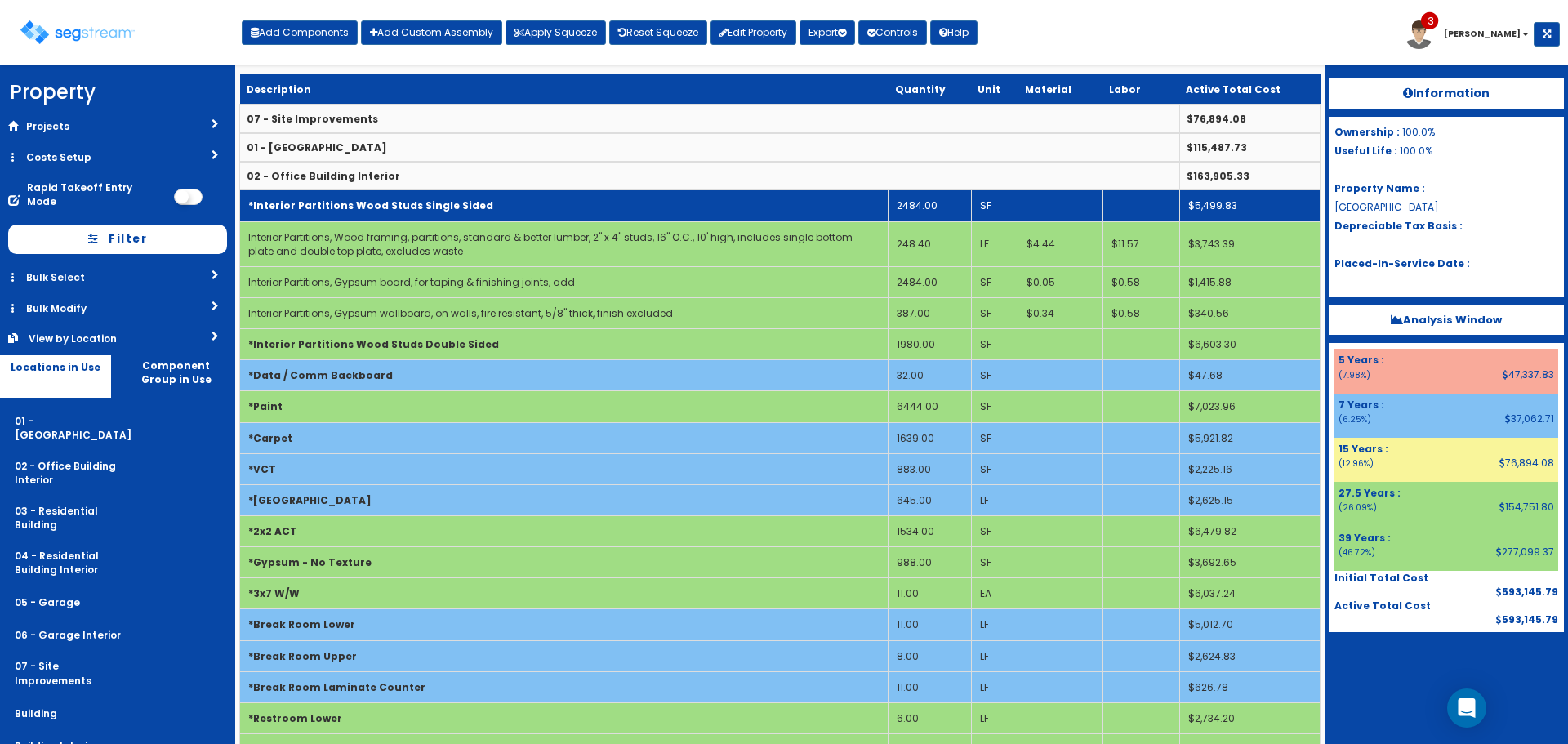
click at [719, 201] on td "*Interior Partitions Wood Studs Single Sided" at bounding box center [564, 206] width 649 height 31
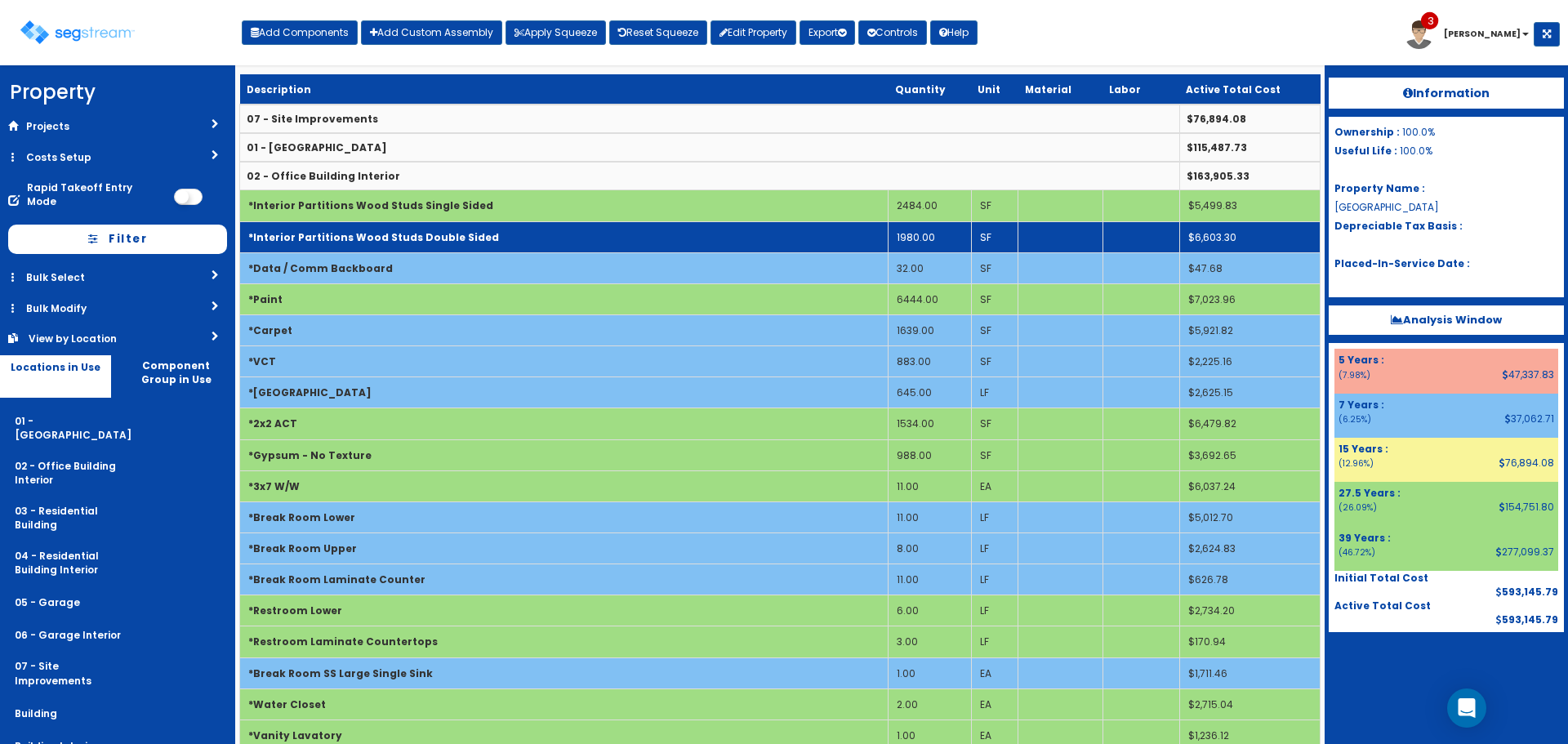
click at [721, 229] on td "*Interior Partitions Wood Studs Double Sided" at bounding box center [564, 237] width 649 height 31
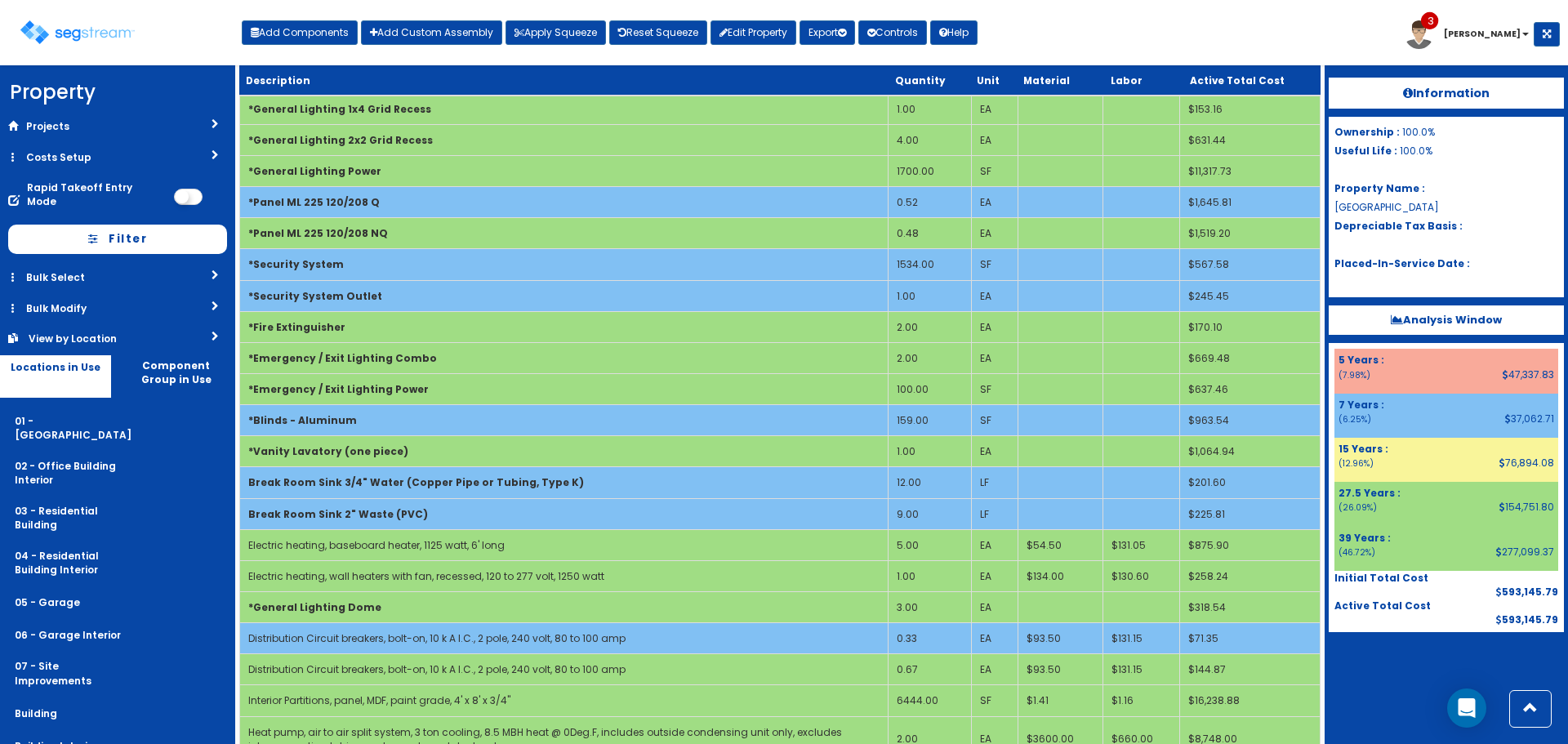
scroll to position [1629, 0]
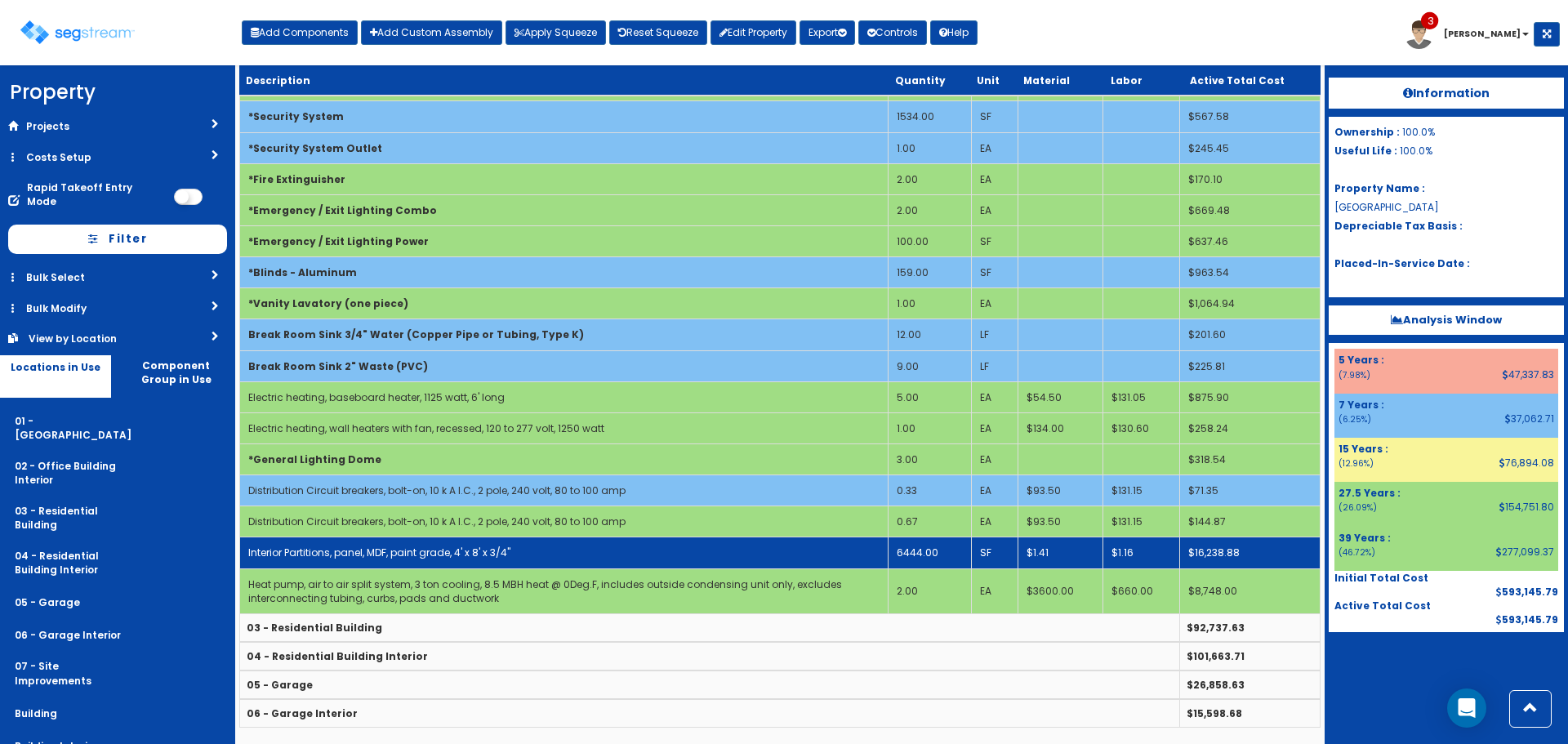
click at [921, 550] on td "6444.00" at bounding box center [930, 553] width 83 height 31
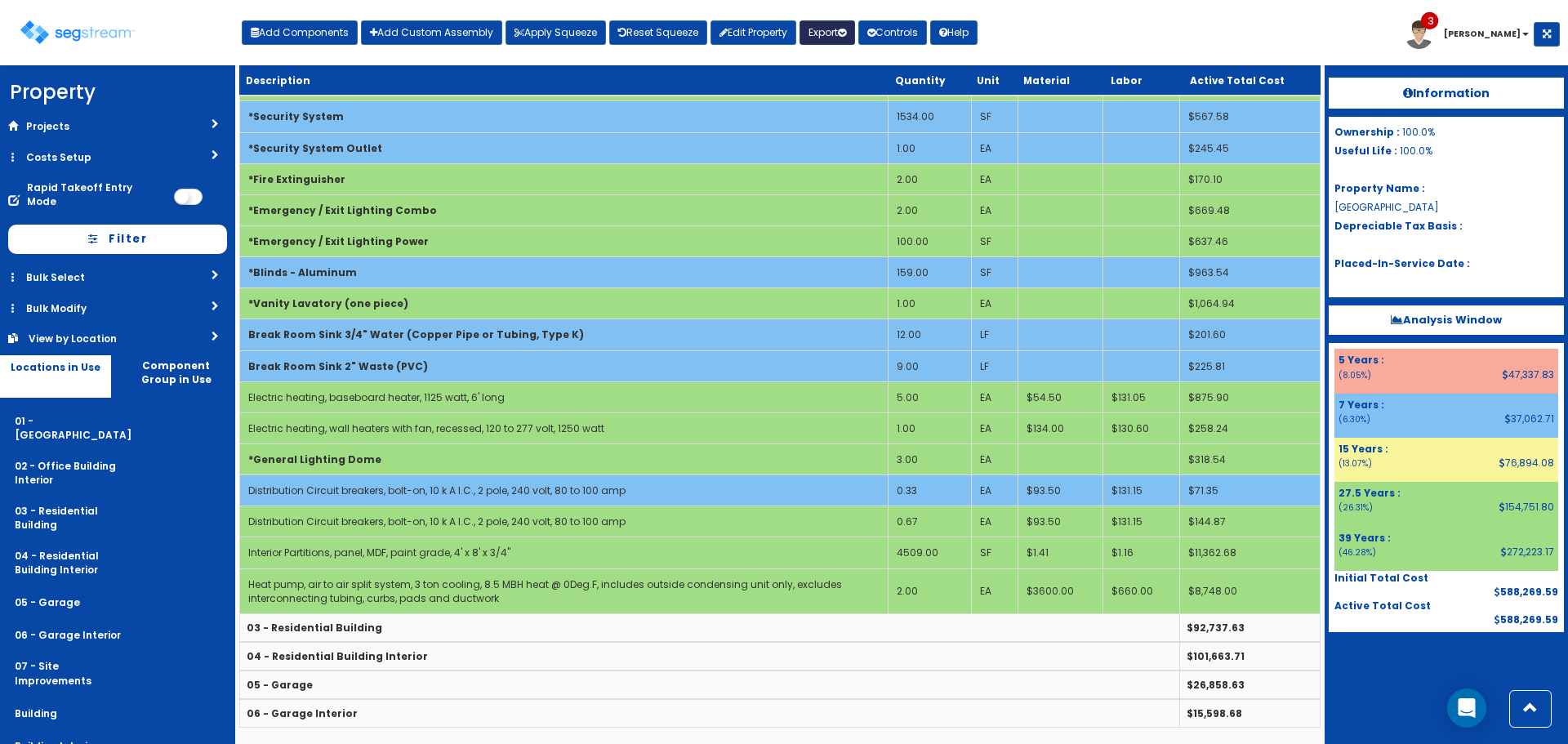
click at [830, 36] on button "Export" at bounding box center [828, 33] width 56 height 25
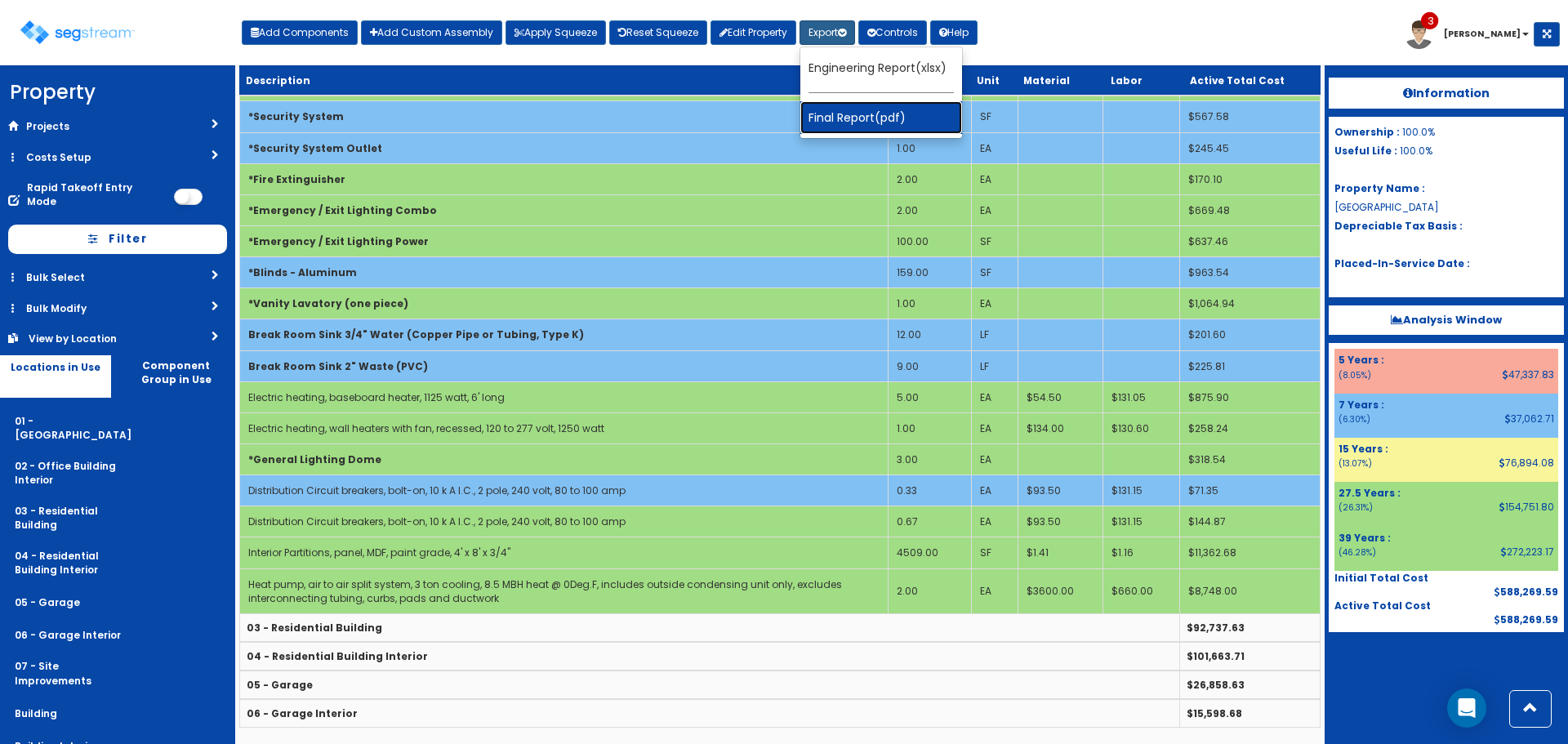
click at [860, 119] on link "Final Report(pdf)" at bounding box center [881, 118] width 162 height 33
